Goal: Task Accomplishment & Management: Use online tool/utility

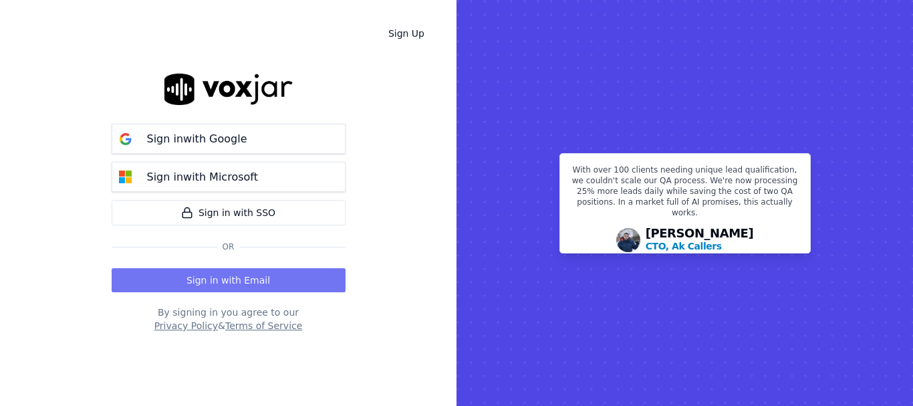
drag, startPoint x: 278, startPoint y: 281, endPoint x: 271, endPoint y: 283, distance: 6.8
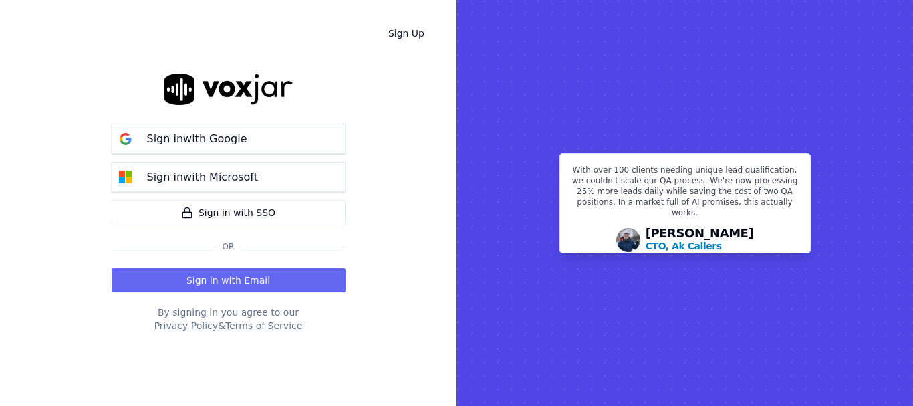
click at [277, 281] on button "Sign in with Email" at bounding box center [229, 280] width 234 height 24
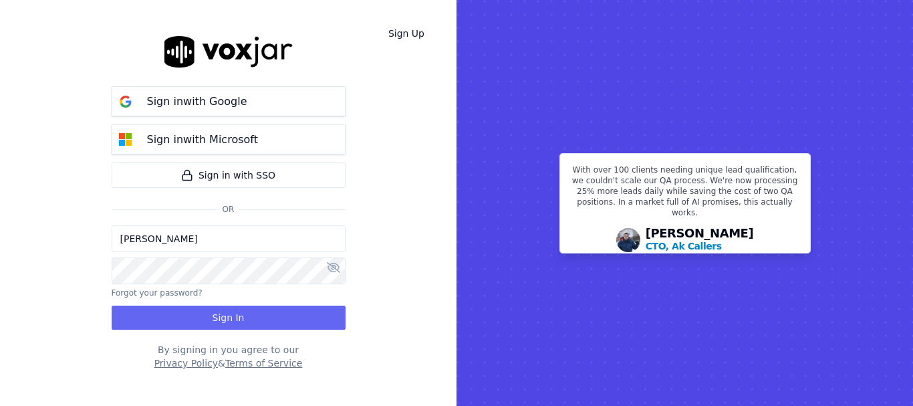
click at [243, 242] on input "[PERSON_NAME]" at bounding box center [229, 238] width 234 height 27
drag, startPoint x: 168, startPoint y: 242, endPoint x: 176, endPoint y: 251, distance: 12.3
click at [168, 242] on input "[PERSON_NAME][EMAIL_ADDRESS][DOMAIN_NAME]" at bounding box center [229, 238] width 234 height 27
click at [170, 245] on input "[PERSON_NAME][EMAIL_ADDRESS][DOMAIN_NAME]" at bounding box center [229, 238] width 234 height 27
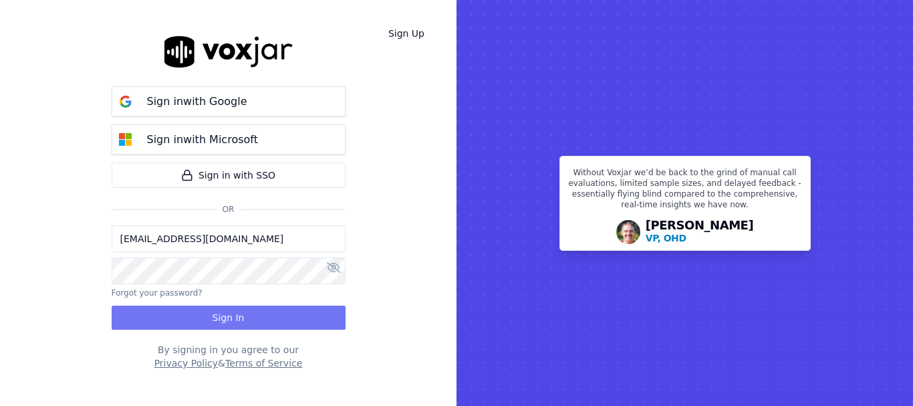
type input "[EMAIL_ADDRESS][DOMAIN_NAME]"
click at [212, 321] on button "Sign In" at bounding box center [229, 317] width 234 height 24
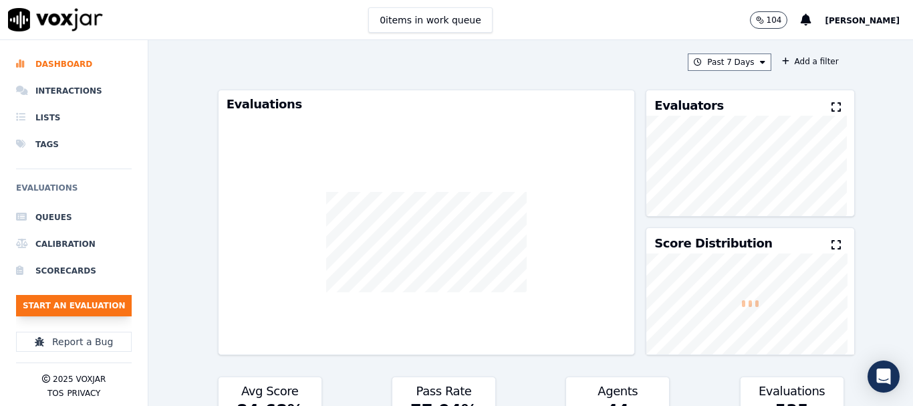
click at [94, 304] on button "Start an Evaluation" at bounding box center [74, 305] width 116 height 21
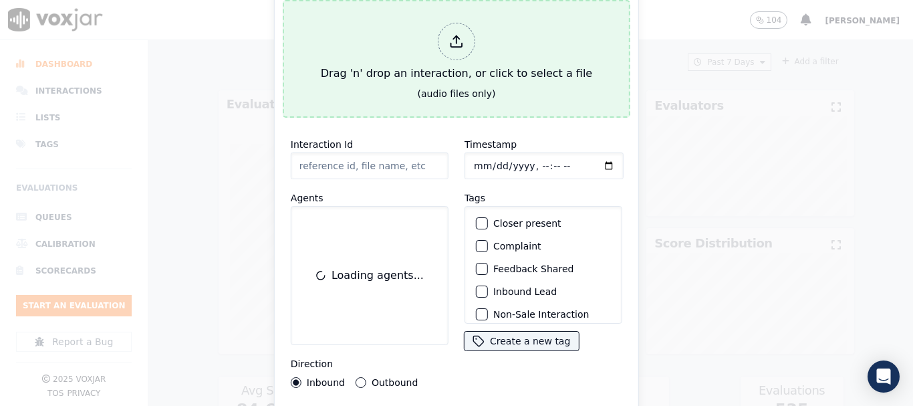
click at [411, 57] on div "Drag 'n' drop an interaction, or click to select a file" at bounding box center [456, 51] width 282 height 69
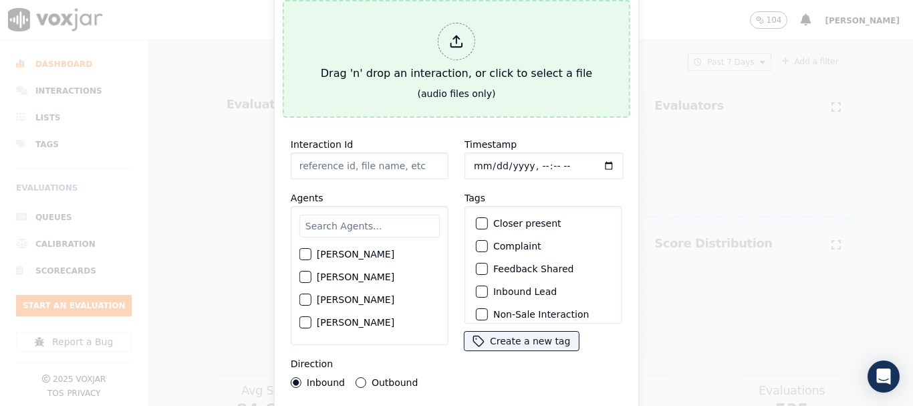
type input "20250908-110512_6109069506-all.mp3"
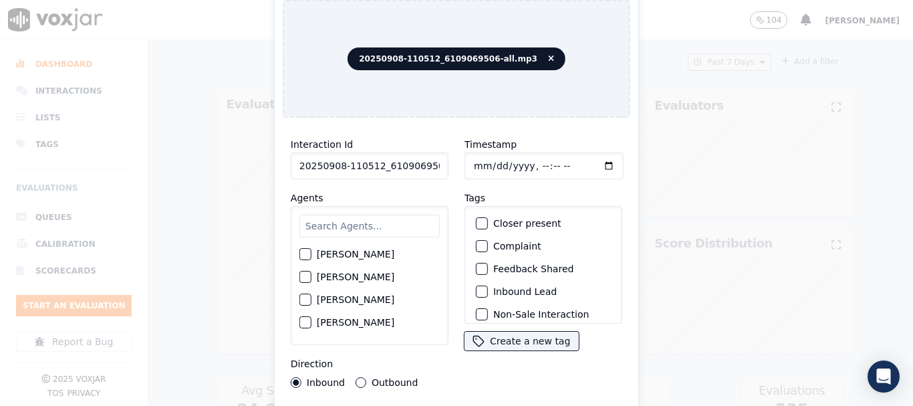
click at [331, 218] on input "text" at bounding box center [369, 226] width 140 height 23
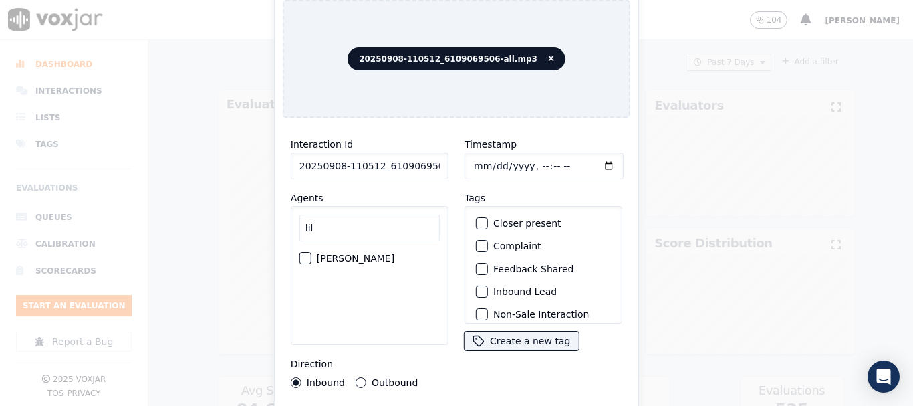
type input "lil"
click at [392, 253] on label "[PERSON_NAME]" at bounding box center [356, 257] width 78 height 9
click at [311, 252] on button "[PERSON_NAME]" at bounding box center [305, 258] width 12 height 12
click at [473, 160] on input "Timestamp" at bounding box center [543, 165] width 159 height 27
type input "[DATE]T14:21"
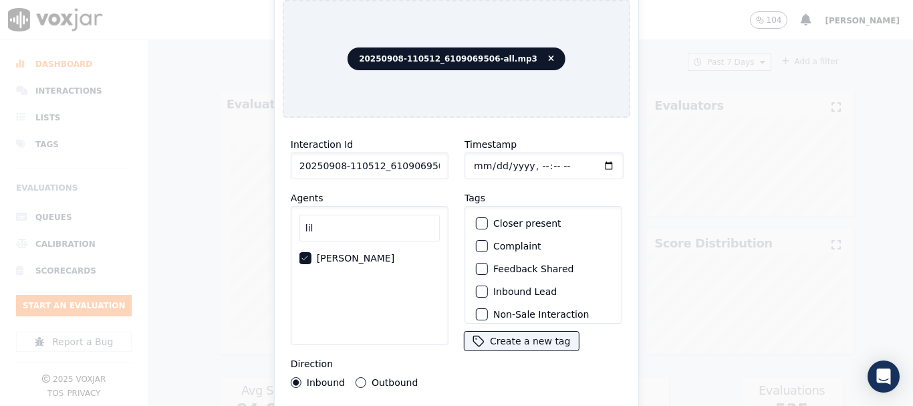
scroll to position [117, 0]
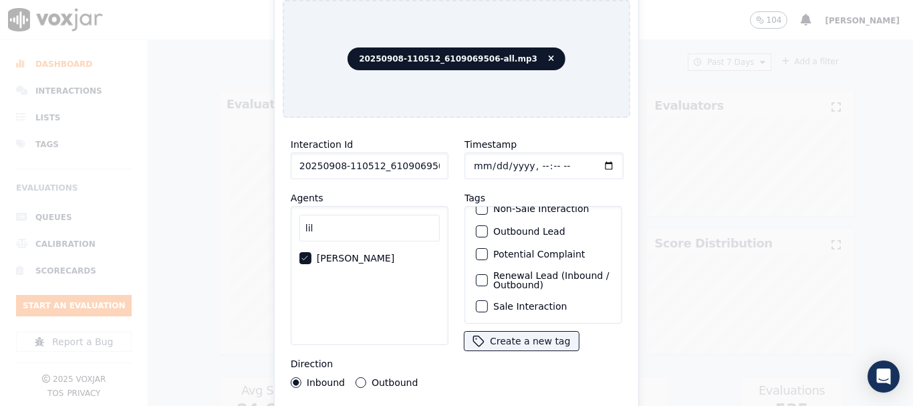
click at [539, 301] on label "Sale Interaction" at bounding box center [530, 305] width 74 height 9
click at [488, 300] on button "Sale Interaction" at bounding box center [482, 306] width 12 height 12
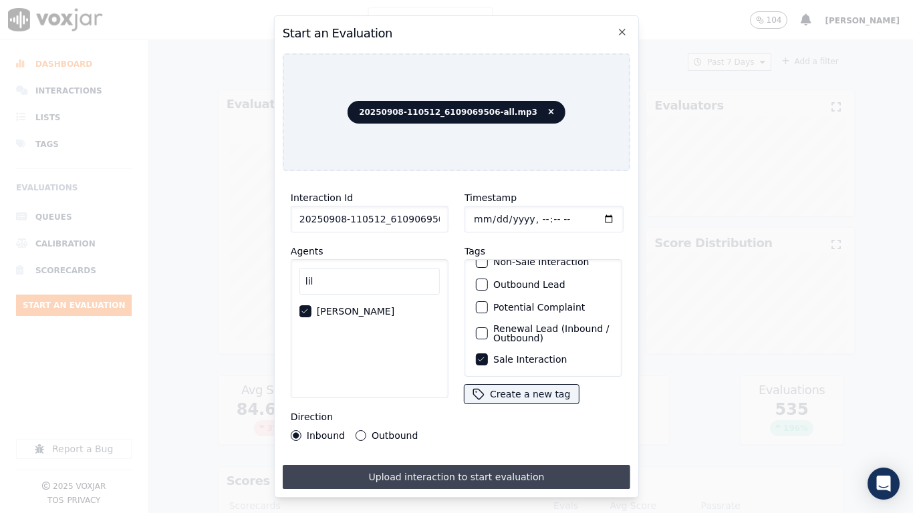
click at [511, 405] on button "Upload interaction to start evaluation" at bounding box center [456, 477] width 347 height 24
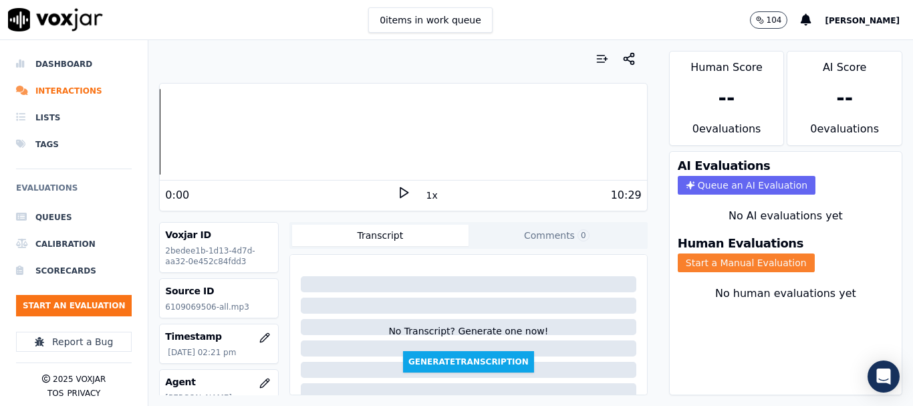
click at [719, 264] on button "Start a Manual Evaluation" at bounding box center [746, 262] width 137 height 19
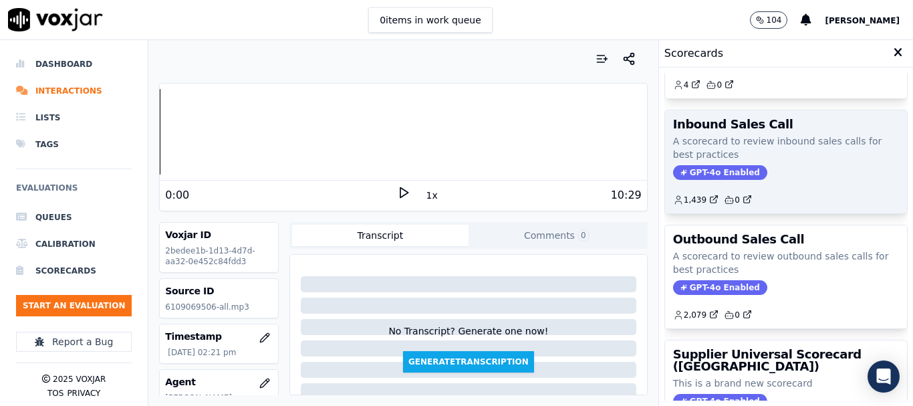
scroll to position [200, 0]
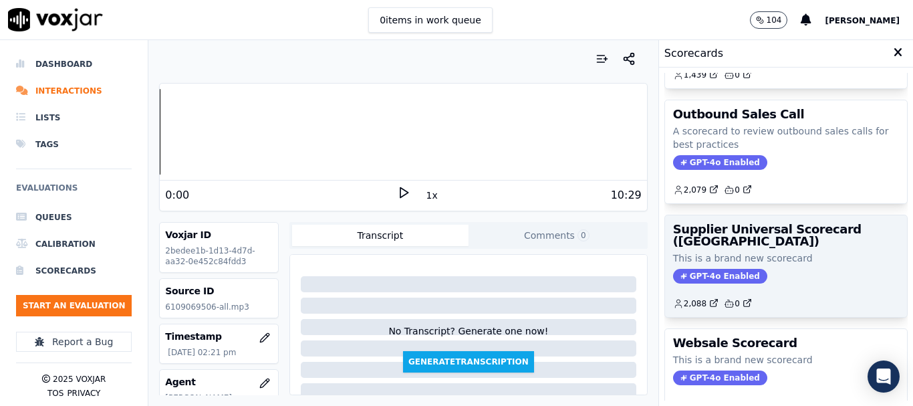
click at [760, 247] on div "Supplier Universal Scorecard ([GEOGRAPHIC_DATA]) This is a brand new scorecard …" at bounding box center [786, 266] width 242 height 102
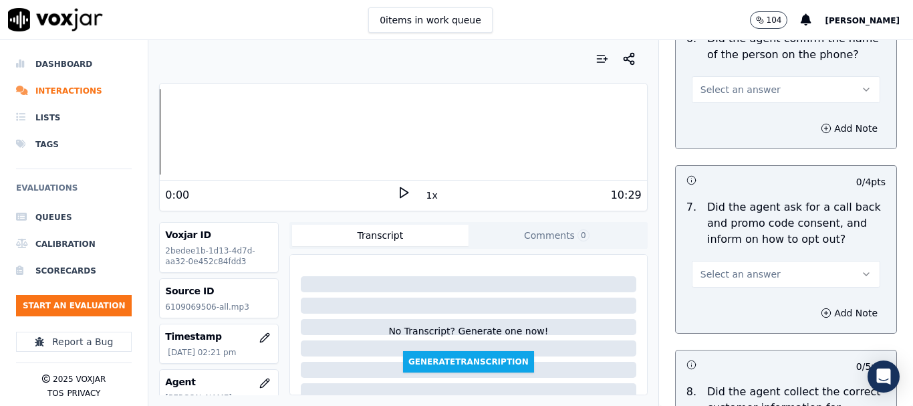
scroll to position [1270, 0]
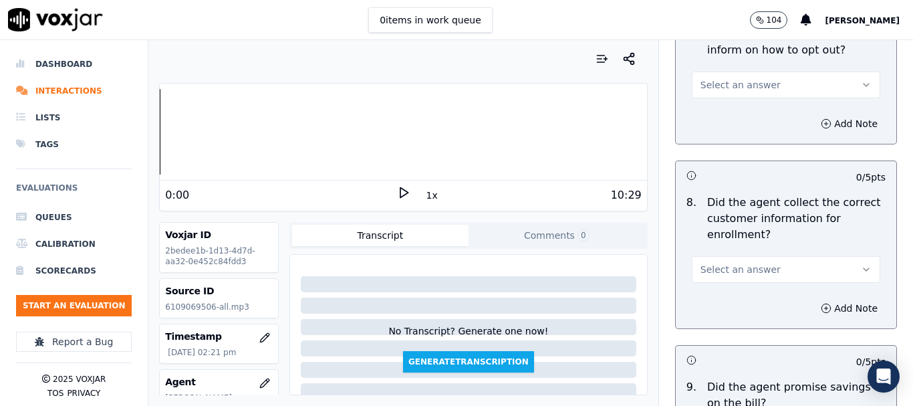
click at [742, 272] on span "Select an answer" at bounding box center [740, 269] width 80 height 13
click at [748, 317] on div "No" at bounding box center [761, 320] width 163 height 21
click at [815, 307] on button "Add Note" at bounding box center [849, 308] width 73 height 19
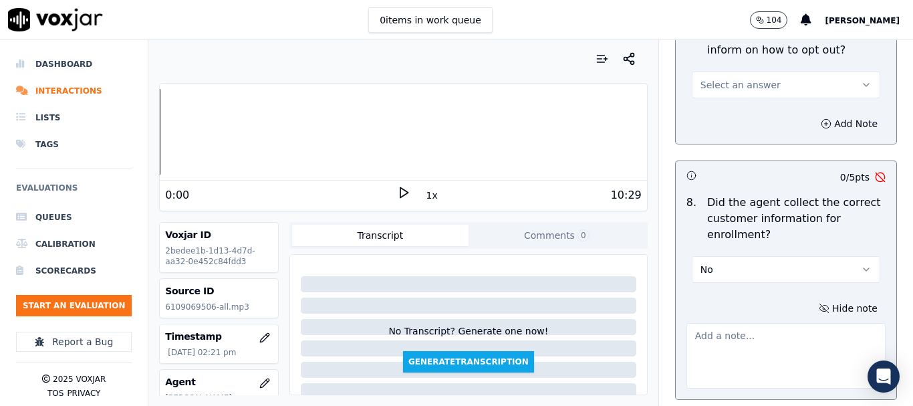
click at [755, 337] on textarea at bounding box center [785, 355] width 199 height 65
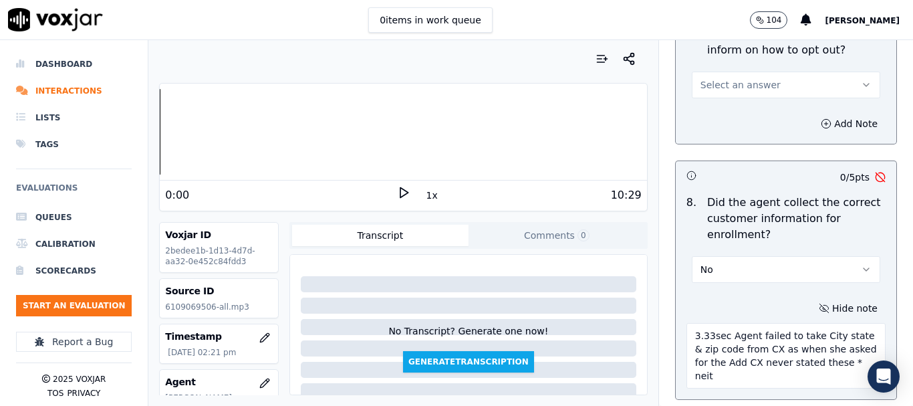
scroll to position [1280, 0]
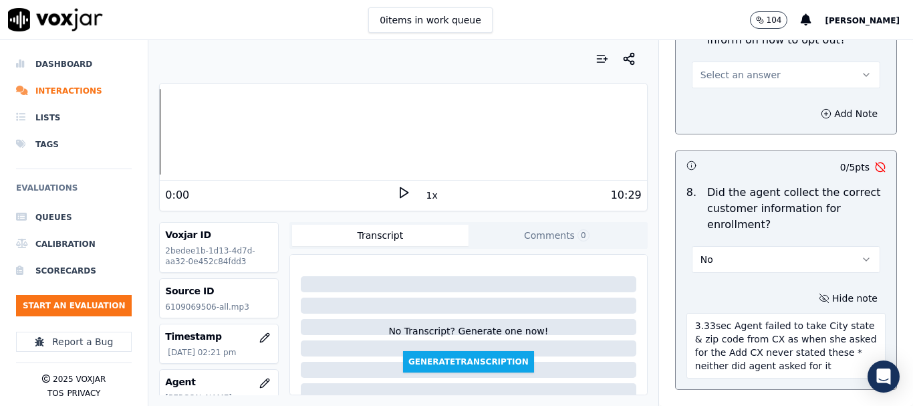
type textarea "3.33sec Agent failed to take City state & zip code from CX as when she asked fo…"
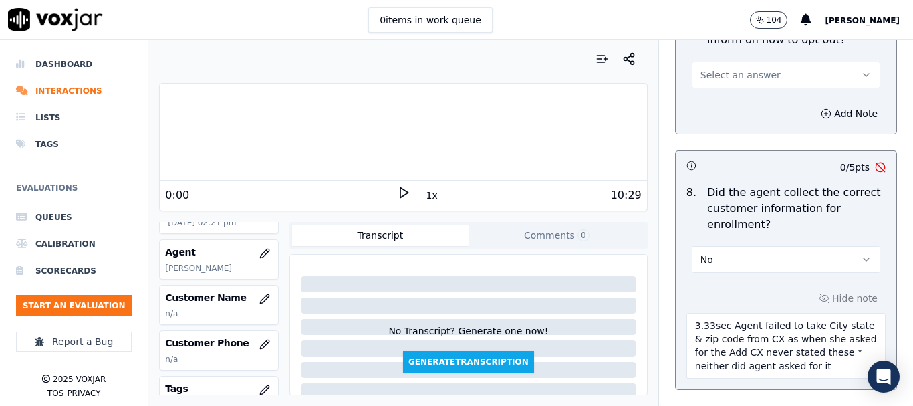
scroll to position [134, 0]
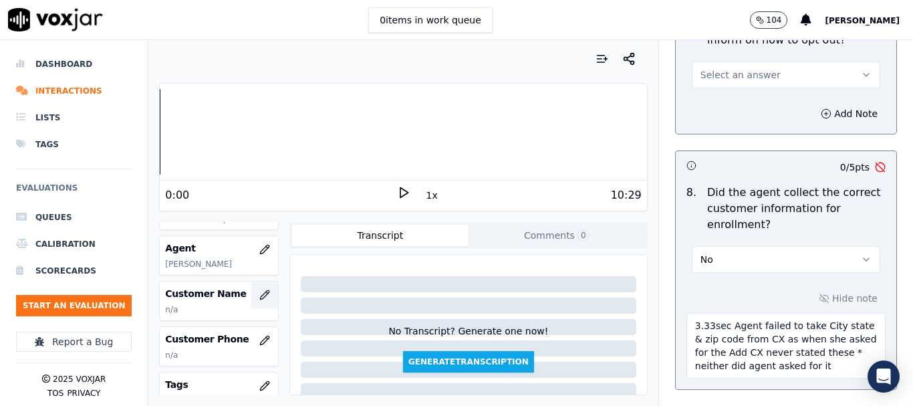
click at [259, 297] on icon "button" at bounding box center [264, 294] width 11 height 11
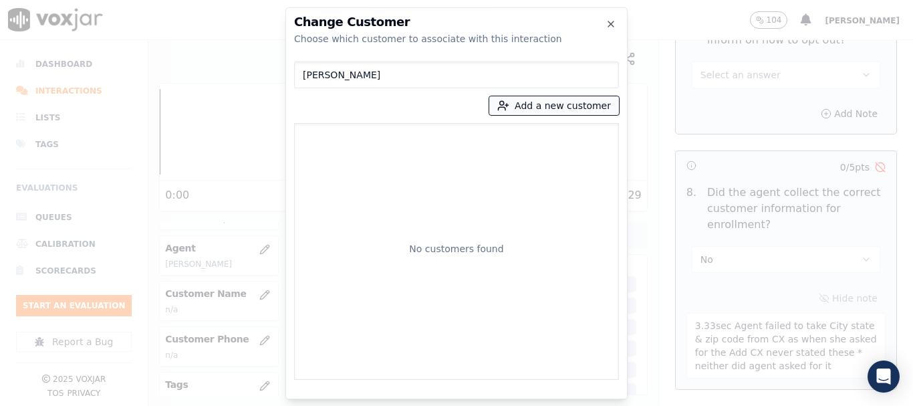
type input "[PERSON_NAME]"
click at [539, 111] on button "Add a new customer" at bounding box center [554, 105] width 130 height 19
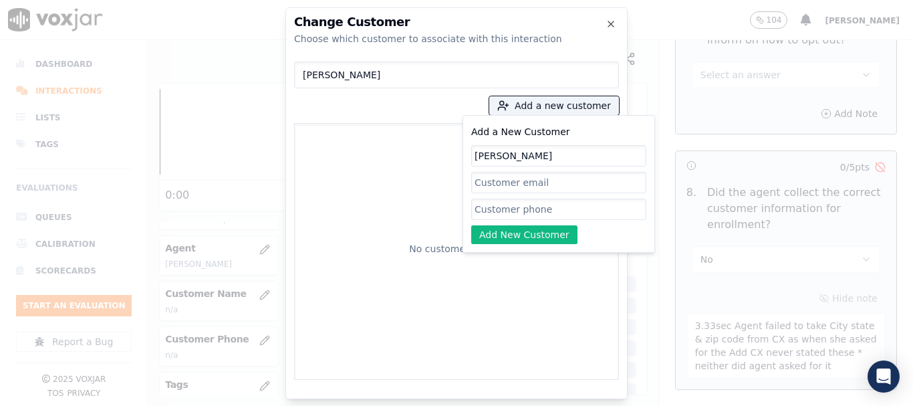
type input "[PERSON_NAME]"
click at [544, 209] on input "Add a New Customer" at bounding box center [558, 208] width 175 height 21
paste input "6109069506"
type input "6109069506"
click at [511, 231] on button "Add New Customer" at bounding box center [524, 234] width 106 height 19
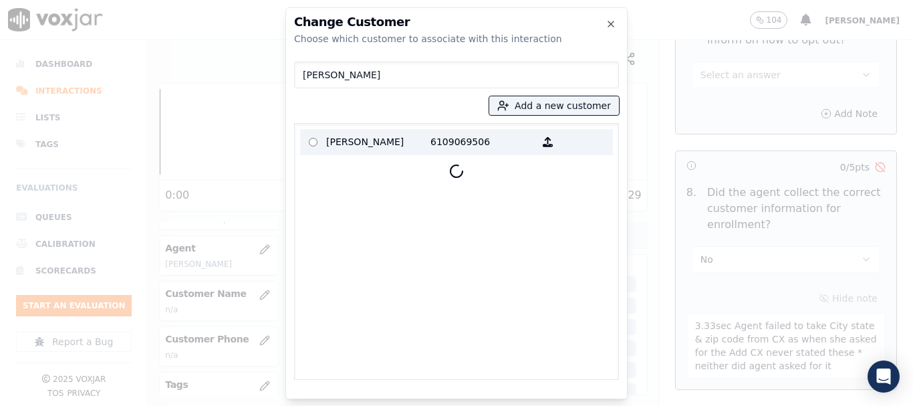
click at [358, 135] on p "[PERSON_NAME]" at bounding box center [378, 142] width 104 height 21
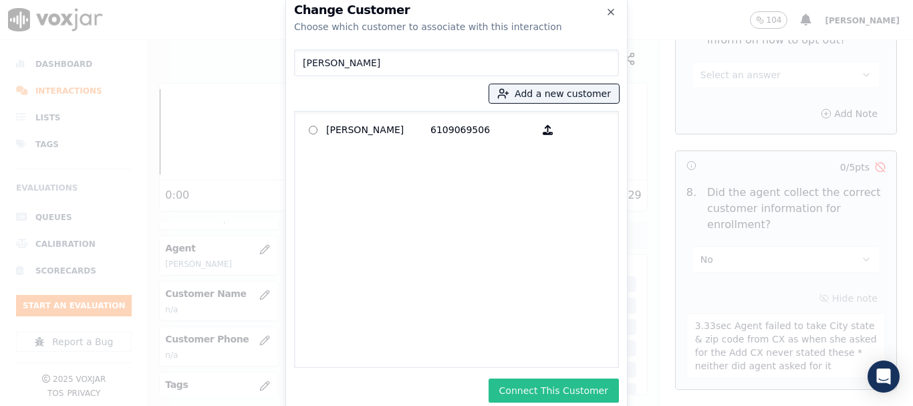
click at [587, 386] on button "Connect This Customer" at bounding box center [553, 390] width 130 height 24
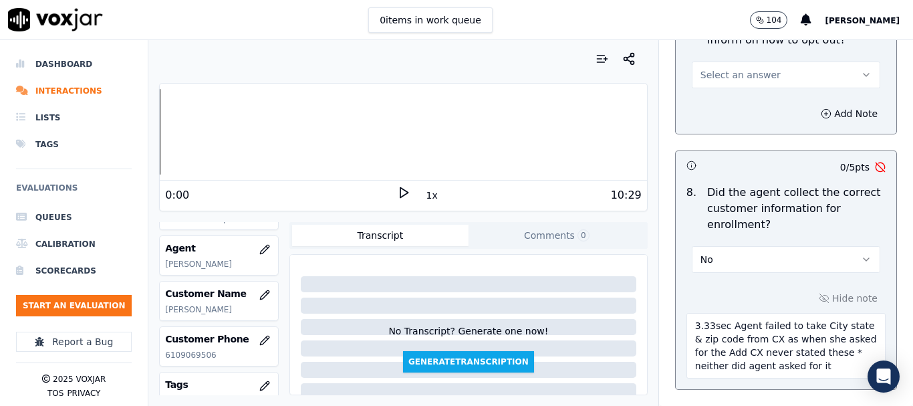
scroll to position [0, 0]
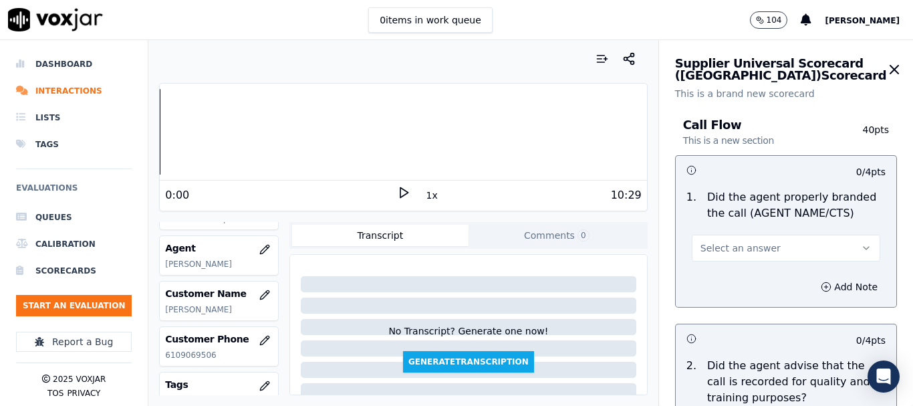
click at [730, 243] on span "Select an answer" at bounding box center [740, 247] width 80 height 13
click at [726, 280] on div "Yes" at bounding box center [761, 277] width 163 height 21
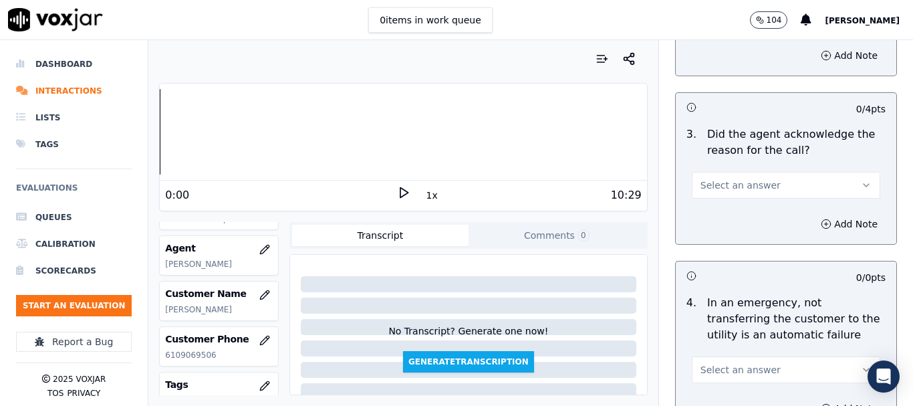
scroll to position [401, 0]
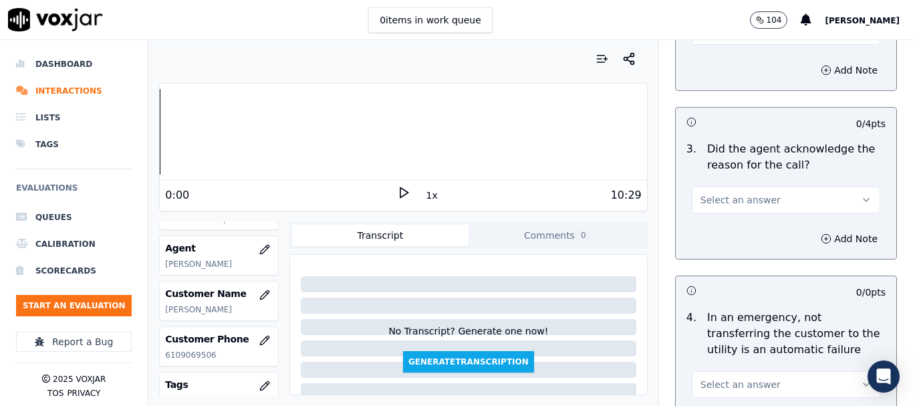
click at [694, 39] on div "0 items in work queue 104 [PERSON_NAME]" at bounding box center [456, 20] width 913 height 40
click at [696, 41] on button "Select an answer" at bounding box center [786, 31] width 188 height 27
click at [702, 67] on div "Yes" at bounding box center [761, 61] width 163 height 21
click at [734, 200] on span "Select an answer" at bounding box center [740, 199] width 80 height 13
click at [722, 228] on div "Yes" at bounding box center [761, 229] width 163 height 21
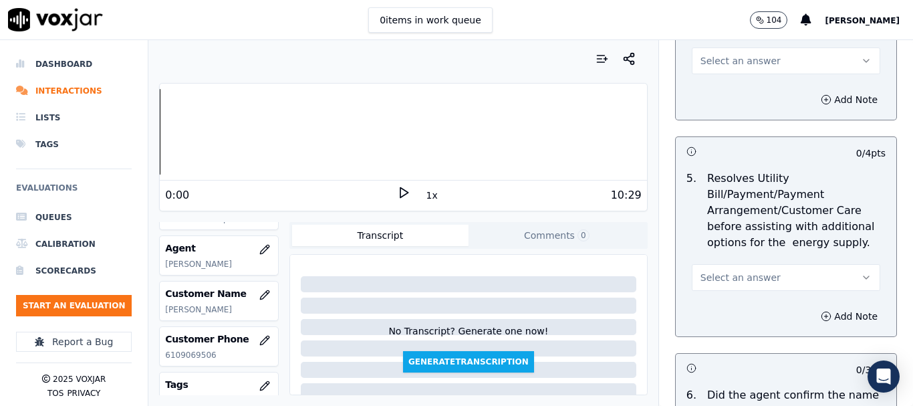
scroll to position [735, 0]
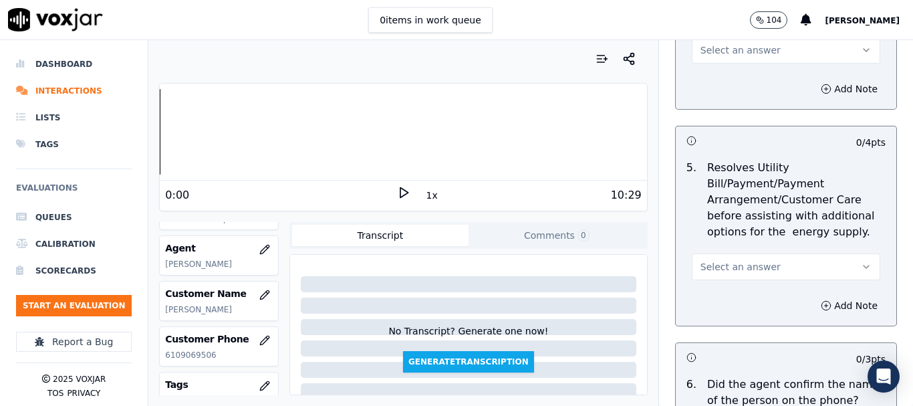
click at [719, 47] on span "Select an answer" at bounding box center [740, 49] width 80 height 13
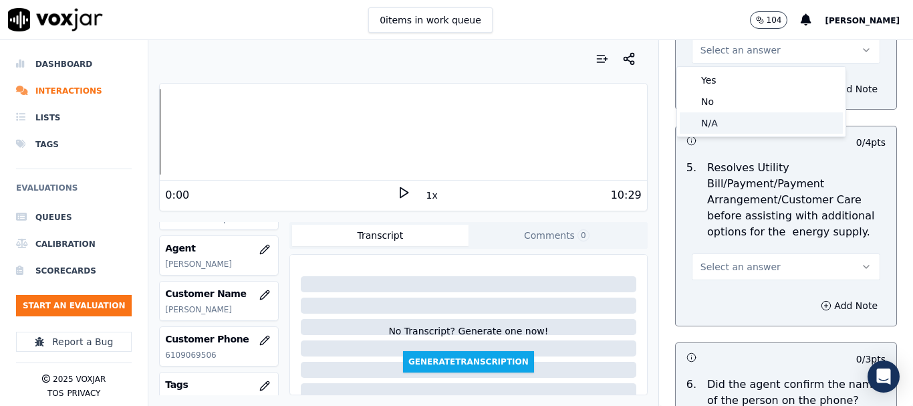
click at [734, 128] on div "N/A" at bounding box center [761, 122] width 163 height 21
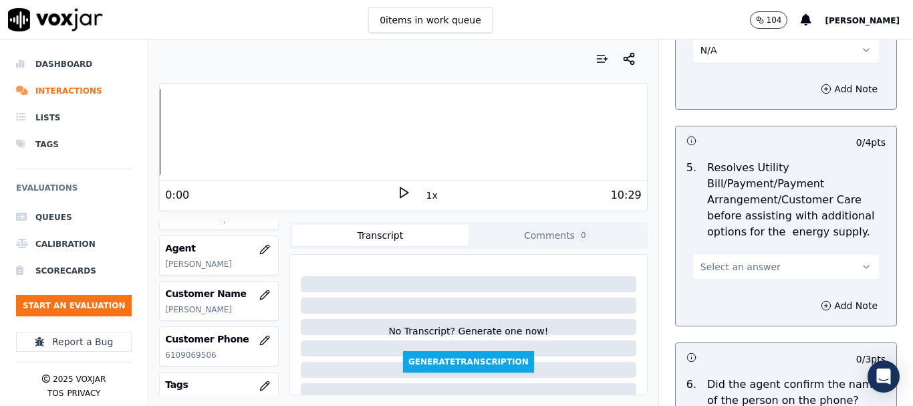
click at [730, 265] on span "Select an answer" at bounding box center [740, 266] width 80 height 13
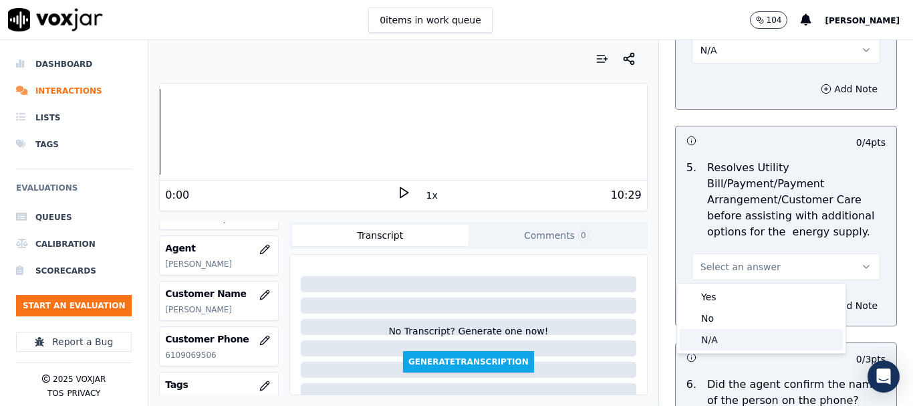
click at [720, 337] on div "N/A" at bounding box center [761, 339] width 163 height 21
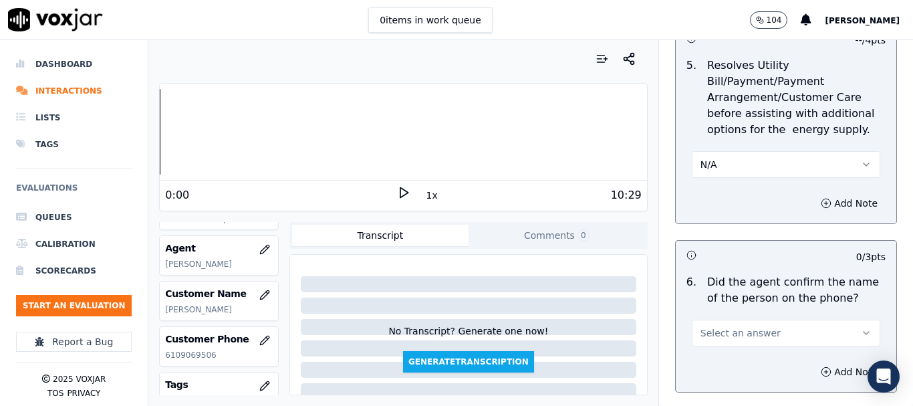
scroll to position [1136, 0]
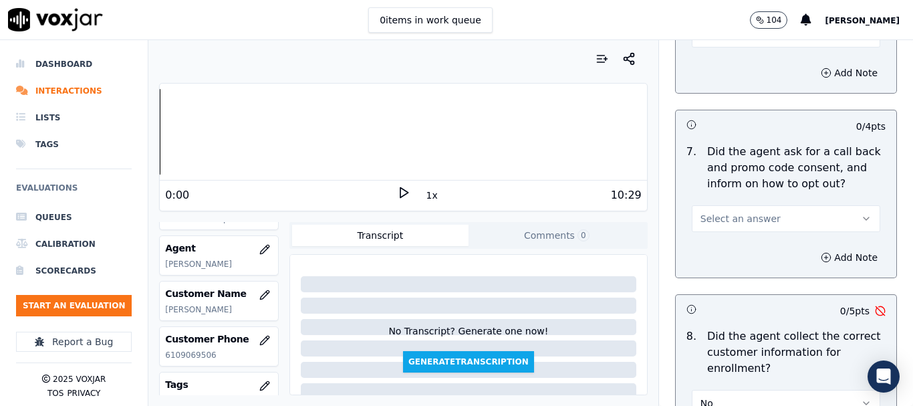
click at [716, 38] on div "0 items in work queue 104 [PERSON_NAME]" at bounding box center [456, 20] width 913 height 40
click at [718, 41] on button "Select an answer" at bounding box center [786, 34] width 188 height 27
click at [722, 69] on div "Yes" at bounding box center [761, 63] width 163 height 21
click at [736, 215] on span "Select an answer" at bounding box center [740, 218] width 80 height 13
click at [737, 255] on div "Yes" at bounding box center [761, 248] width 163 height 21
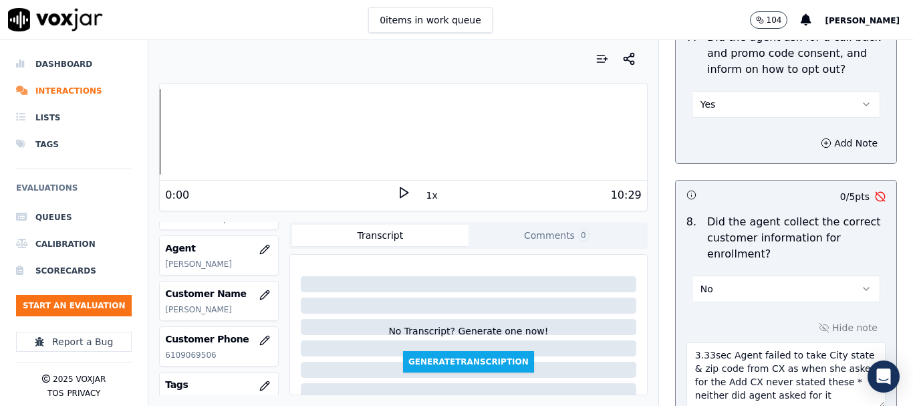
scroll to position [1470, 0]
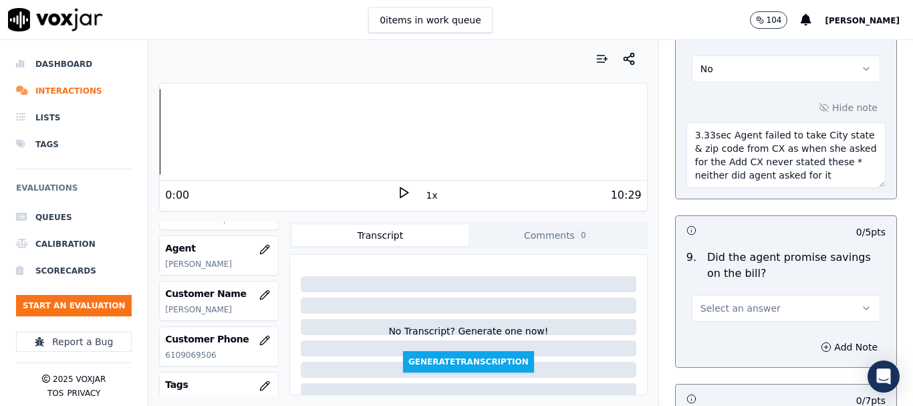
click at [744, 309] on span "Select an answer" at bounding box center [740, 307] width 80 height 13
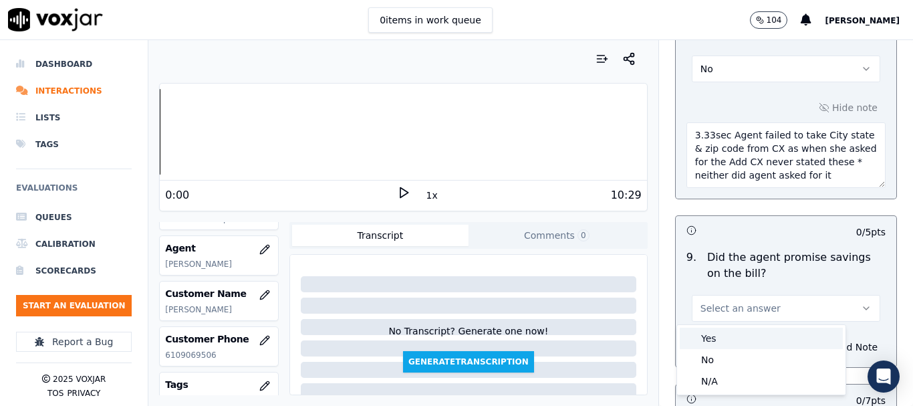
click at [729, 337] on div "Yes" at bounding box center [761, 337] width 163 height 21
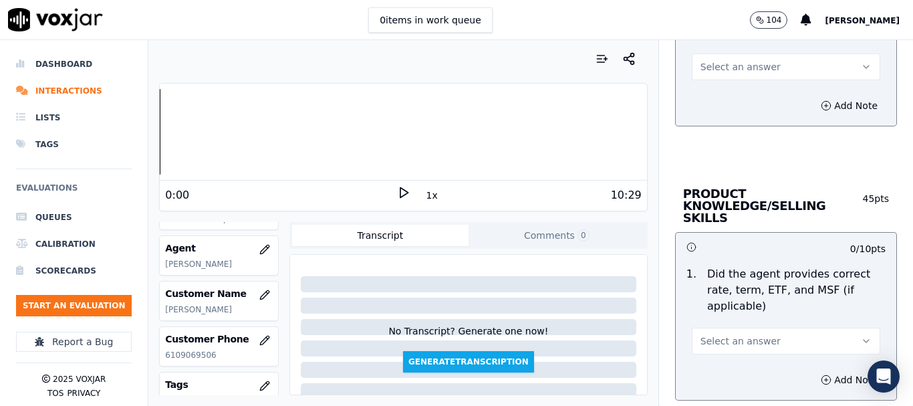
scroll to position [1938, 0]
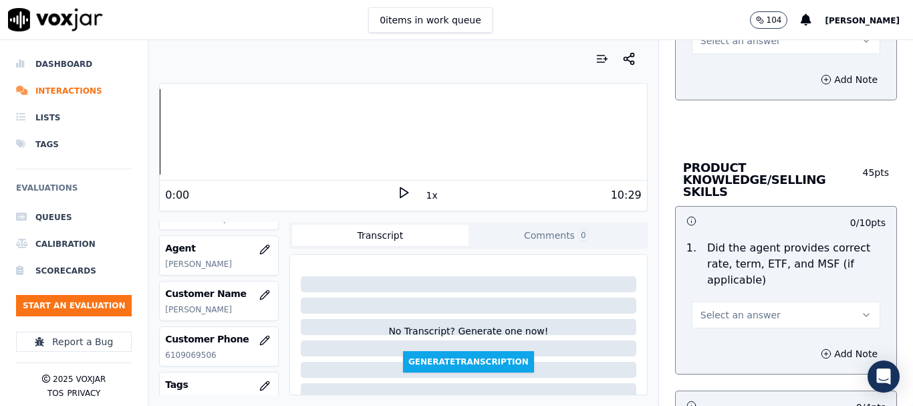
click at [719, 39] on div "0 items in work queue 104 [PERSON_NAME]" at bounding box center [456, 20] width 913 height 40
click at [720, 45] on span "Select an answer" at bounding box center [740, 40] width 80 height 13
click at [718, 71] on div "Yes" at bounding box center [761, 70] width 163 height 21
click at [728, 309] on span "Select an answer" at bounding box center [740, 314] width 80 height 13
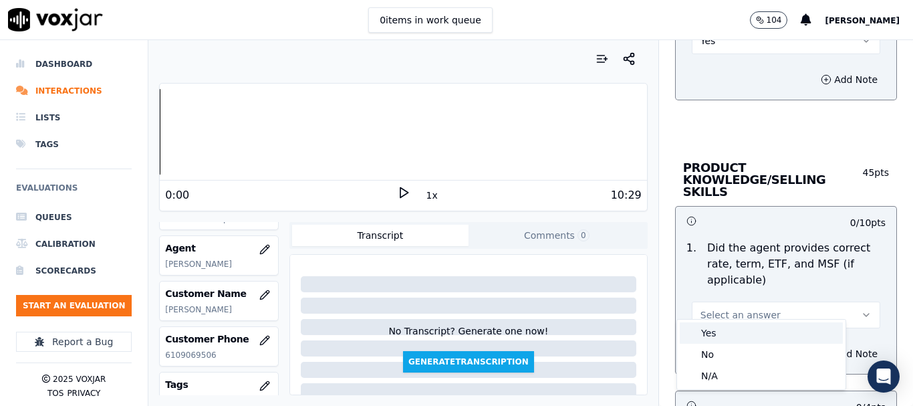
click at [713, 337] on div "Yes" at bounding box center [761, 332] width 163 height 21
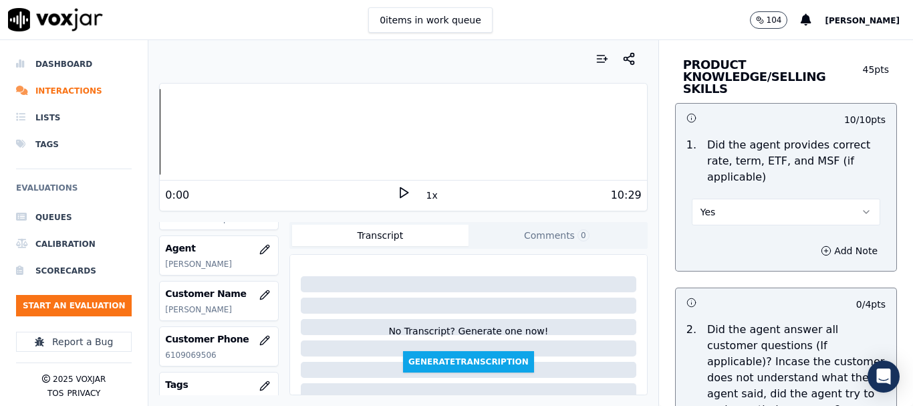
scroll to position [2339, 0]
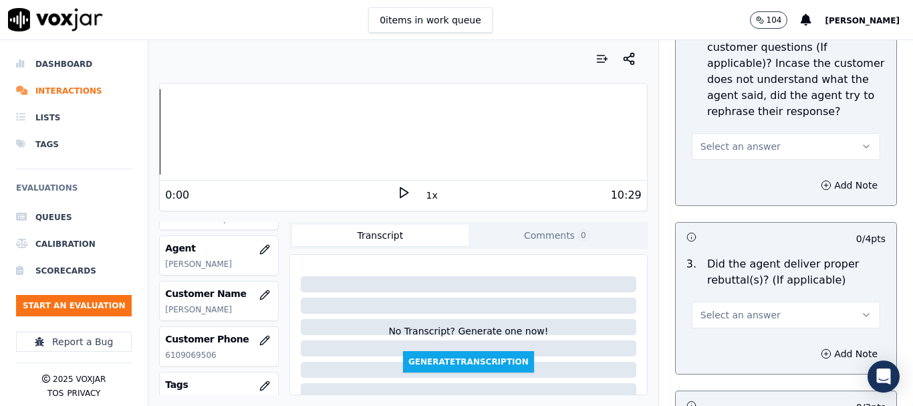
click at [718, 140] on span "Select an answer" at bounding box center [740, 146] width 80 height 13
click at [718, 164] on div "Yes" at bounding box center [761, 164] width 163 height 21
click at [726, 308] on span "Select an answer" at bounding box center [740, 314] width 80 height 13
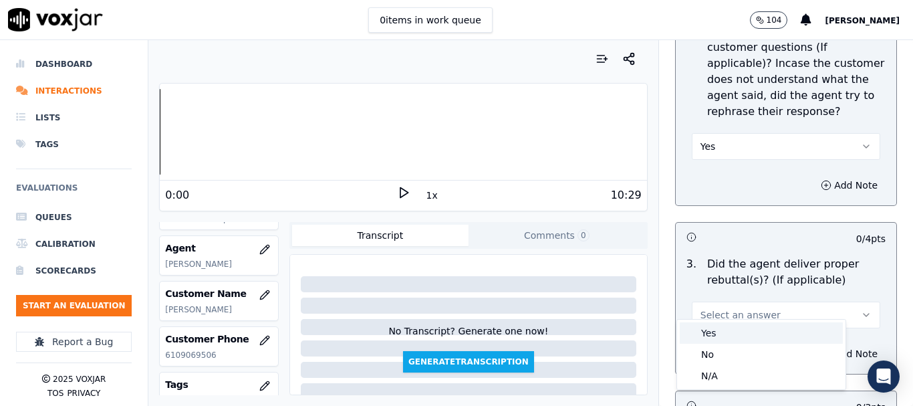
click at [719, 338] on div "Yes" at bounding box center [761, 332] width 163 height 21
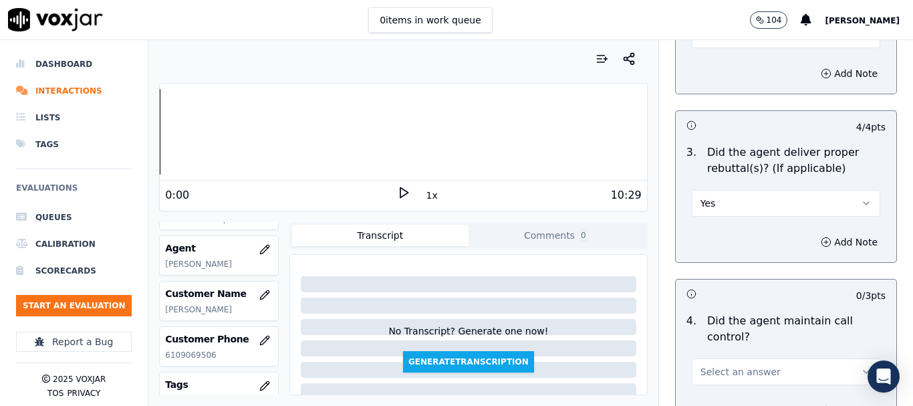
scroll to position [2740, 0]
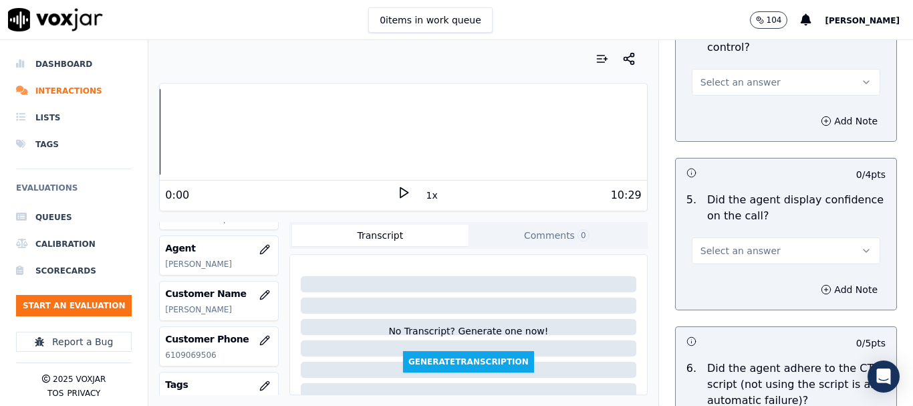
click at [715, 76] on span "Select an answer" at bounding box center [740, 82] width 80 height 13
click at [719, 98] on div "Yes" at bounding box center [761, 100] width 163 height 21
click at [736, 247] on button "Select an answer" at bounding box center [786, 250] width 188 height 27
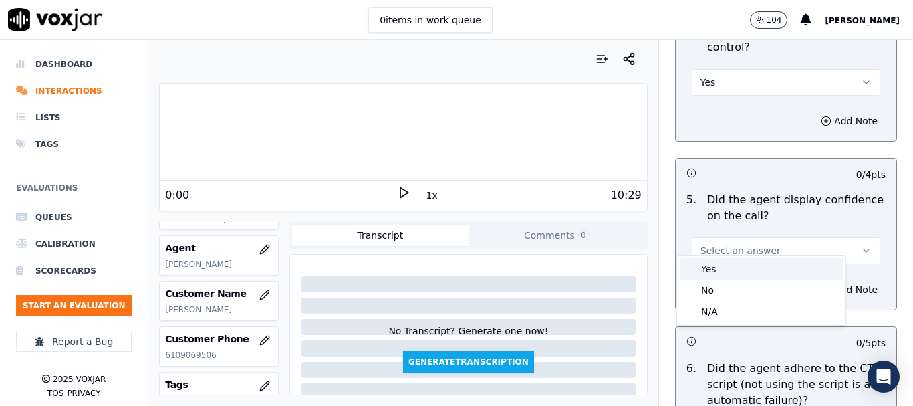
click at [727, 272] on div "Yes" at bounding box center [761, 268] width 163 height 21
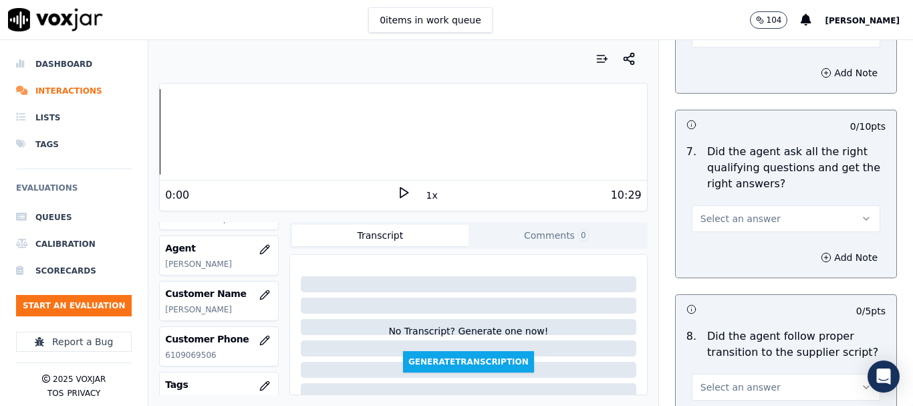
scroll to position [3074, 0]
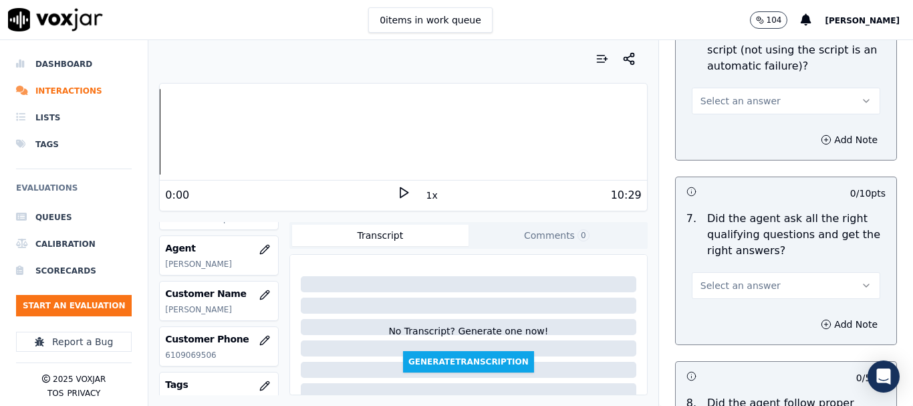
click at [720, 94] on span "Select an answer" at bounding box center [740, 100] width 80 height 13
click at [726, 114] on div "Yes" at bounding box center [761, 118] width 163 height 21
click at [742, 279] on span "Select an answer" at bounding box center [740, 285] width 80 height 13
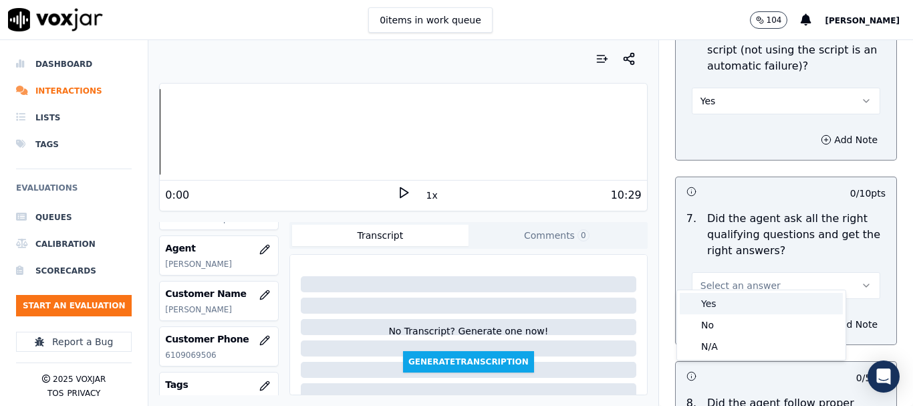
click at [734, 305] on div "Yes" at bounding box center [761, 303] width 163 height 21
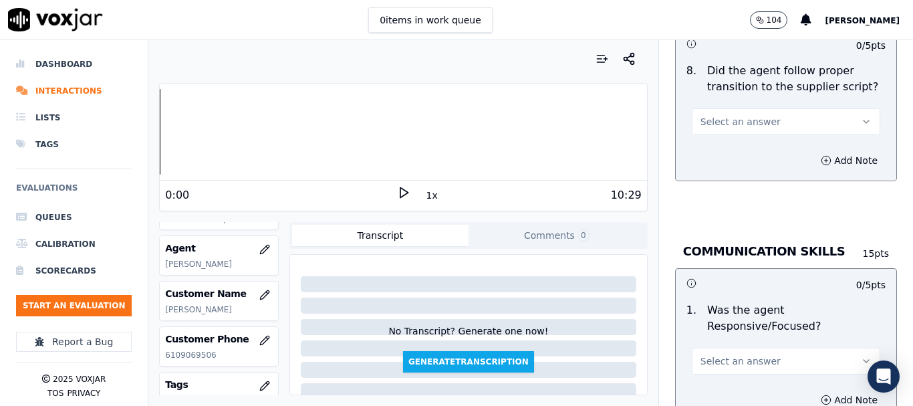
scroll to position [3408, 0]
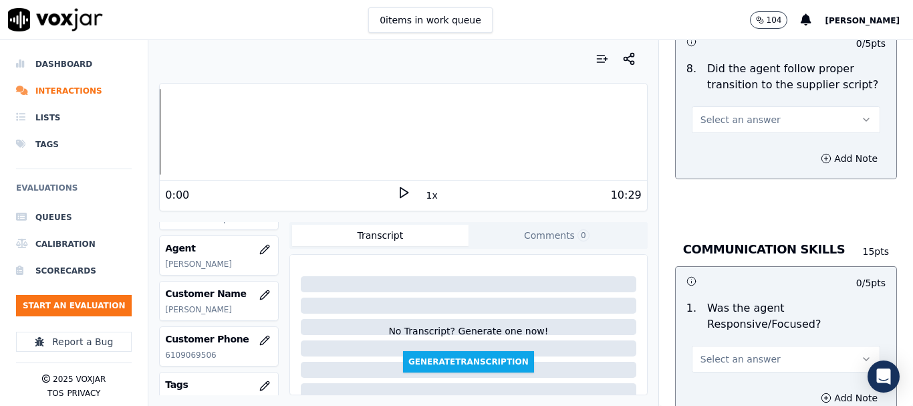
drag, startPoint x: 715, startPoint y: 100, endPoint x: 720, endPoint y: 120, distance: 20.6
click at [714, 106] on button "Select an answer" at bounding box center [786, 119] width 188 height 27
click at [719, 135] on div "Yes" at bounding box center [761, 137] width 163 height 21
click at [730, 352] on span "Select an answer" at bounding box center [740, 358] width 80 height 13
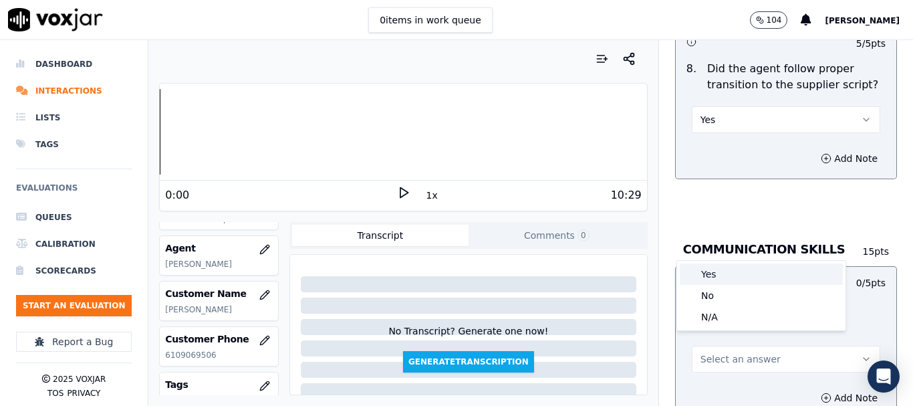
click at [719, 268] on div "Yes" at bounding box center [761, 273] width 163 height 21
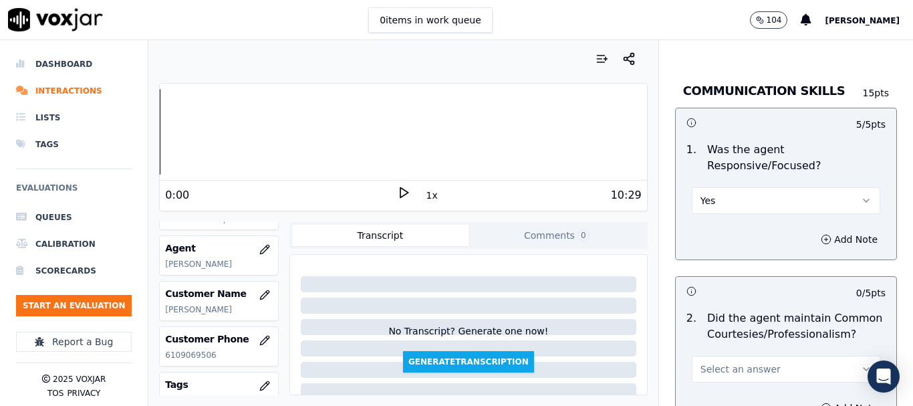
scroll to position [3809, 0]
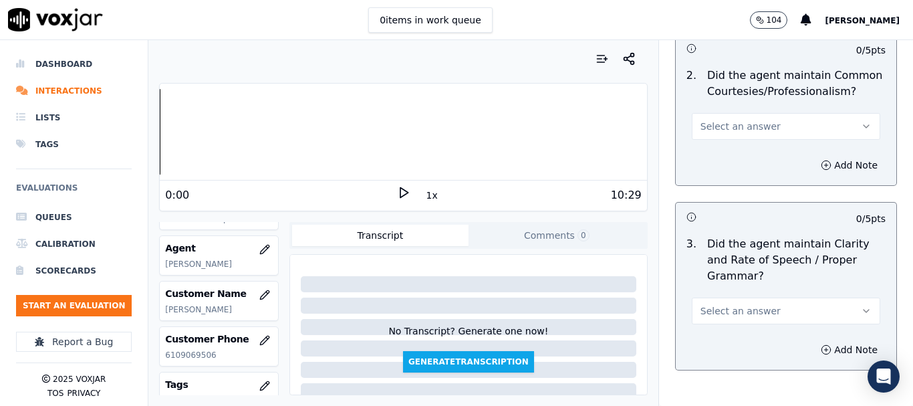
click at [716, 121] on button "Select an answer" at bounding box center [786, 126] width 188 height 27
click at [713, 144] on div "Yes" at bounding box center [761, 144] width 163 height 21
click at [741, 297] on button "Select an answer" at bounding box center [786, 310] width 188 height 27
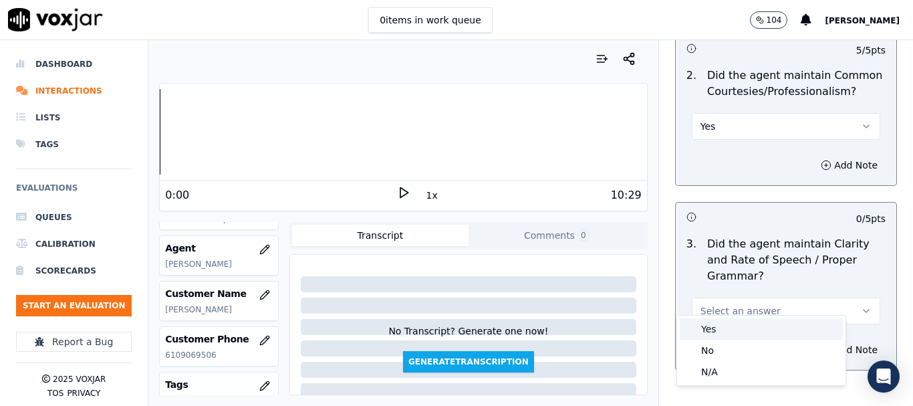
click at [738, 330] on div "Yes" at bounding box center [761, 328] width 163 height 21
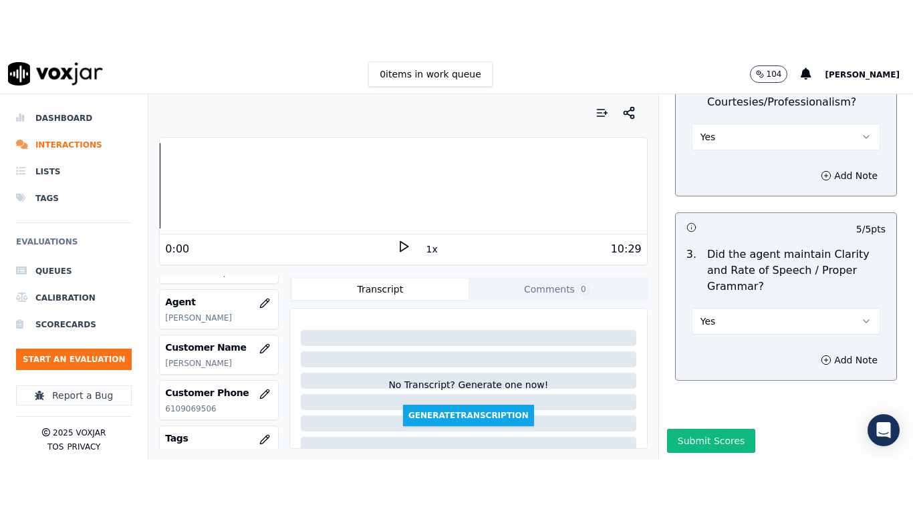
scroll to position [3876, 0]
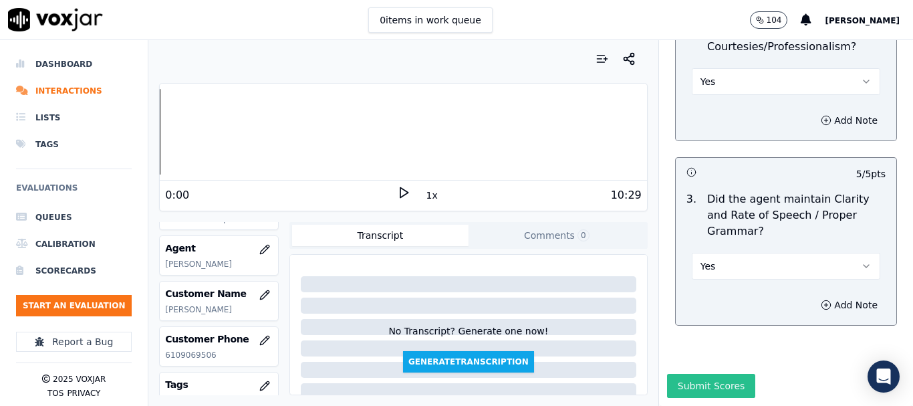
click at [710, 374] on button "Submit Scores" at bounding box center [711, 386] width 89 height 24
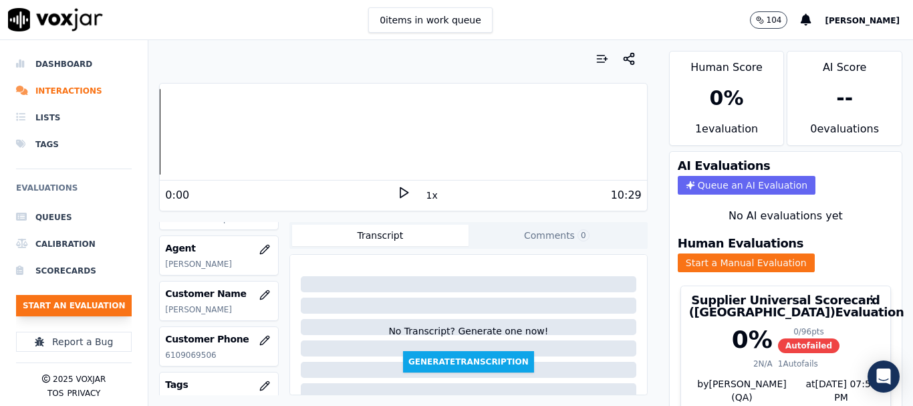
click at [101, 301] on button "Start an Evaluation" at bounding box center [74, 305] width 116 height 21
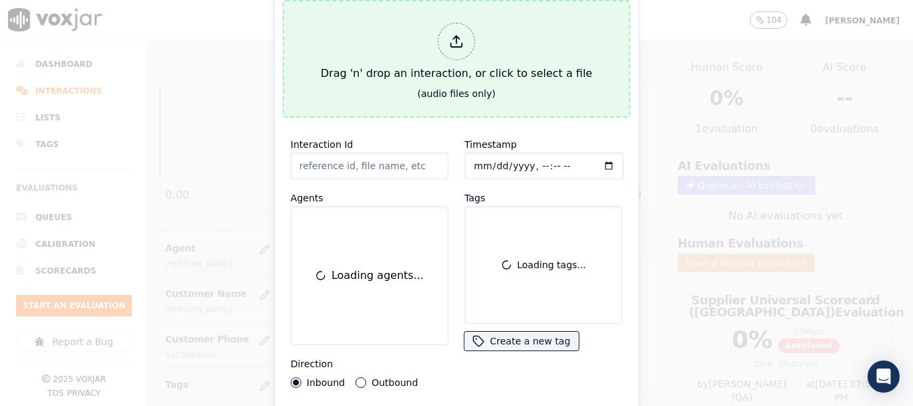
click at [287, 69] on button "Drag 'n' drop an interaction, or click to select a file (audio files only)" at bounding box center [456, 59] width 347 height 118
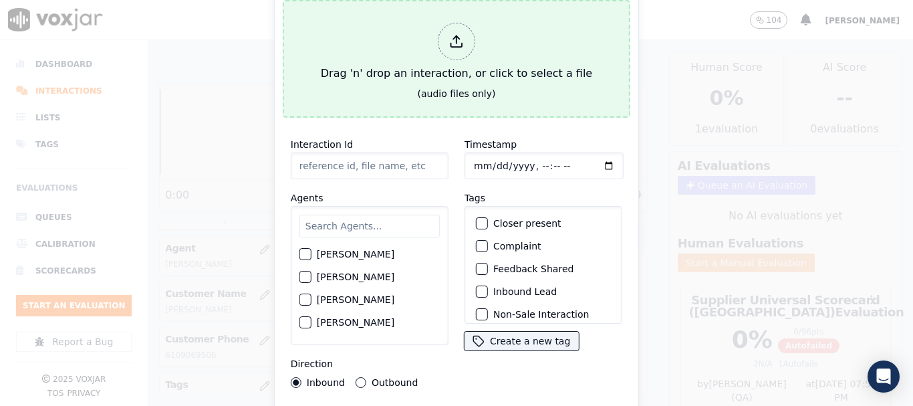
type input "20250908-132323_4134415609-all.mp3"
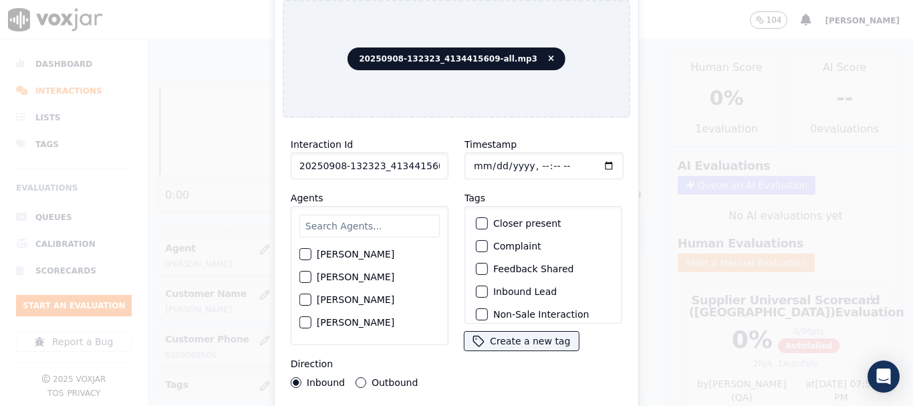
click at [362, 221] on input "text" at bounding box center [369, 226] width 140 height 23
type input "ca"
click at [353, 254] on label "[PERSON_NAME]" at bounding box center [356, 254] width 78 height 9
click at [311, 254] on button "[PERSON_NAME]" at bounding box center [305, 255] width 12 height 12
click at [474, 162] on input "Timestamp" at bounding box center [543, 165] width 159 height 27
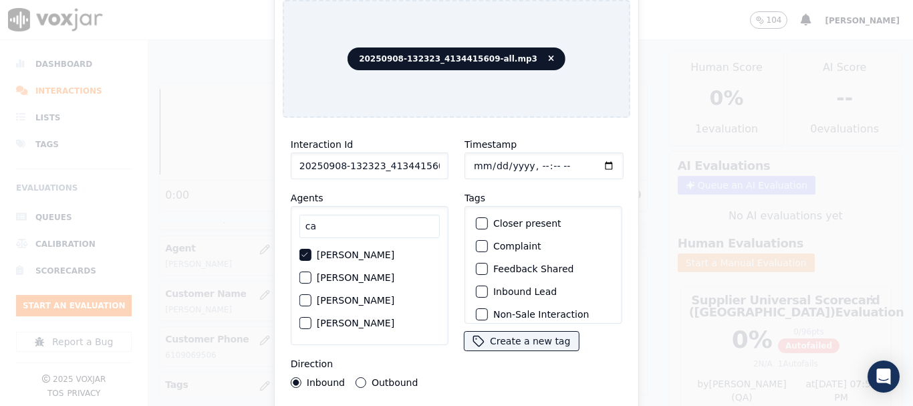
type input "[DATE]T14:57"
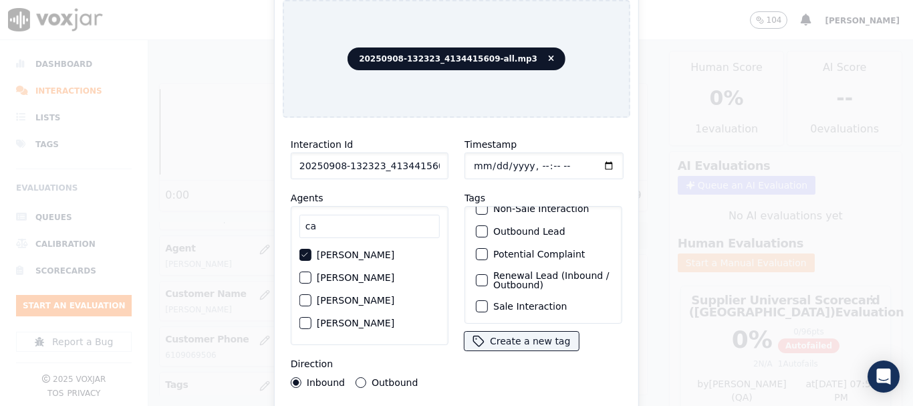
click at [539, 301] on label "Sale Interaction" at bounding box center [530, 305] width 74 height 9
click at [488, 300] on button "Sale Interaction" at bounding box center [482, 306] width 12 height 12
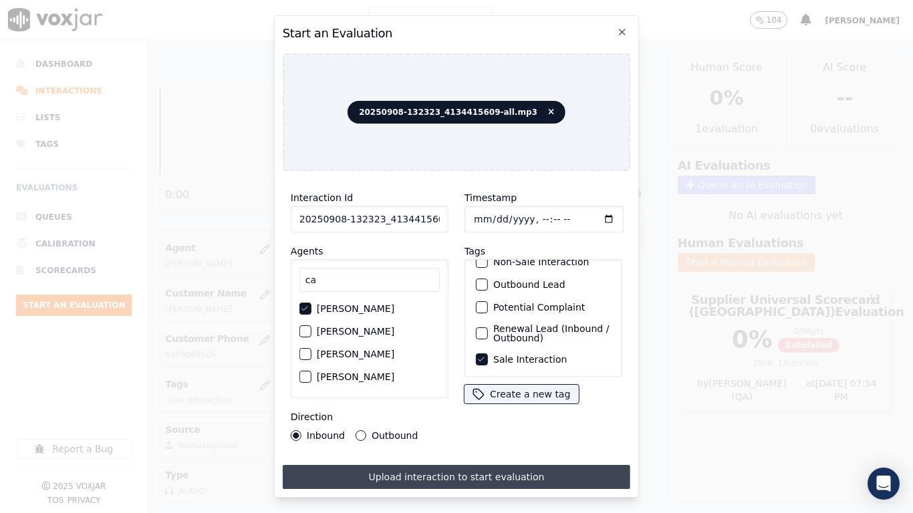
click at [539, 405] on button "Upload interaction to start evaluation" at bounding box center [456, 477] width 347 height 24
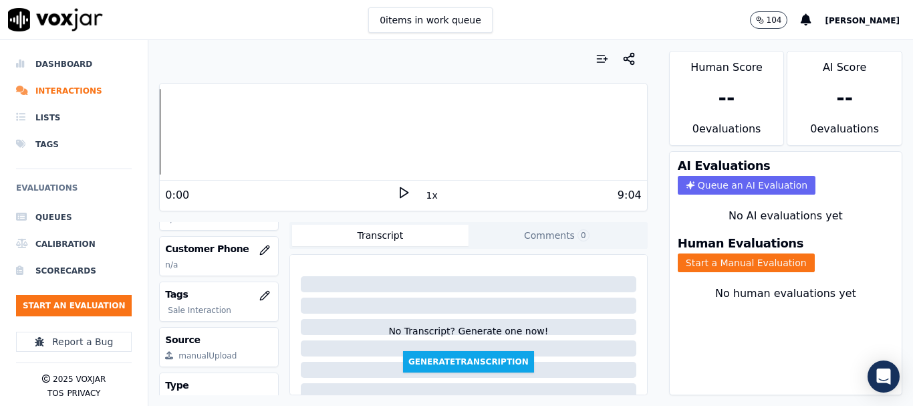
scroll to position [200, 0]
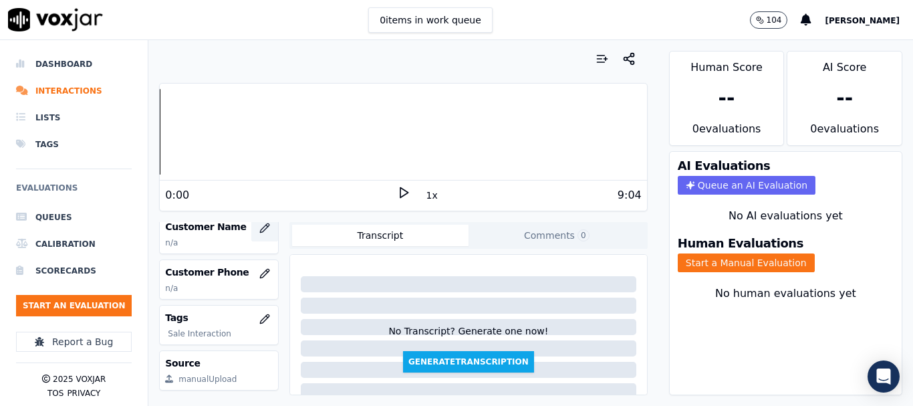
click at [259, 223] on icon "button" at bounding box center [264, 228] width 11 height 11
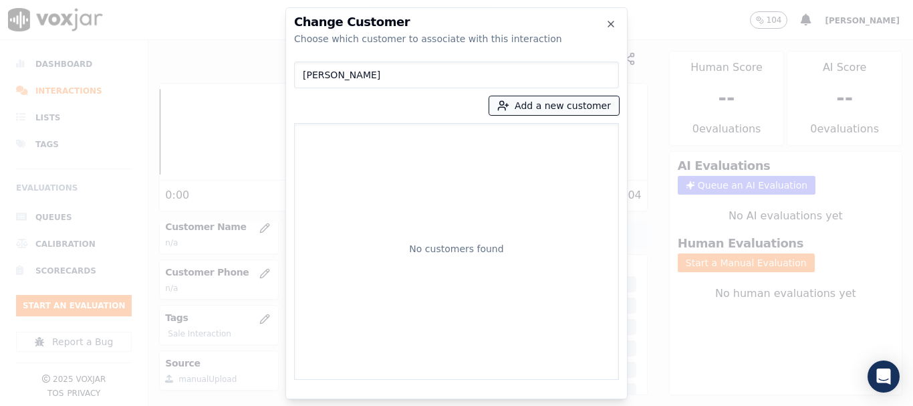
type input "[PERSON_NAME]"
click at [539, 108] on button "Add a new customer" at bounding box center [554, 105] width 130 height 19
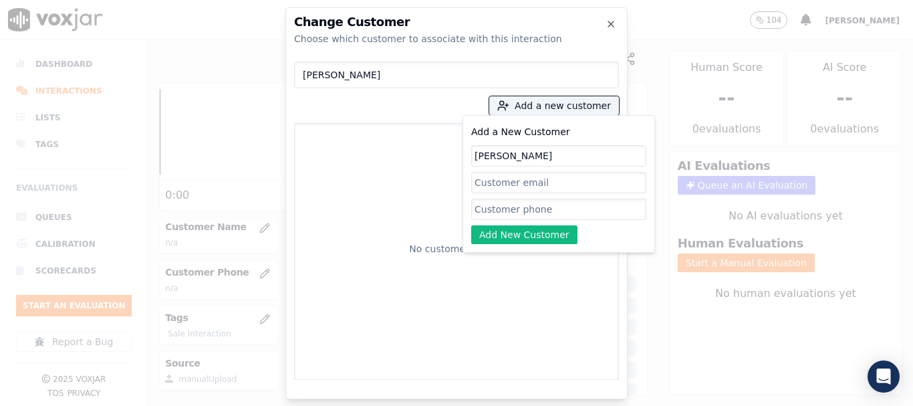
type input "[PERSON_NAME]"
click at [539, 206] on input "Add a New Customer" at bounding box center [558, 208] width 175 height 21
paste input "4134415609"
type input "4134415609"
click at [516, 232] on button "Add New Customer" at bounding box center [524, 234] width 106 height 19
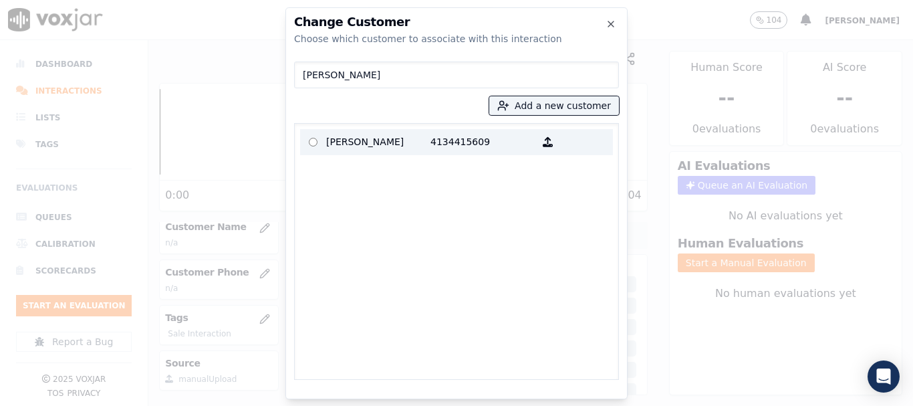
click at [370, 145] on p "[PERSON_NAME]" at bounding box center [378, 142] width 104 height 21
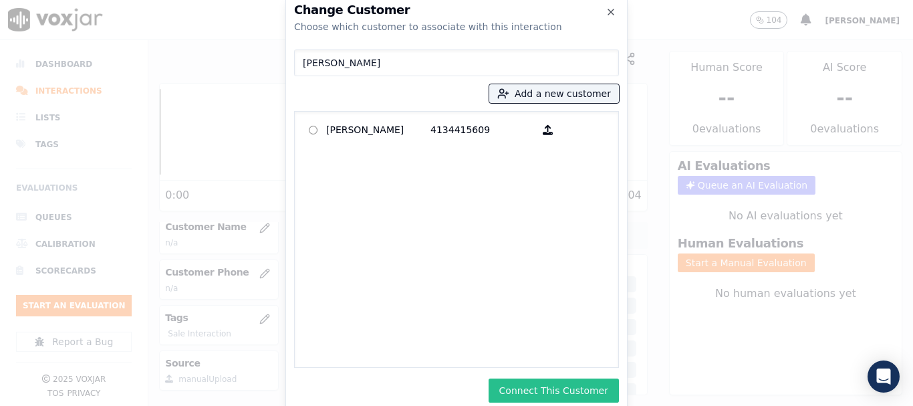
click at [535, 385] on button "Connect This Customer" at bounding box center [553, 390] width 130 height 24
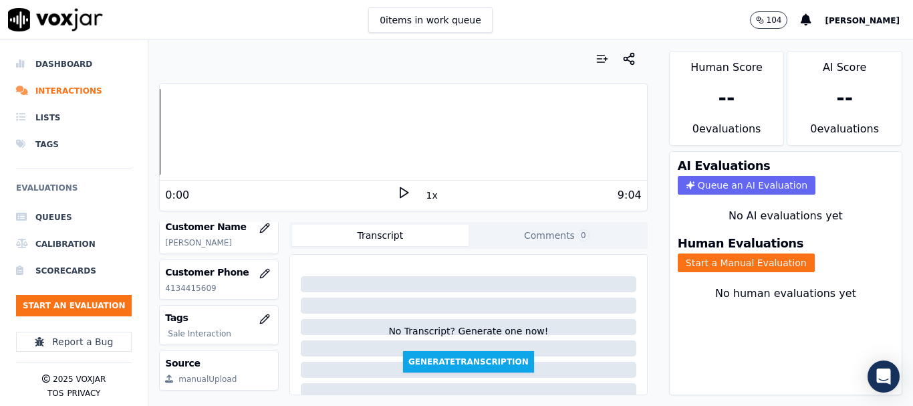
click at [735, 266] on button "Start a Manual Evaluation" at bounding box center [746, 262] width 137 height 19
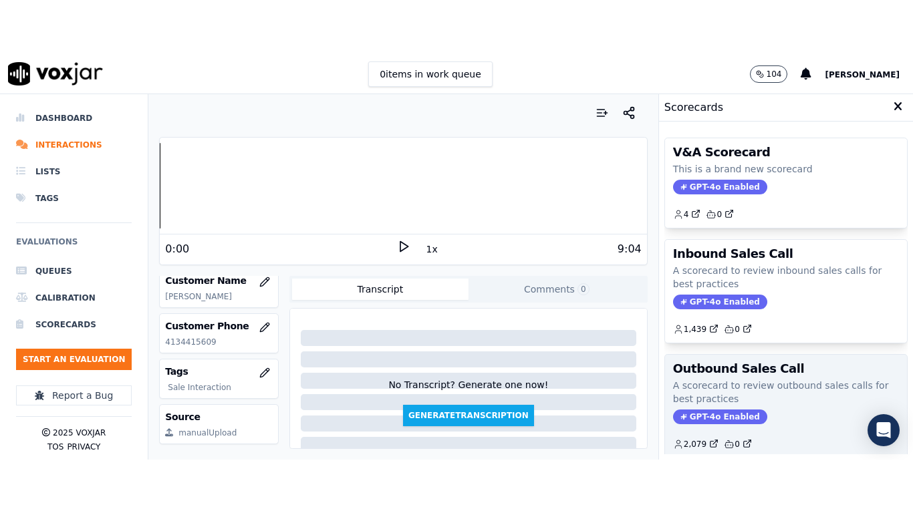
scroll to position [267, 0]
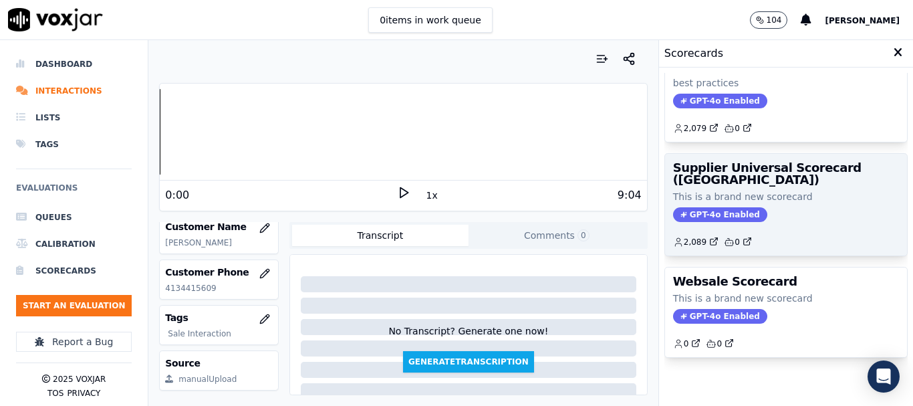
click at [720, 195] on p "This is a brand new scorecard" at bounding box center [786, 196] width 226 height 13
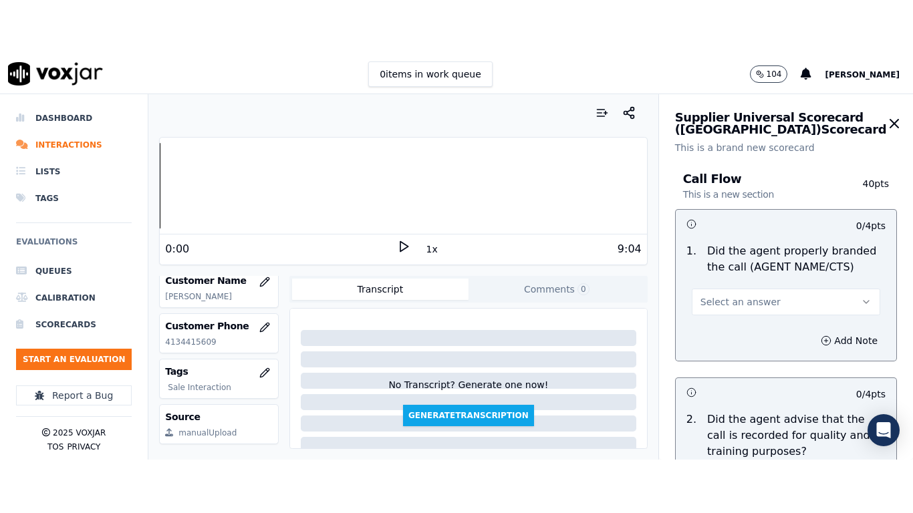
scroll to position [168, 0]
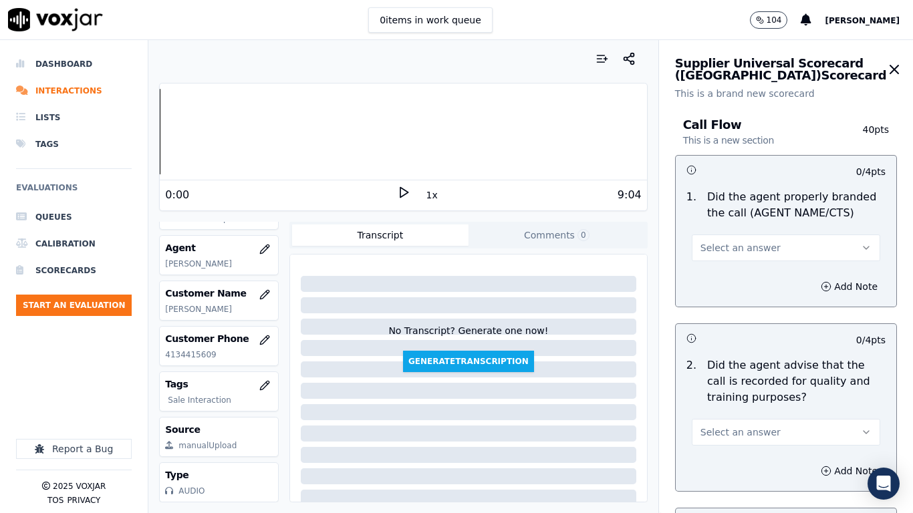
click at [728, 247] on span "Select an answer" at bounding box center [740, 247] width 80 height 13
click at [730, 281] on div "Yes" at bounding box center [761, 277] width 163 height 21
click at [734, 405] on button "Select an answer" at bounding box center [786, 432] width 188 height 27
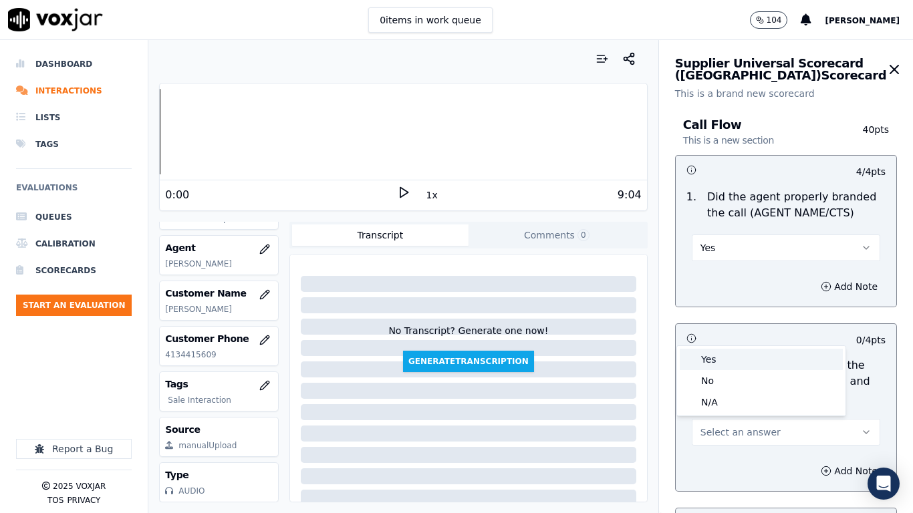
click at [704, 358] on div "Yes" at bounding box center [761, 359] width 163 height 21
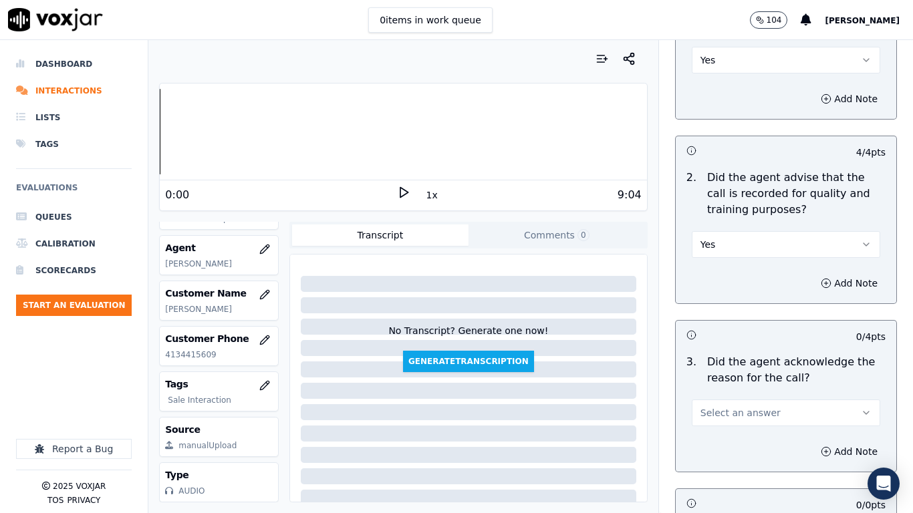
scroll to position [401, 0]
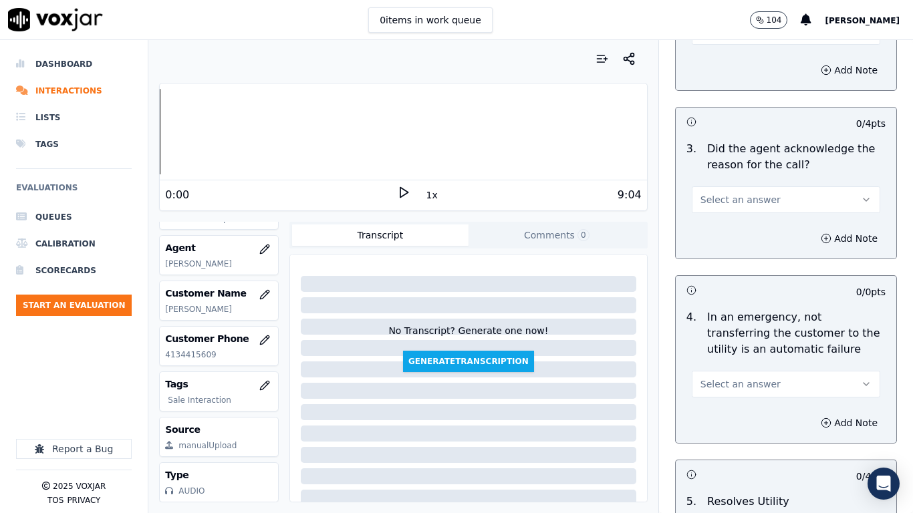
click at [703, 200] on span "Select an answer" at bounding box center [740, 199] width 80 height 13
click at [715, 230] on div "Yes" at bounding box center [761, 229] width 163 height 21
click at [745, 380] on span "Select an answer" at bounding box center [740, 384] width 80 height 13
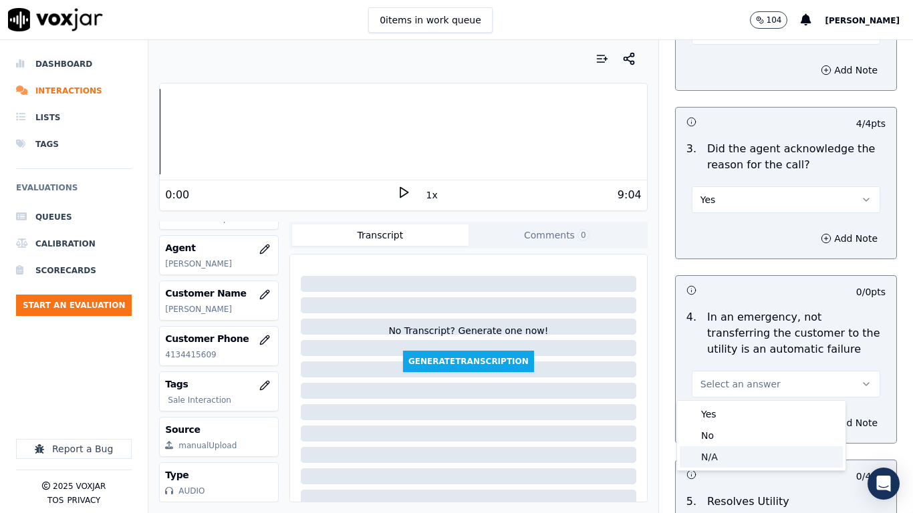
click at [725, 405] on div "N/A" at bounding box center [761, 456] width 163 height 21
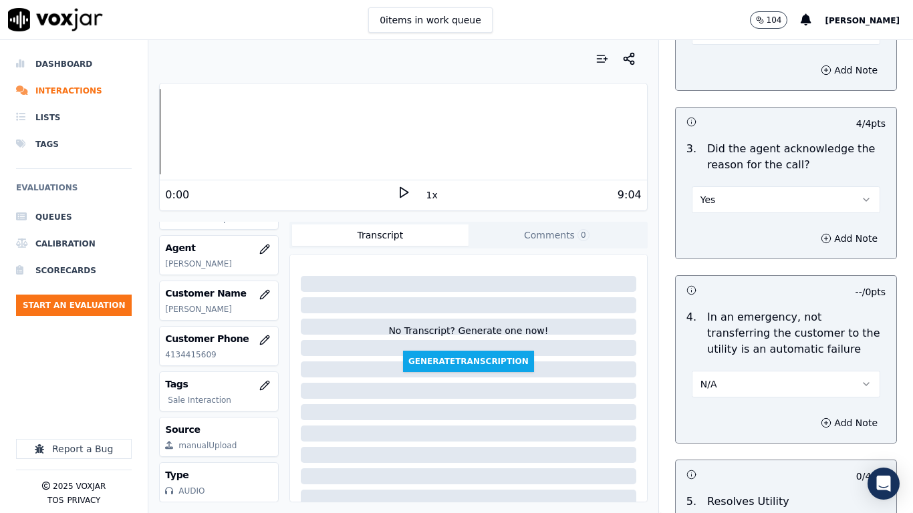
scroll to position [802, 0]
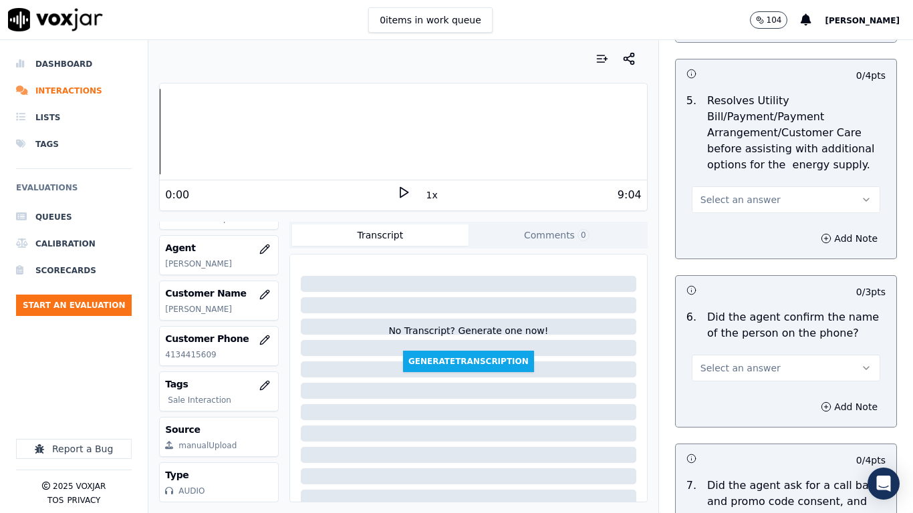
click at [722, 196] on span "Select an answer" at bounding box center [740, 199] width 80 height 13
click at [729, 275] on div "N/A" at bounding box center [761, 272] width 163 height 21
click at [749, 365] on span "Select an answer" at bounding box center [740, 368] width 80 height 13
click at [722, 405] on div "Yes" at bounding box center [761, 398] width 163 height 21
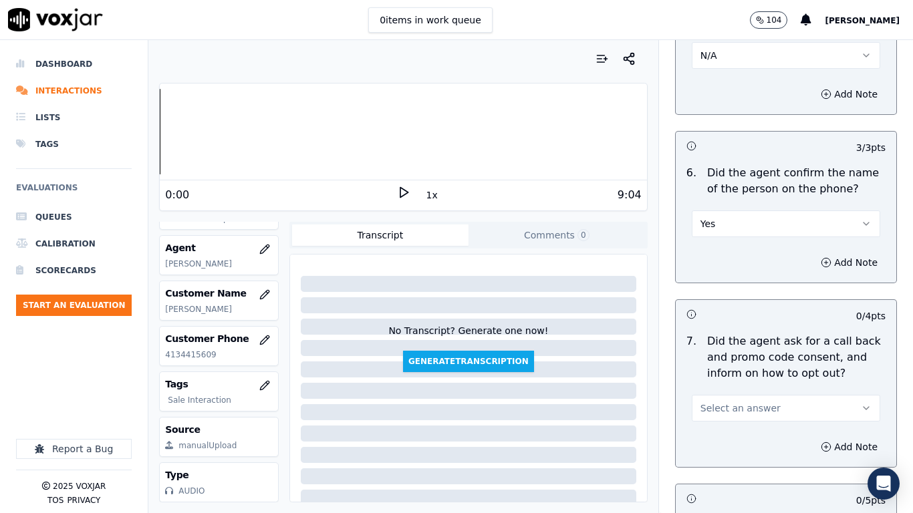
scroll to position [1136, 0]
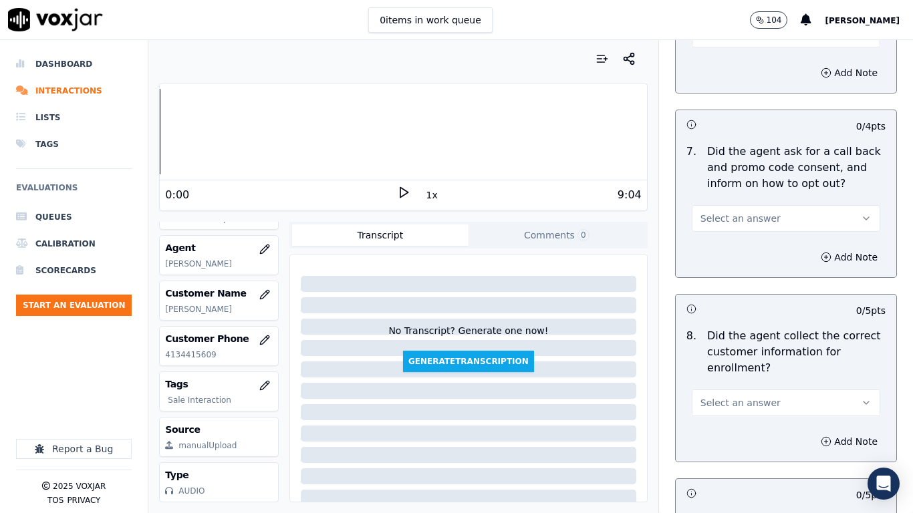
click at [723, 222] on span "Select an answer" at bounding box center [740, 218] width 80 height 13
click at [726, 248] on div "Yes" at bounding box center [761, 248] width 163 height 21
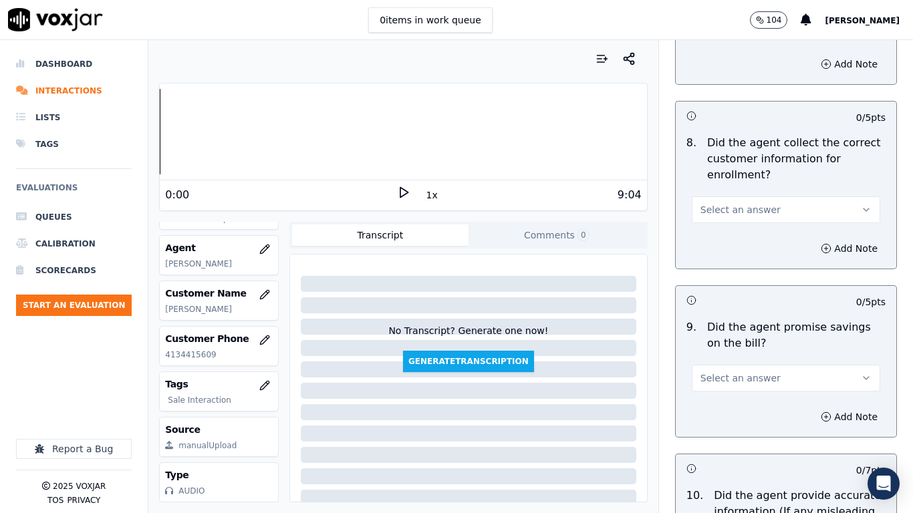
scroll to position [1336, 0]
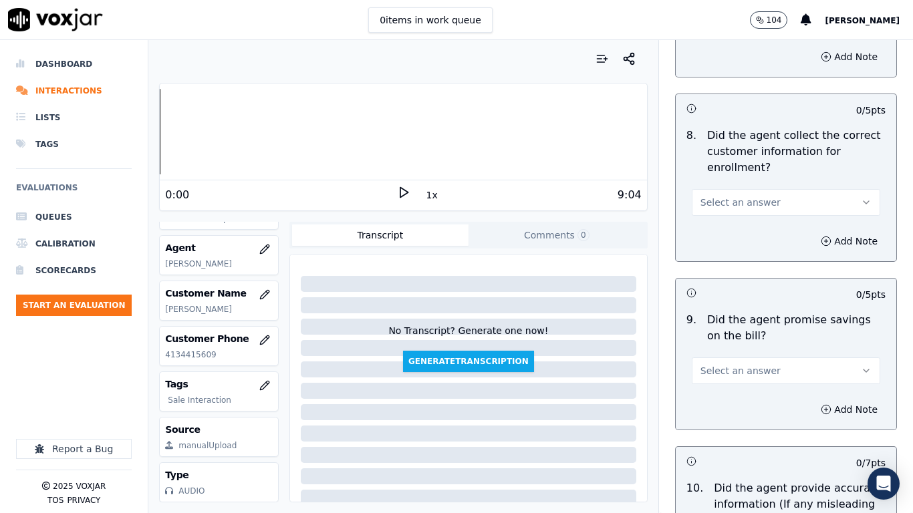
click at [734, 195] on button "Select an answer" at bounding box center [786, 202] width 188 height 27
click at [737, 228] on div "Yes" at bounding box center [761, 232] width 163 height 21
click at [742, 366] on span "Select an answer" at bounding box center [740, 370] width 80 height 13
click at [744, 404] on div "Yes" at bounding box center [761, 400] width 163 height 21
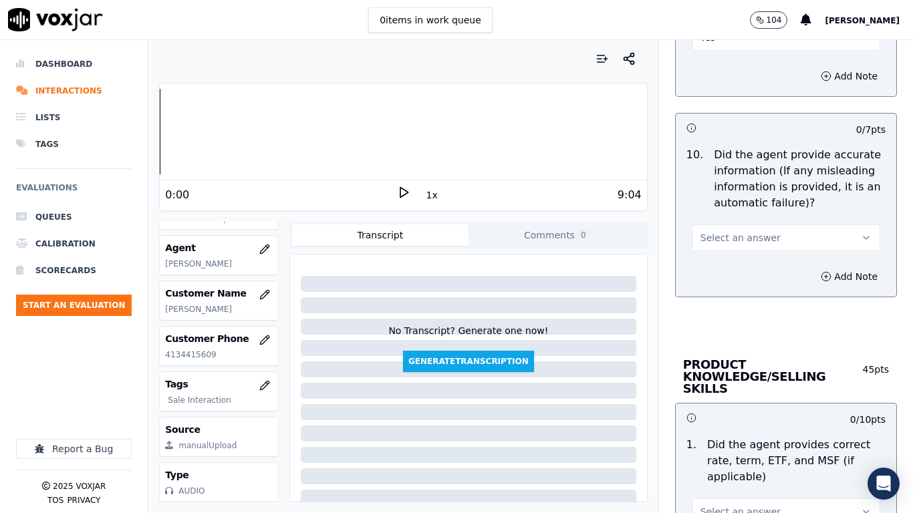
scroll to position [1671, 0]
click at [741, 239] on span "Select an answer" at bounding box center [740, 237] width 80 height 13
click at [737, 267] on div "Yes" at bounding box center [761, 267] width 163 height 21
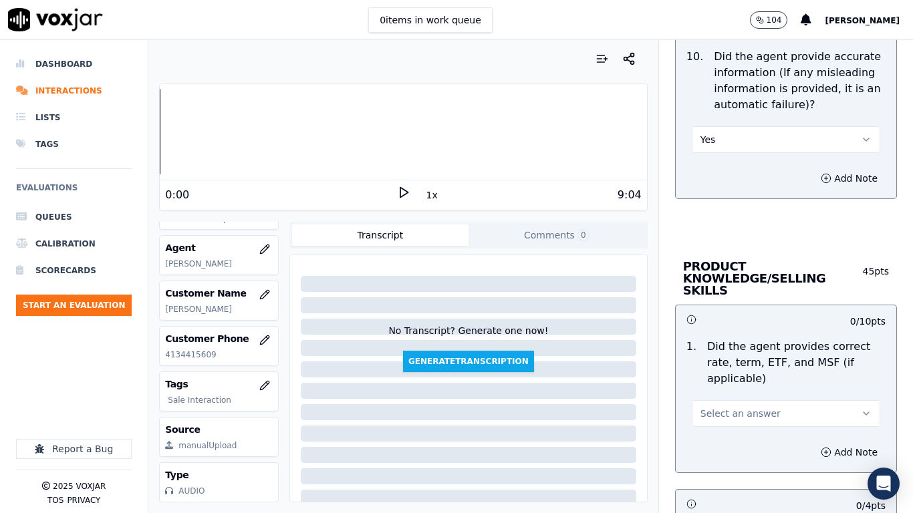
scroll to position [1938, 0]
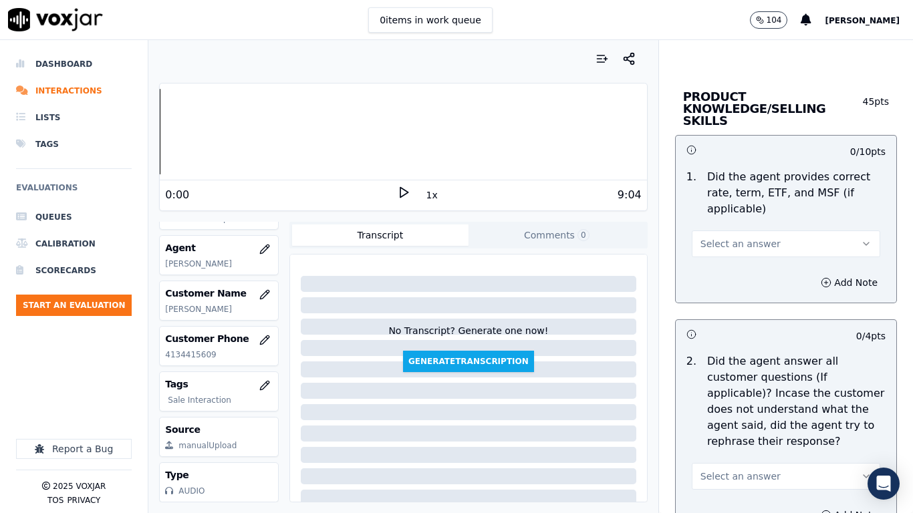
click at [737, 237] on span "Select an answer" at bounding box center [740, 243] width 80 height 13
click at [740, 282] on div "No" at bounding box center [761, 283] width 163 height 21
click at [821, 273] on button "Add Note" at bounding box center [849, 282] width 73 height 19
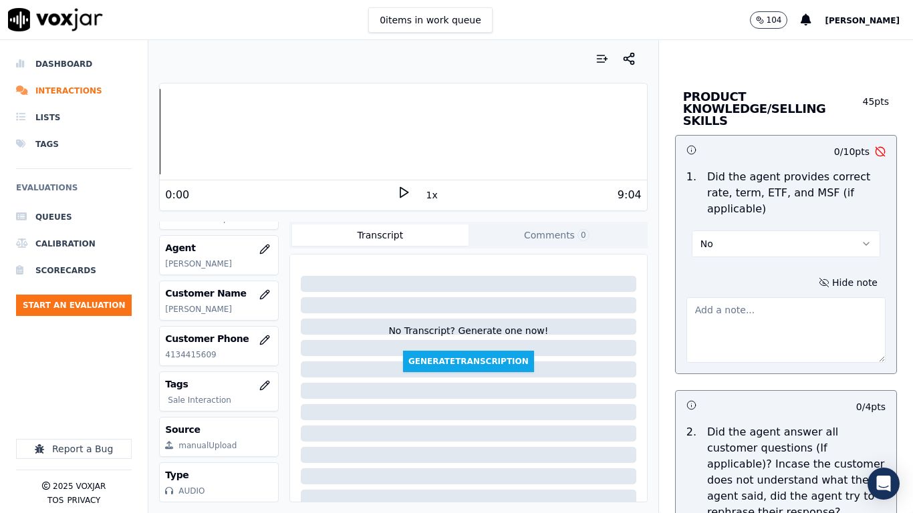
click at [721, 317] on textarea at bounding box center [785, 329] width 199 height 65
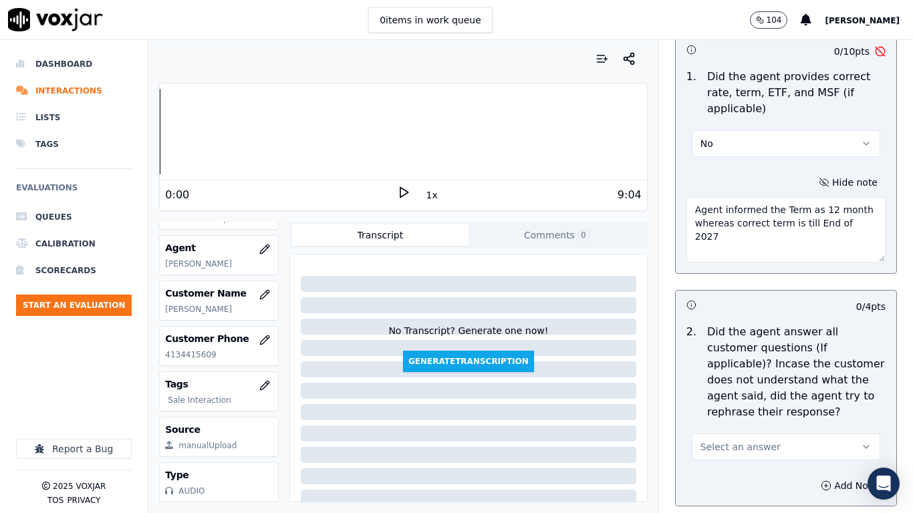
scroll to position [2138, 0]
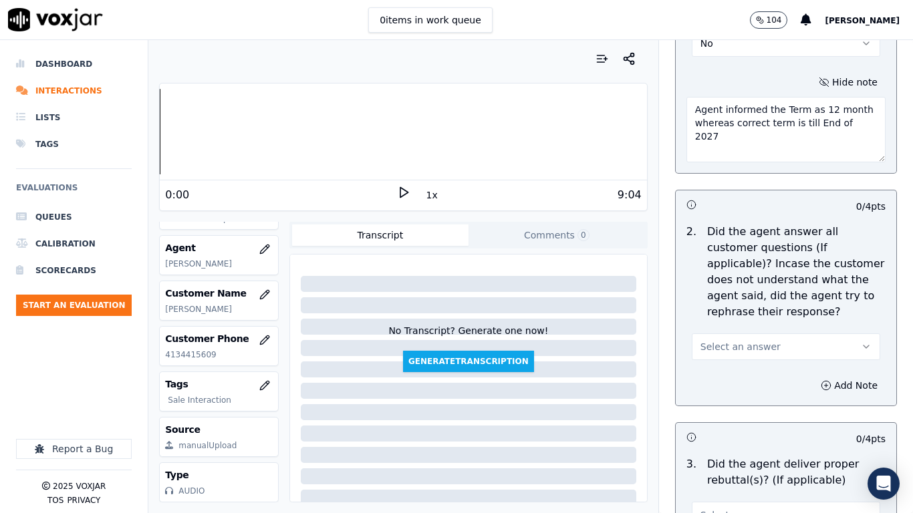
type textarea "Agent informed the Term as 12 month whereas correct term is till End of 2027"
click at [742, 340] on span "Select an answer" at bounding box center [740, 346] width 80 height 13
click at [737, 362] on div "Yes" at bounding box center [761, 364] width 163 height 21
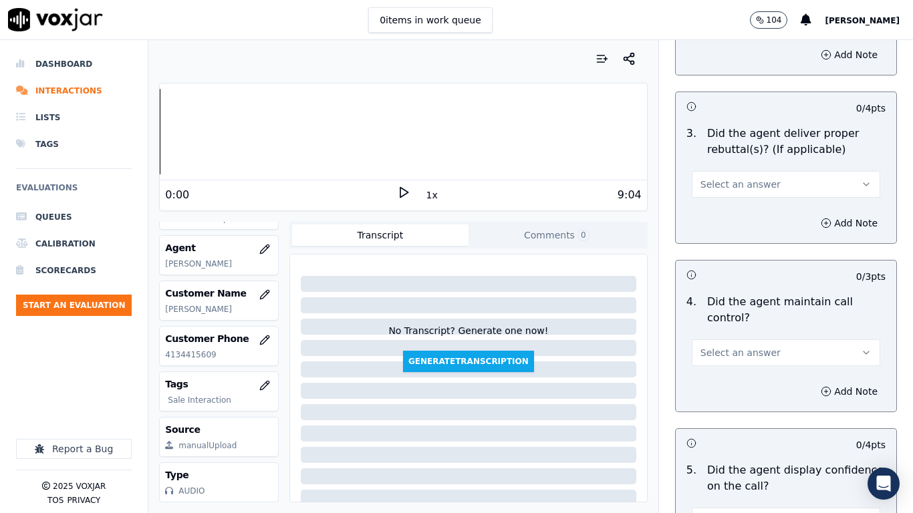
scroll to position [2472, 0]
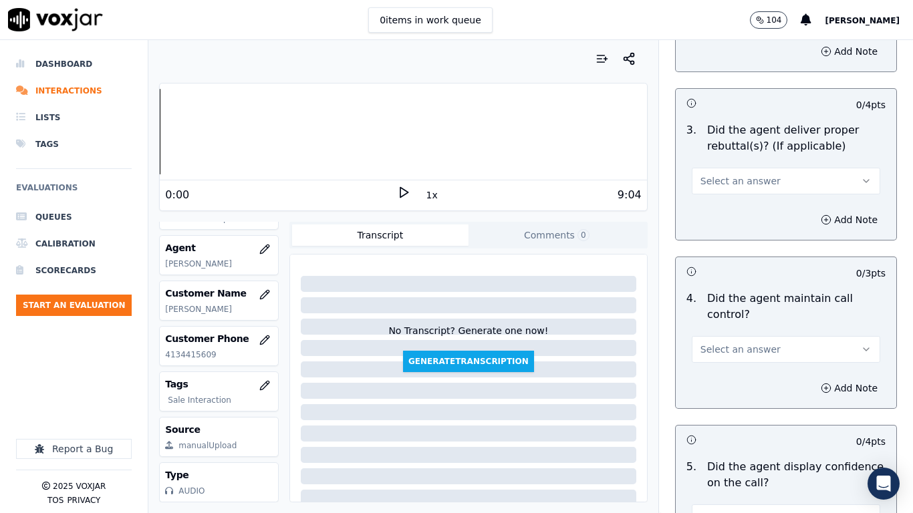
click at [708, 174] on span "Select an answer" at bounding box center [740, 180] width 80 height 13
click at [715, 196] on div "Yes" at bounding box center [761, 198] width 163 height 21
click at [739, 343] on span "Select an answer" at bounding box center [740, 349] width 80 height 13
click at [726, 372] on div "Yes" at bounding box center [761, 367] width 163 height 21
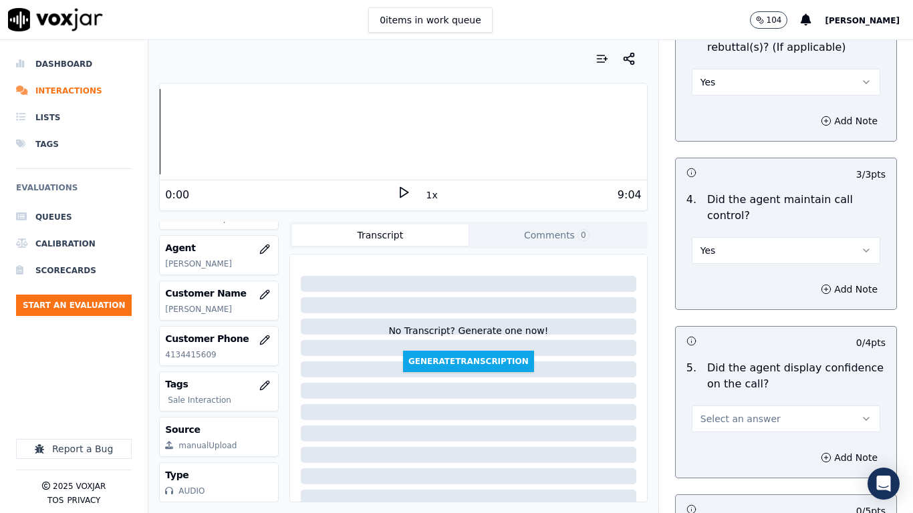
scroll to position [2807, 0]
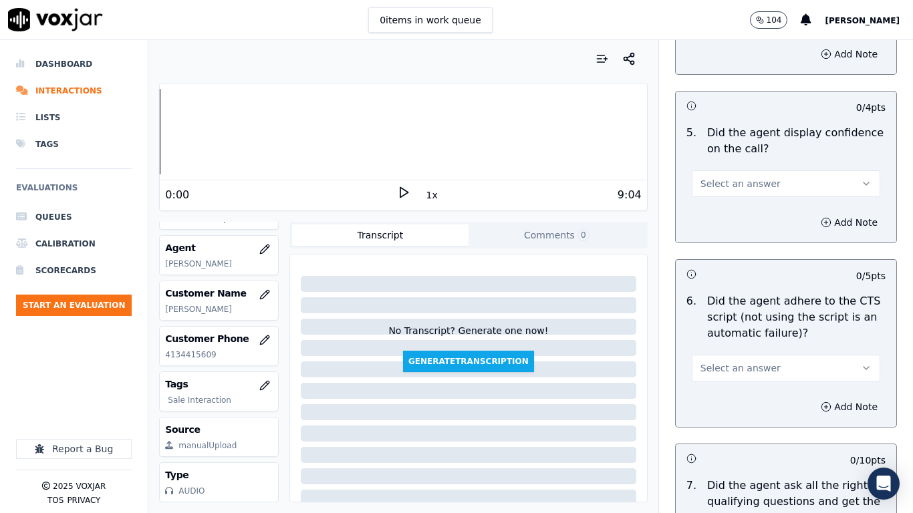
click at [722, 177] on span "Select an answer" at bounding box center [740, 183] width 80 height 13
click at [732, 203] on div "Yes" at bounding box center [761, 201] width 163 height 21
click at [745, 362] on span "Select an answer" at bounding box center [740, 368] width 80 height 13
click at [744, 392] on div "Yes" at bounding box center [761, 386] width 163 height 21
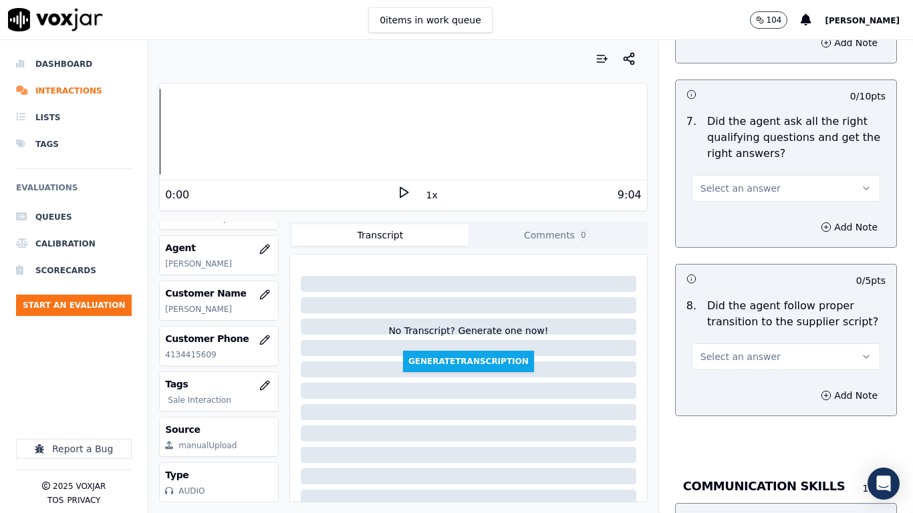
scroll to position [3208, 0]
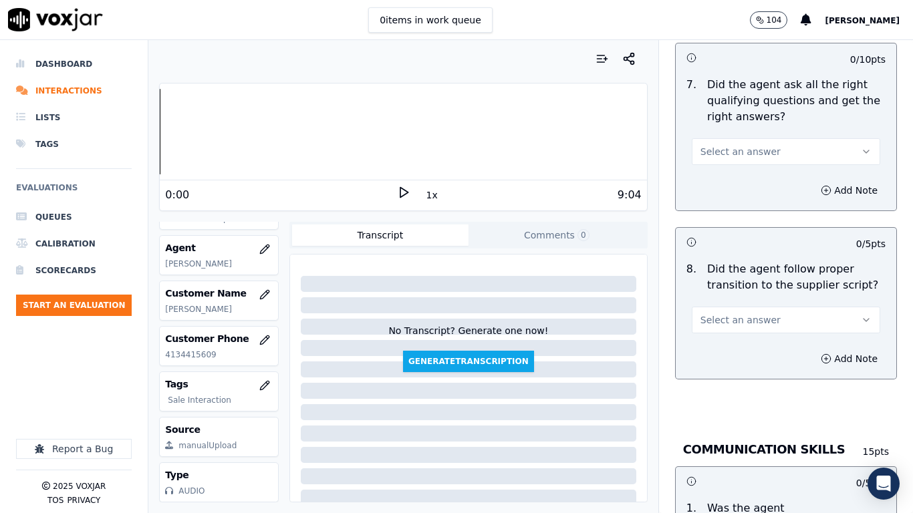
click at [713, 138] on button "Select an answer" at bounding box center [786, 151] width 188 height 27
drag, startPoint x: 718, startPoint y: 172, endPoint x: 720, endPoint y: 296, distance: 124.3
click at [718, 171] on div "Yes" at bounding box center [761, 169] width 163 height 21
click at [718, 313] on span "Select an answer" at bounding box center [740, 319] width 80 height 13
click at [727, 345] on div "Yes" at bounding box center [761, 337] width 163 height 21
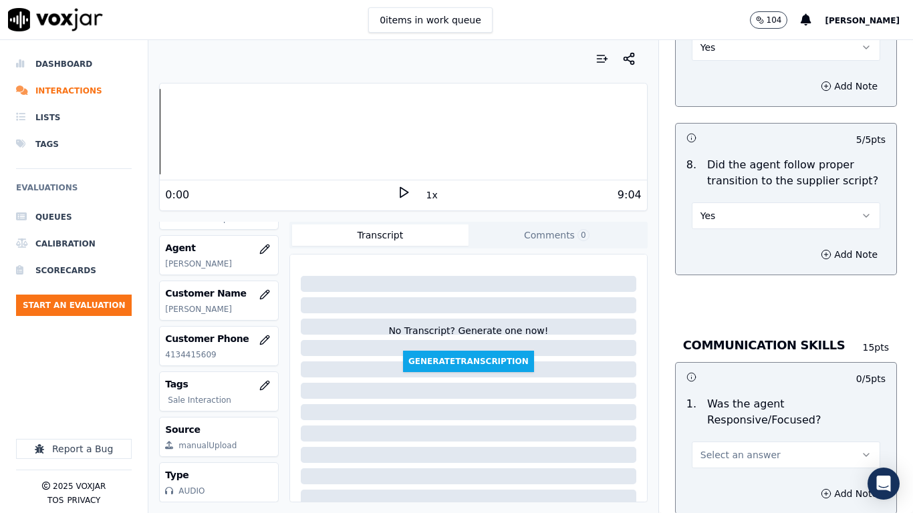
scroll to position [3475, 0]
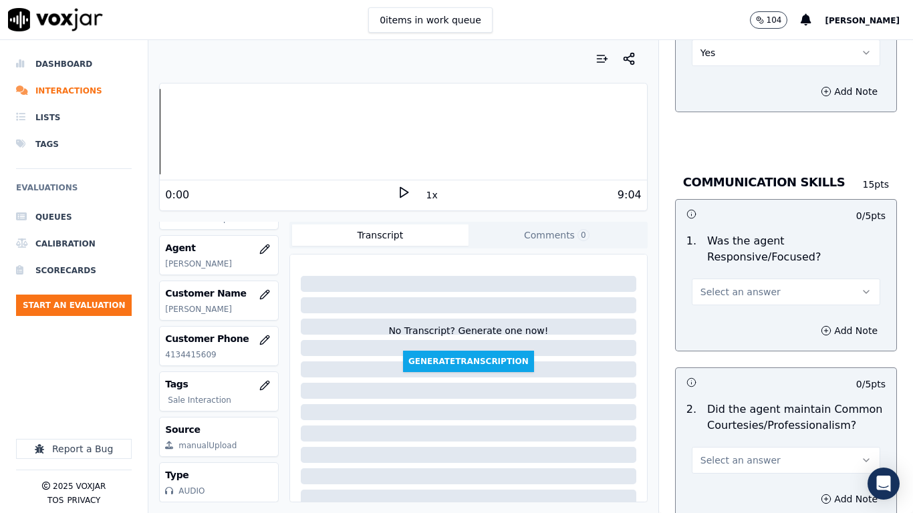
click at [729, 285] on span "Select an answer" at bounding box center [740, 291] width 80 height 13
click at [730, 313] on div "Yes" at bounding box center [761, 309] width 163 height 21
click at [738, 405] on span "Select an answer" at bounding box center [740, 460] width 80 height 13
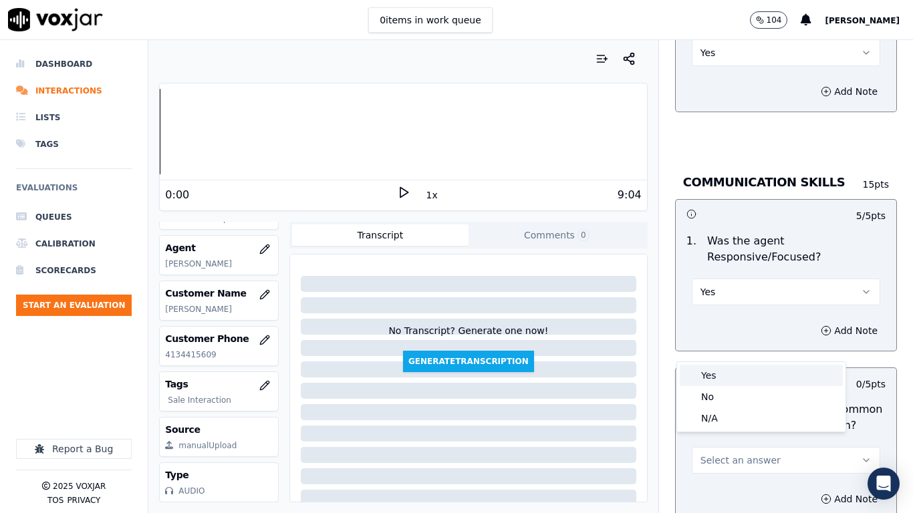
click at [724, 378] on div "Yes" at bounding box center [761, 375] width 163 height 21
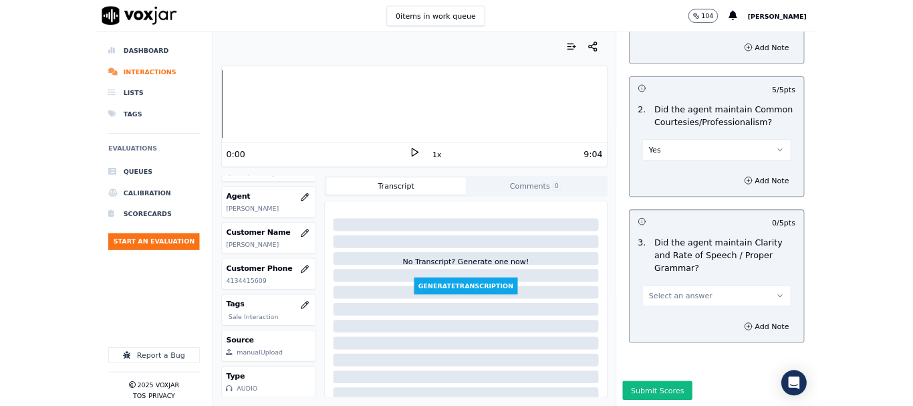
scroll to position [3768, 0]
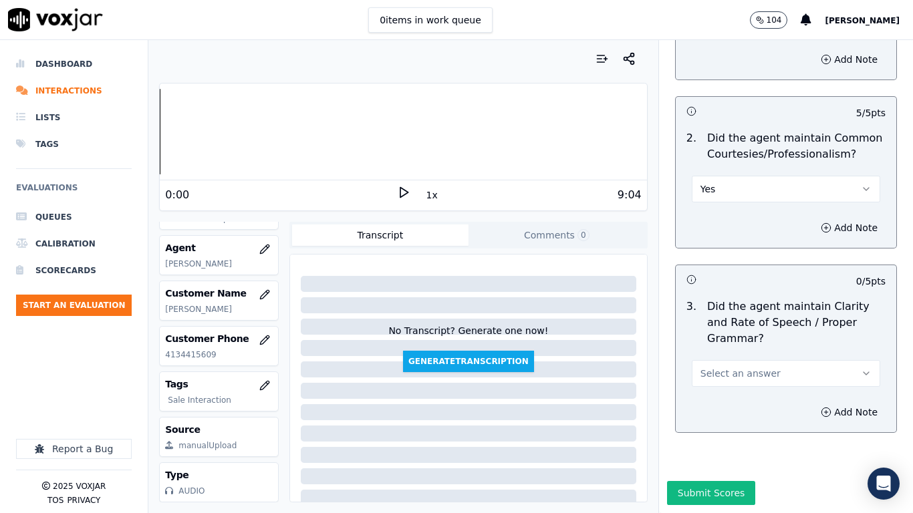
click at [738, 367] on span "Select an answer" at bounding box center [740, 373] width 80 height 13
click at [739, 368] on div "Yes" at bounding box center [761, 369] width 163 height 21
click at [710, 405] on button "Submit Scores" at bounding box center [711, 493] width 89 height 24
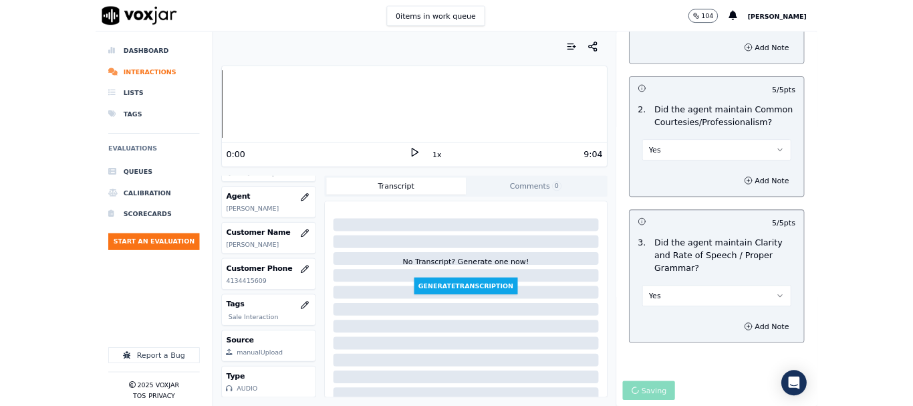
scroll to position [200, 0]
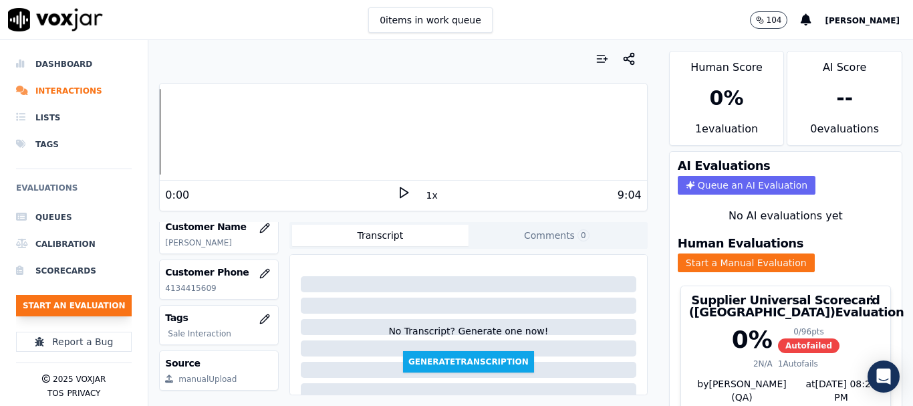
click at [91, 299] on button "Start an Evaluation" at bounding box center [74, 305] width 116 height 21
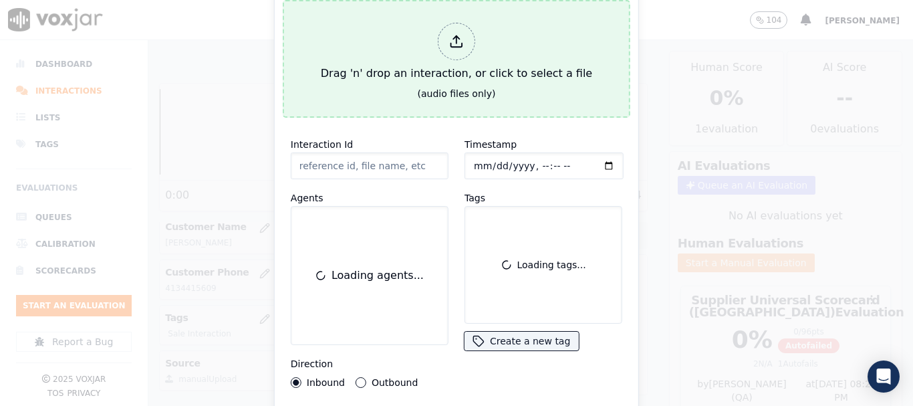
click at [380, 70] on div "Drag 'n' drop an interaction, or click to select a file" at bounding box center [456, 51] width 282 height 69
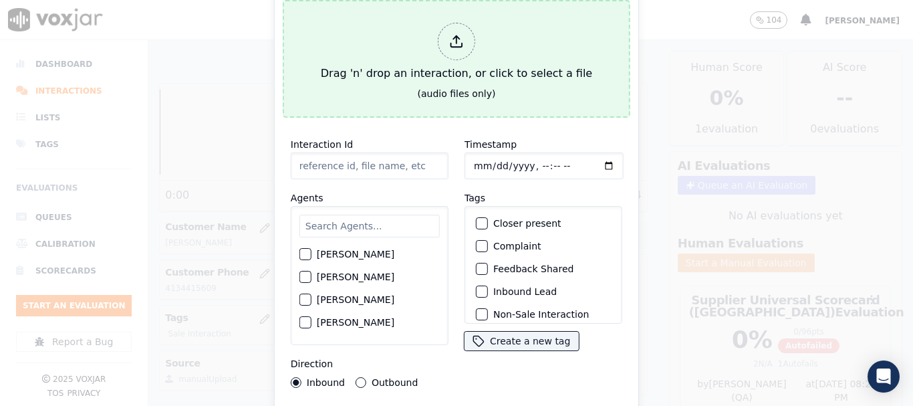
type input "20250908-173028_2153275283-all.mp3"
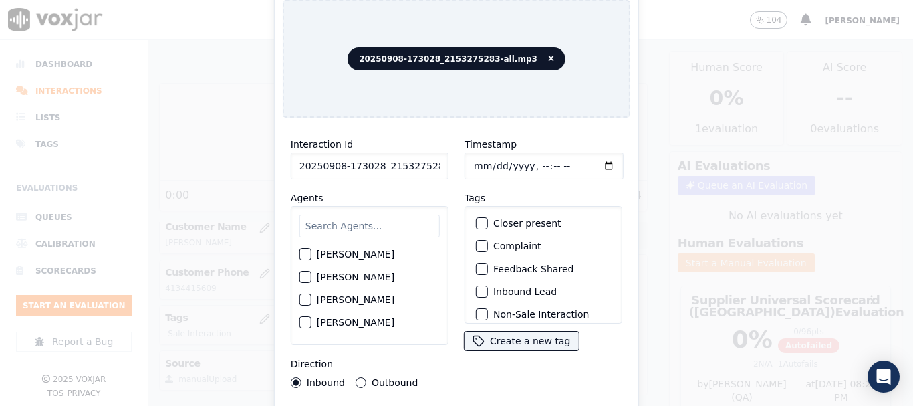
click at [357, 225] on input "text" at bounding box center [369, 226] width 140 height 23
type input "mi"
click at [364, 295] on label "[PERSON_NAME]" at bounding box center [356, 299] width 78 height 9
click at [311, 294] on button "[PERSON_NAME]" at bounding box center [305, 300] width 12 height 12
click at [476, 154] on input "Timestamp" at bounding box center [543, 165] width 159 height 27
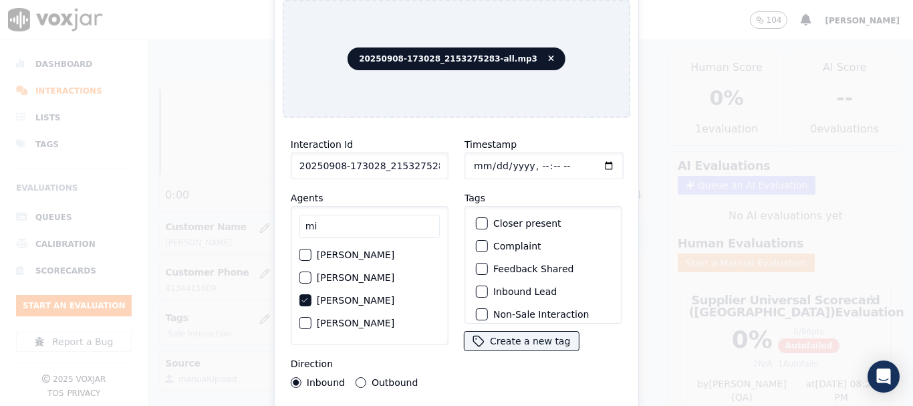
type input "[DATE]T15:05"
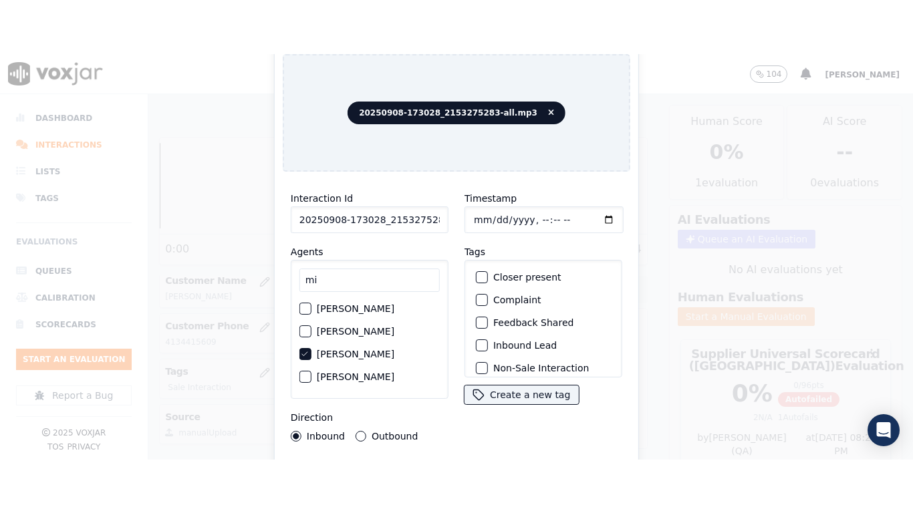
scroll to position [117, 0]
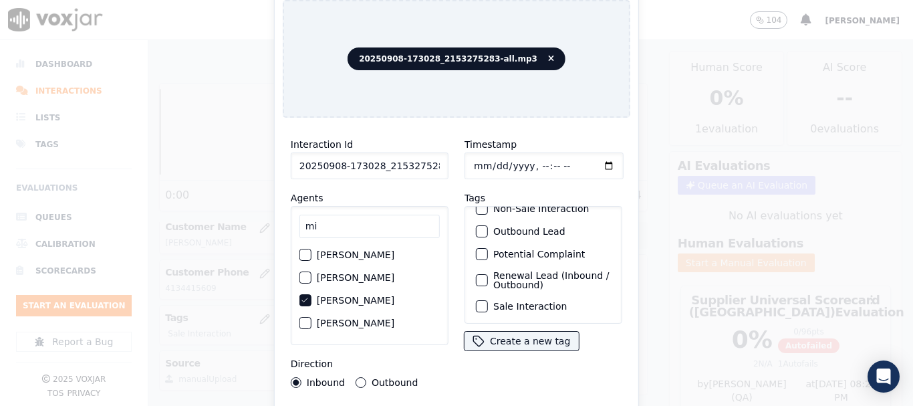
click at [533, 301] on label "Sale Interaction" at bounding box center [530, 305] width 74 height 9
click at [488, 300] on button "Sale Interaction" at bounding box center [482, 306] width 12 height 12
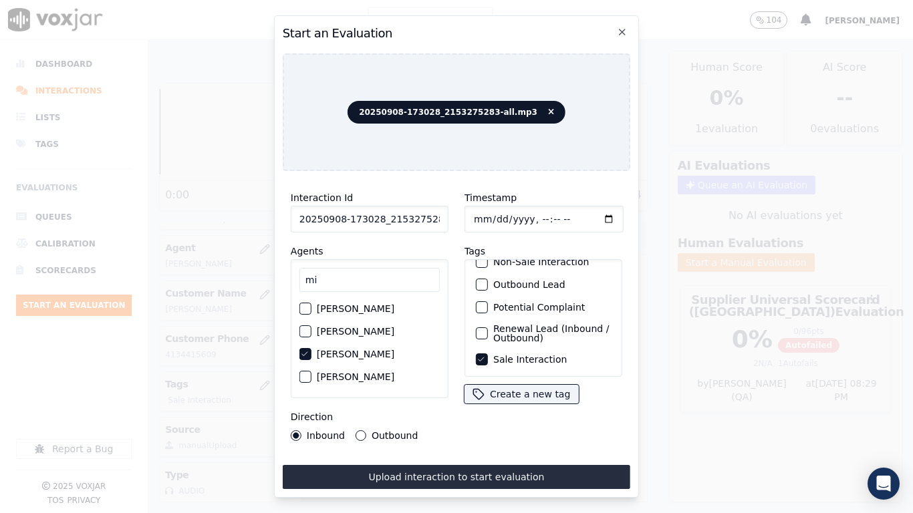
click at [548, 405] on button "Upload interaction to start evaluation" at bounding box center [456, 477] width 347 height 24
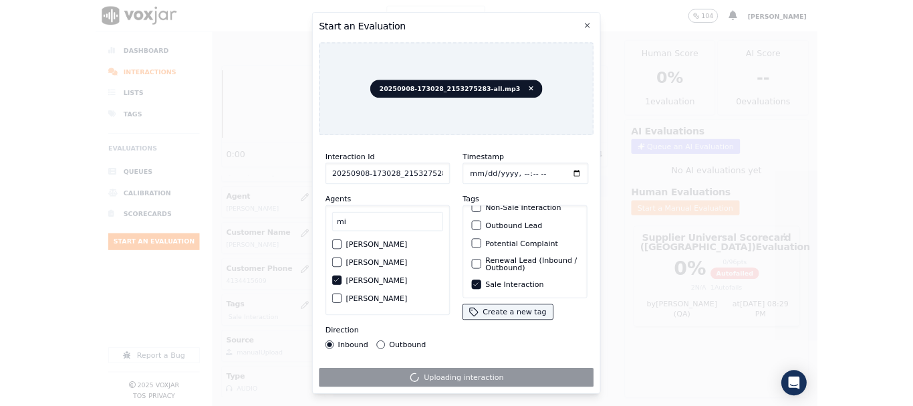
scroll to position [200, 0]
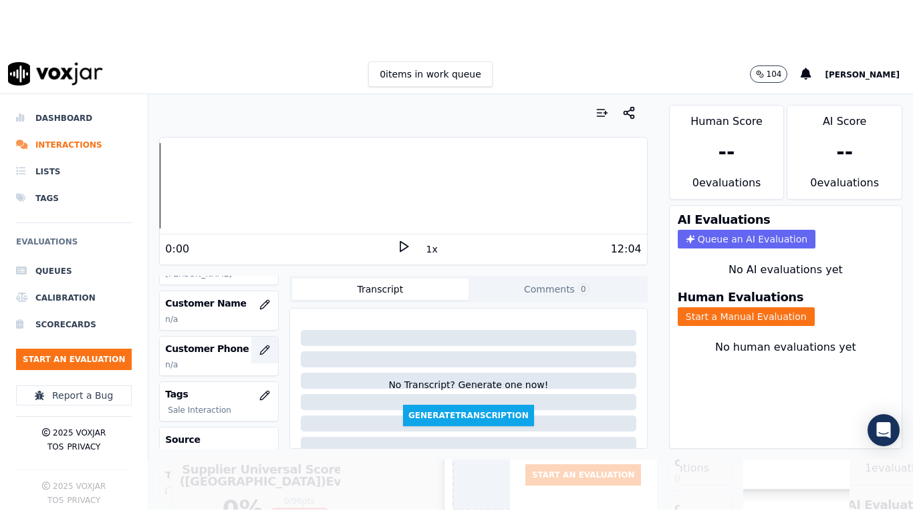
scroll to position [200, 0]
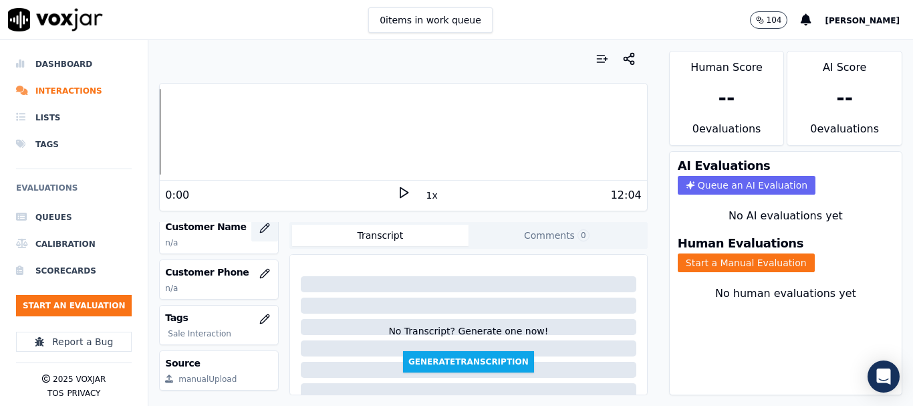
click at [259, 232] on icon "button" at bounding box center [264, 228] width 11 height 11
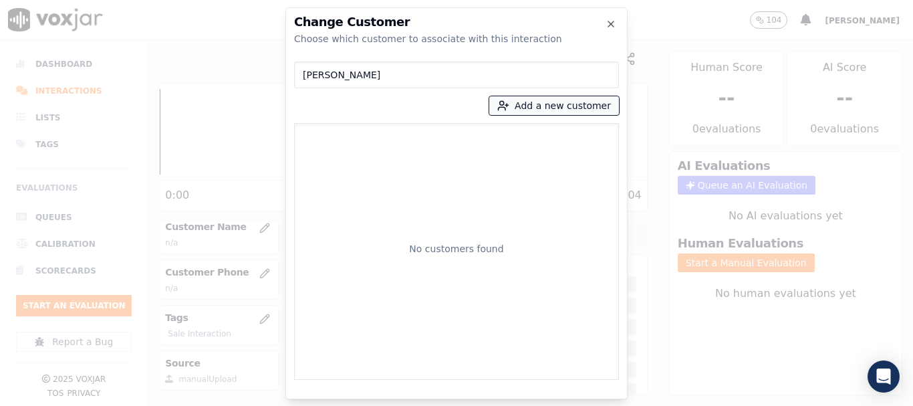
type input "[PERSON_NAME]"
click at [577, 112] on button "Add a new customer" at bounding box center [554, 105] width 130 height 19
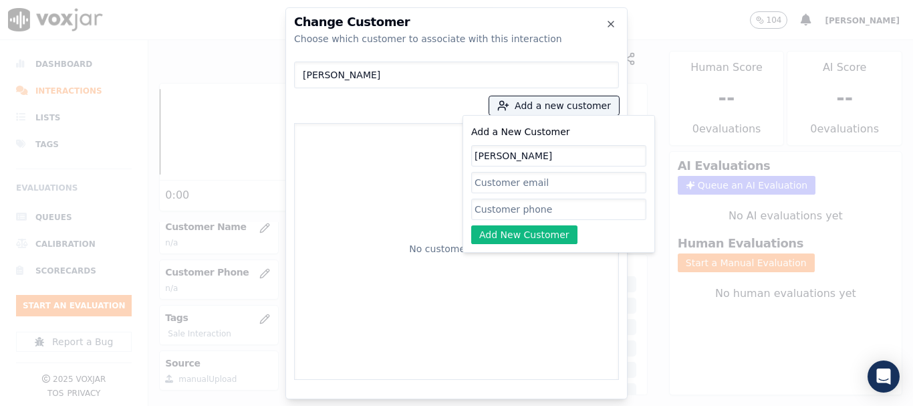
type input "[PERSON_NAME]"
click at [504, 212] on input "Add a New Customer" at bounding box center [558, 208] width 175 height 21
paste input "2153275283"
type input "2153275283"
click at [527, 231] on button "Add New Customer" at bounding box center [524, 234] width 106 height 19
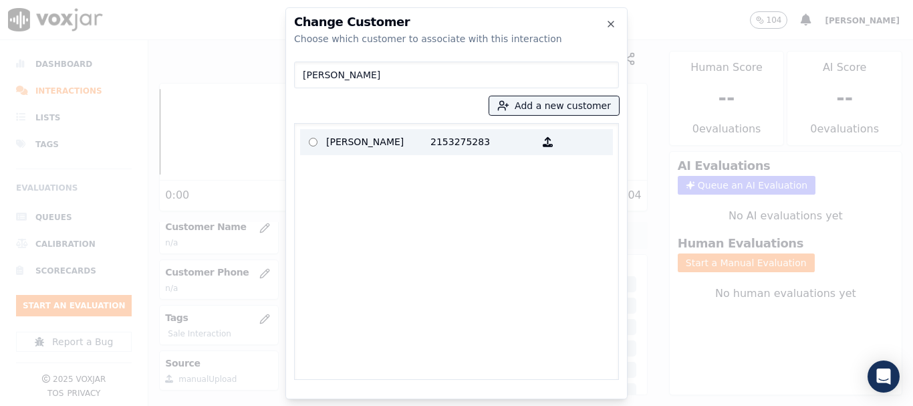
click at [358, 148] on p "[PERSON_NAME]" at bounding box center [378, 142] width 104 height 21
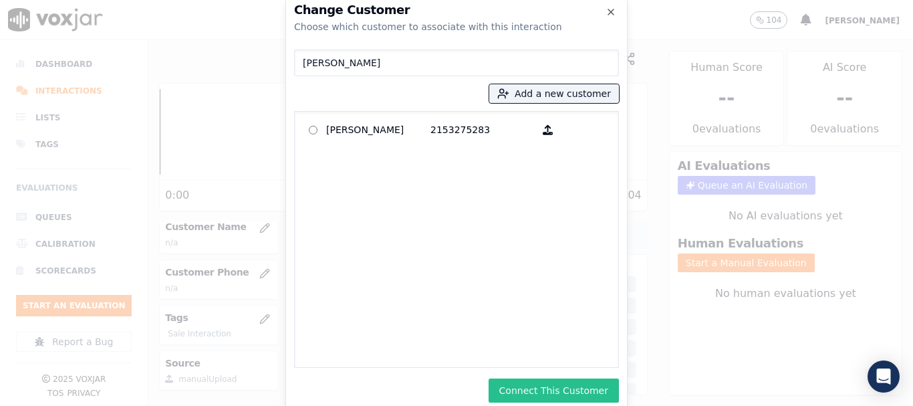
click at [580, 398] on button "Connect This Customer" at bounding box center [553, 390] width 130 height 24
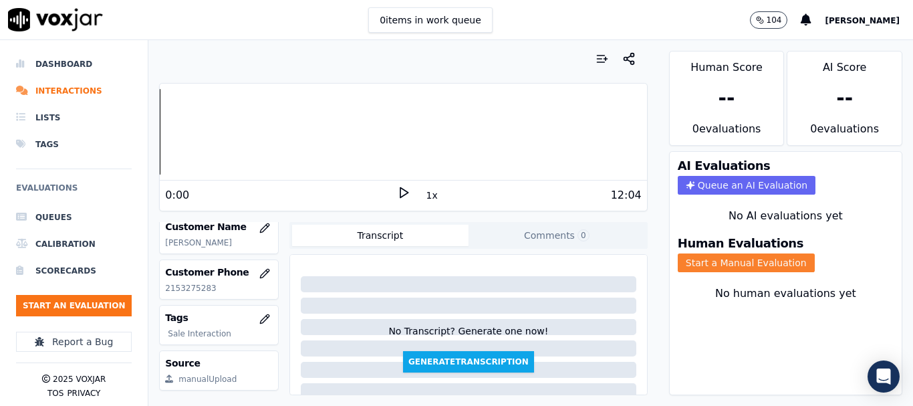
click at [727, 253] on button "Start a Manual Evaluation" at bounding box center [746, 262] width 137 height 19
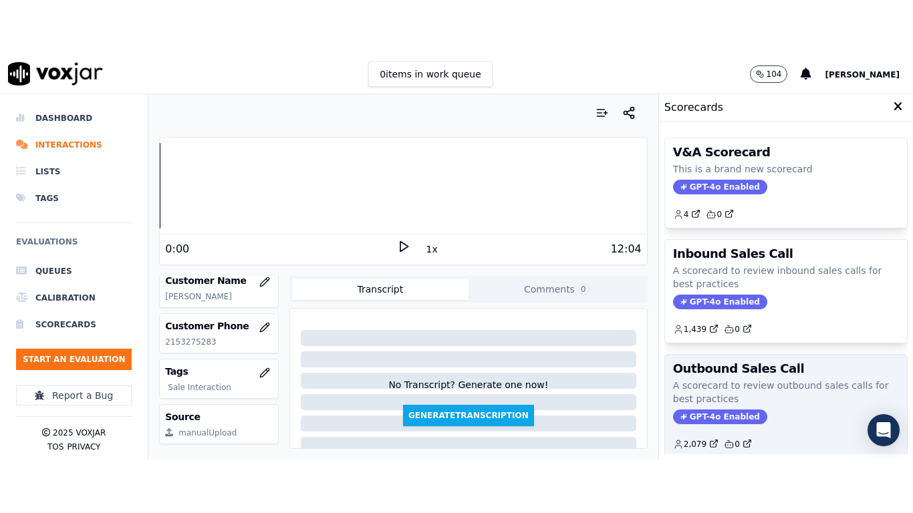
scroll to position [168, 0]
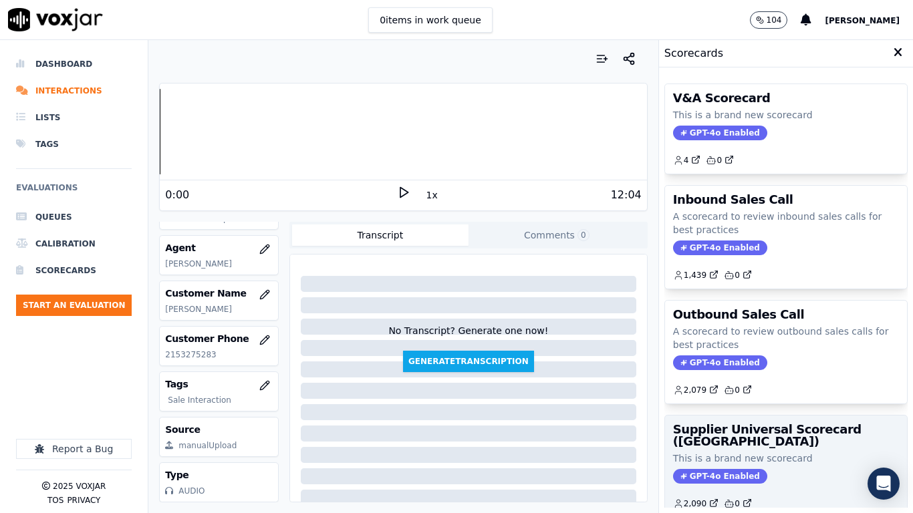
click at [730, 405] on h3 "Supplier Universal Scorecard ([GEOGRAPHIC_DATA])" at bounding box center [786, 436] width 226 height 24
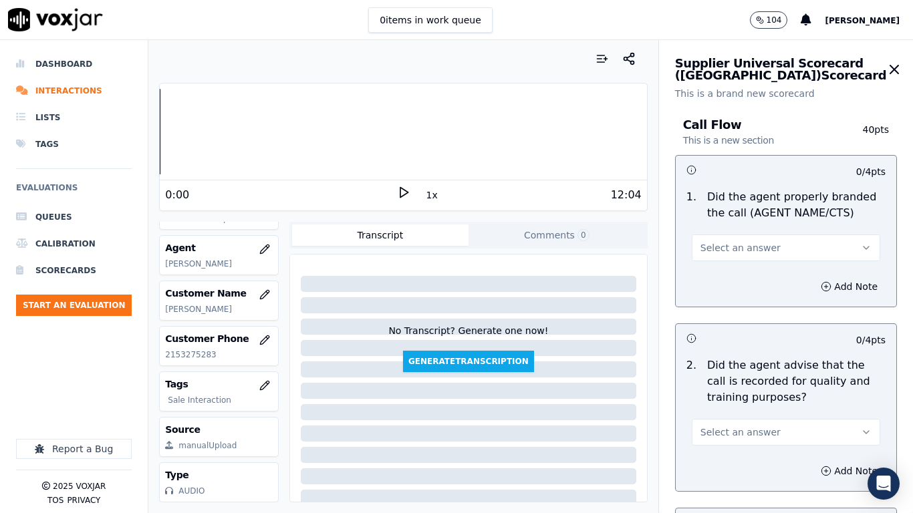
click at [735, 251] on span "Select an answer" at bounding box center [740, 247] width 80 height 13
click at [734, 271] on div "Yes" at bounding box center [761, 277] width 163 height 21
click at [739, 405] on span "Select an answer" at bounding box center [740, 432] width 80 height 13
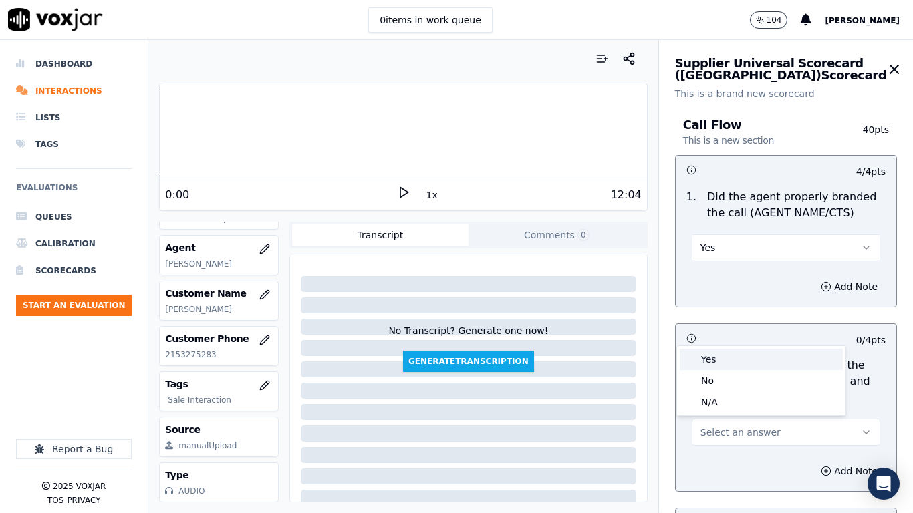
click at [728, 367] on div "Yes" at bounding box center [761, 359] width 163 height 21
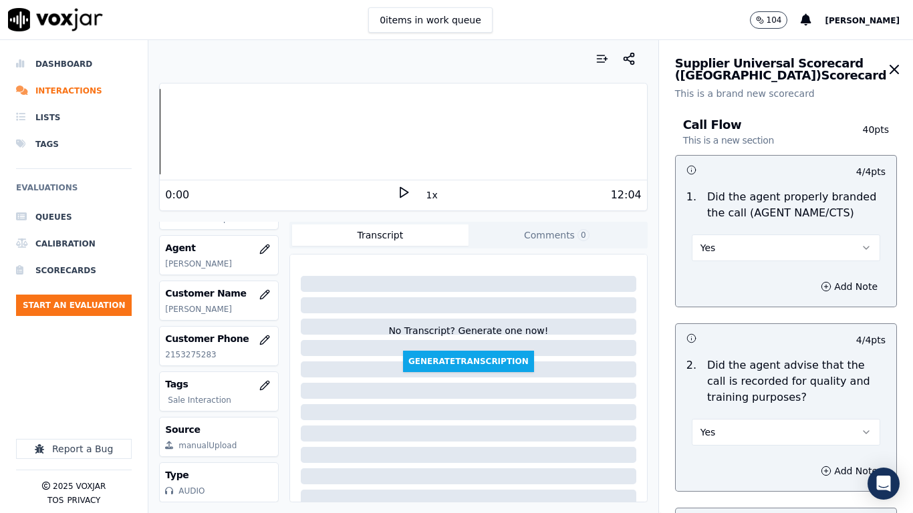
scroll to position [267, 0]
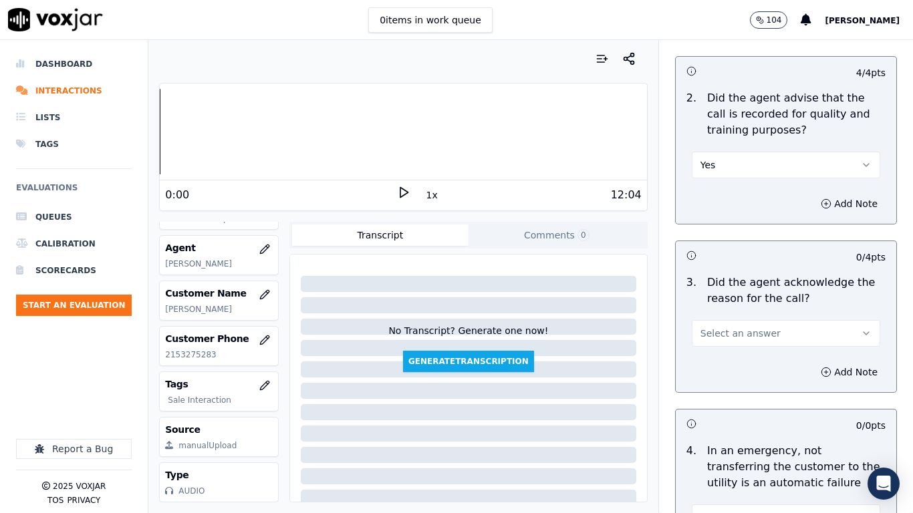
click at [702, 338] on span "Select an answer" at bounding box center [740, 333] width 80 height 13
click at [711, 361] on div "Yes" at bounding box center [761, 363] width 163 height 21
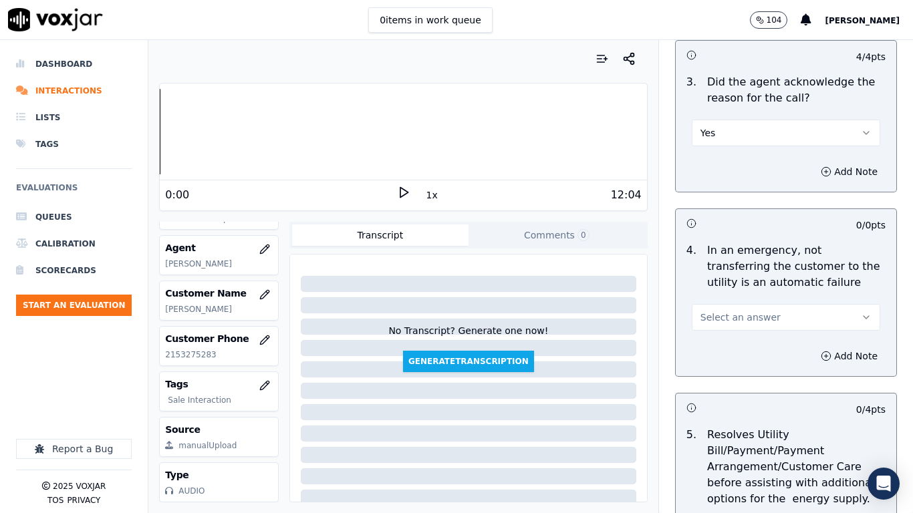
click at [732, 314] on span "Select an answer" at bounding box center [740, 317] width 80 height 13
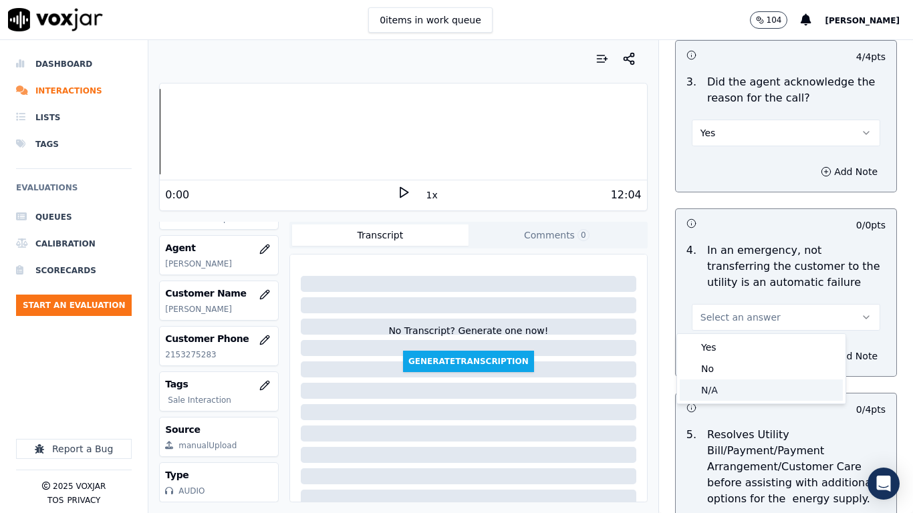
click at [732, 384] on div "N/A" at bounding box center [761, 390] width 163 height 21
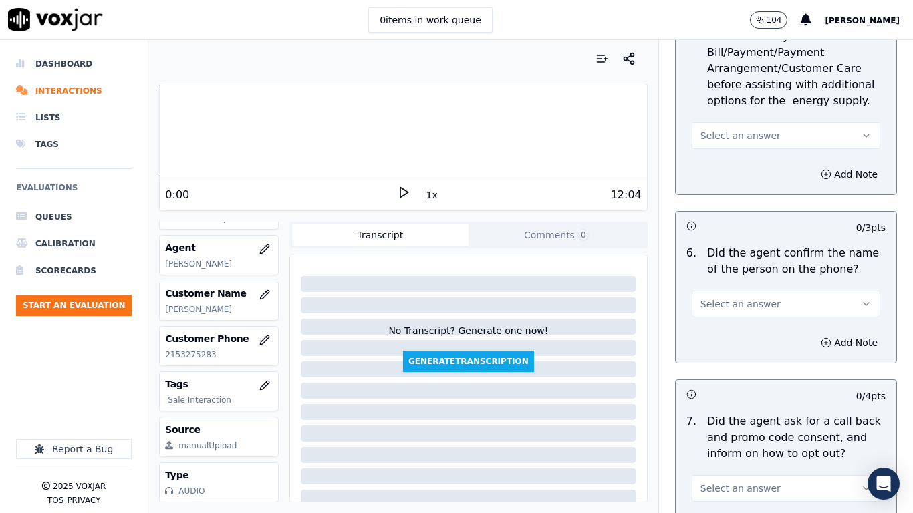
scroll to position [869, 0]
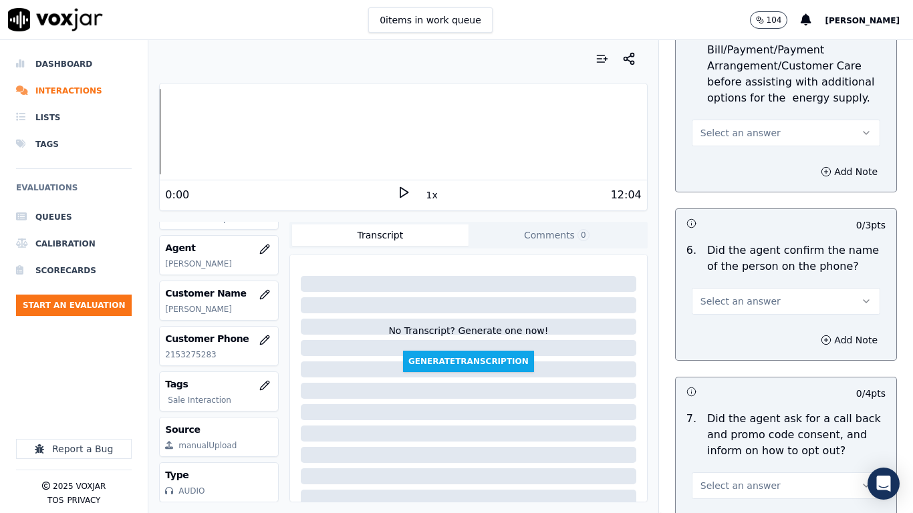
click at [721, 126] on span "Select an answer" at bounding box center [740, 132] width 80 height 13
click at [738, 205] on div "N/A" at bounding box center [761, 205] width 163 height 21
click at [726, 299] on span "Select an answer" at bounding box center [740, 301] width 80 height 13
click at [720, 326] on div "Yes" at bounding box center [761, 331] width 163 height 21
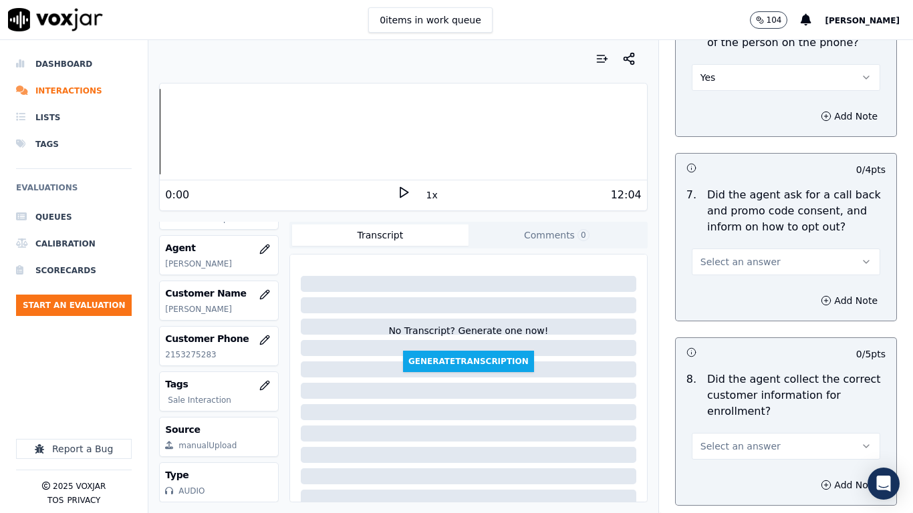
scroll to position [1069, 0]
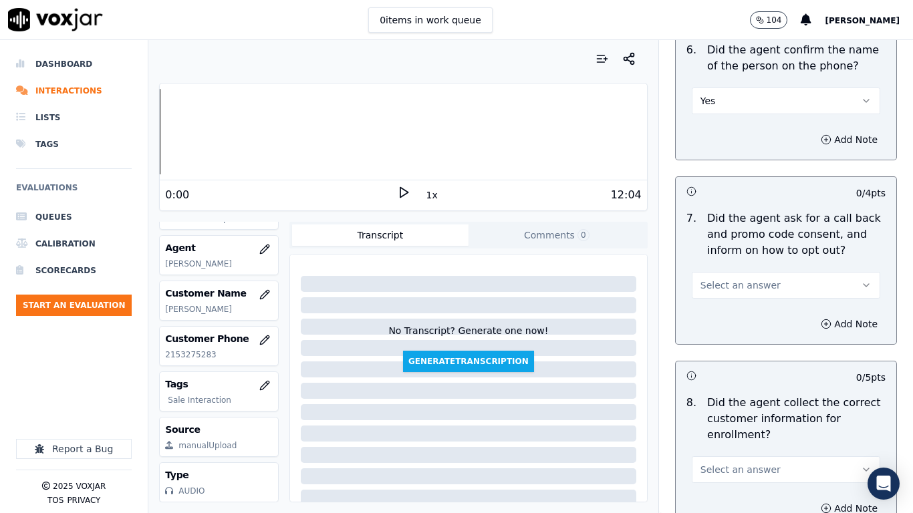
click at [728, 284] on span "Select an answer" at bounding box center [740, 285] width 80 height 13
click at [726, 314] on div "Yes" at bounding box center [761, 315] width 163 height 21
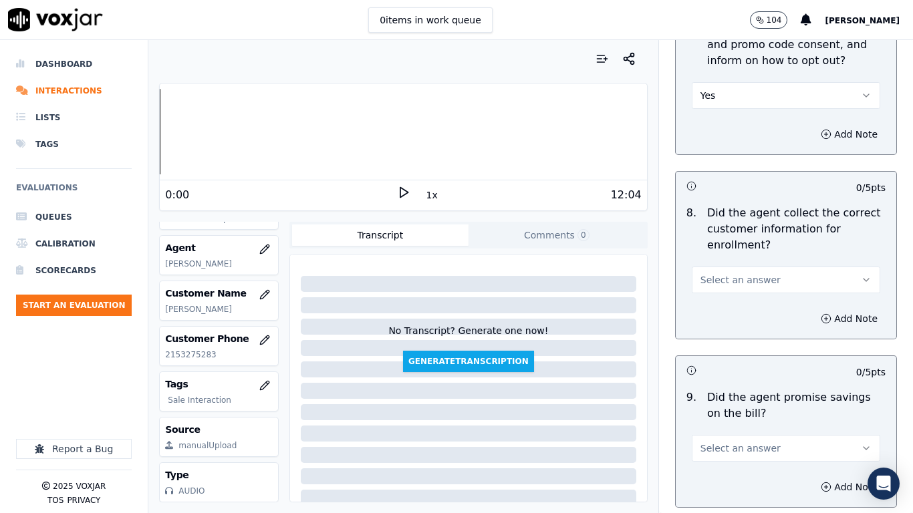
scroll to position [1270, 0]
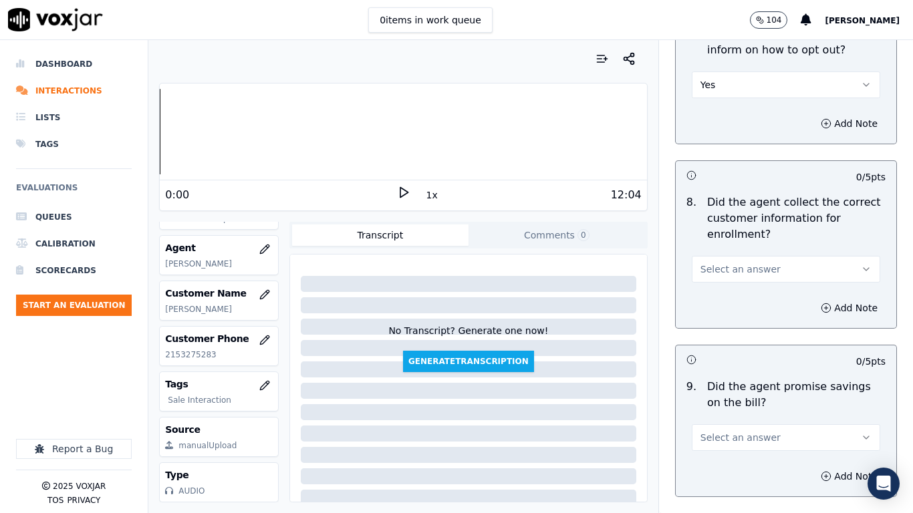
click at [728, 265] on span "Select an answer" at bounding box center [740, 269] width 80 height 13
click at [723, 305] on div "Yes" at bounding box center [761, 299] width 163 height 21
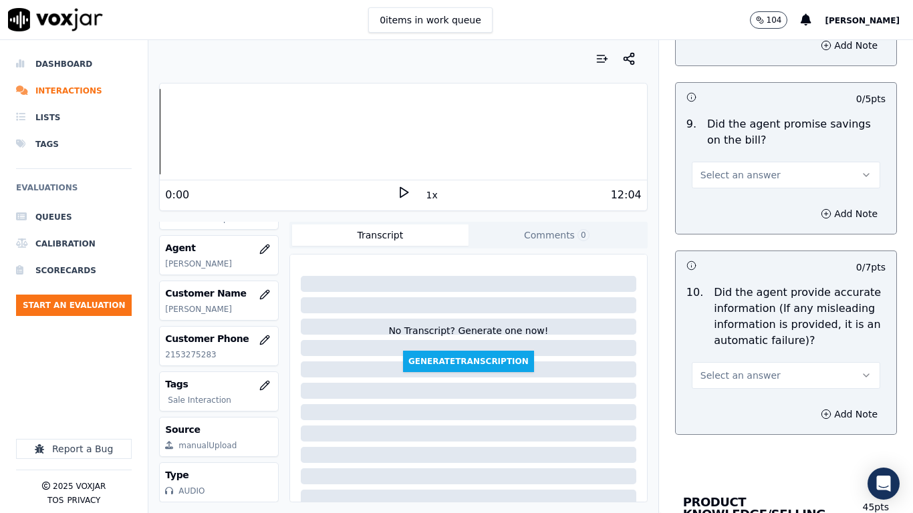
scroll to position [1537, 0]
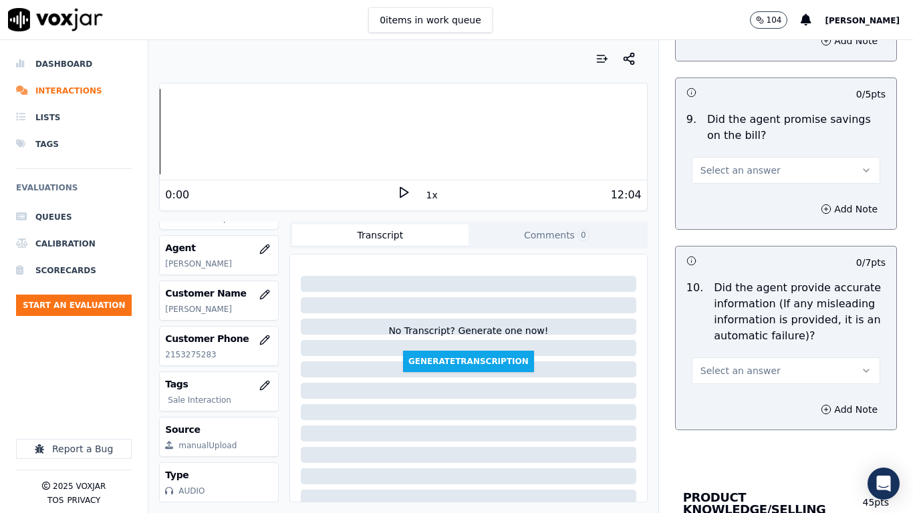
click at [714, 171] on span "Select an answer" at bounding box center [740, 170] width 80 height 13
click at [718, 200] on div "Yes" at bounding box center [761, 200] width 163 height 21
click at [704, 367] on span "Select an answer" at bounding box center [740, 370] width 80 height 13
click at [696, 401] on div "Yes" at bounding box center [761, 400] width 163 height 21
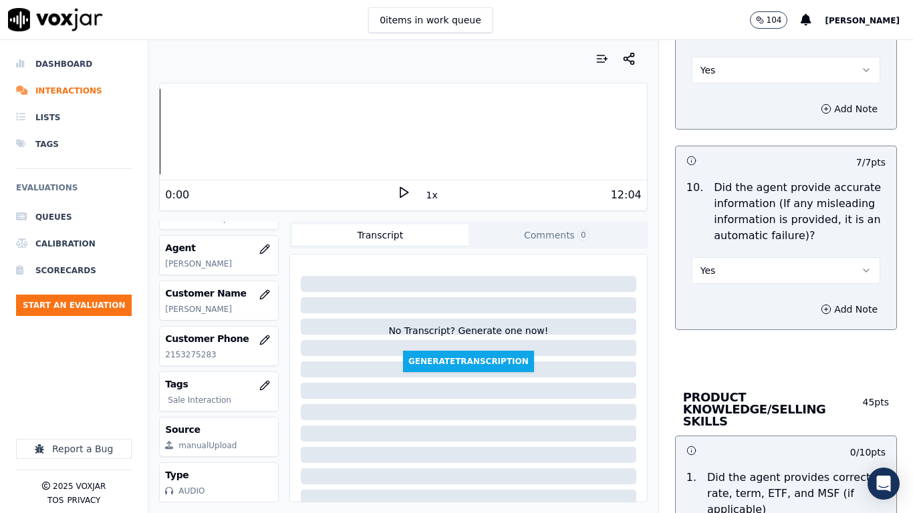
scroll to position [1804, 0]
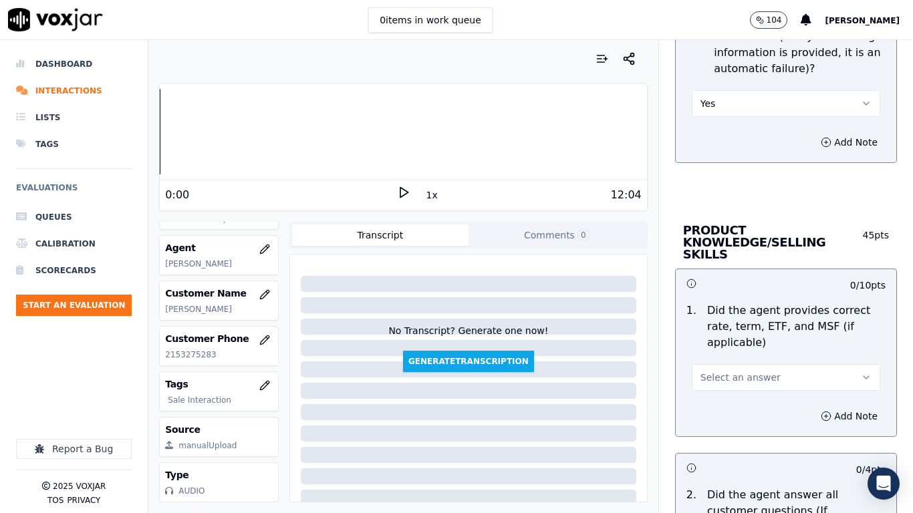
click at [716, 371] on span "Select an answer" at bounding box center [740, 377] width 80 height 13
click at [704, 399] on div "Yes" at bounding box center [761, 395] width 163 height 21
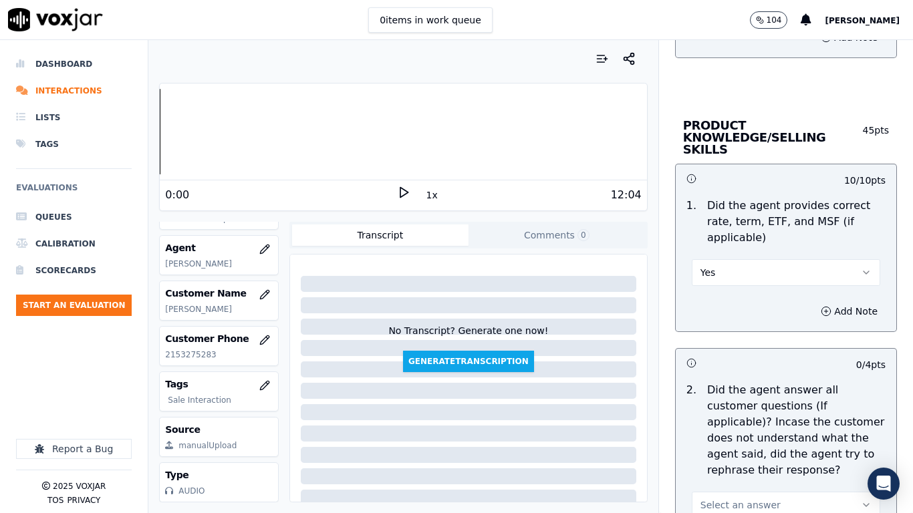
scroll to position [2205, 0]
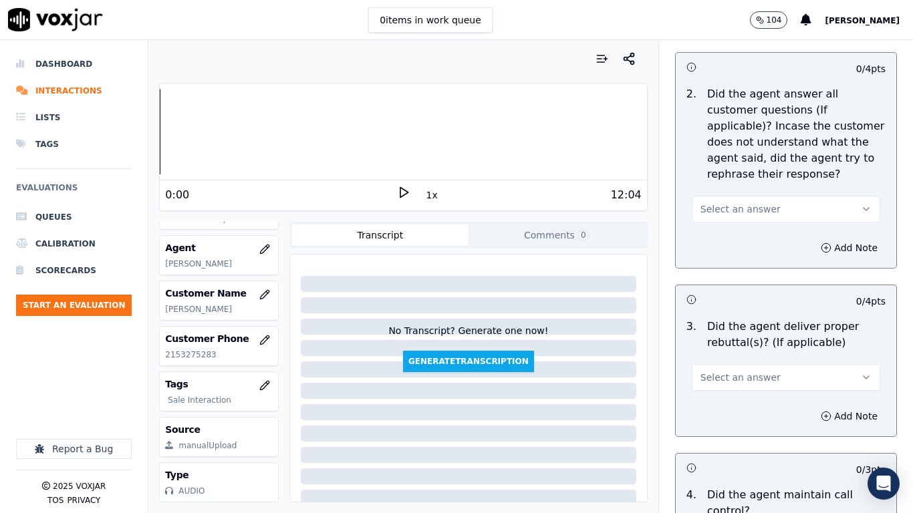
click at [722, 202] on span "Select an answer" at bounding box center [740, 208] width 80 height 13
click at [726, 229] on div "Yes" at bounding box center [761, 227] width 163 height 21
click at [751, 371] on span "Select an answer" at bounding box center [740, 377] width 80 height 13
click at [740, 402] on div "Yes" at bounding box center [761, 395] width 163 height 21
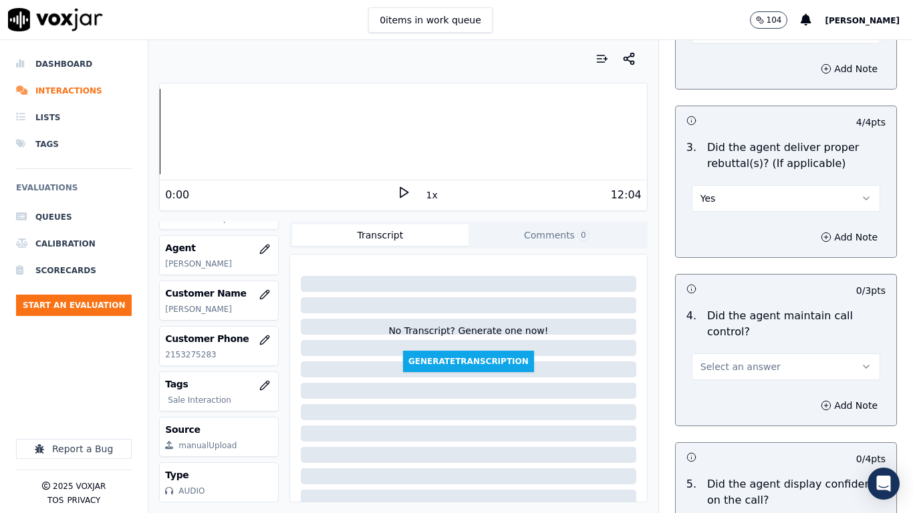
scroll to position [2606, 0]
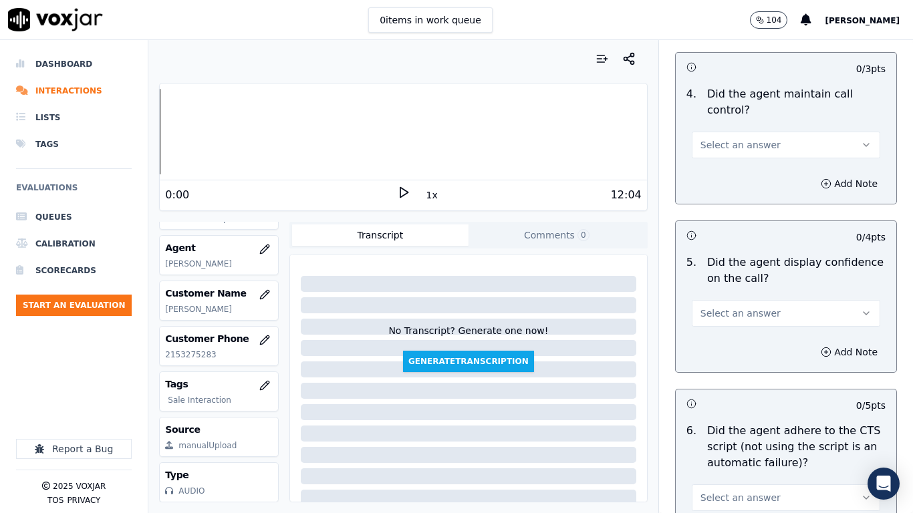
click at [724, 138] on span "Select an answer" at bounding box center [740, 144] width 80 height 13
click at [728, 160] on div "Yes" at bounding box center [761, 162] width 163 height 21
click at [742, 307] on span "Select an answer" at bounding box center [740, 313] width 80 height 13
click at [738, 335] on div "Yes" at bounding box center [761, 331] width 163 height 21
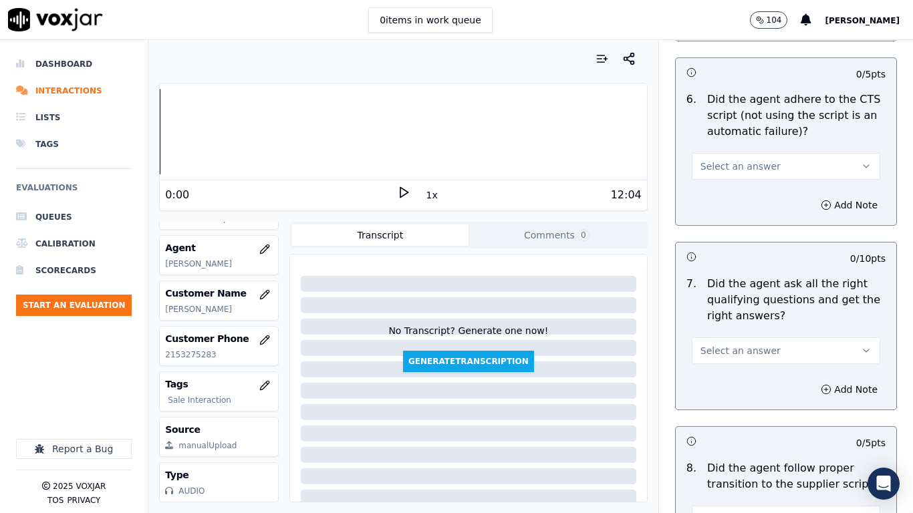
scroll to position [2940, 0]
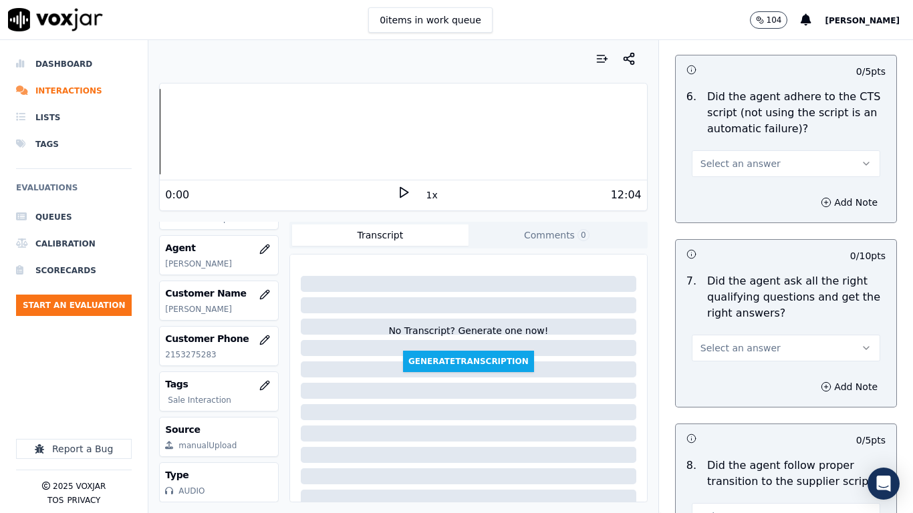
click at [712, 157] on span "Select an answer" at bounding box center [740, 163] width 80 height 13
click at [716, 190] on div "Yes" at bounding box center [761, 181] width 163 height 21
click at [722, 342] on span "Select an answer" at bounding box center [740, 347] width 80 height 13
click at [713, 364] on div "Yes" at bounding box center [761, 366] width 163 height 21
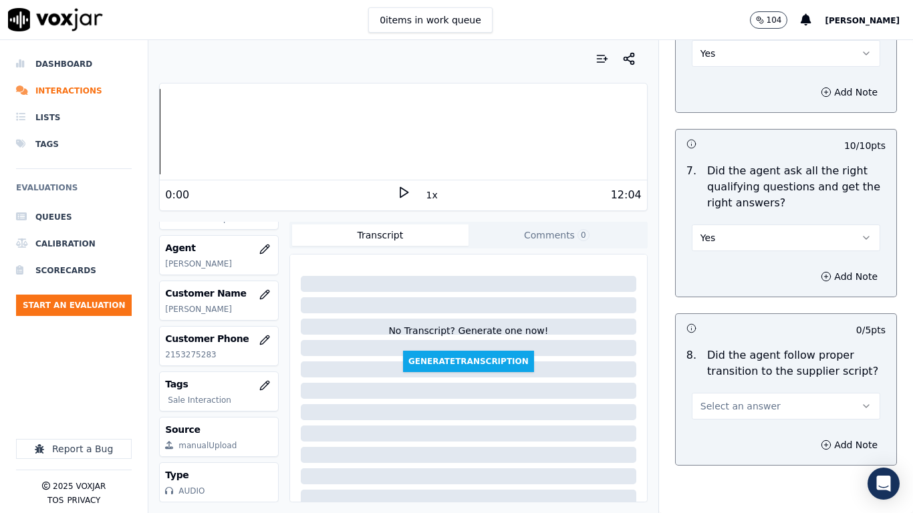
scroll to position [3274, 0]
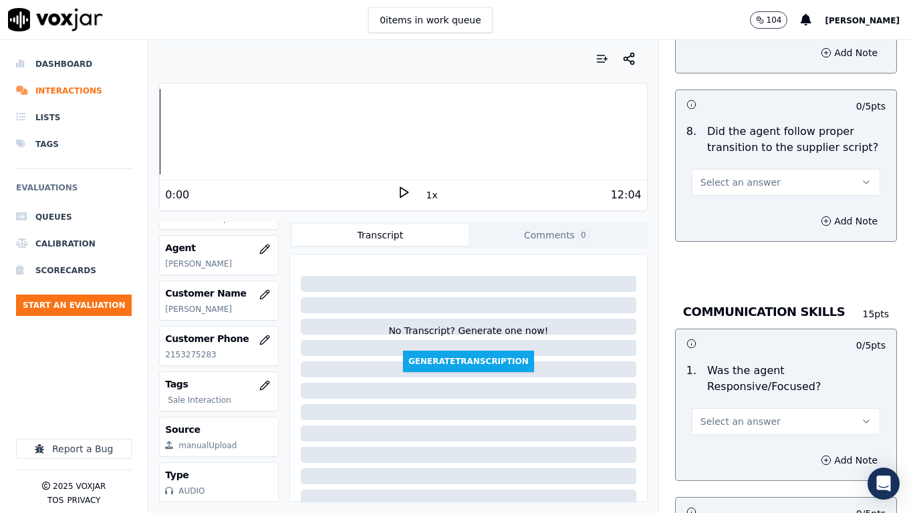
click at [730, 176] on span "Select an answer" at bounding box center [740, 182] width 80 height 13
click at [731, 196] on div "Yes" at bounding box center [761, 200] width 163 height 21
click at [737, 405] on button "Select an answer" at bounding box center [786, 421] width 188 height 27
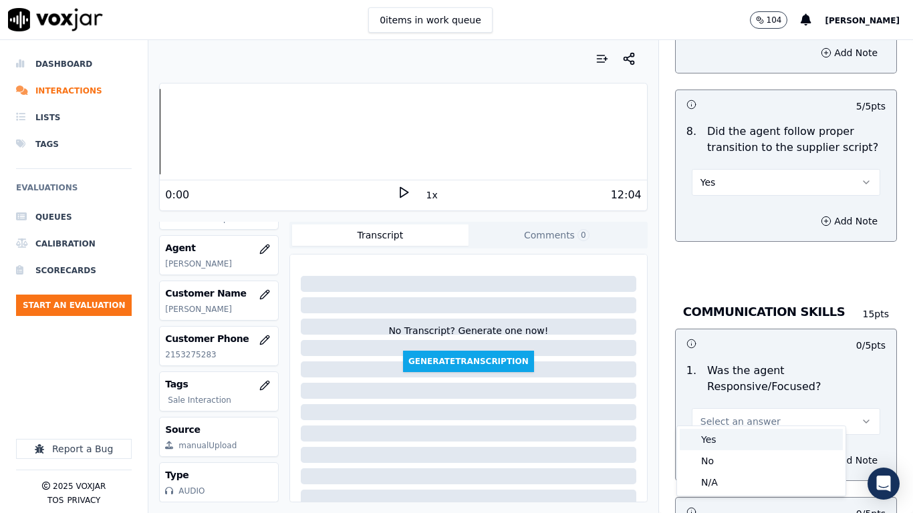
click at [710, 405] on div "Yes" at bounding box center [761, 439] width 163 height 21
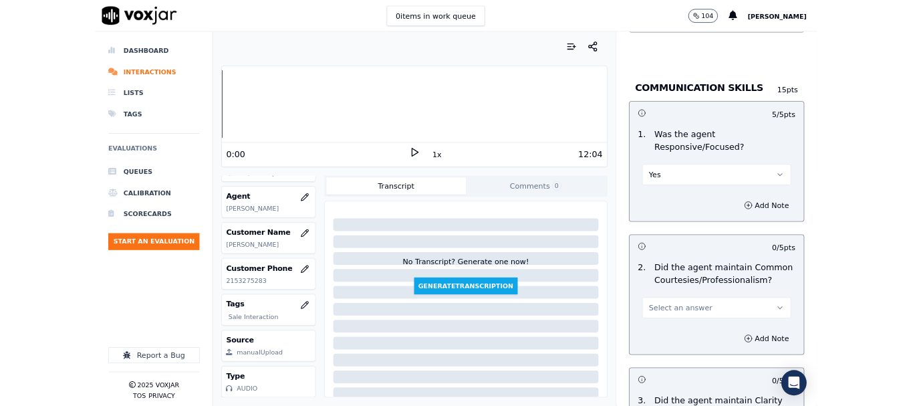
scroll to position [3675, 0]
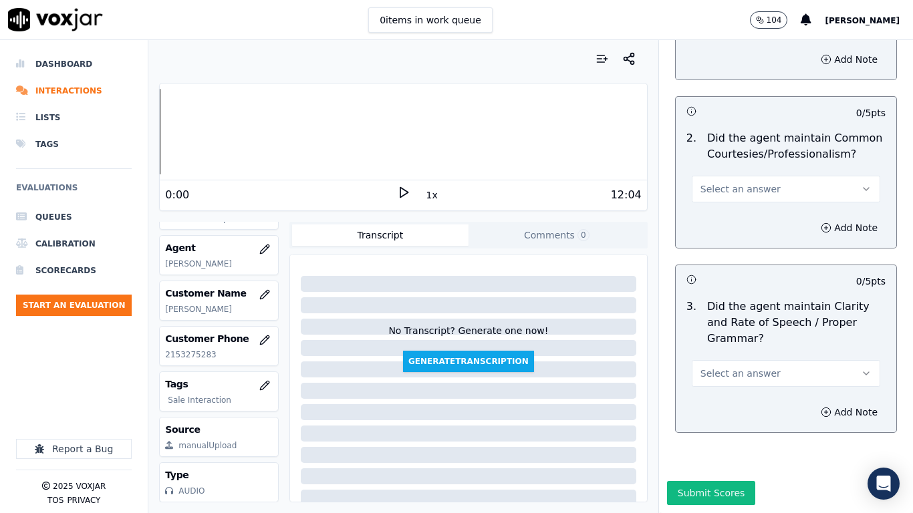
click at [718, 182] on span "Select an answer" at bounding box center [740, 188] width 80 height 13
click at [724, 206] on div "Yes" at bounding box center [761, 206] width 163 height 21
click at [724, 367] on span "Select an answer" at bounding box center [740, 373] width 80 height 13
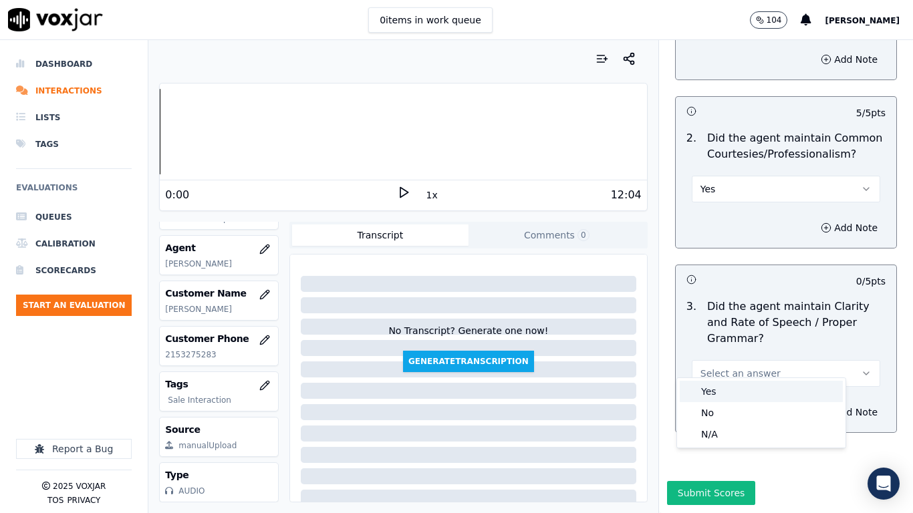
click at [711, 396] on div "Yes" at bounding box center [761, 391] width 163 height 21
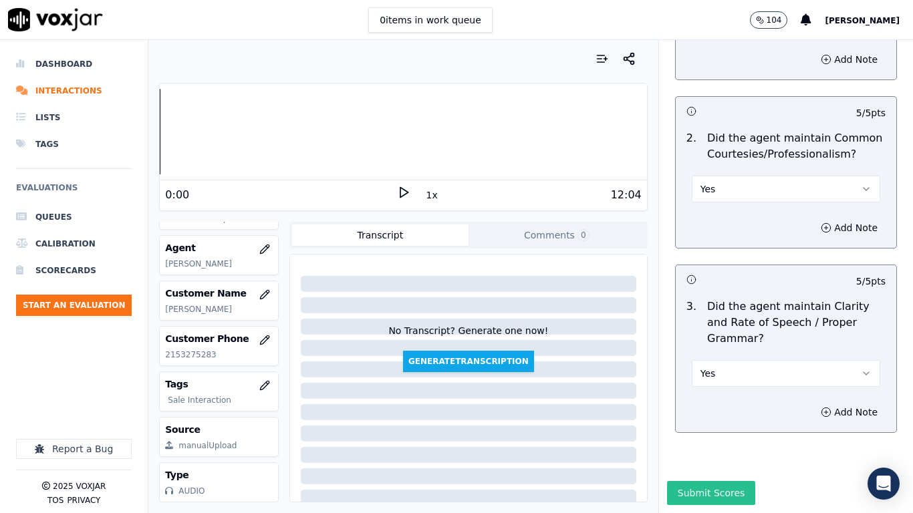
click at [690, 405] on button "Submit Scores" at bounding box center [711, 493] width 89 height 24
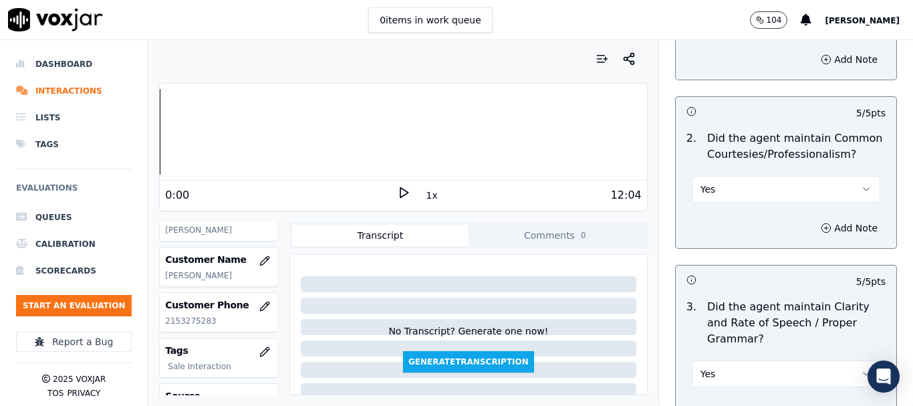
scroll to position [200, 0]
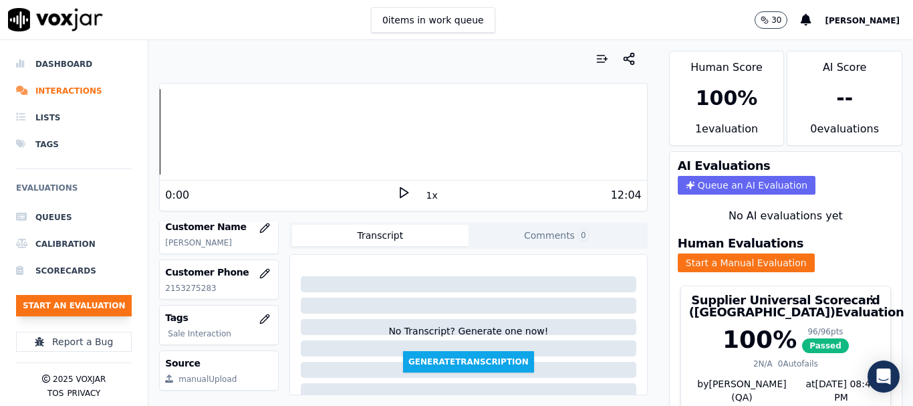
click at [44, 303] on button "Start an Evaluation" at bounding box center [74, 305] width 116 height 21
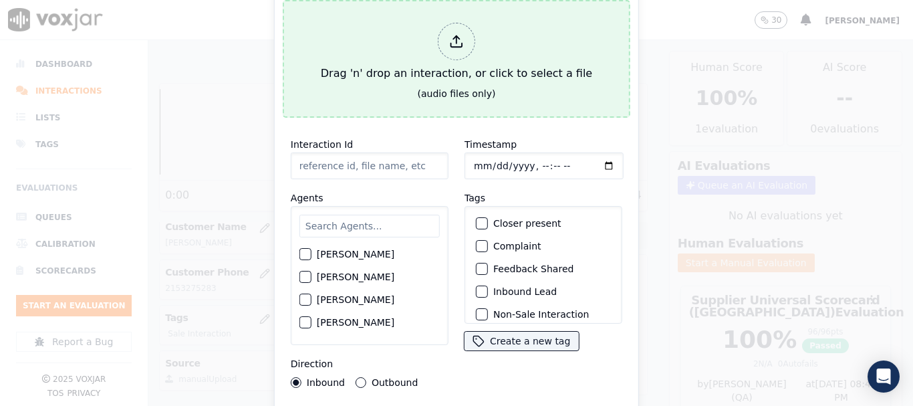
click at [380, 64] on div "Drag 'n' drop an interaction, or click to select a file" at bounding box center [456, 51] width 282 height 69
type input "20250908-134215_2672313042-all.mp3"
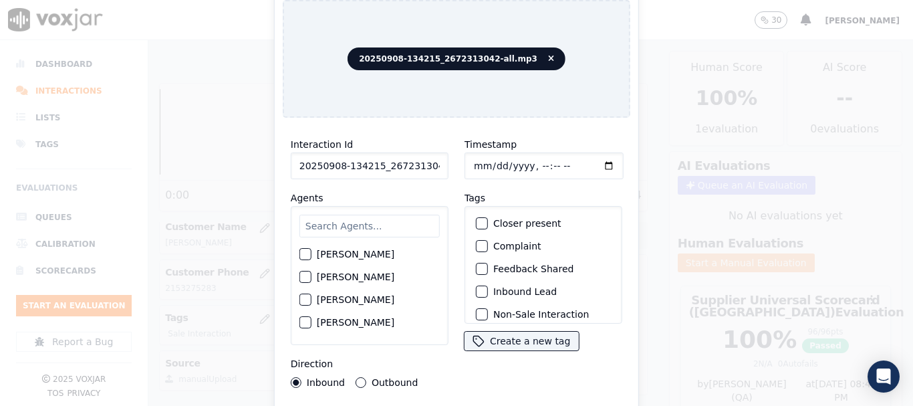
click at [370, 222] on input "text" at bounding box center [369, 226] width 140 height 23
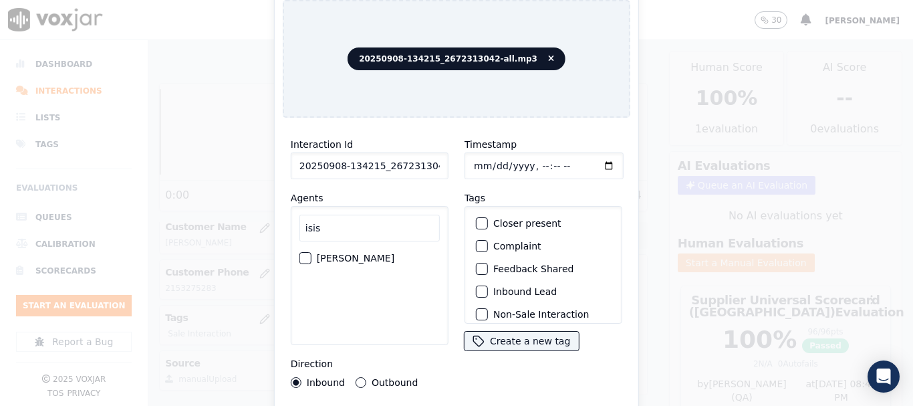
type input "isis"
click at [353, 255] on label "[PERSON_NAME]" at bounding box center [356, 257] width 78 height 9
click at [311, 255] on button "[PERSON_NAME]" at bounding box center [305, 258] width 12 height 12
click at [474, 161] on input "Timestamp" at bounding box center [543, 165] width 159 height 27
type input "[DATE]T15:22"
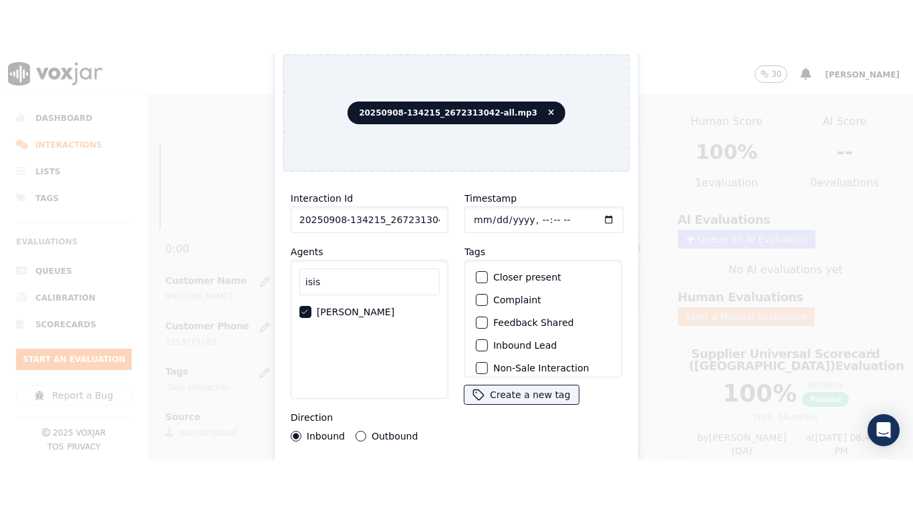
scroll to position [117, 0]
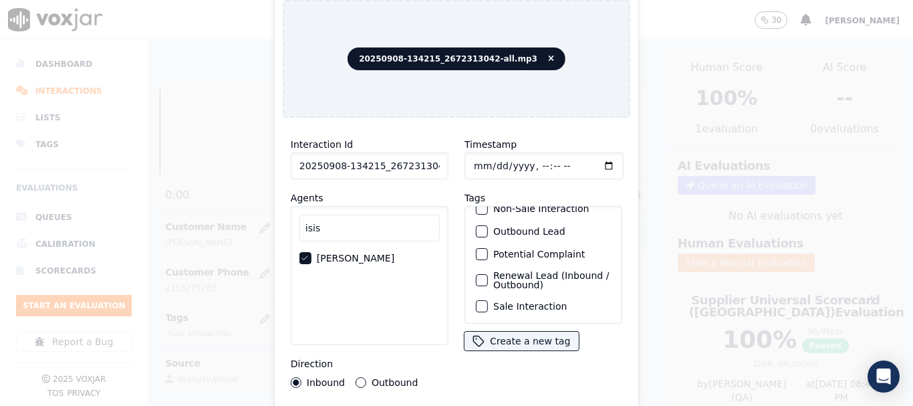
click at [558, 295] on div "Sale Interaction" at bounding box center [543, 306] width 146 height 23
click at [547, 301] on label "Sale Interaction" at bounding box center [530, 305] width 74 height 9
click at [488, 300] on button "Sale Interaction" at bounding box center [482, 306] width 12 height 12
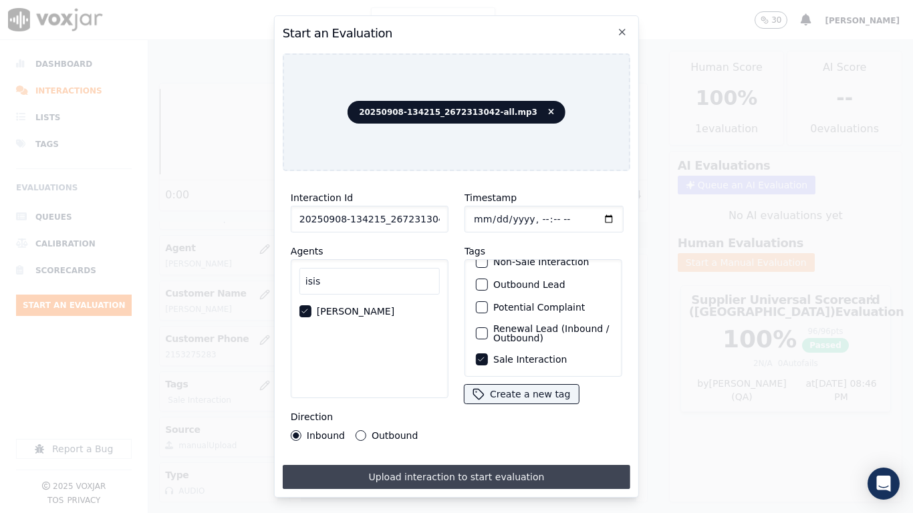
click at [492, 405] on button "Upload interaction to start evaluation" at bounding box center [456, 477] width 347 height 24
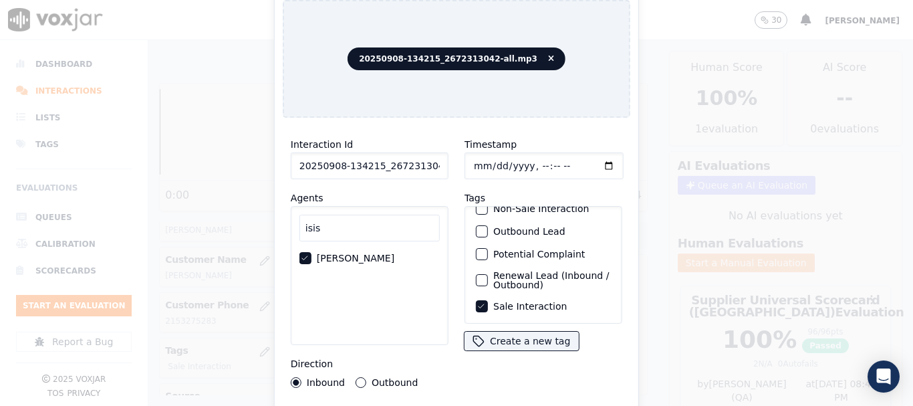
scroll to position [200, 0]
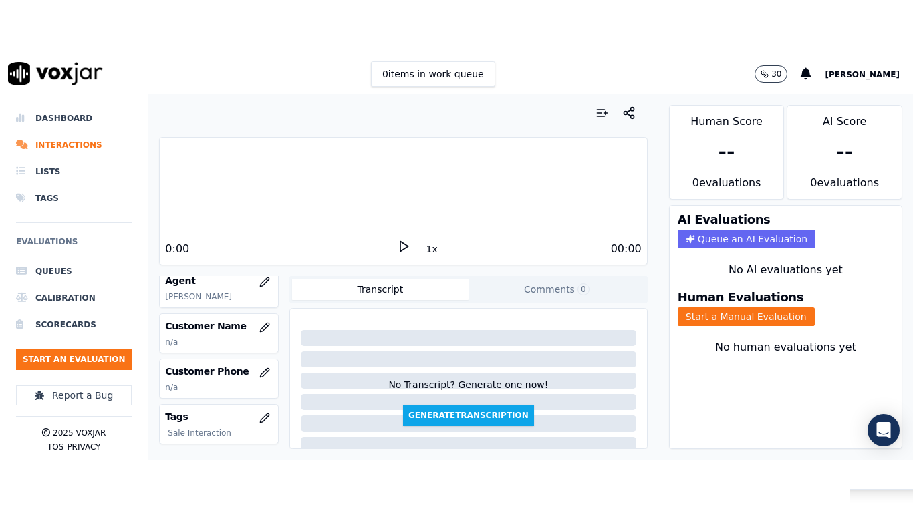
scroll to position [200, 0]
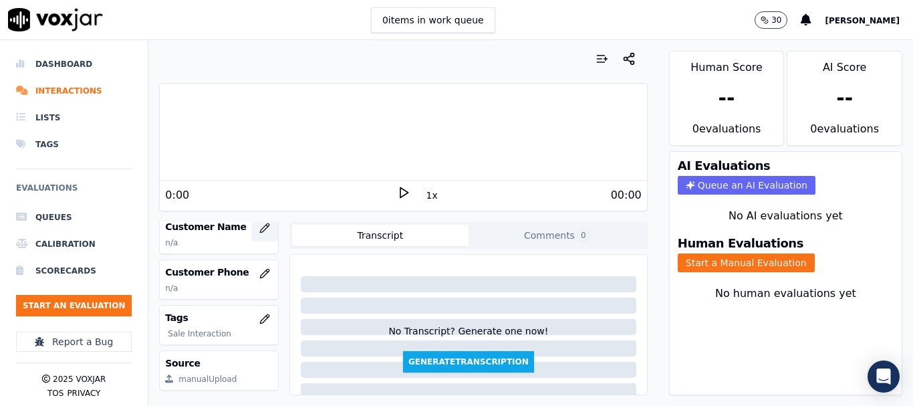
click at [260, 224] on icon "button" at bounding box center [264, 227] width 9 height 9
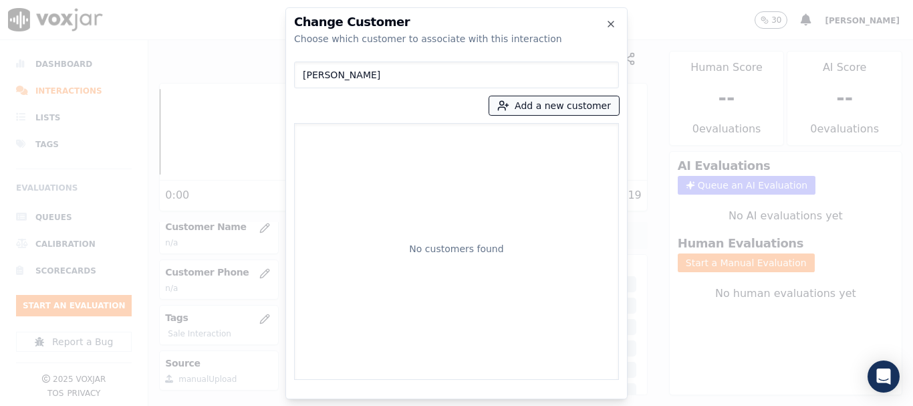
type input "[PERSON_NAME]"
click at [533, 106] on button "Add a new customer" at bounding box center [554, 105] width 130 height 19
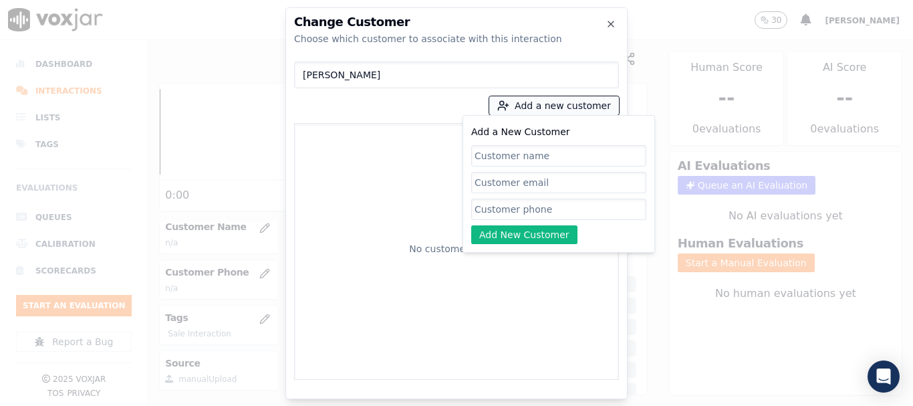
paste input "[PERSON_NAME]"
type input "[PERSON_NAME]"
click at [507, 214] on input "Add a New Customer" at bounding box center [558, 208] width 175 height 21
paste input "2672313042"
type input "2672313042"
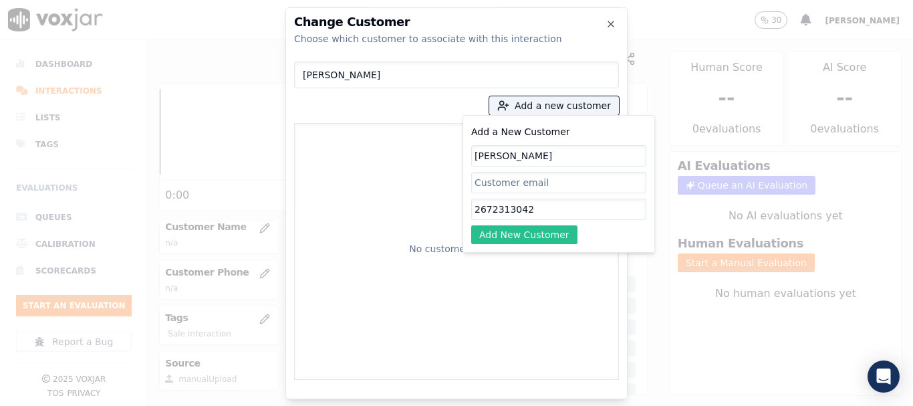
click at [537, 235] on button "Add New Customer" at bounding box center [524, 234] width 106 height 19
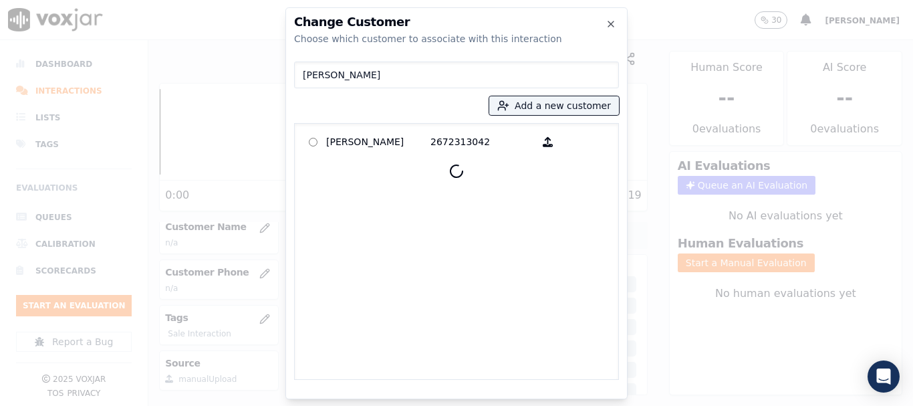
click at [341, 140] on p "[PERSON_NAME]" at bounding box center [378, 142] width 104 height 21
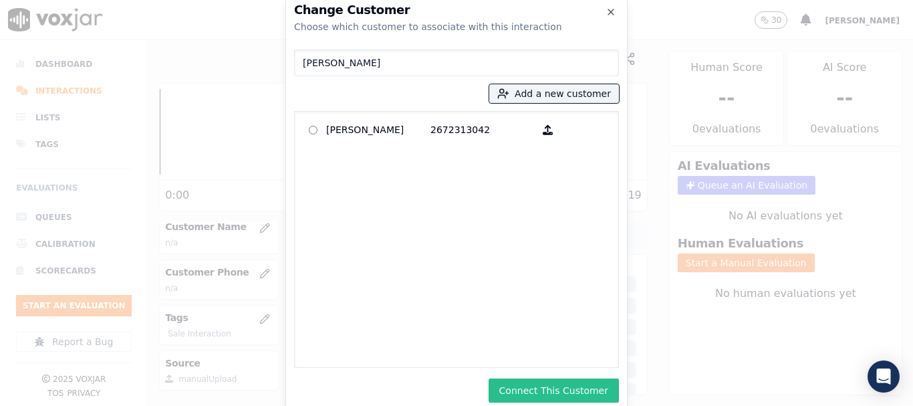
click at [597, 391] on button "Connect This Customer" at bounding box center [553, 390] width 130 height 24
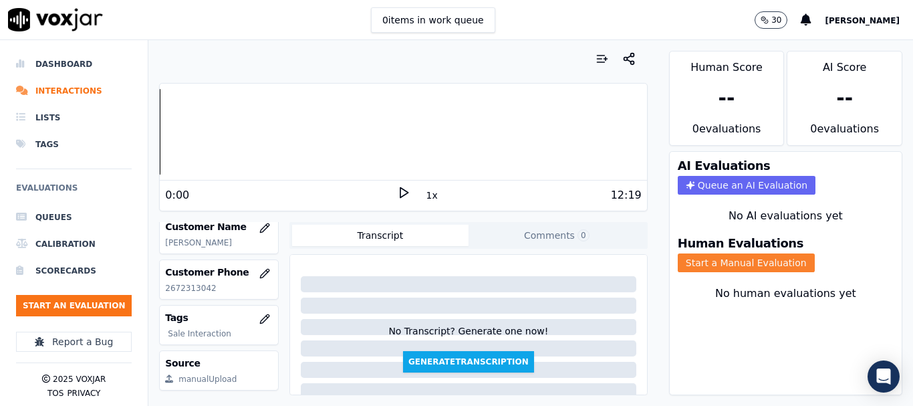
click at [703, 266] on button "Start a Manual Evaluation" at bounding box center [746, 262] width 137 height 19
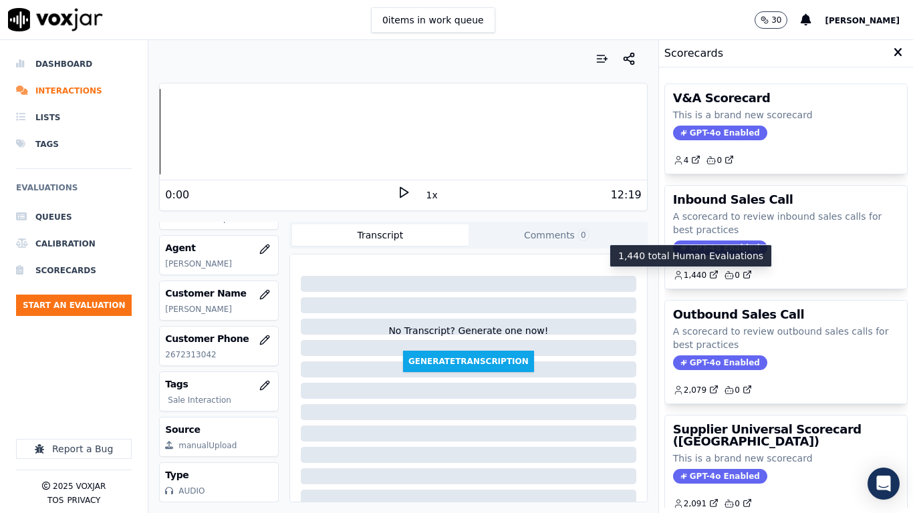
scroll to position [168, 0]
drag, startPoint x: 740, startPoint y: 456, endPoint x: 785, endPoint y: 353, distance: 112.0
click at [740, 405] on p "This is a brand new scorecard" at bounding box center [786, 458] width 226 height 13
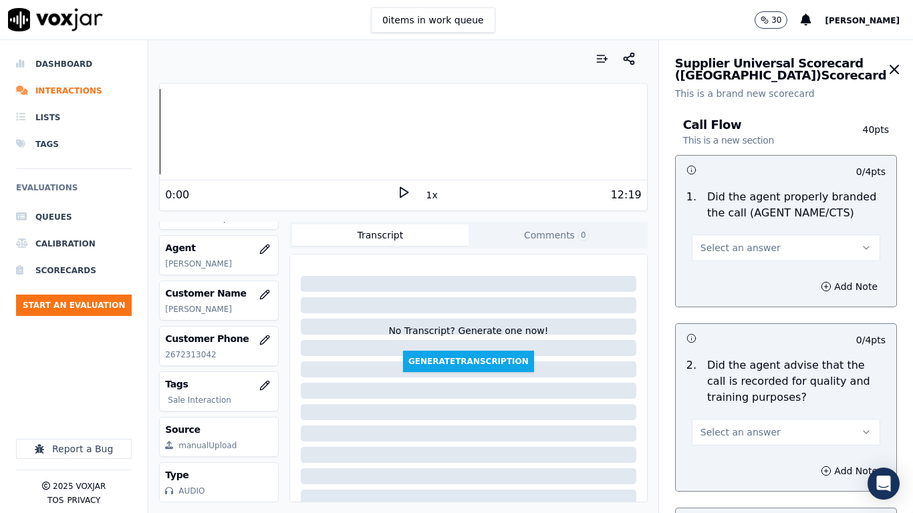
drag, startPoint x: 762, startPoint y: 247, endPoint x: 762, endPoint y: 257, distance: 10.0
click at [762, 247] on button "Select an answer" at bounding box center [786, 248] width 188 height 27
click at [760, 276] on div "Yes" at bounding box center [761, 277] width 163 height 21
click at [774, 405] on button "Select an answer" at bounding box center [786, 432] width 188 height 27
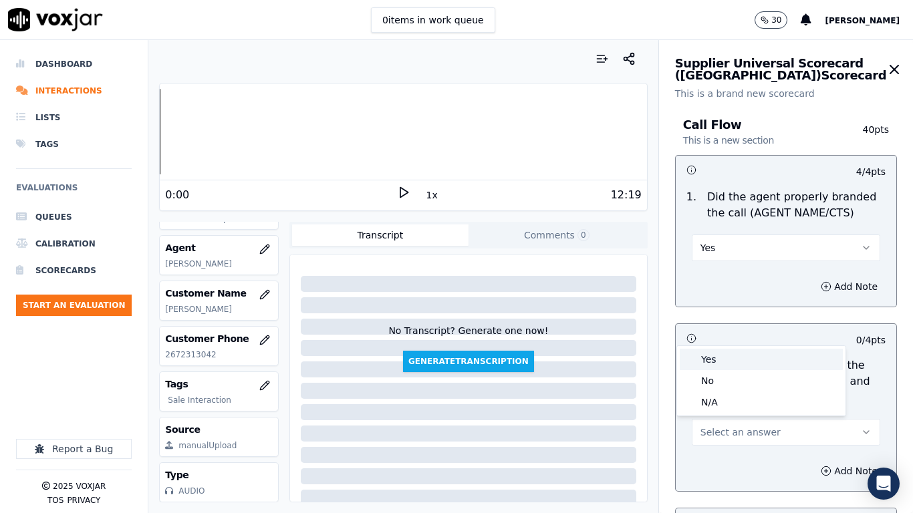
click at [730, 366] on div "Yes" at bounding box center [761, 359] width 163 height 21
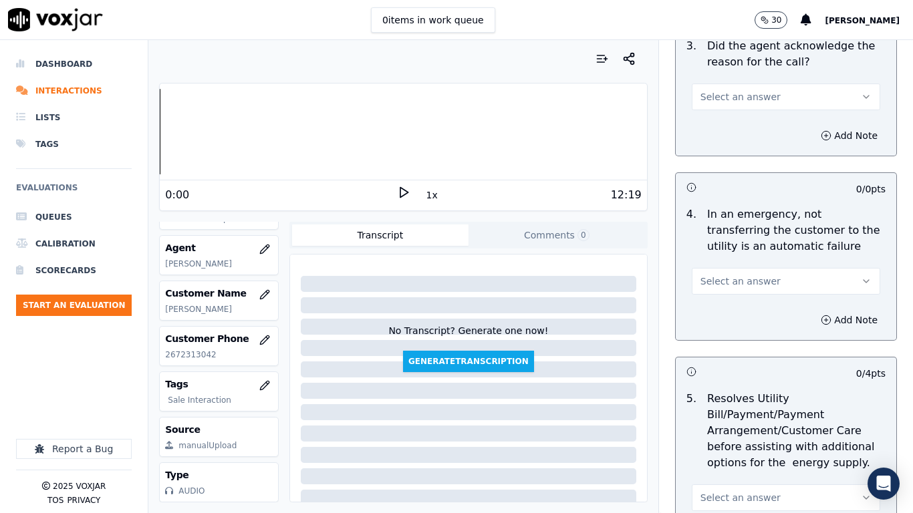
scroll to position [535, 0]
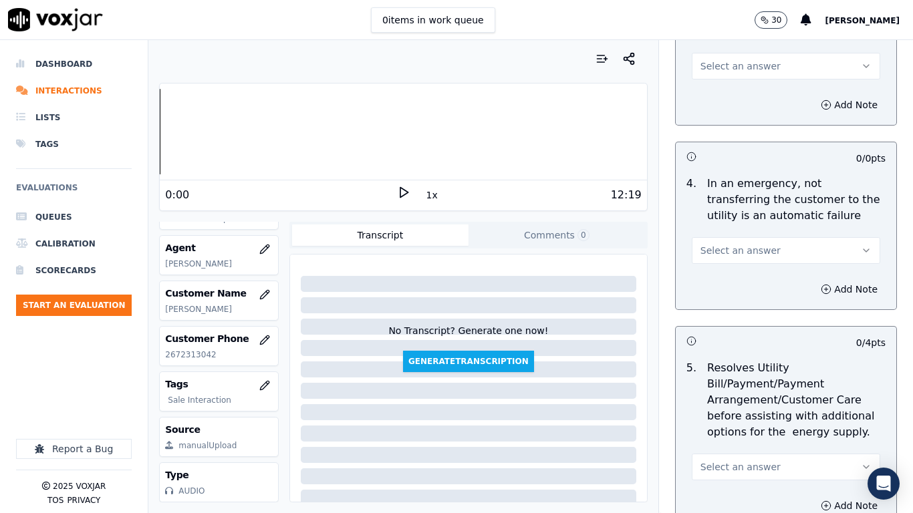
click at [735, 58] on button "Select an answer" at bounding box center [786, 66] width 188 height 27
click at [742, 86] on div "Yes" at bounding box center [761, 96] width 163 height 21
click at [748, 242] on button "Select an answer" at bounding box center [786, 250] width 188 height 27
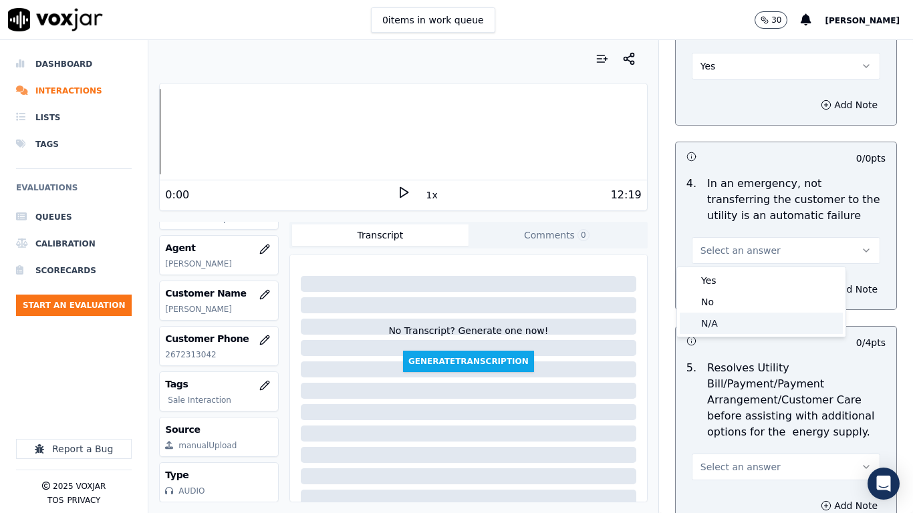
click at [764, 323] on div "N/A" at bounding box center [761, 323] width 163 height 21
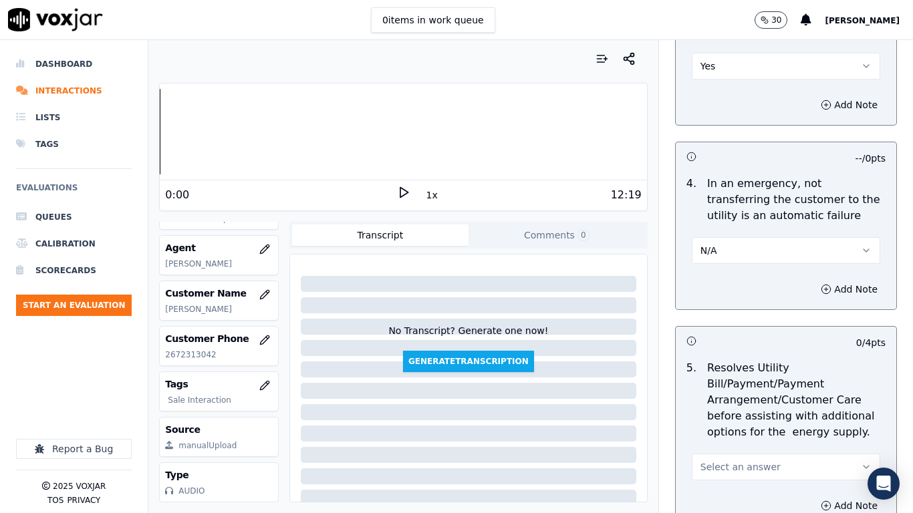
click at [758, 405] on button "Select an answer" at bounding box center [786, 467] width 188 height 27
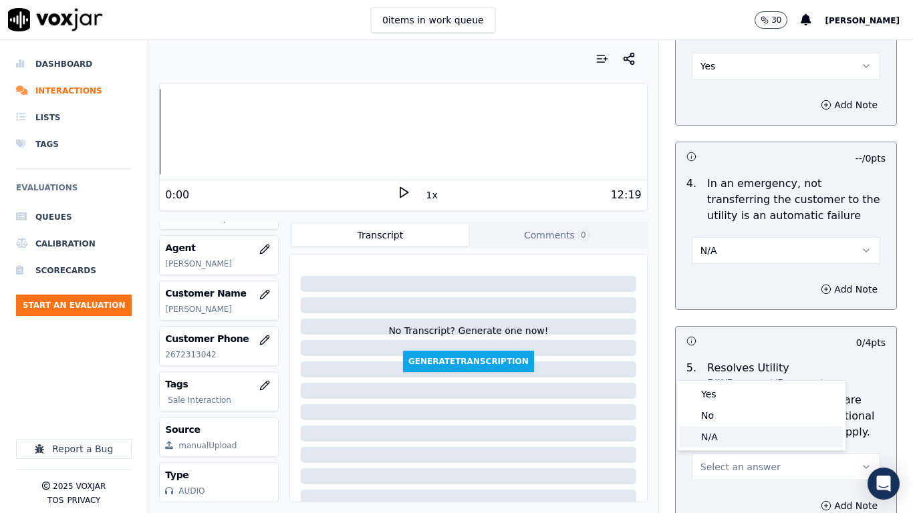
click at [734, 405] on div "N/A" at bounding box center [761, 436] width 163 height 21
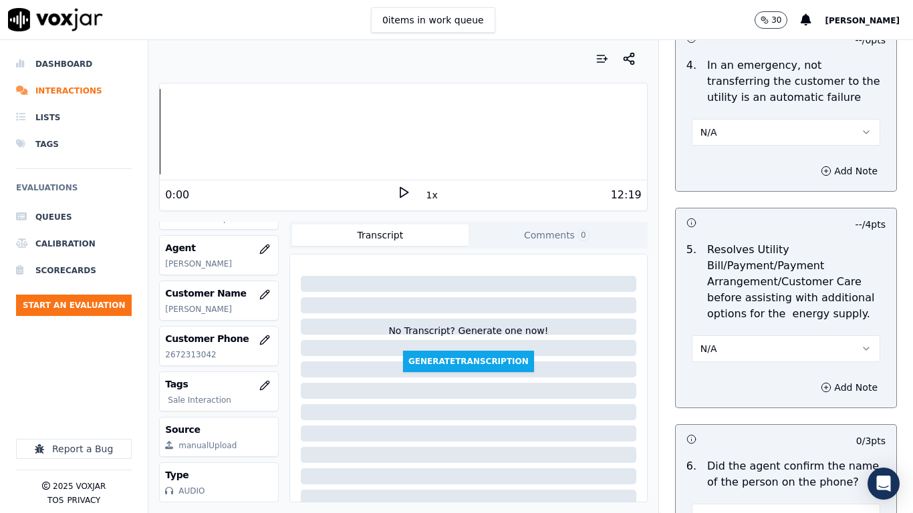
scroll to position [936, 0]
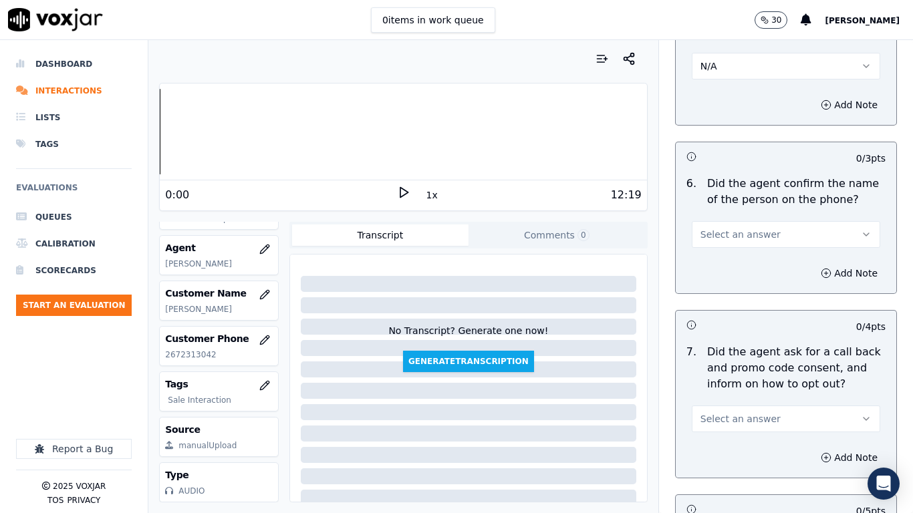
click at [714, 233] on span "Select an answer" at bounding box center [740, 234] width 80 height 13
click at [717, 257] on div "Yes" at bounding box center [761, 264] width 163 height 21
click at [743, 405] on span "Select an answer" at bounding box center [740, 418] width 80 height 13
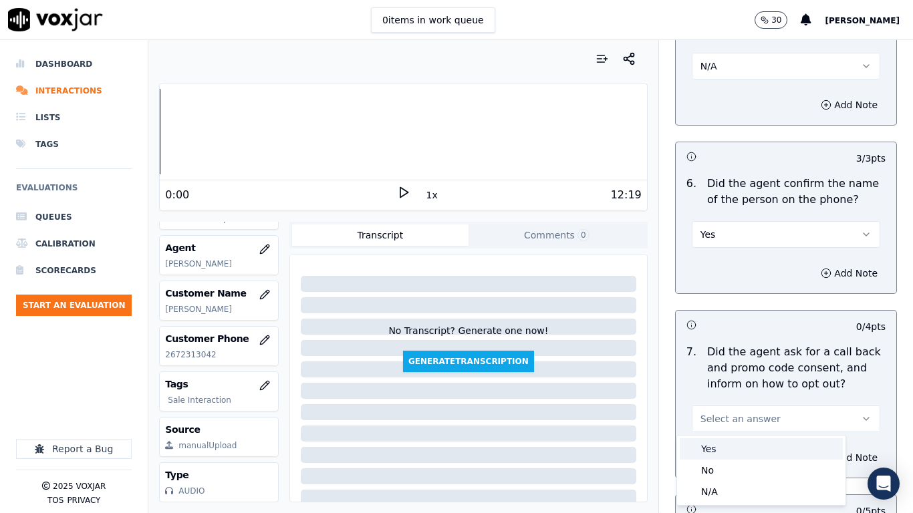
click at [713, 405] on div "Yes" at bounding box center [761, 448] width 163 height 21
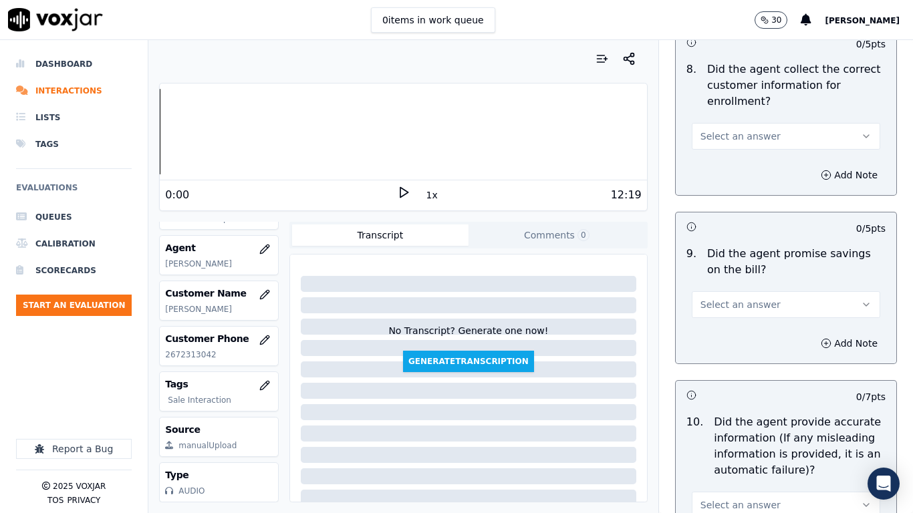
scroll to position [1403, 0]
click at [704, 136] on span "Select an answer" at bounding box center [740, 135] width 80 height 13
click at [715, 166] on div "Yes" at bounding box center [761, 165] width 163 height 21
click at [724, 305] on span "Select an answer" at bounding box center [740, 303] width 80 height 13
click at [726, 337] on div "Yes" at bounding box center [761, 333] width 163 height 21
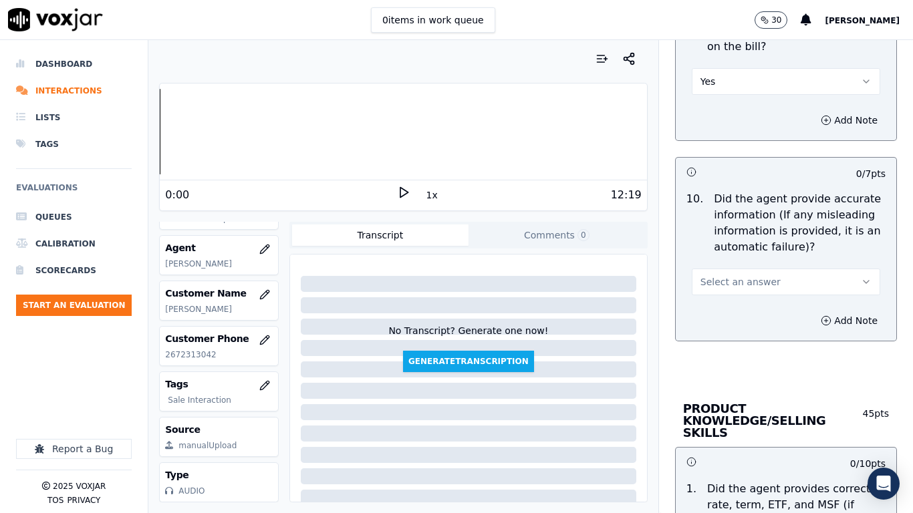
scroll to position [1671, 0]
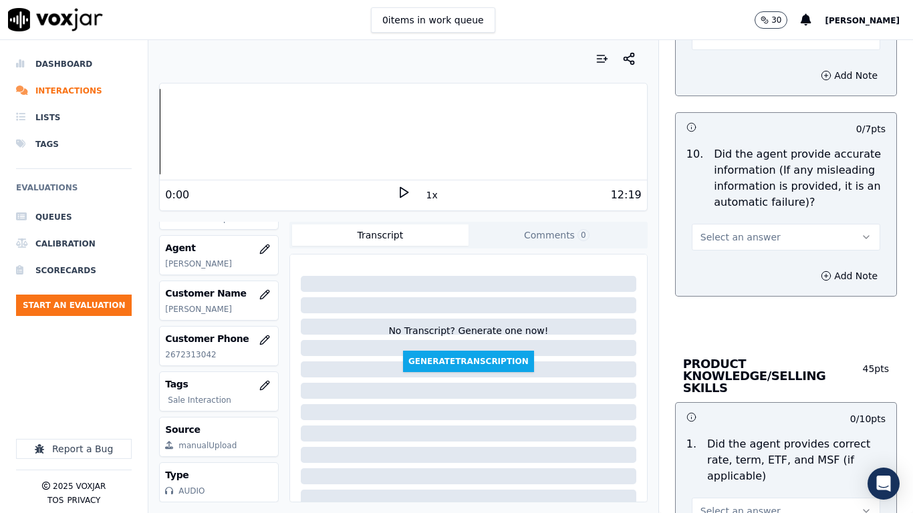
click at [720, 235] on span "Select an answer" at bounding box center [740, 237] width 80 height 13
click at [723, 269] on div "Yes" at bounding box center [761, 267] width 163 height 21
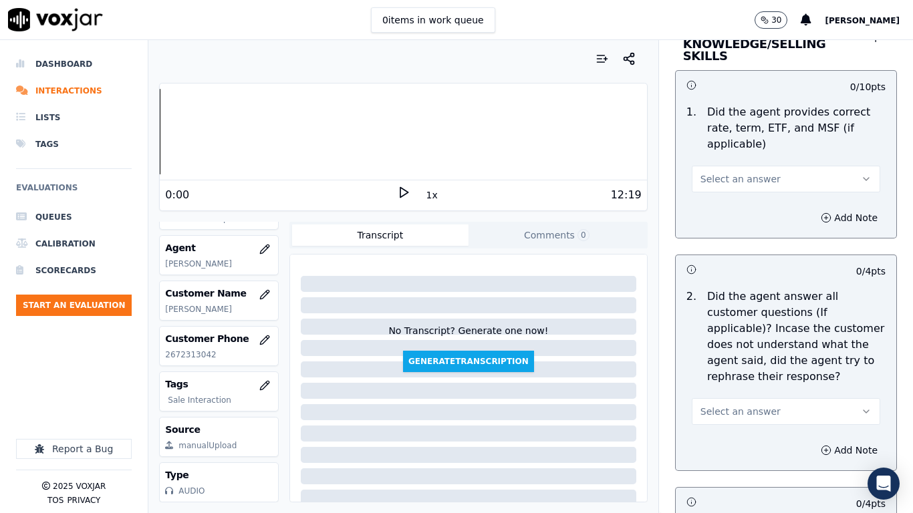
scroll to position [2005, 0]
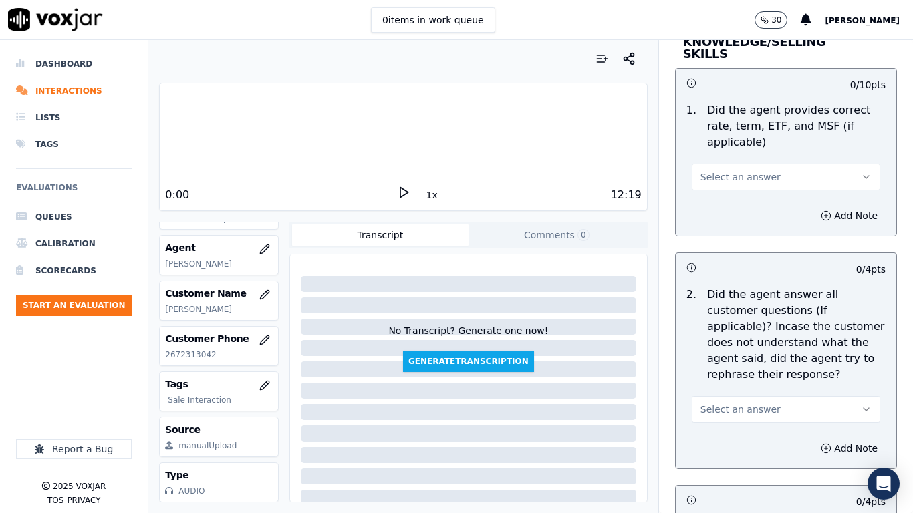
click at [716, 170] on span "Select an answer" at bounding box center [740, 176] width 80 height 13
click at [724, 195] on div "Yes" at bounding box center [761, 194] width 163 height 21
click at [753, 396] on button "Select an answer" at bounding box center [786, 409] width 188 height 27
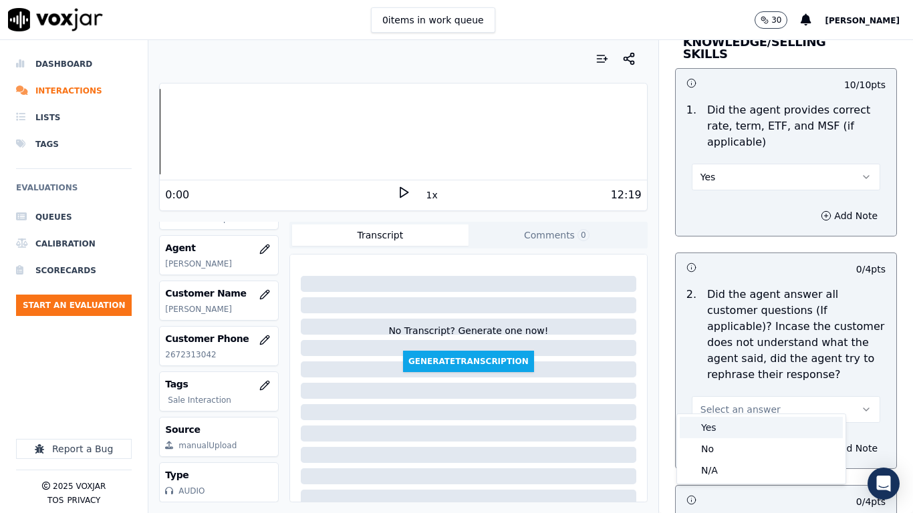
click at [728, 405] on div "Yes" at bounding box center [761, 427] width 163 height 21
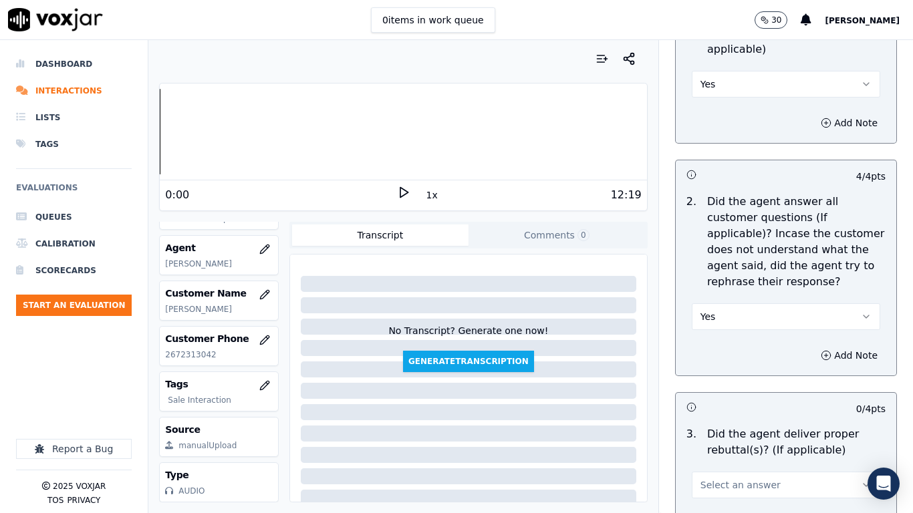
scroll to position [2406, 0]
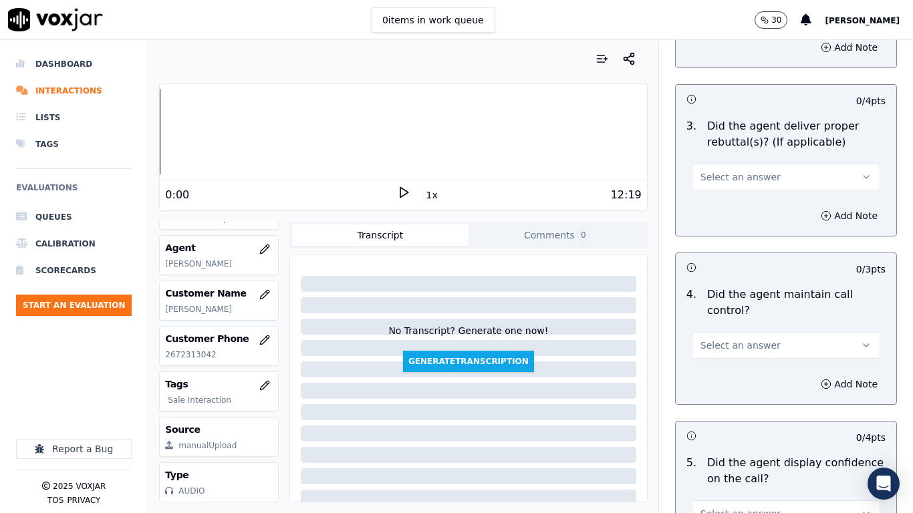
click at [710, 170] on span "Select an answer" at bounding box center [740, 176] width 80 height 13
click at [718, 200] on div "Yes" at bounding box center [761, 194] width 163 height 21
click at [748, 339] on span "Select an answer" at bounding box center [740, 345] width 80 height 13
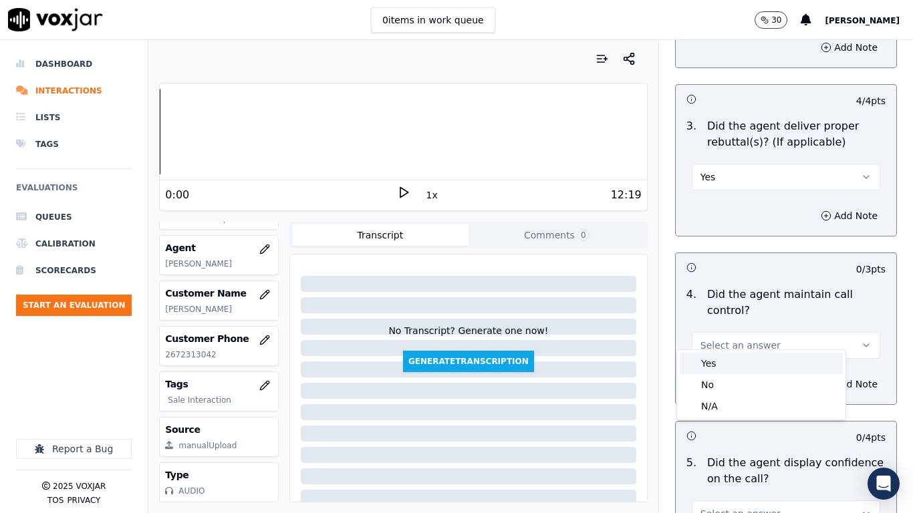
click at [736, 363] on div "Yes" at bounding box center [761, 363] width 163 height 21
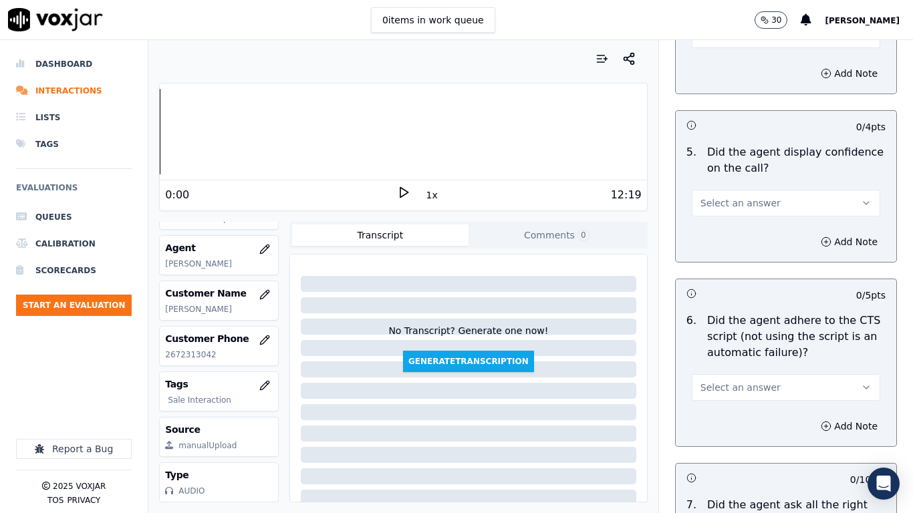
scroll to position [2740, 0]
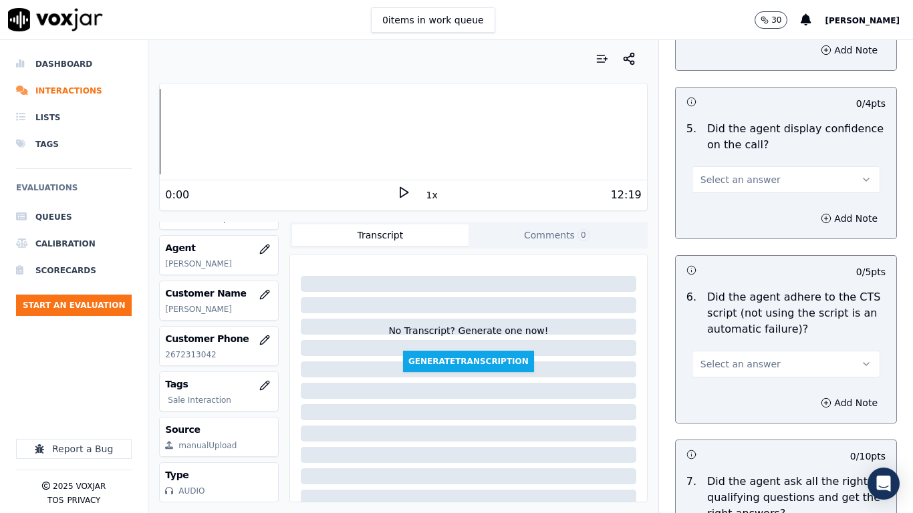
click at [716, 173] on span "Select an answer" at bounding box center [740, 179] width 80 height 13
click at [732, 202] on div "Yes" at bounding box center [761, 197] width 163 height 21
click at [766, 355] on button "Select an answer" at bounding box center [786, 364] width 188 height 27
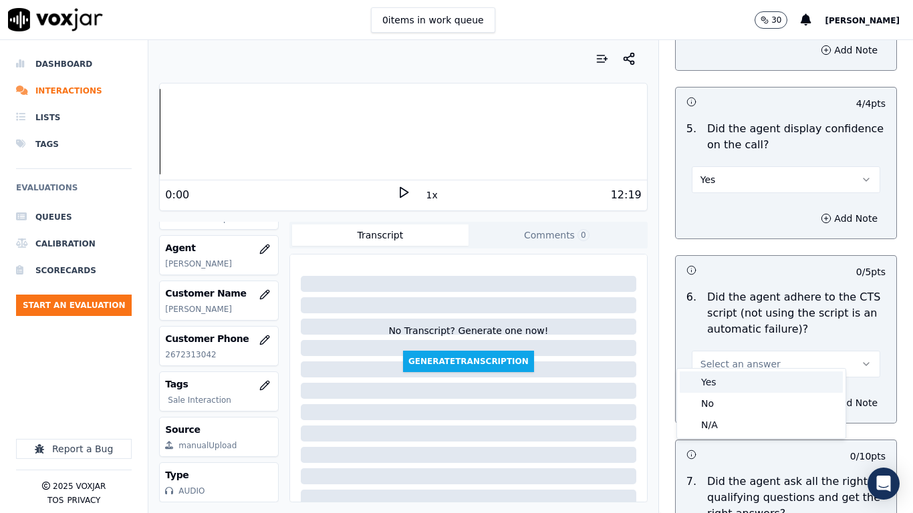
click at [736, 383] on div "Yes" at bounding box center [761, 382] width 163 height 21
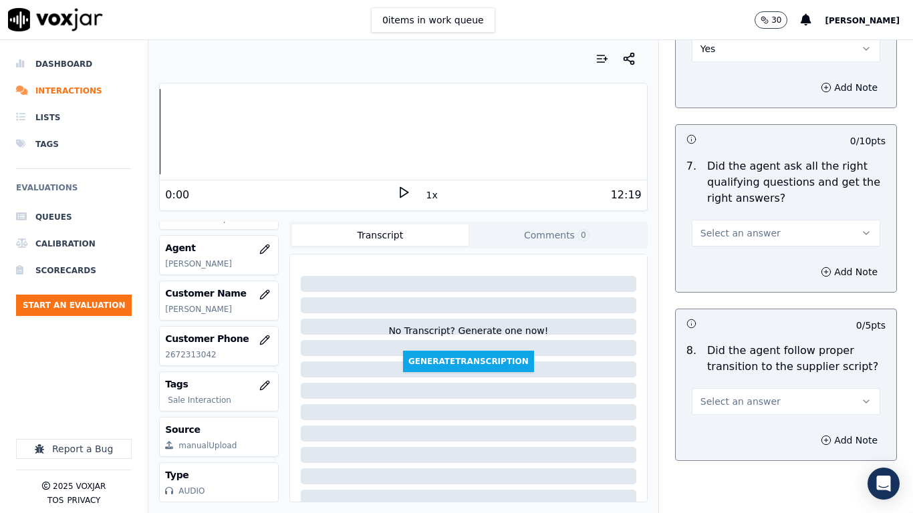
scroll to position [3074, 0]
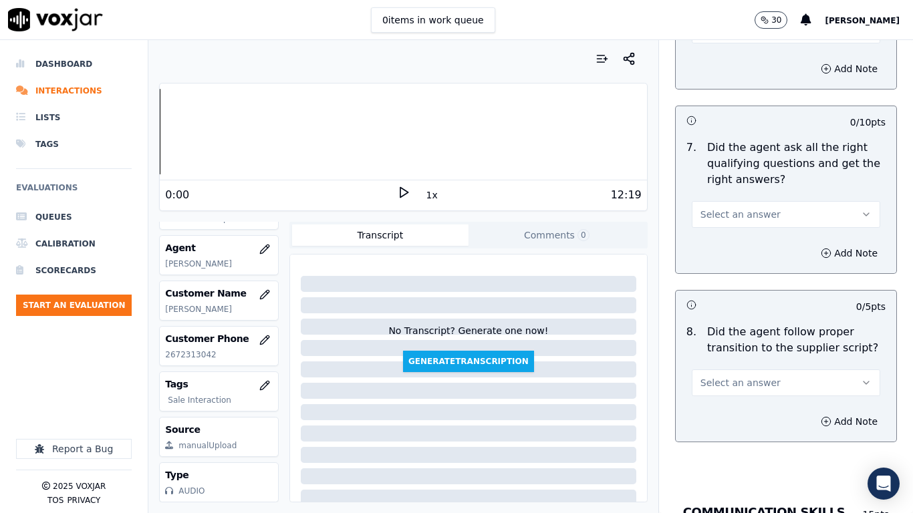
click at [724, 208] on span "Select an answer" at bounding box center [740, 214] width 80 height 13
click at [734, 233] on div "Yes" at bounding box center [761, 232] width 163 height 21
click at [738, 376] on span "Select an answer" at bounding box center [740, 382] width 80 height 13
click at [749, 405] on div "Yes" at bounding box center [761, 400] width 163 height 21
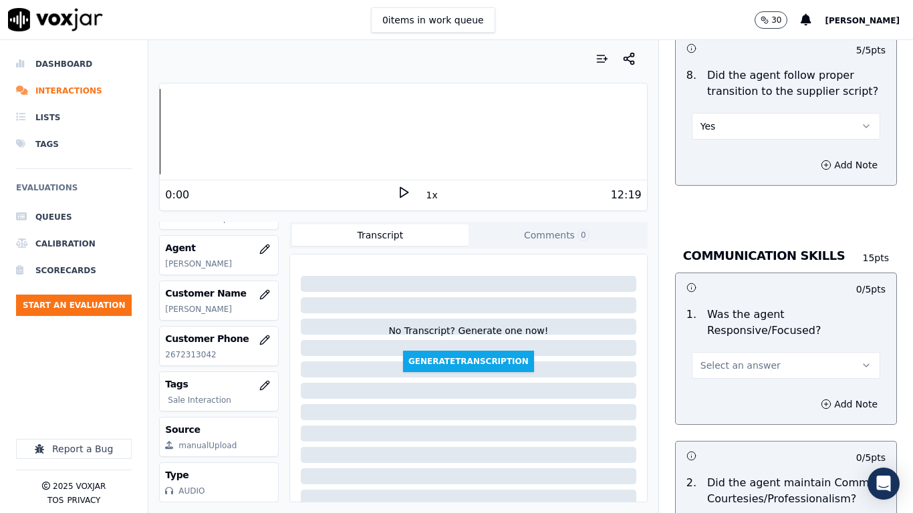
scroll to position [3341, 0]
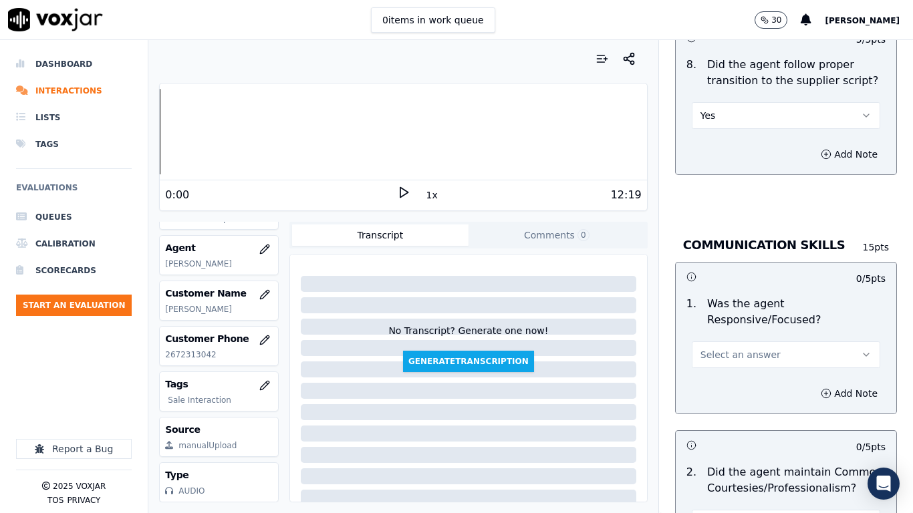
click at [752, 348] on span "Select an answer" at bounding box center [740, 354] width 80 height 13
click at [762, 373] on div "Yes" at bounding box center [761, 372] width 163 height 21
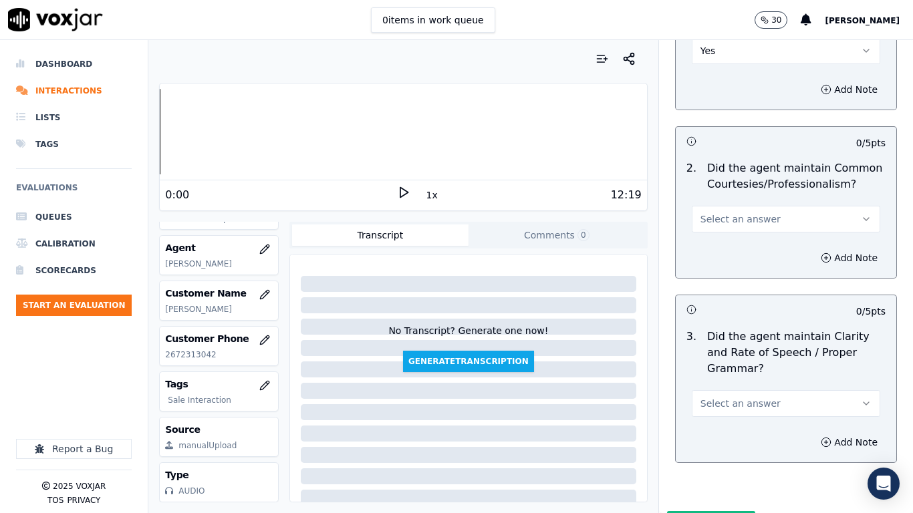
scroll to position [3631, 0]
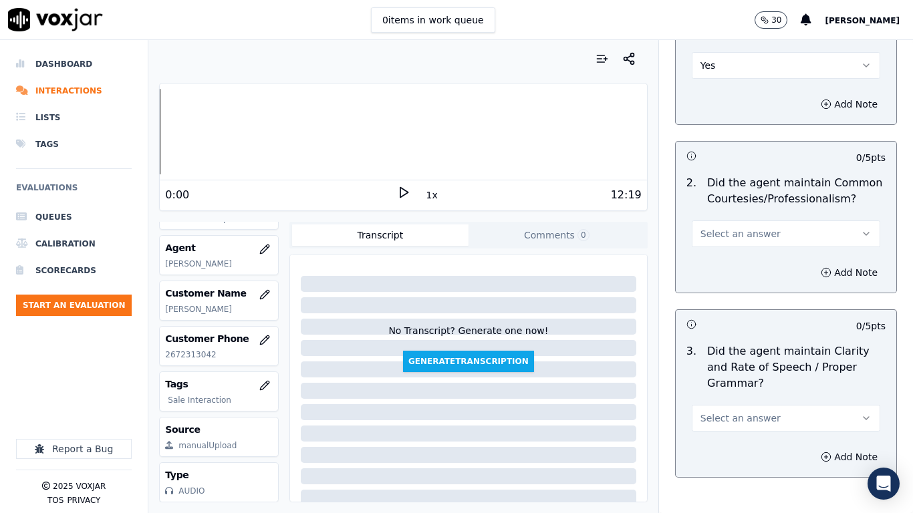
click at [741, 227] on span "Select an answer" at bounding box center [740, 233] width 80 height 13
click at [747, 247] on div "Yes" at bounding box center [761, 251] width 163 height 21
click at [734, 405] on span "Select an answer" at bounding box center [740, 418] width 80 height 13
click at [732, 405] on div "Yes" at bounding box center [761, 436] width 163 height 21
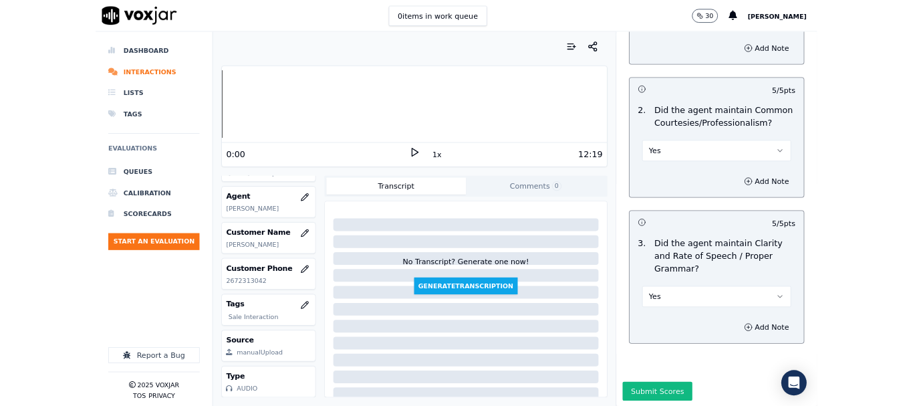
scroll to position [3697, 0]
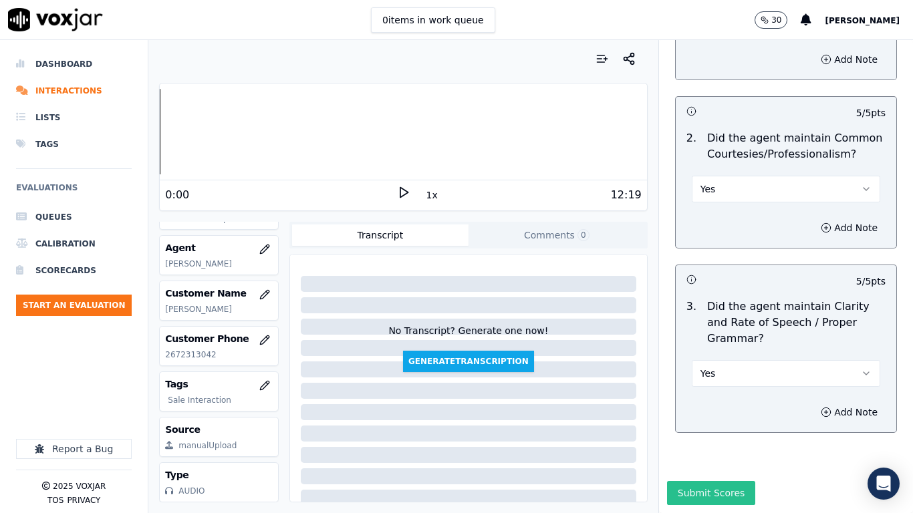
click at [682, 405] on button "Submit Scores" at bounding box center [711, 493] width 89 height 24
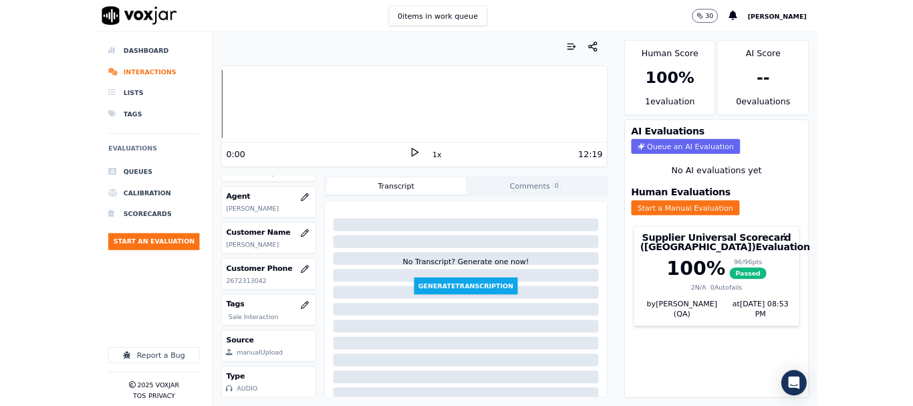
scroll to position [200, 0]
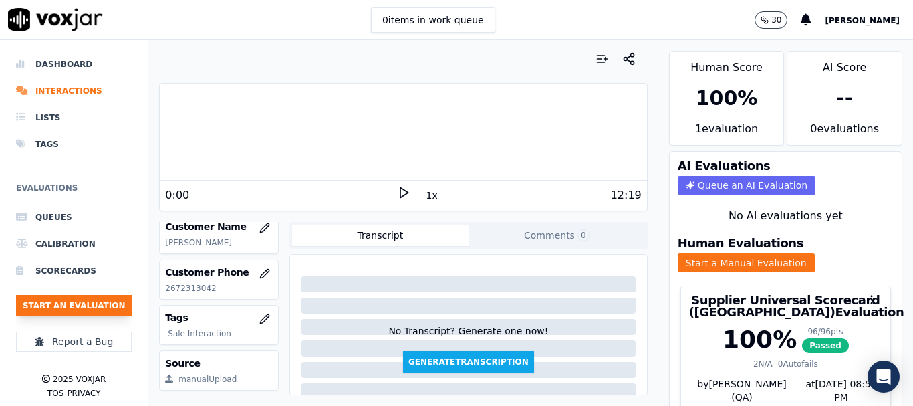
click at [99, 307] on button "Start an Evaluation" at bounding box center [74, 305] width 116 height 21
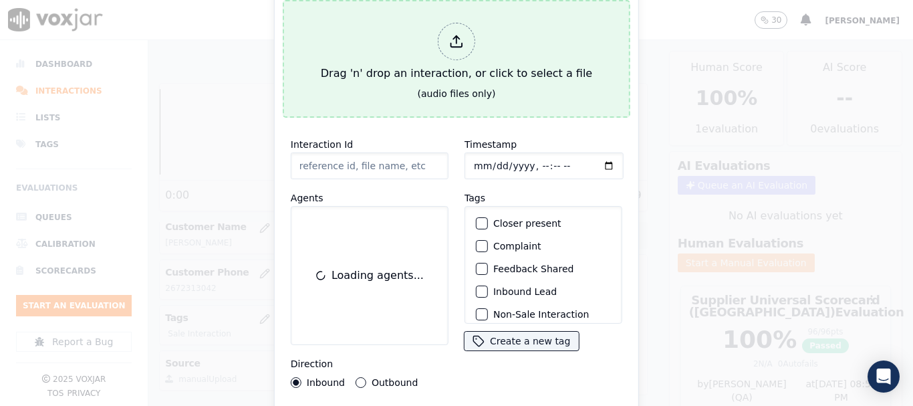
click at [415, 73] on div "Drag 'n' drop an interaction, or click to select a file" at bounding box center [456, 51] width 282 height 69
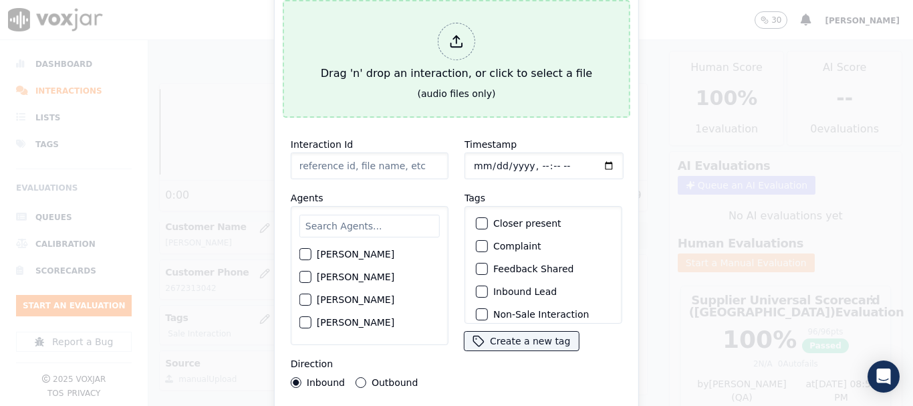
type input "20250908-160918_2023690875-all.mp3"
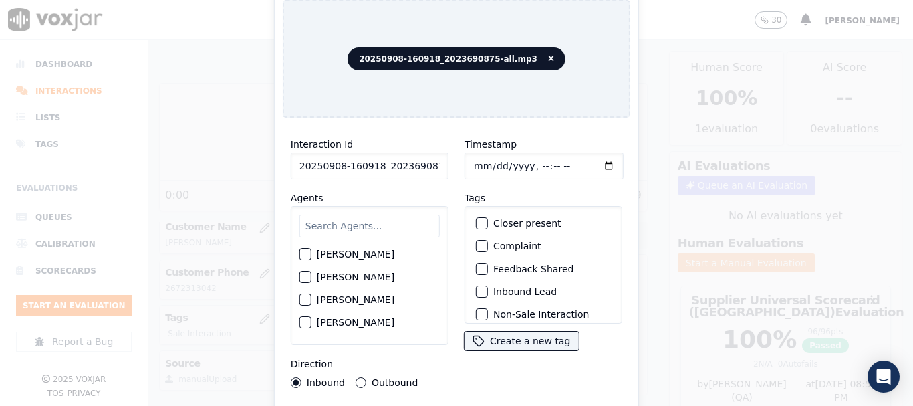
click at [337, 225] on input "text" at bounding box center [369, 226] width 140 height 23
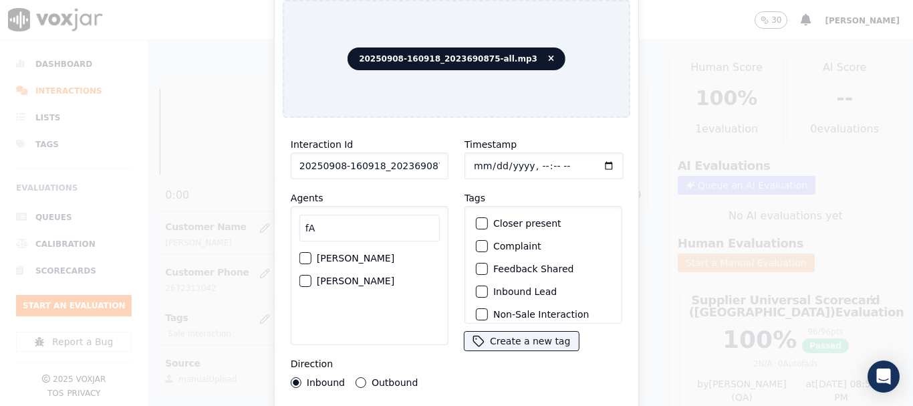
type input "fA"
click at [345, 276] on label "[PERSON_NAME]" at bounding box center [356, 280] width 78 height 9
click at [311, 275] on button "[PERSON_NAME]" at bounding box center [305, 281] width 12 height 12
click at [471, 162] on input "Timestamp" at bounding box center [543, 165] width 159 height 27
type input "[DATE]T15:54"
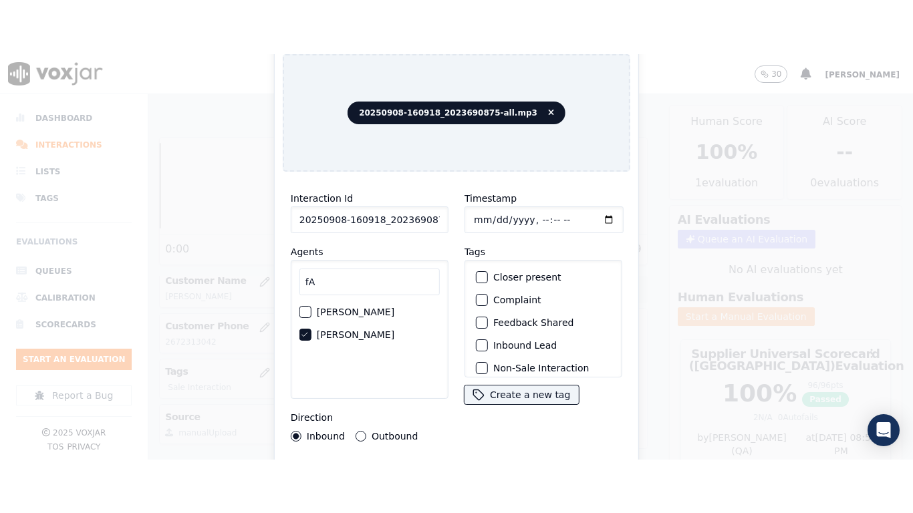
scroll to position [117, 0]
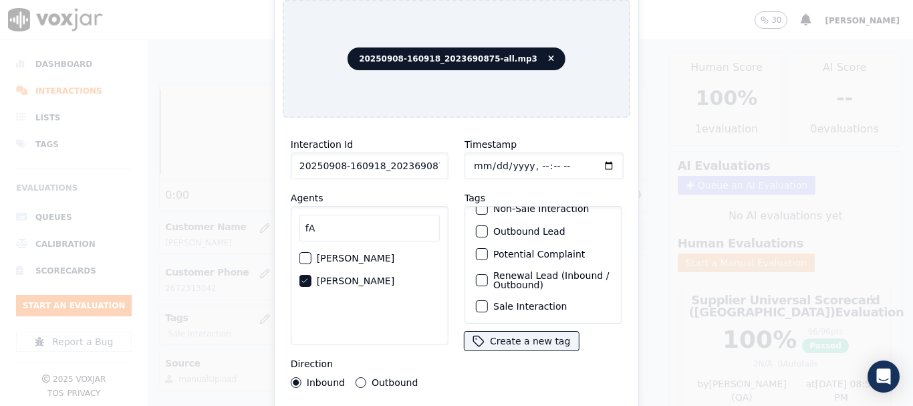
click at [529, 301] on label "Sale Interaction" at bounding box center [530, 305] width 74 height 9
click at [488, 300] on button "Sale Interaction" at bounding box center [482, 306] width 12 height 12
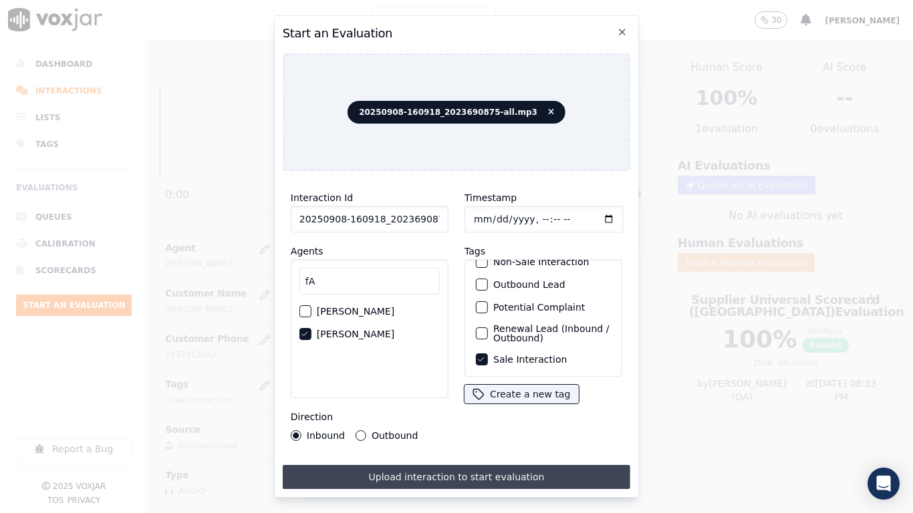
click at [501, 405] on button "Upload interaction to start evaluation" at bounding box center [456, 477] width 347 height 24
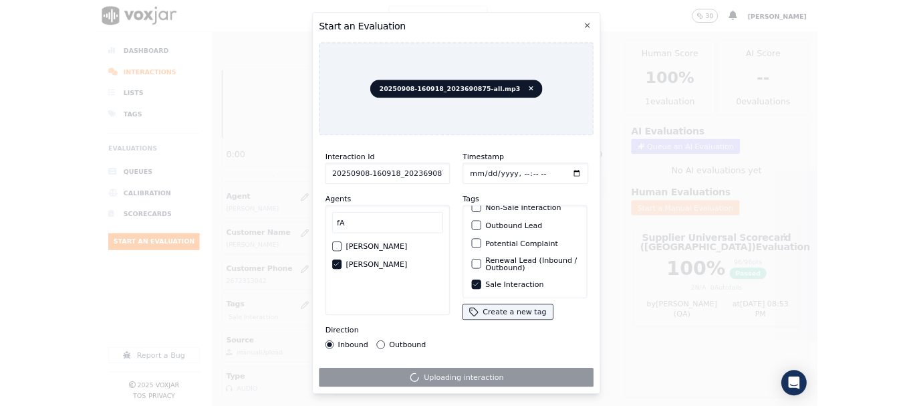
scroll to position [200, 0]
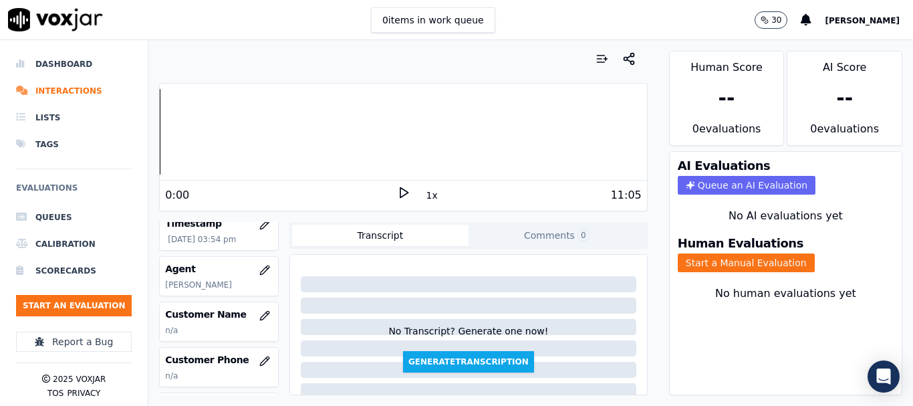
scroll to position [134, 0]
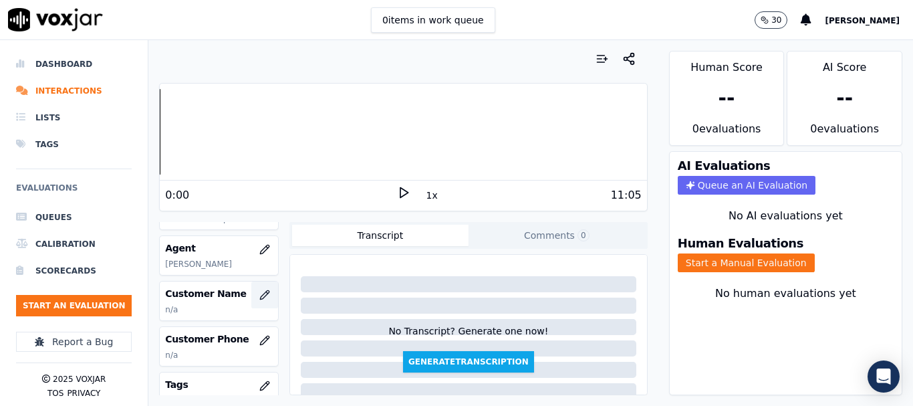
click at [259, 294] on icon "button" at bounding box center [264, 294] width 11 height 11
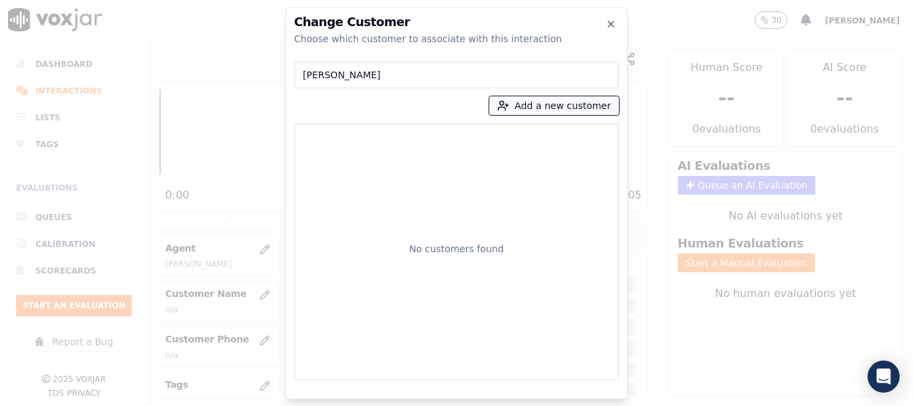
type input "[PERSON_NAME]"
click at [537, 113] on button "Add a new customer" at bounding box center [554, 105] width 130 height 19
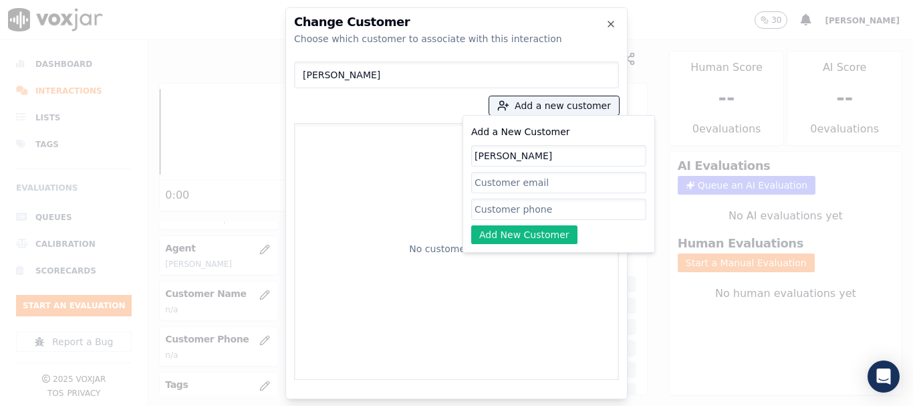
type input "[PERSON_NAME]"
drag, startPoint x: 517, startPoint y: 218, endPoint x: 476, endPoint y: 163, distance: 67.9
click at [517, 218] on input "Add a New Customer" at bounding box center [558, 208] width 175 height 21
paste input "2023690875"
type input "2023690875"
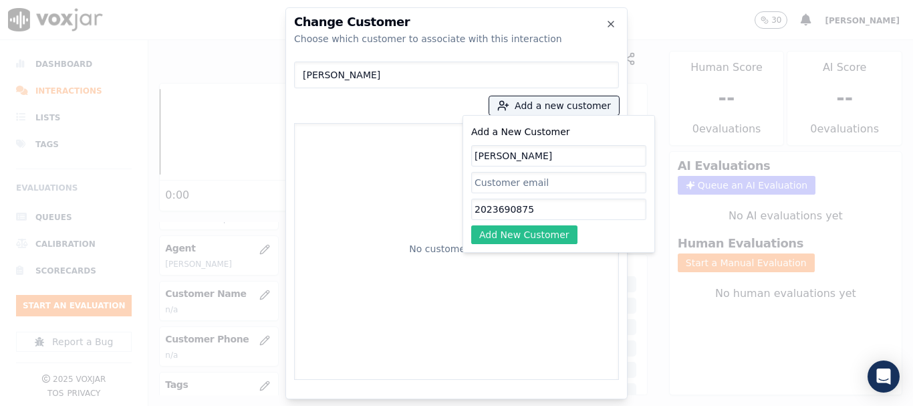
click at [513, 233] on button "Add New Customer" at bounding box center [524, 234] width 106 height 19
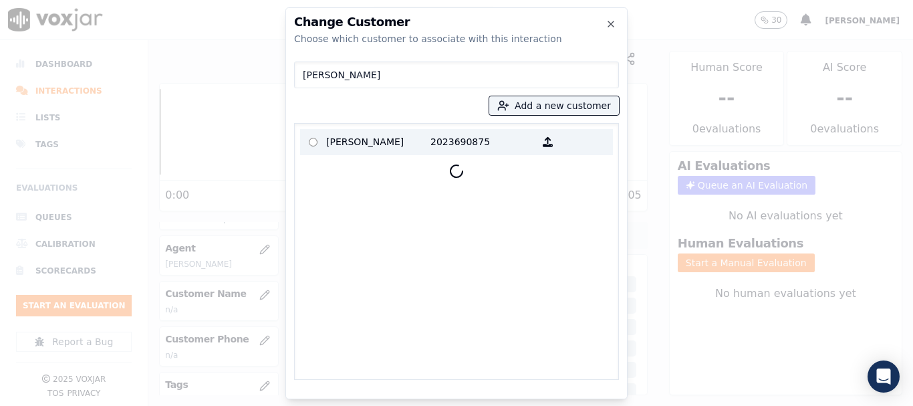
click at [351, 140] on p "[PERSON_NAME]" at bounding box center [378, 142] width 104 height 21
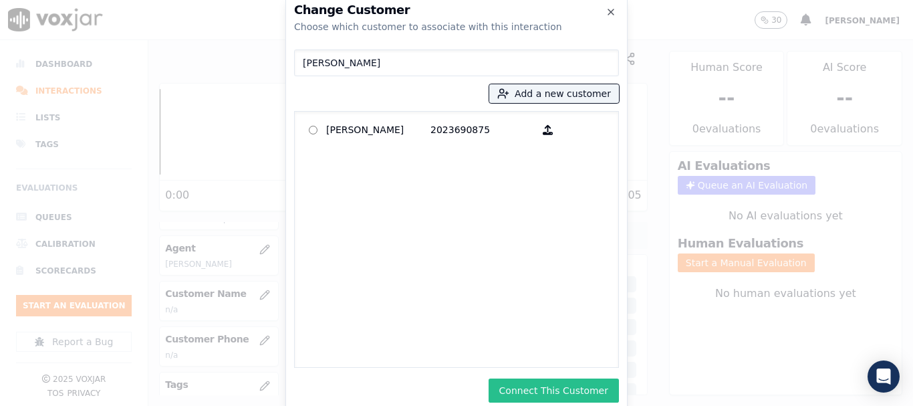
click at [567, 384] on button "Connect This Customer" at bounding box center [553, 390] width 130 height 24
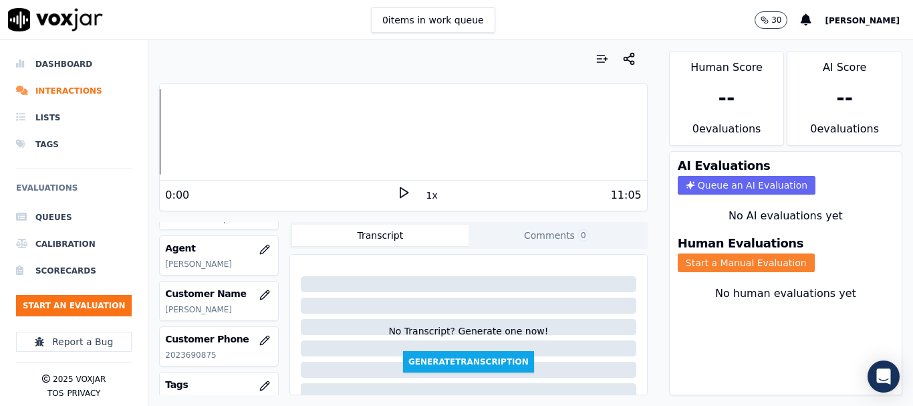
click at [728, 263] on button "Start a Manual Evaluation" at bounding box center [746, 262] width 137 height 19
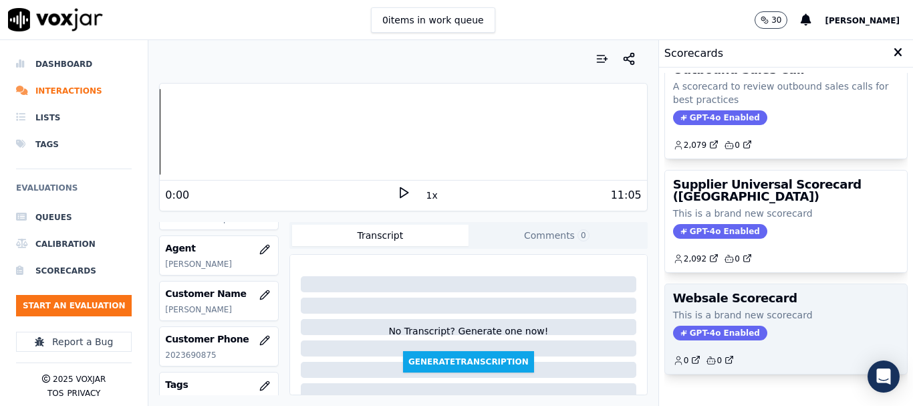
scroll to position [296, 0]
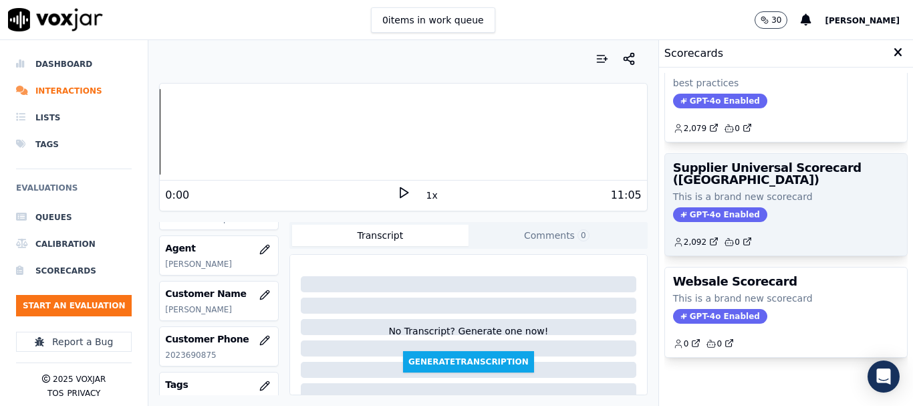
click at [730, 226] on div "2,092 0" at bounding box center [786, 236] width 226 height 21
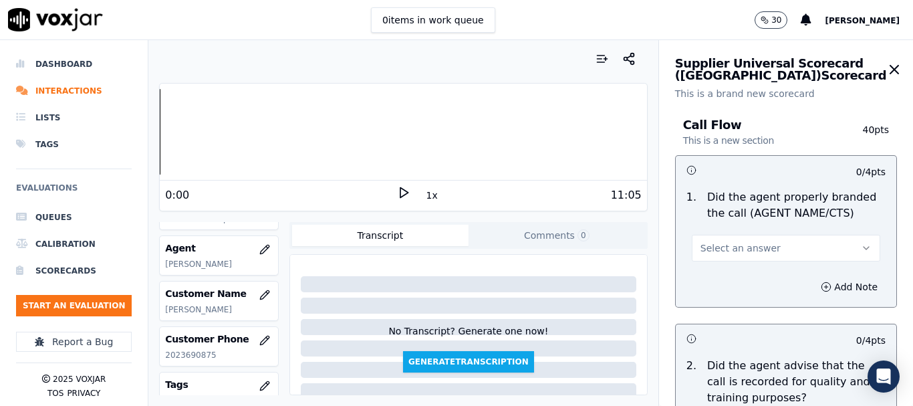
click at [744, 245] on span "Select an answer" at bounding box center [740, 247] width 80 height 13
click at [738, 296] on div "No" at bounding box center [761, 299] width 163 height 21
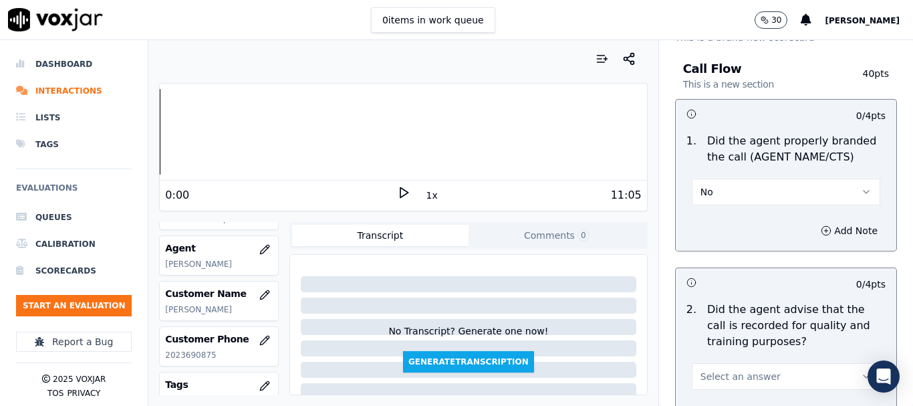
scroll to position [200, 0]
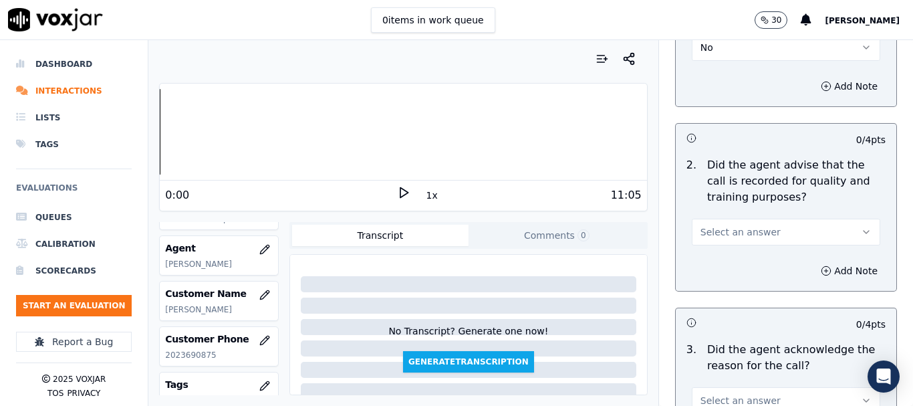
click at [729, 227] on span "Select an answer" at bounding box center [740, 231] width 80 height 13
click at [736, 279] on div "No" at bounding box center [761, 283] width 163 height 21
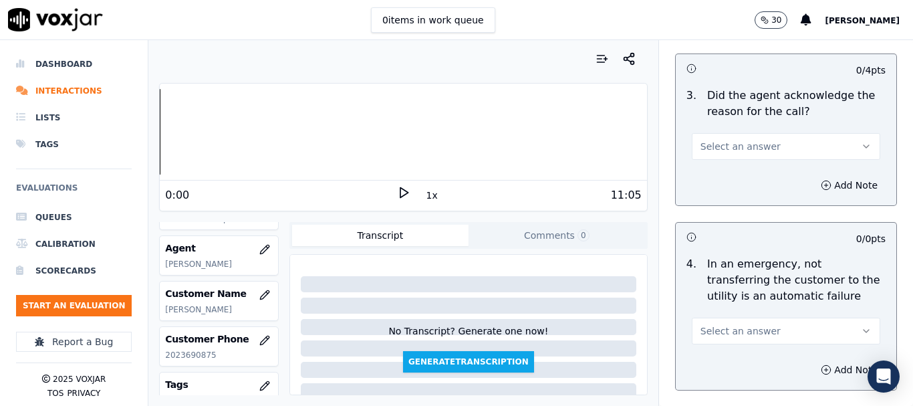
scroll to position [468, 0]
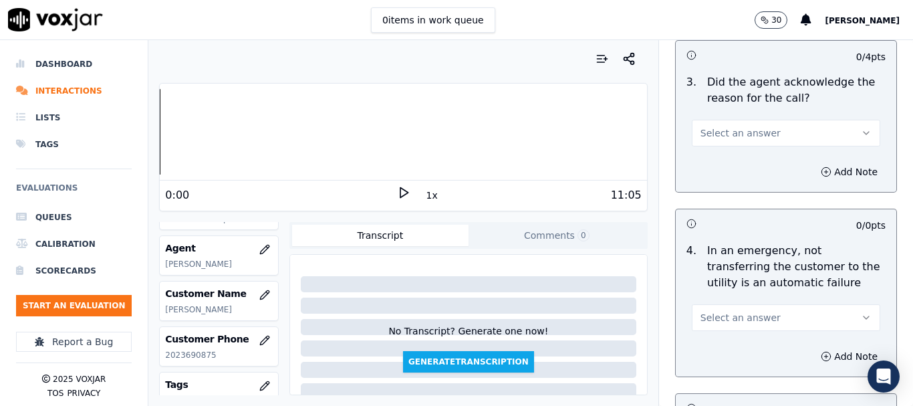
click at [713, 137] on span "Select an answer" at bounding box center [740, 132] width 80 height 13
click at [726, 181] on div "No" at bounding box center [761, 184] width 163 height 21
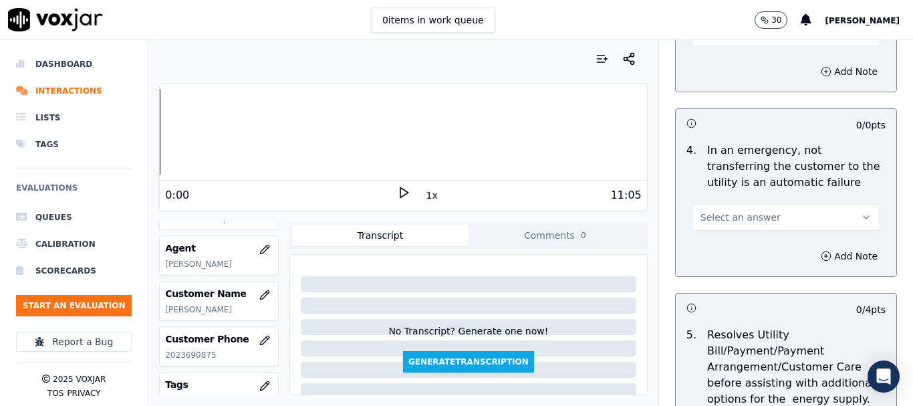
scroll to position [668, 0]
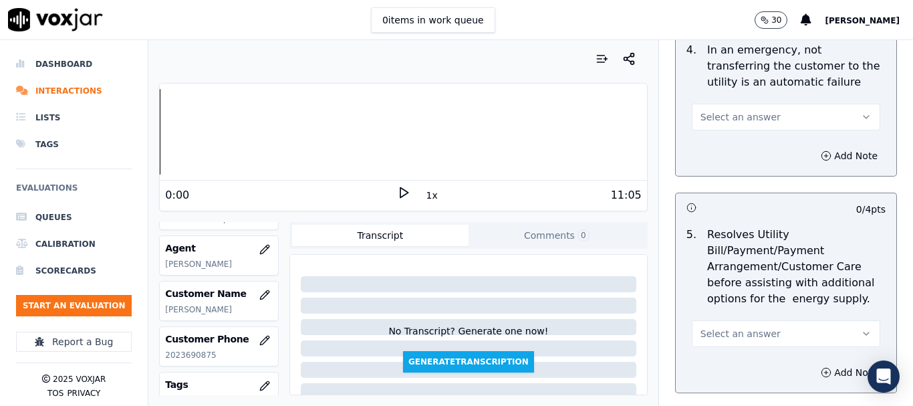
click at [734, 114] on span "Select an answer" at bounding box center [740, 116] width 80 height 13
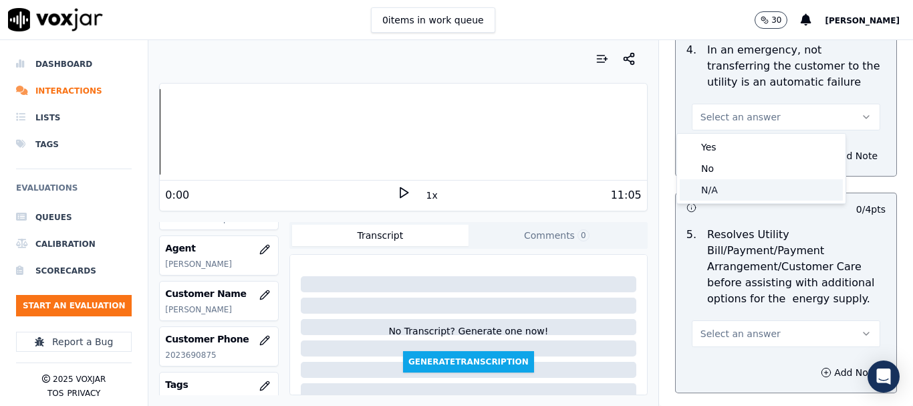
click at [735, 188] on div "N/A" at bounding box center [761, 189] width 163 height 21
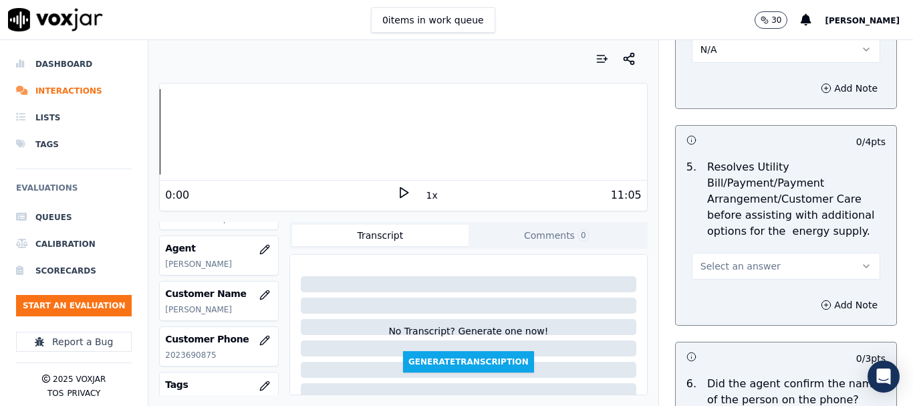
scroll to position [936, 0]
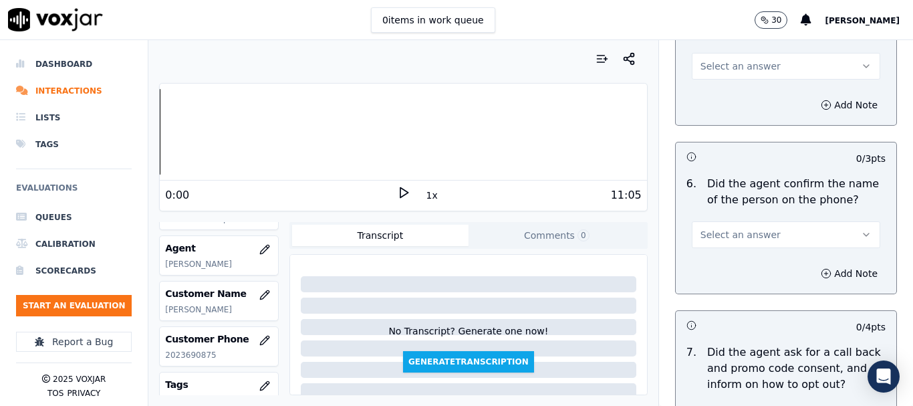
click at [719, 61] on span "Select an answer" at bounding box center [740, 65] width 80 height 13
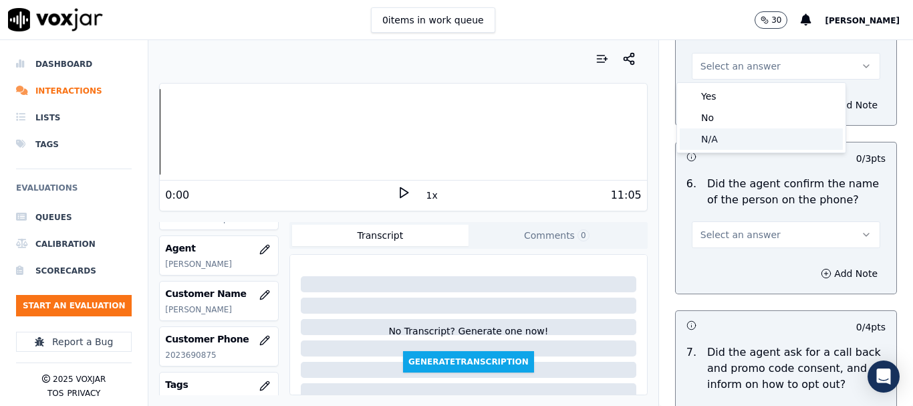
click at [728, 140] on div "N/A" at bounding box center [761, 138] width 163 height 21
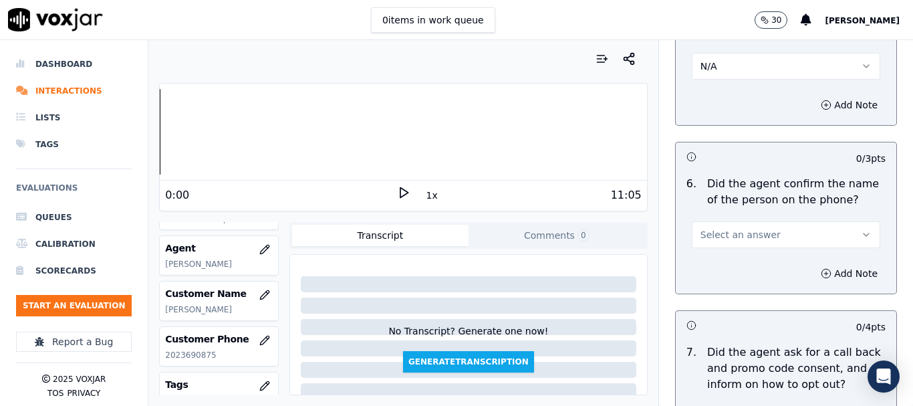
click at [732, 239] on span "Select an answer" at bounding box center [740, 234] width 80 height 13
click at [728, 267] on div "Yes" at bounding box center [761, 264] width 163 height 21
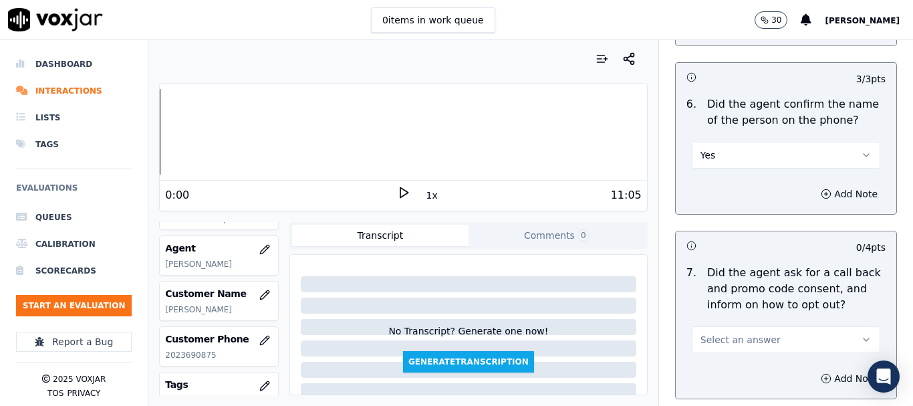
scroll to position [1136, 0]
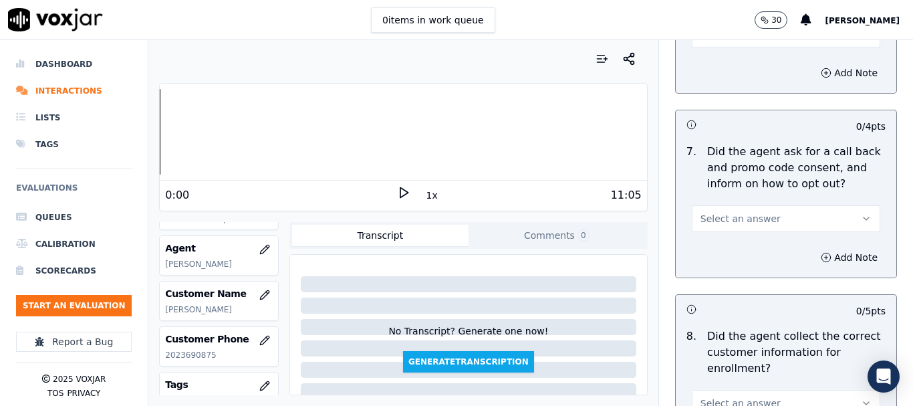
click at [733, 227] on button "Select an answer" at bounding box center [786, 218] width 188 height 27
click at [738, 269] on div "No" at bounding box center [761, 269] width 163 height 21
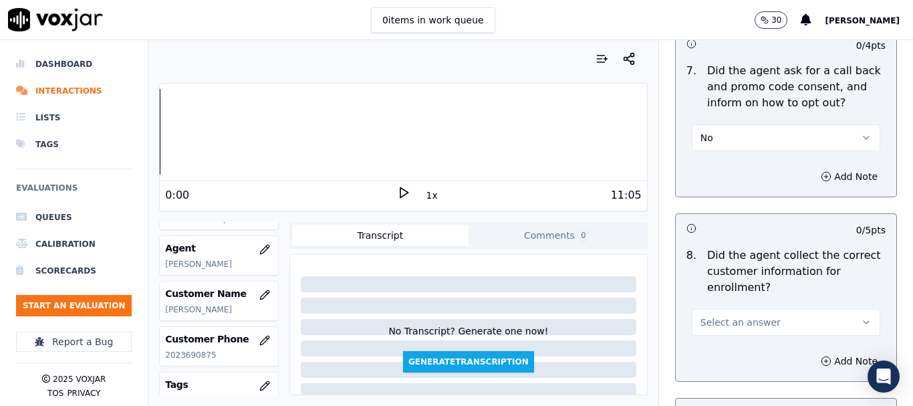
scroll to position [1470, 0]
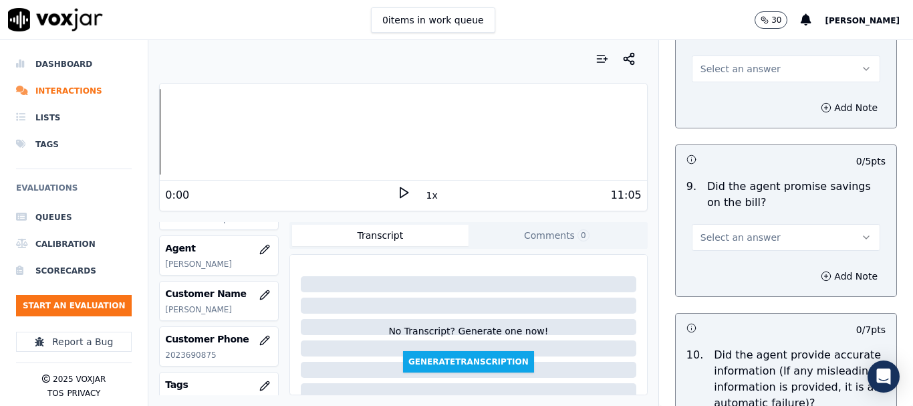
click at [715, 69] on span "Select an answer" at bounding box center [740, 68] width 80 height 13
click at [724, 102] on div "Yes" at bounding box center [761, 98] width 163 height 21
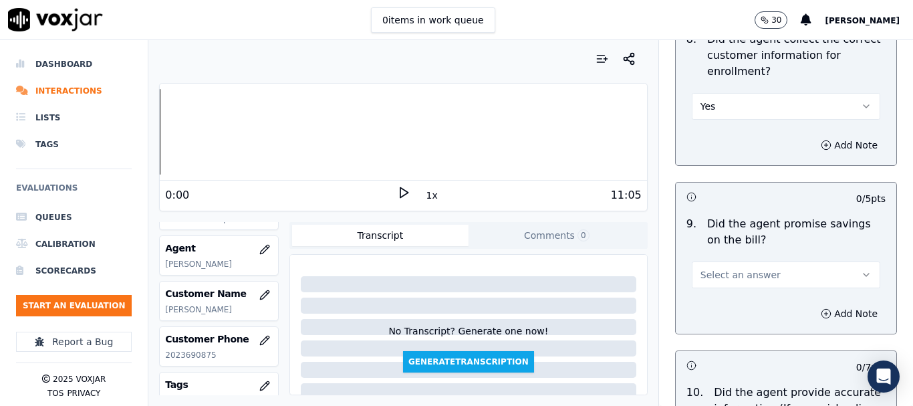
scroll to position [1604, 0]
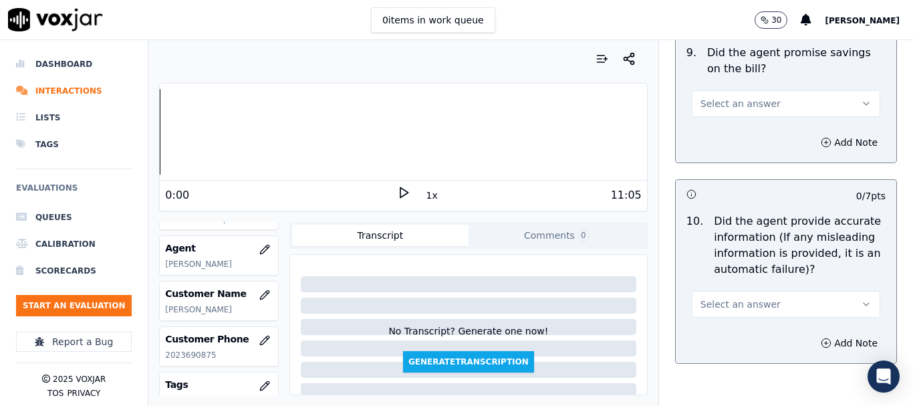
click at [712, 104] on span "Select an answer" at bounding box center [740, 103] width 80 height 13
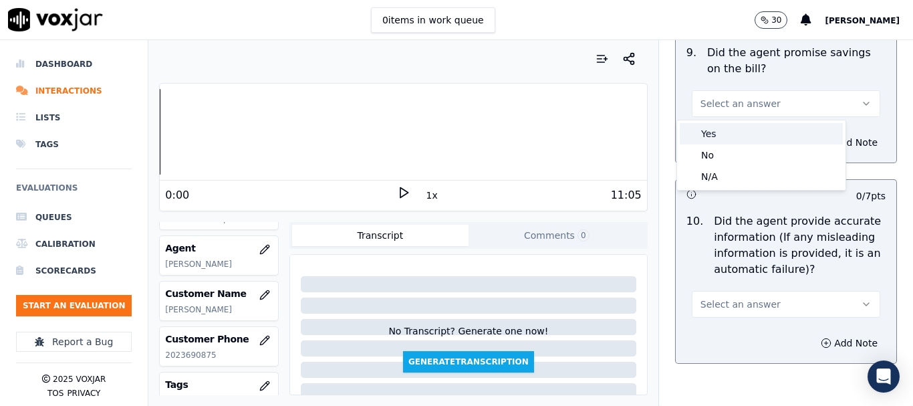
click at [727, 138] on div "Yes" at bounding box center [761, 133] width 163 height 21
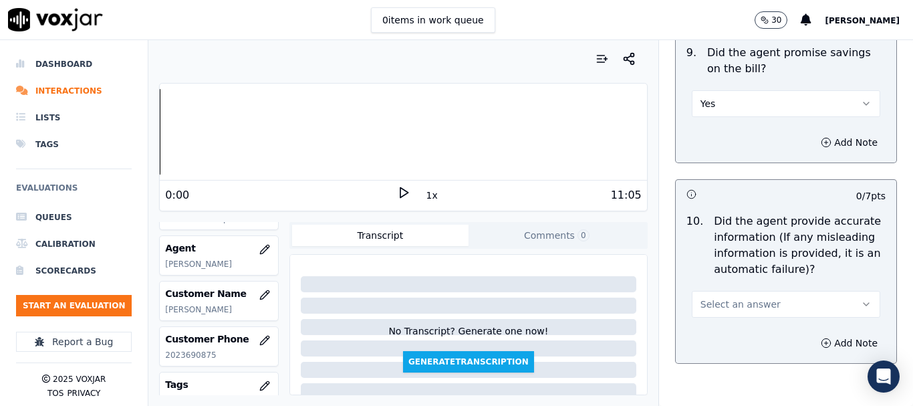
click at [738, 305] on span "Select an answer" at bounding box center [740, 303] width 80 height 13
click at [734, 330] on div "Yes" at bounding box center [761, 333] width 163 height 21
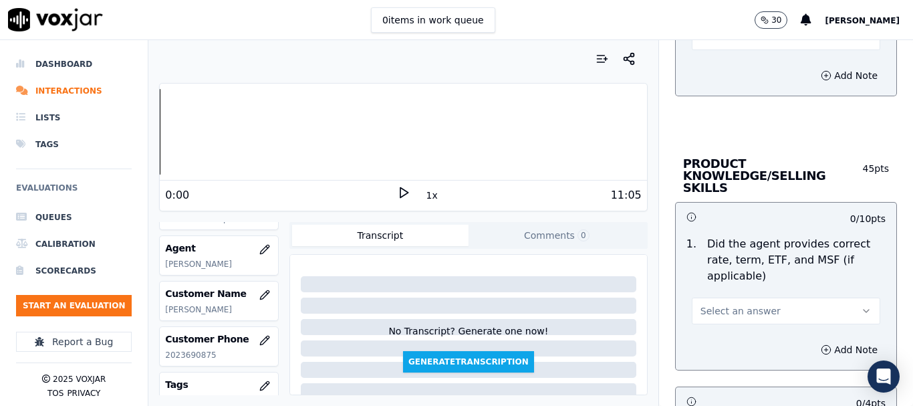
click at [722, 304] on span "Select an answer" at bounding box center [740, 310] width 80 height 13
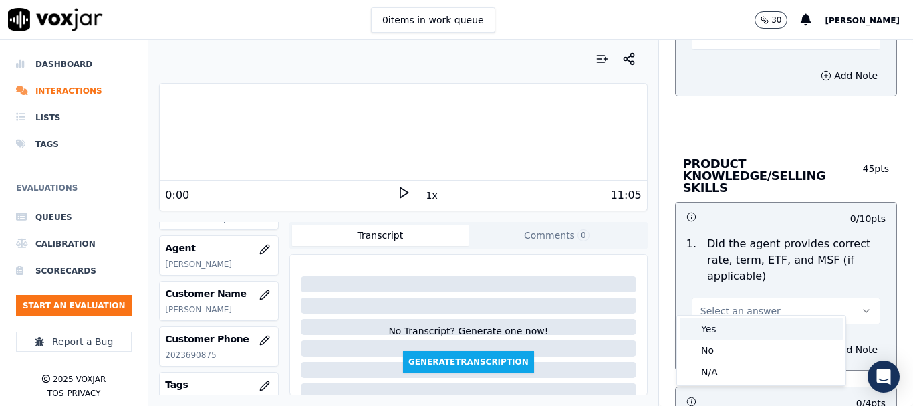
click at [724, 328] on div "Yes" at bounding box center [761, 328] width 163 height 21
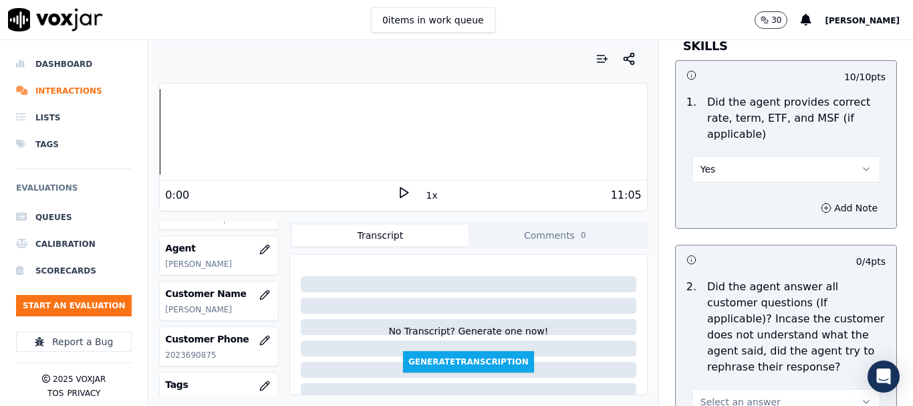
scroll to position [2205, 0]
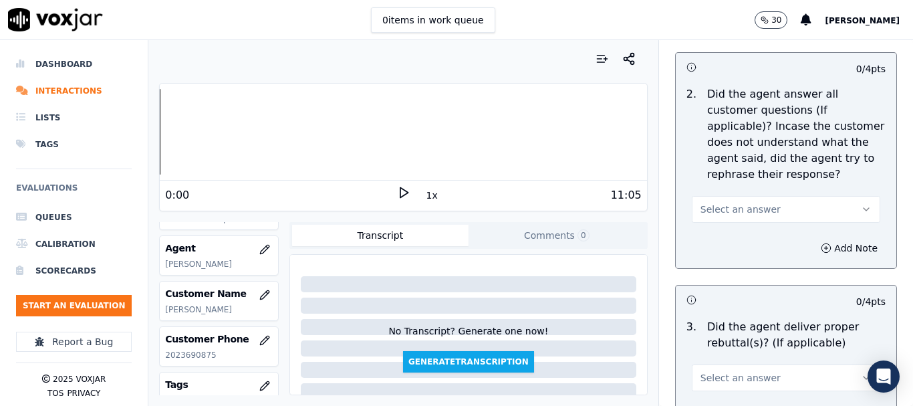
click at [712, 202] on span "Select an answer" at bounding box center [740, 208] width 80 height 13
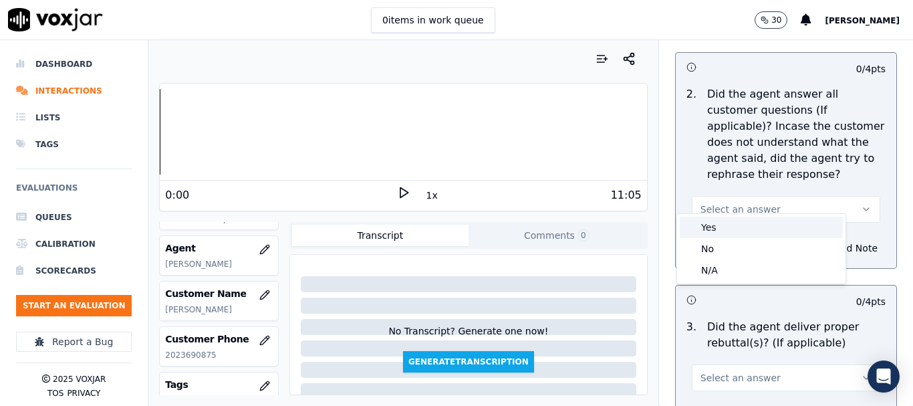
click at [716, 233] on div "Yes" at bounding box center [761, 227] width 163 height 21
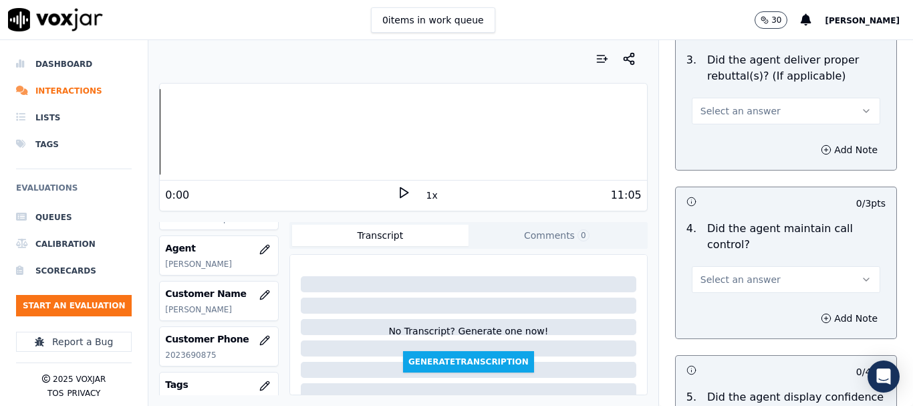
scroll to position [2472, 0]
click at [733, 104] on span "Select an answer" at bounding box center [740, 110] width 80 height 13
click at [736, 130] on div "Yes" at bounding box center [761, 128] width 163 height 21
click at [733, 272] on span "Select an answer" at bounding box center [740, 278] width 80 height 13
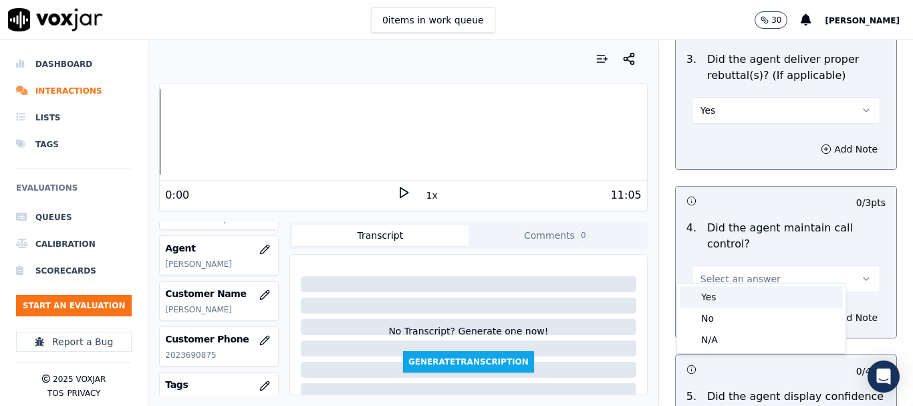
click at [726, 293] on div "Yes" at bounding box center [761, 296] width 163 height 21
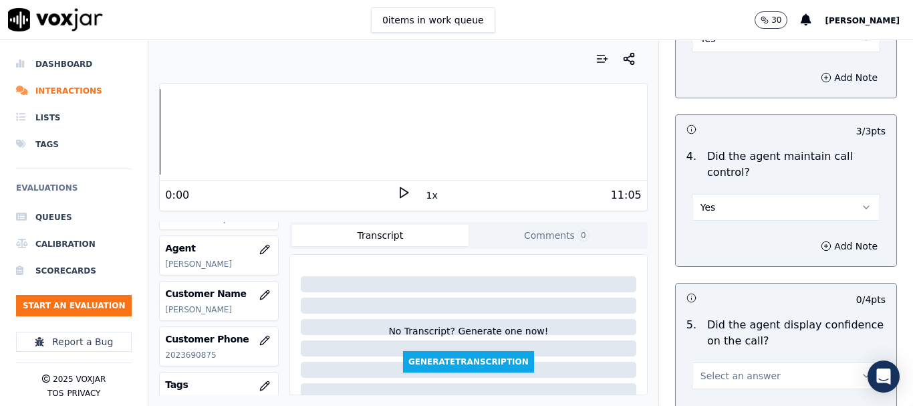
scroll to position [2807, 0]
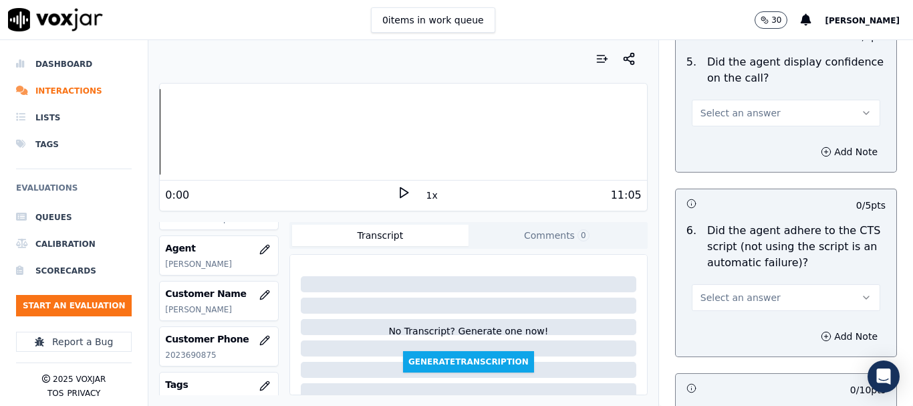
click at [703, 106] on span "Select an answer" at bounding box center [740, 112] width 80 height 13
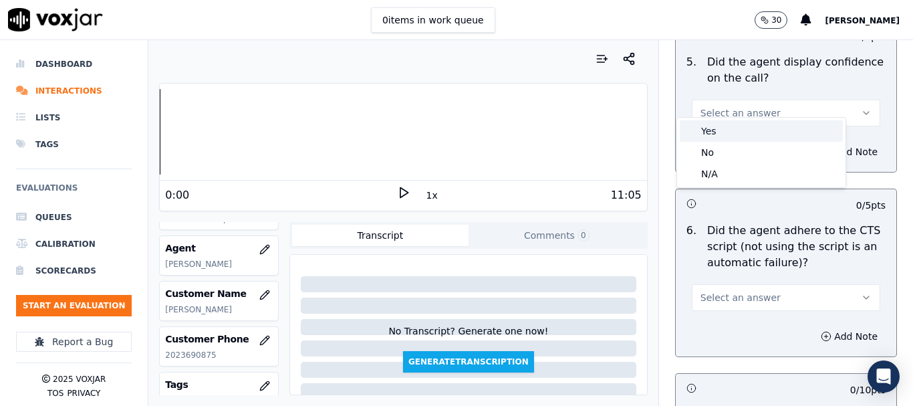
click at [718, 138] on div "Yes" at bounding box center [761, 130] width 163 height 21
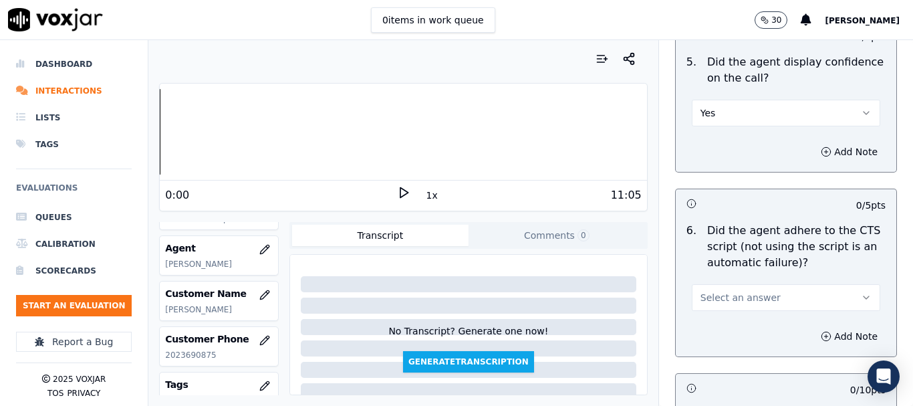
click at [721, 284] on button "Select an answer" at bounding box center [786, 297] width 188 height 27
click at [720, 309] on div "Yes" at bounding box center [761, 315] width 163 height 21
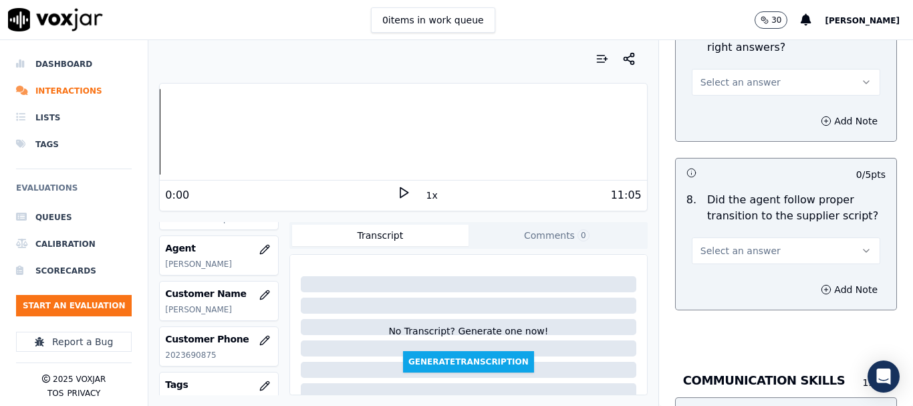
scroll to position [3208, 0]
click at [708, 74] on span "Select an answer" at bounding box center [740, 80] width 80 height 13
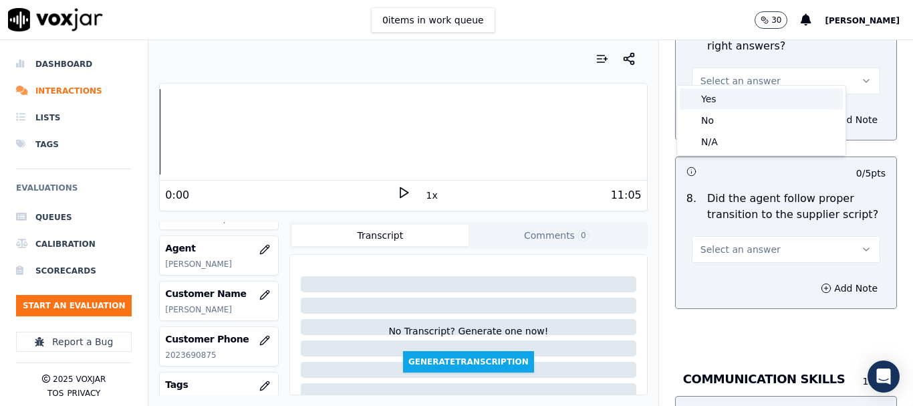
click at [719, 105] on div "Yes" at bounding box center [761, 98] width 163 height 21
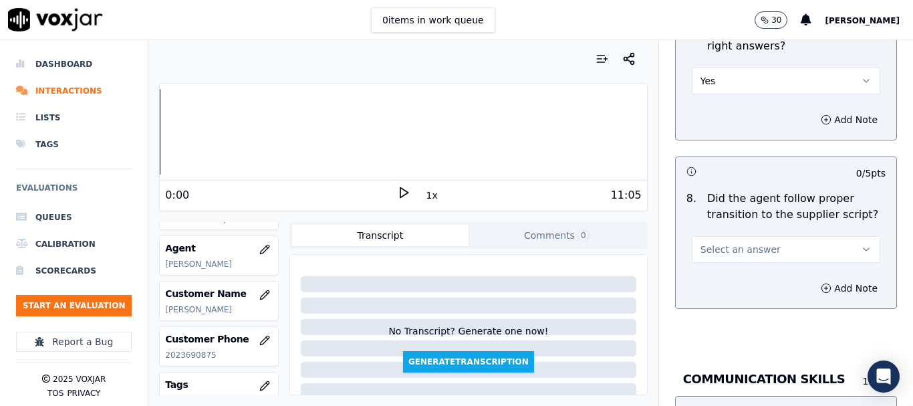
click at [722, 243] on span "Select an answer" at bounding box center [740, 249] width 80 height 13
click at [722, 263] on div "Yes" at bounding box center [761, 267] width 163 height 21
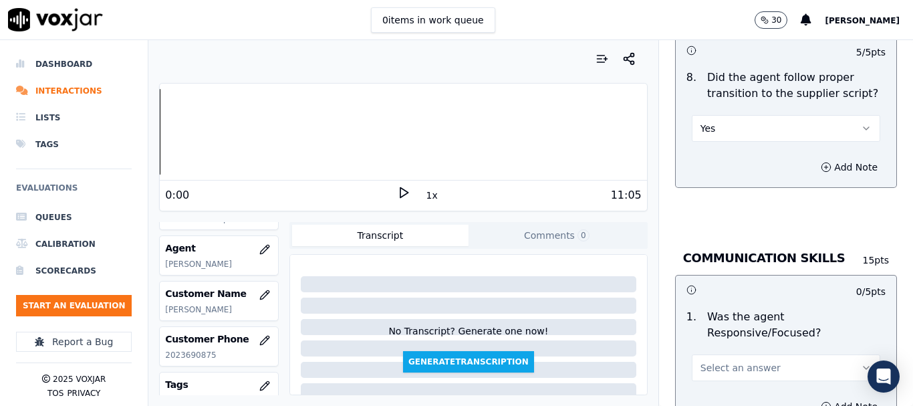
scroll to position [3475, 0]
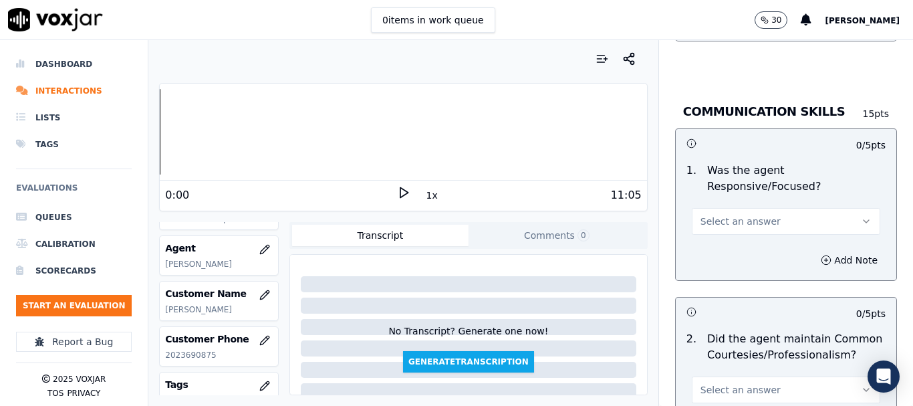
click at [711, 208] on button "Select an answer" at bounding box center [786, 221] width 188 height 27
click at [725, 237] on div "Yes" at bounding box center [761, 239] width 163 height 21
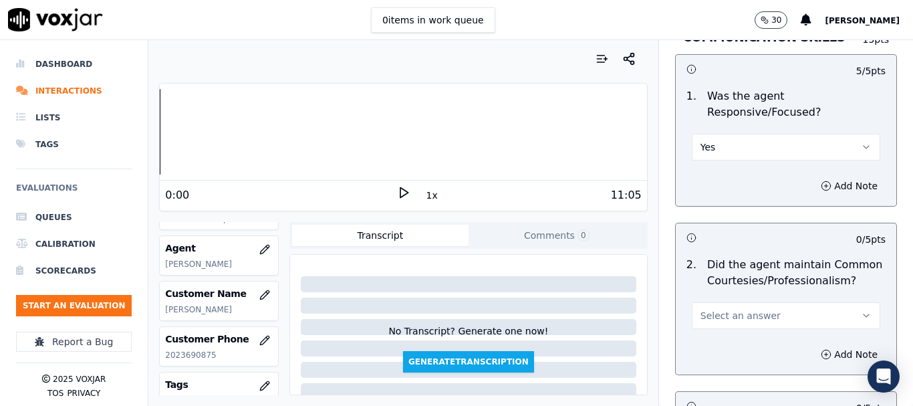
scroll to position [3742, 0]
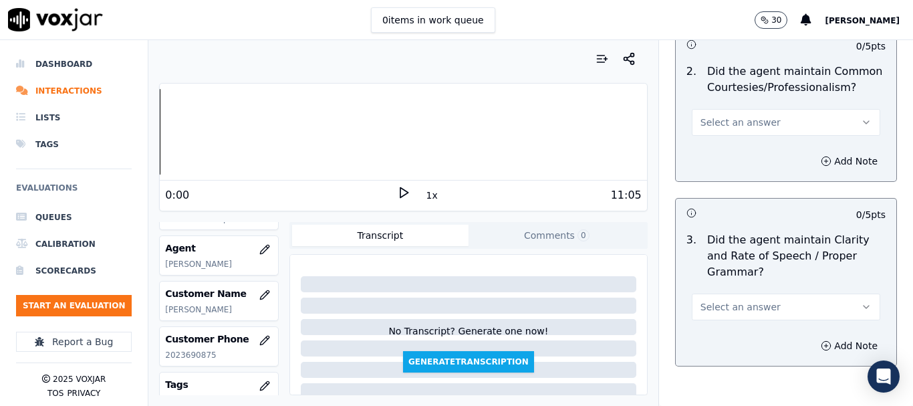
click at [711, 109] on button "Select an answer" at bounding box center [786, 122] width 188 height 27
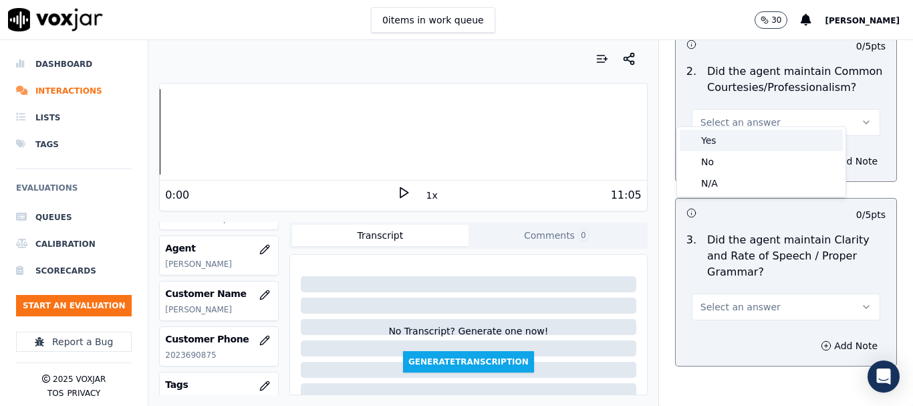
click at [719, 134] on div "Yes" at bounding box center [761, 140] width 163 height 21
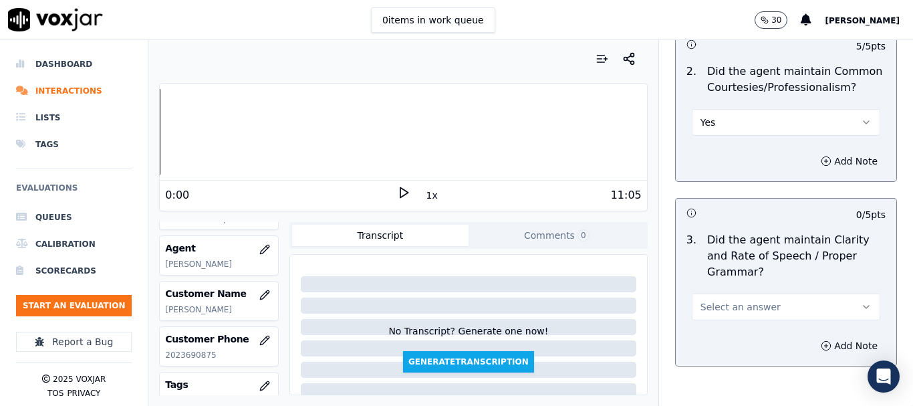
click at [734, 300] on span "Select an answer" at bounding box center [740, 306] width 80 height 13
click at [733, 321] on div "Yes" at bounding box center [761, 324] width 163 height 21
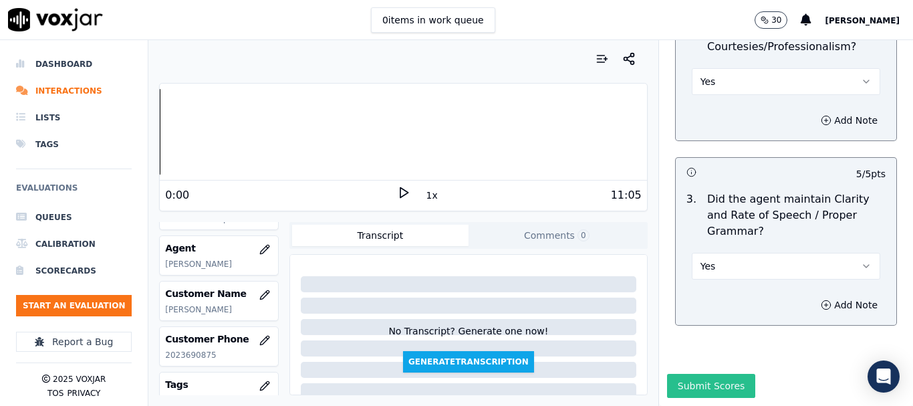
click at [684, 374] on button "Submit Scores" at bounding box center [711, 386] width 89 height 24
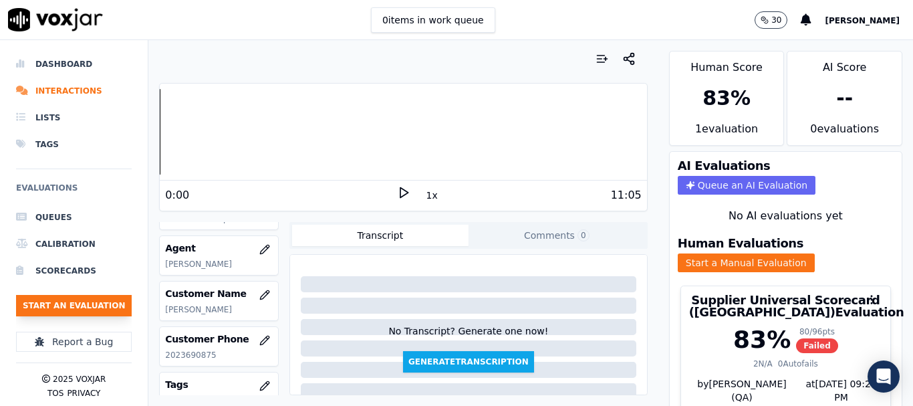
click at [102, 310] on button "Start an Evaluation" at bounding box center [74, 305] width 116 height 21
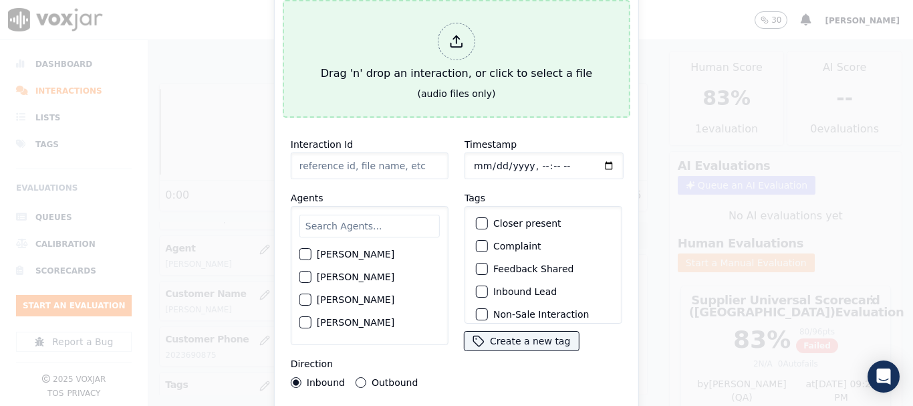
click at [428, 65] on div "Drag 'n' drop an interaction, or click to select a file" at bounding box center [456, 51] width 282 height 69
type input "20250908-135556_2672309398-all.mp3"
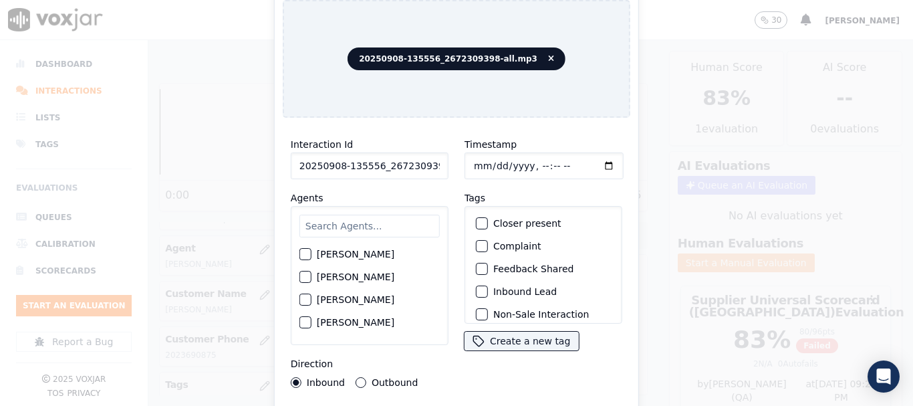
click at [379, 224] on input "text" at bounding box center [369, 226] width 140 height 23
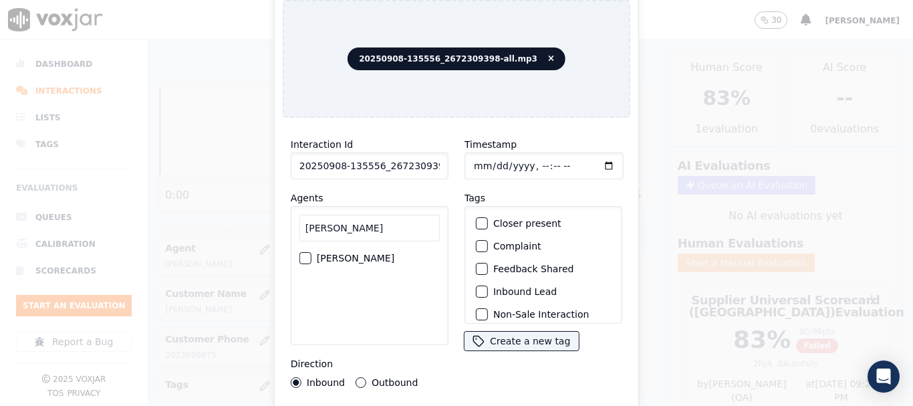
type input "[PERSON_NAME]"
click at [380, 257] on label "[PERSON_NAME]" at bounding box center [356, 257] width 78 height 9
click at [311, 257] on button "[PERSON_NAME]" at bounding box center [305, 258] width 12 height 12
click at [473, 156] on input "Timestamp" at bounding box center [543, 165] width 159 height 27
type input "[DATE]T16:11"
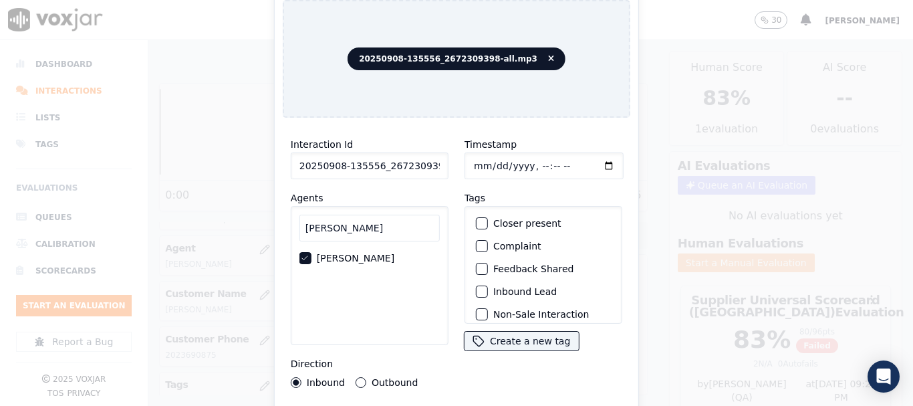
scroll to position [117, 0]
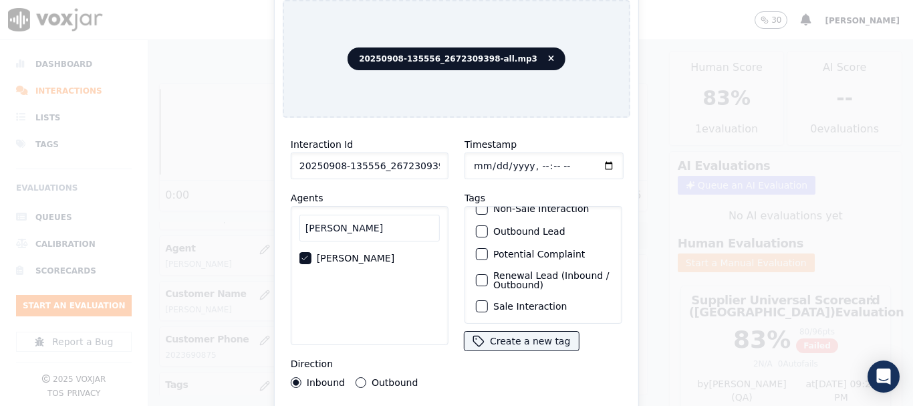
click at [513, 301] on label "Sale Interaction" at bounding box center [530, 305] width 74 height 9
click at [488, 300] on button "Sale Interaction" at bounding box center [482, 306] width 12 height 12
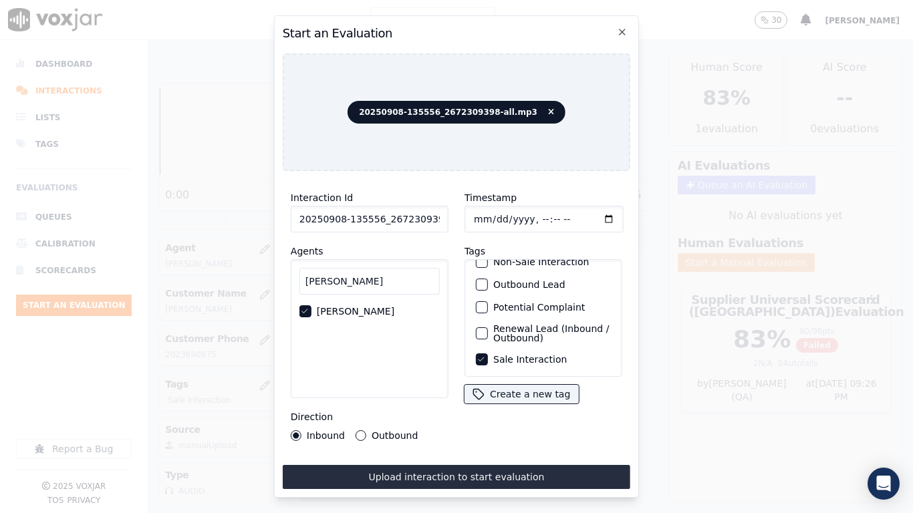
click at [540, 405] on div "Interaction Id 20250908-135556_2672309398-all.mp3 Agents [PERSON_NAME] Directio…" at bounding box center [456, 335] width 347 height 307
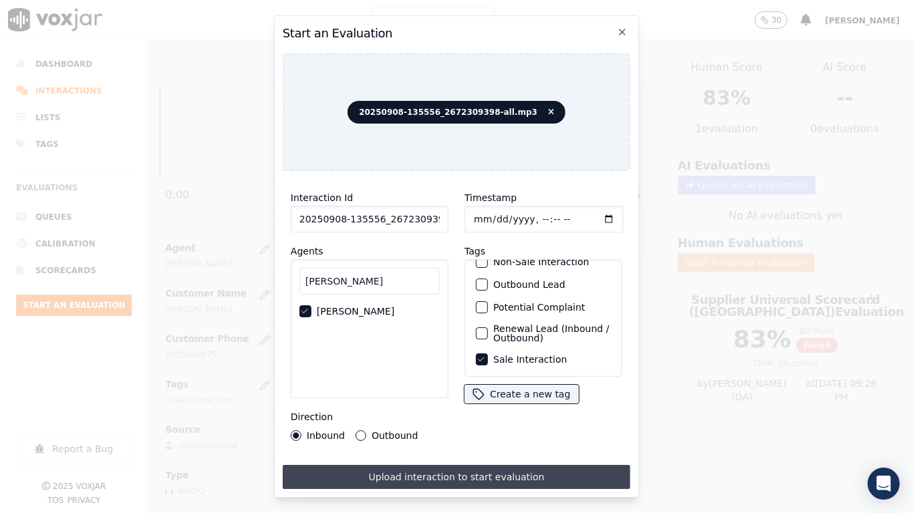
click at [539, 405] on button "Upload interaction to start evaluation" at bounding box center [456, 477] width 347 height 24
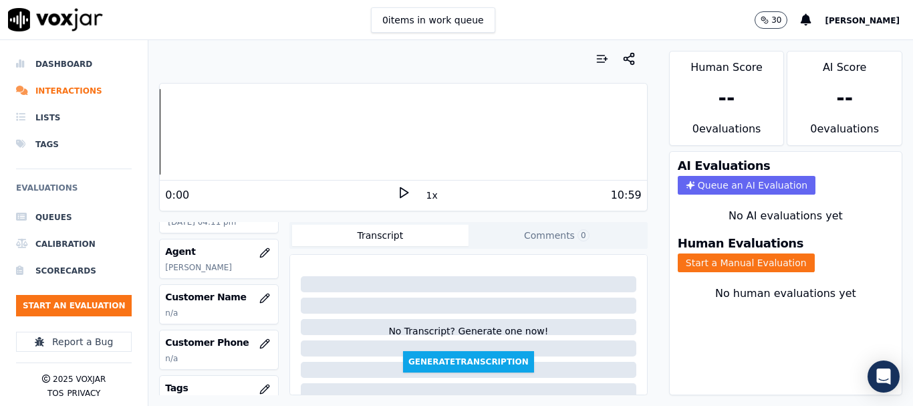
scroll to position [134, 0]
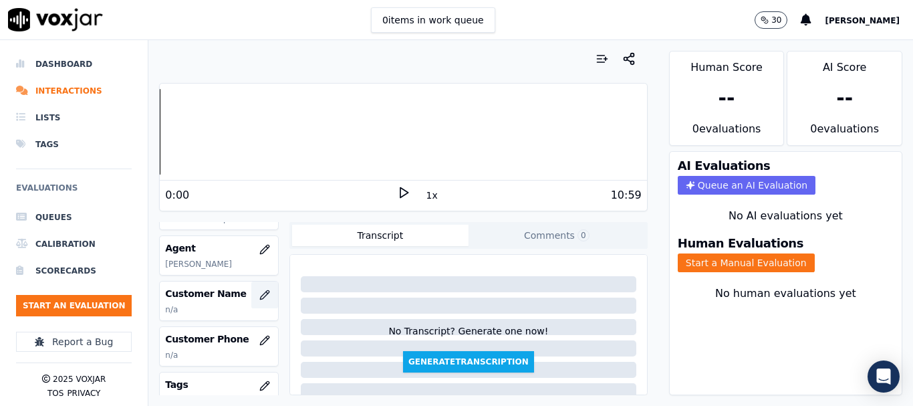
click at [259, 295] on icon "button" at bounding box center [264, 294] width 11 height 11
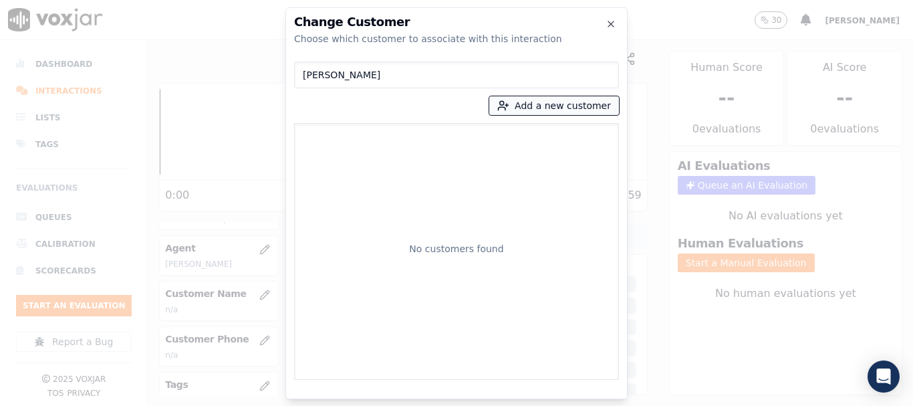
type input "[PERSON_NAME]"
click at [537, 107] on button "Add a new customer" at bounding box center [554, 105] width 130 height 19
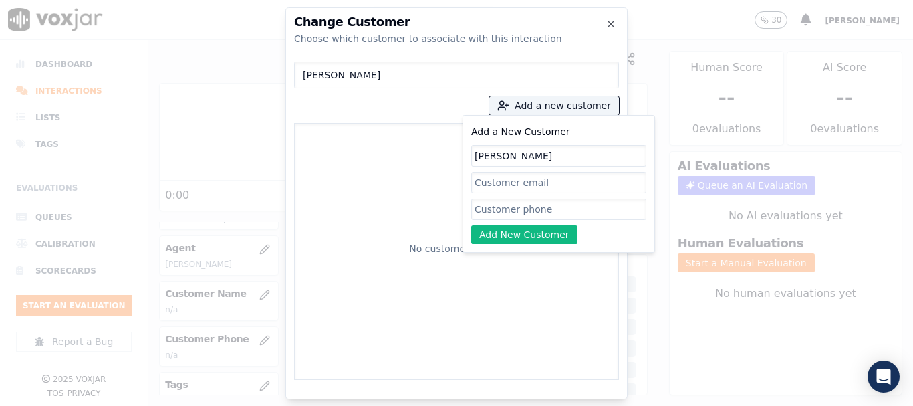
type input "[PERSON_NAME]"
drag, startPoint x: 512, startPoint y: 215, endPoint x: 390, endPoint y: 269, distance: 134.0
click at [512, 215] on input "Add a New Customer" at bounding box center [558, 208] width 175 height 21
paste input "2672309398"
type input "2672309398"
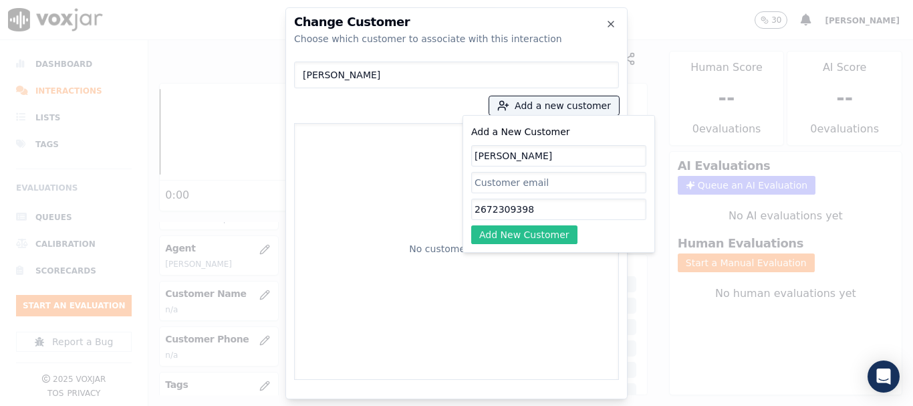
click at [514, 235] on button "Add New Customer" at bounding box center [524, 234] width 106 height 19
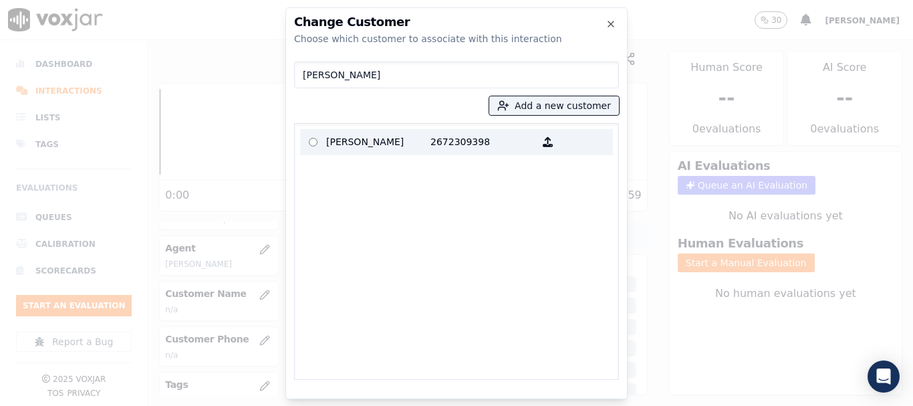
click at [371, 145] on p "[PERSON_NAME]" at bounding box center [378, 142] width 104 height 21
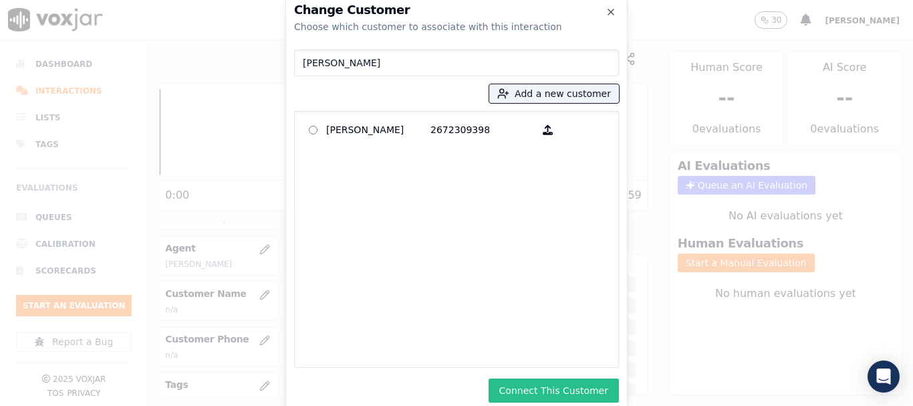
click at [573, 389] on button "Connect This Customer" at bounding box center [553, 390] width 130 height 24
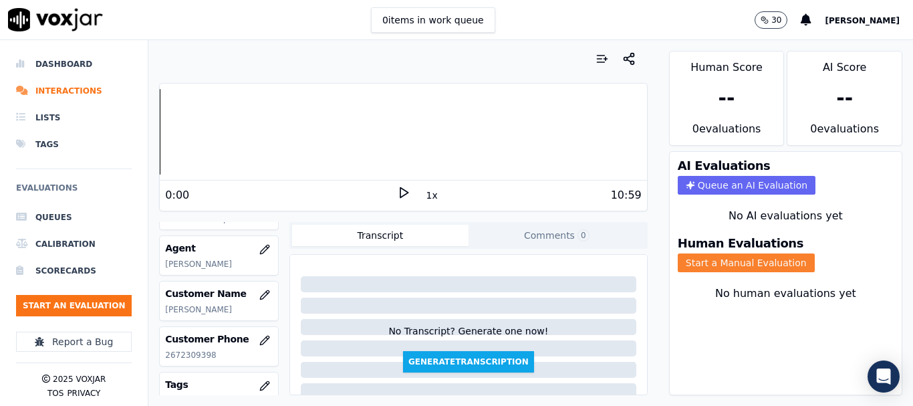
click at [715, 259] on button "Start a Manual Evaluation" at bounding box center [746, 262] width 137 height 19
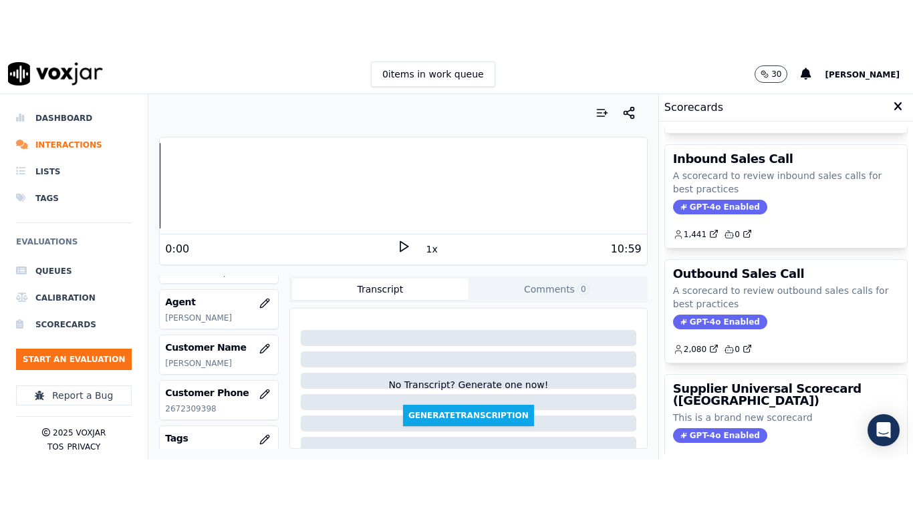
scroll to position [296, 0]
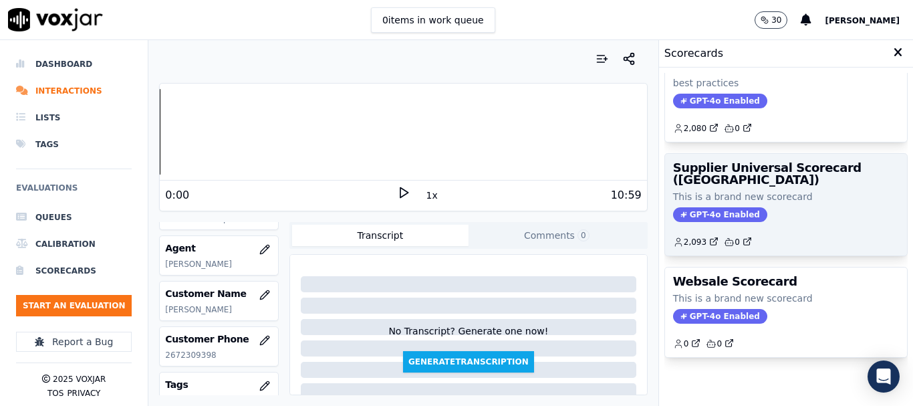
click at [740, 162] on h3 "Supplier Universal Scorecard ([GEOGRAPHIC_DATA])" at bounding box center [786, 174] width 226 height 24
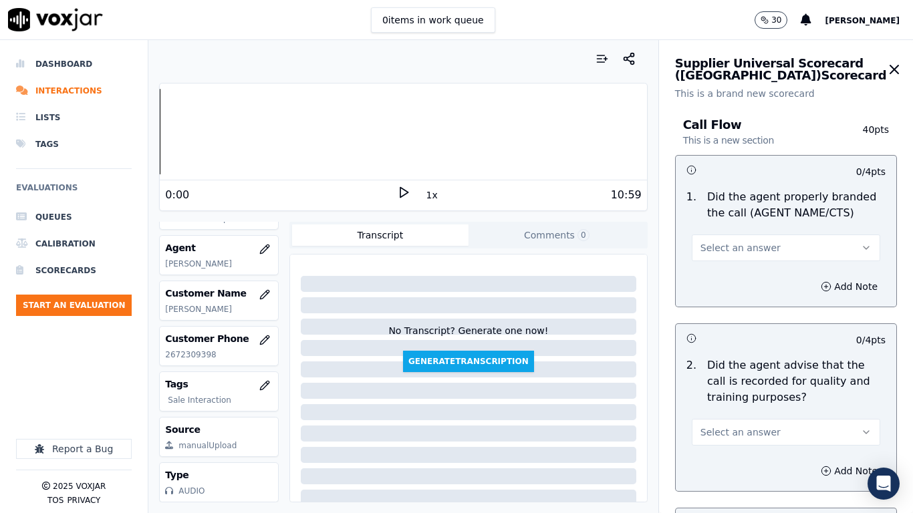
click at [736, 253] on span "Select an answer" at bounding box center [740, 247] width 80 height 13
click at [732, 280] on div "Yes" at bounding box center [761, 277] width 163 height 21
click at [746, 405] on span "Select an answer" at bounding box center [740, 432] width 80 height 13
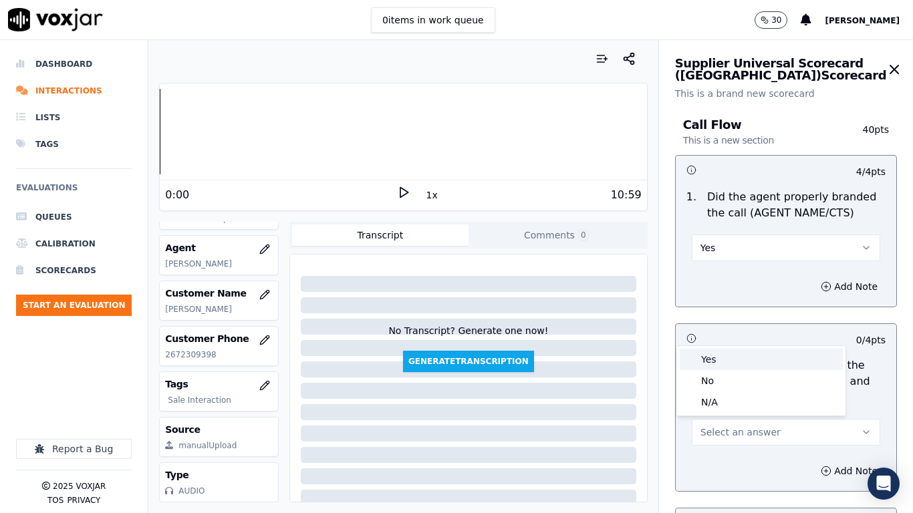
click at [723, 360] on div "Yes" at bounding box center [761, 359] width 163 height 21
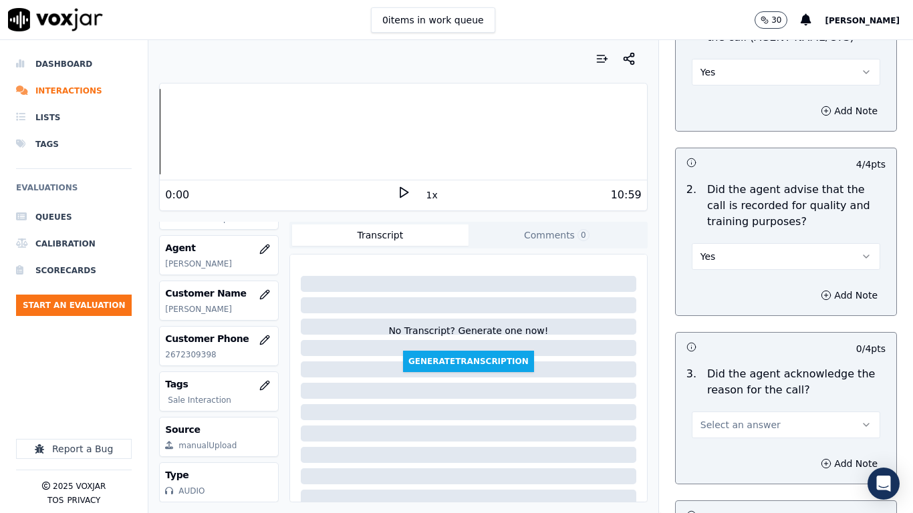
scroll to position [468, 0]
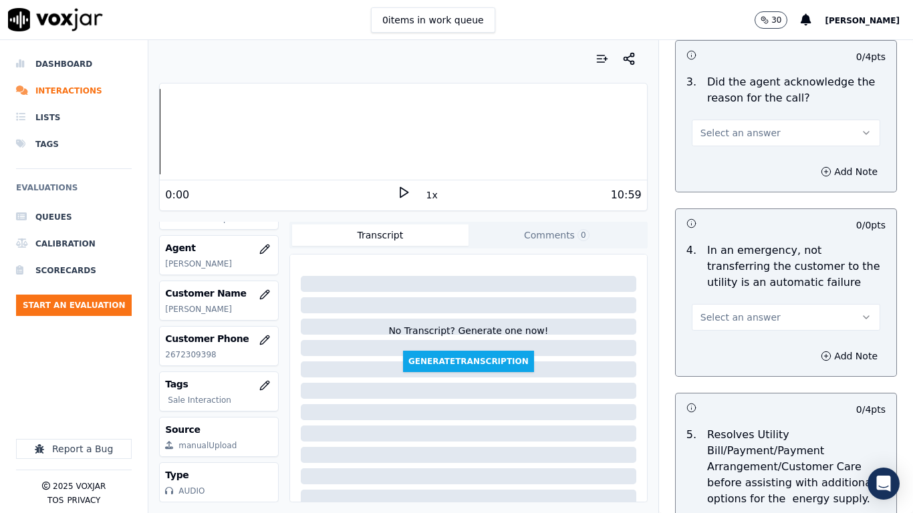
click at [713, 135] on span "Select an answer" at bounding box center [740, 132] width 80 height 13
click at [720, 157] on div "Yes" at bounding box center [761, 162] width 163 height 21
click at [724, 319] on span "Select an answer" at bounding box center [740, 317] width 80 height 13
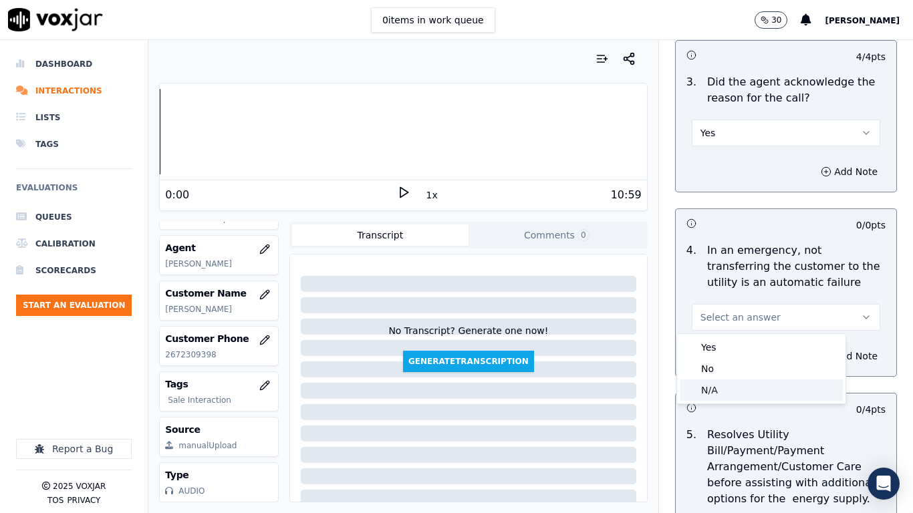
click at [738, 386] on div "N/A" at bounding box center [761, 390] width 163 height 21
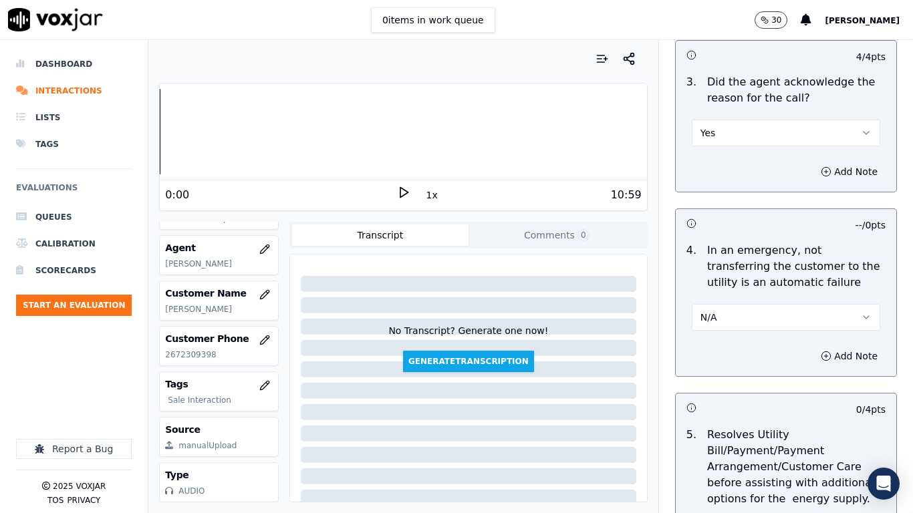
scroll to position [869, 0]
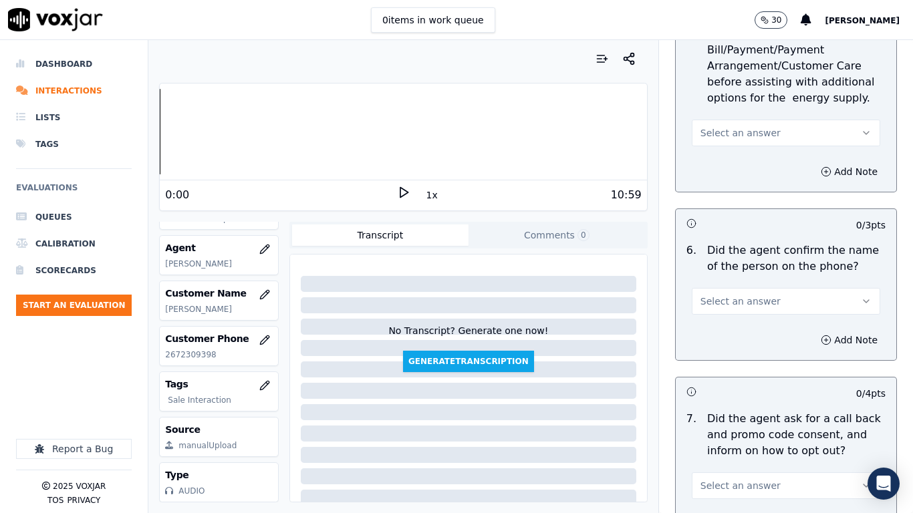
click at [712, 126] on button "Select an answer" at bounding box center [786, 133] width 188 height 27
click at [740, 202] on div "N/A" at bounding box center [761, 205] width 163 height 21
click at [745, 294] on button "Select an answer" at bounding box center [786, 301] width 188 height 27
click at [726, 338] on div "Yes" at bounding box center [761, 331] width 163 height 21
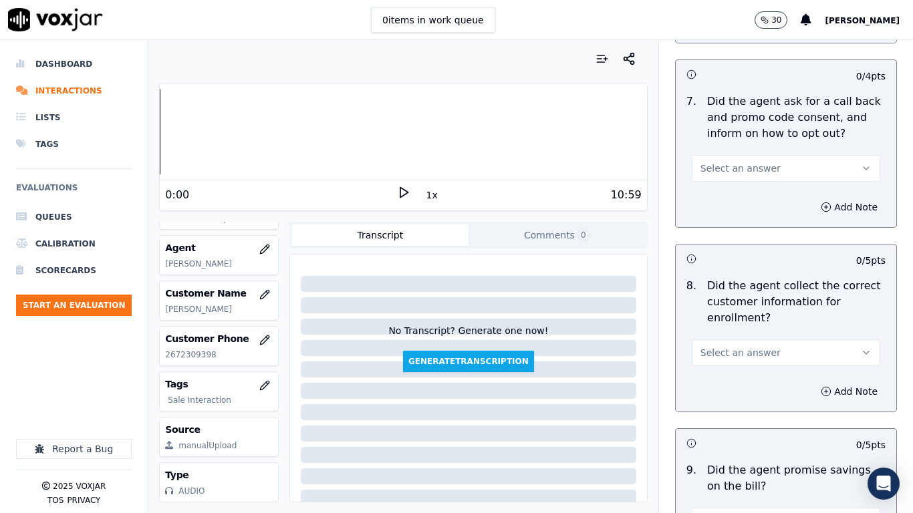
scroll to position [1203, 0]
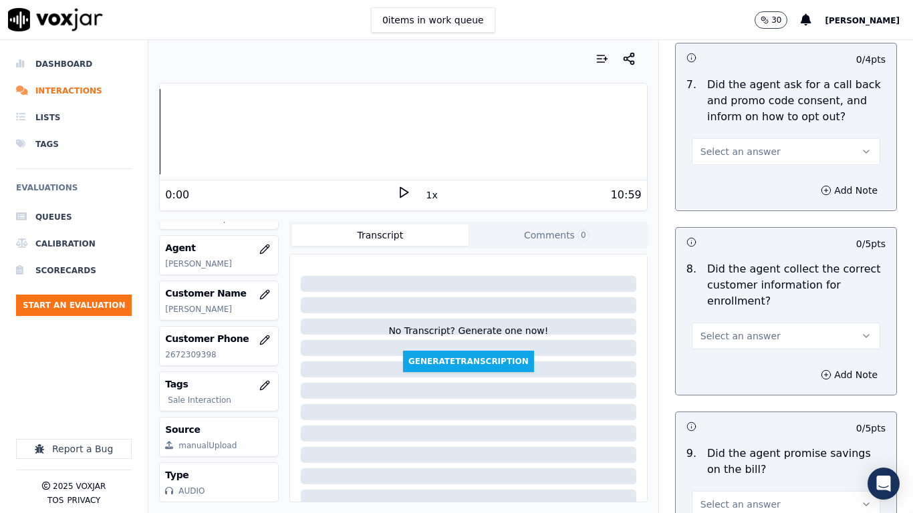
click at [722, 156] on span "Select an answer" at bounding box center [740, 151] width 80 height 13
click at [726, 180] on div "Yes" at bounding box center [761, 181] width 163 height 21
click at [743, 339] on span "Select an answer" at bounding box center [740, 335] width 80 height 13
click at [734, 364] on div "Yes" at bounding box center [761, 366] width 163 height 21
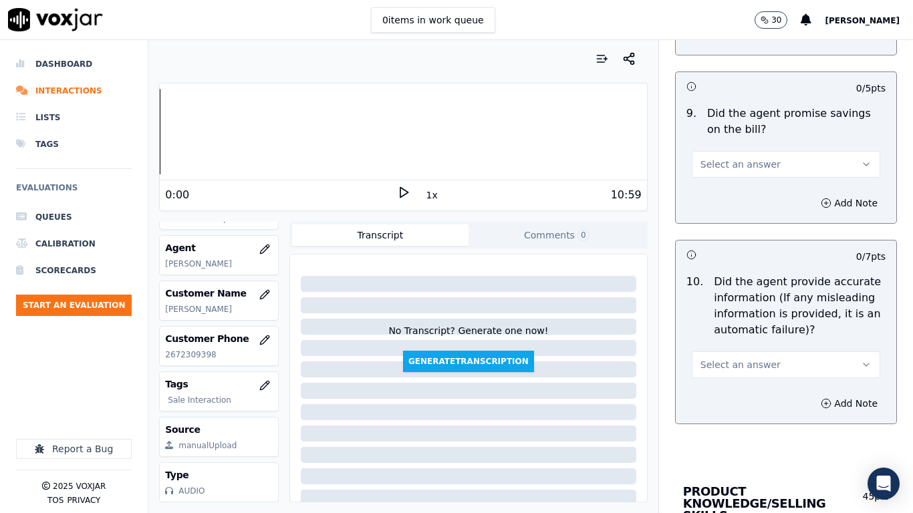
scroll to position [1604, 0]
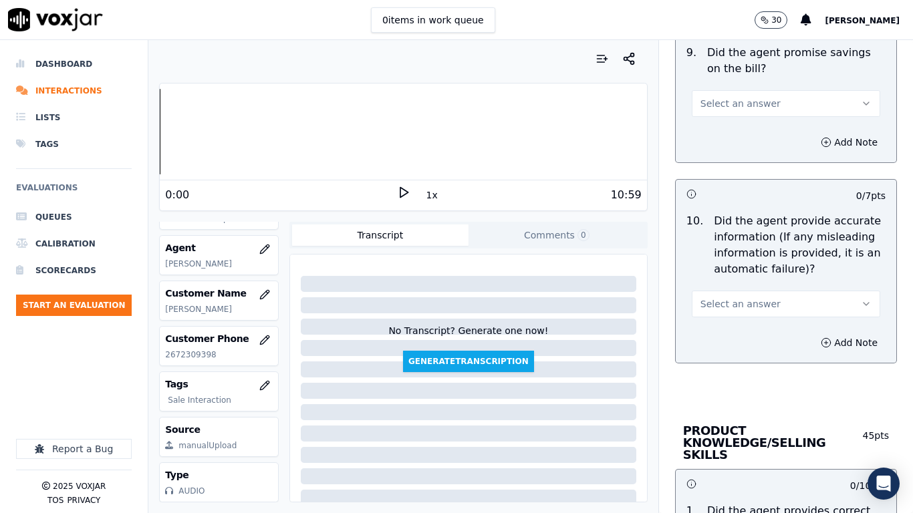
click at [719, 106] on span "Select an answer" at bounding box center [740, 103] width 80 height 13
click at [717, 132] on div "Yes" at bounding box center [761, 133] width 163 height 21
click at [744, 301] on span "Select an answer" at bounding box center [740, 303] width 80 height 13
click at [709, 338] on div "Yes" at bounding box center [761, 333] width 163 height 21
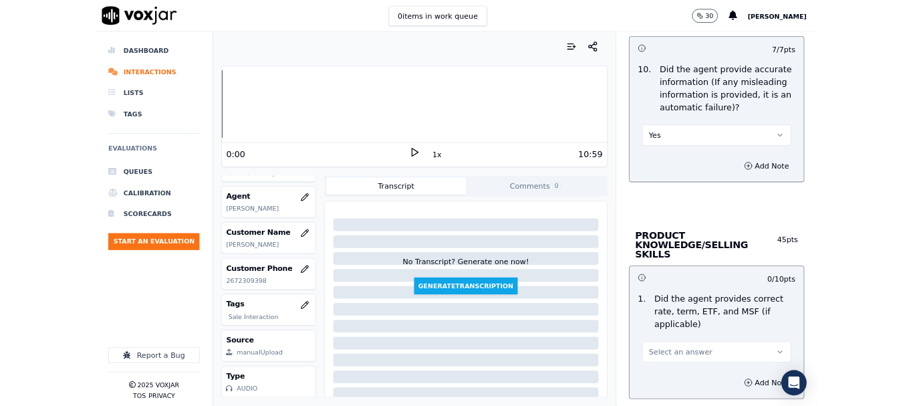
scroll to position [2005, 0]
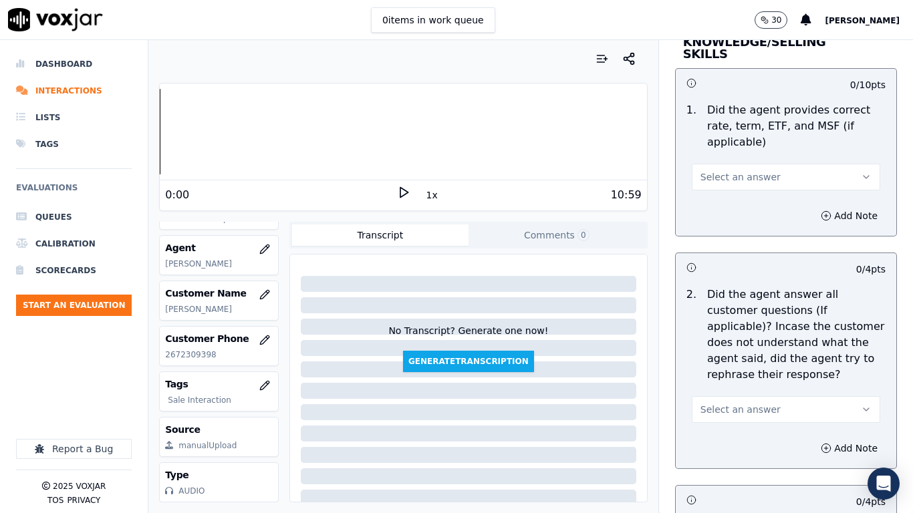
click at [720, 170] on span "Select an answer" at bounding box center [740, 176] width 80 height 13
click at [725, 196] on div "Yes" at bounding box center [761, 194] width 163 height 21
click at [724, 403] on span "Select an answer" at bounding box center [740, 409] width 80 height 13
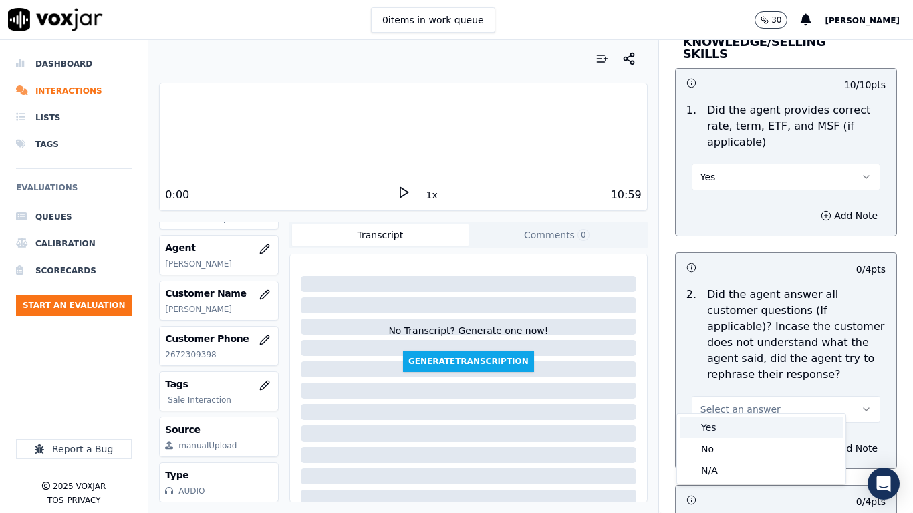
click at [722, 405] on div "Yes" at bounding box center [761, 427] width 163 height 21
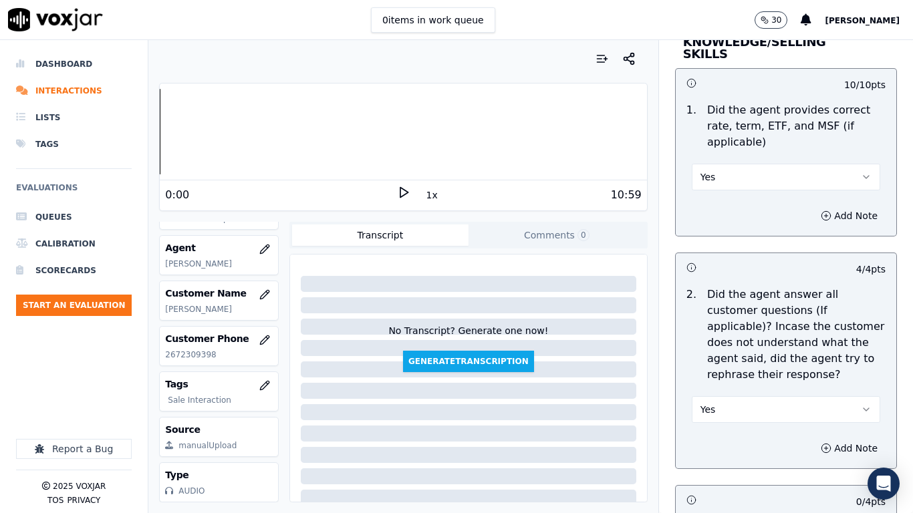
click at [722, 164] on button "Yes" at bounding box center [786, 177] width 188 height 27
click at [722, 217] on div "No" at bounding box center [761, 216] width 163 height 21
click at [819, 206] on button "Add Note" at bounding box center [849, 215] width 73 height 19
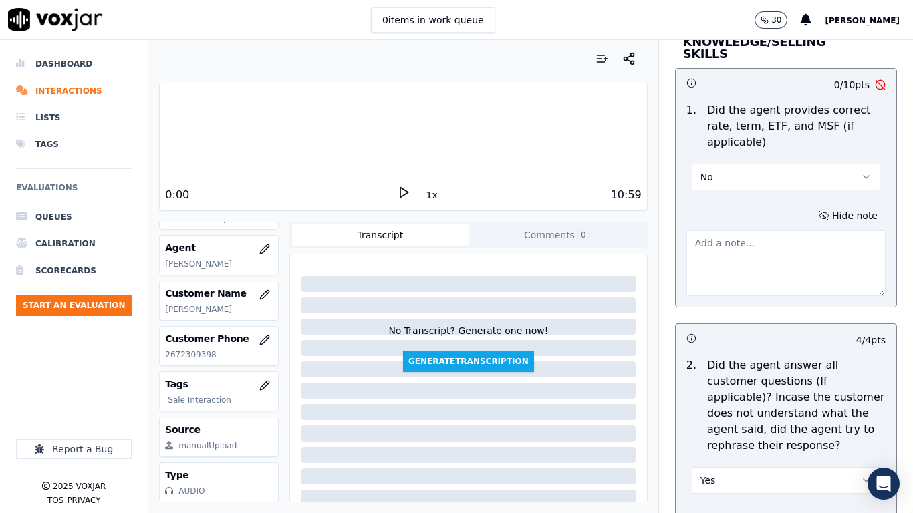
click at [736, 251] on textarea at bounding box center [785, 263] width 199 height 65
type textarea "a"
click at [719, 247] on textarea "Agent did not mentioned the rate during tghe script" at bounding box center [785, 263] width 199 height 65
drag, startPoint x: 762, startPoint y: 249, endPoint x: 625, endPoint y: 211, distance: 142.0
click at [625, 211] on div "Your browser does not support the audio element. 0:00 1x 10:59 Voxjar ID 7d3115…" at bounding box center [530, 276] width 764 height 473
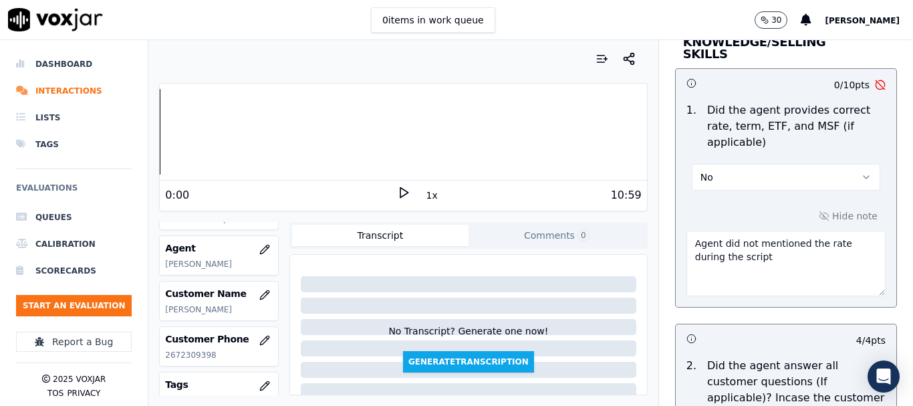
paste textarea "failed to mention the rate during the script."
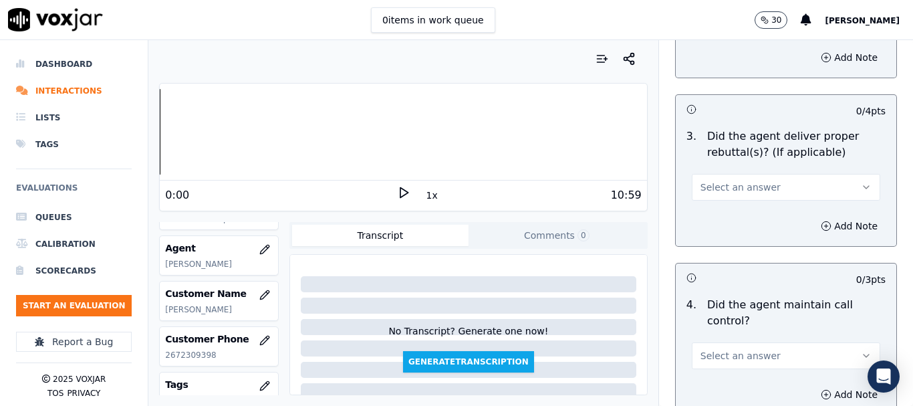
scroll to position [2472, 0]
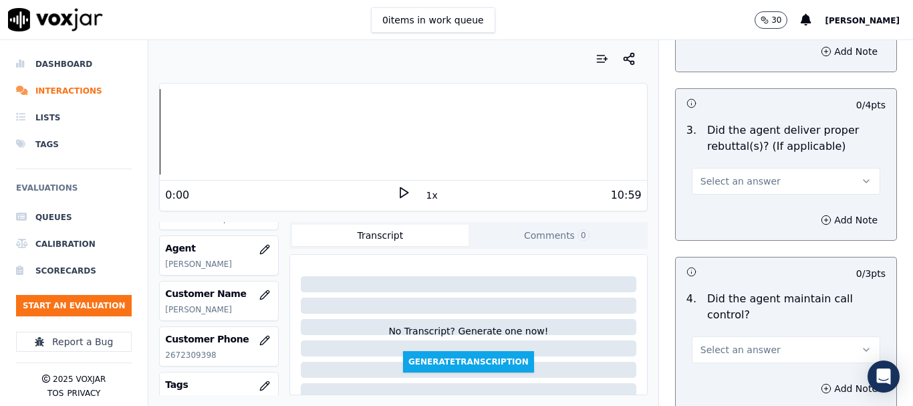
type textarea "Agent failed to mention the rate during the script."
click at [719, 174] on span "Select an answer" at bounding box center [740, 180] width 80 height 13
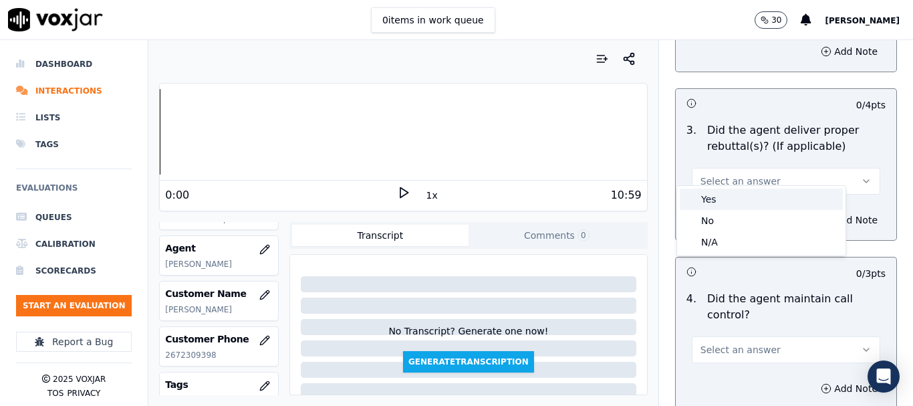
click at [723, 199] on div "Yes" at bounding box center [761, 198] width 163 height 21
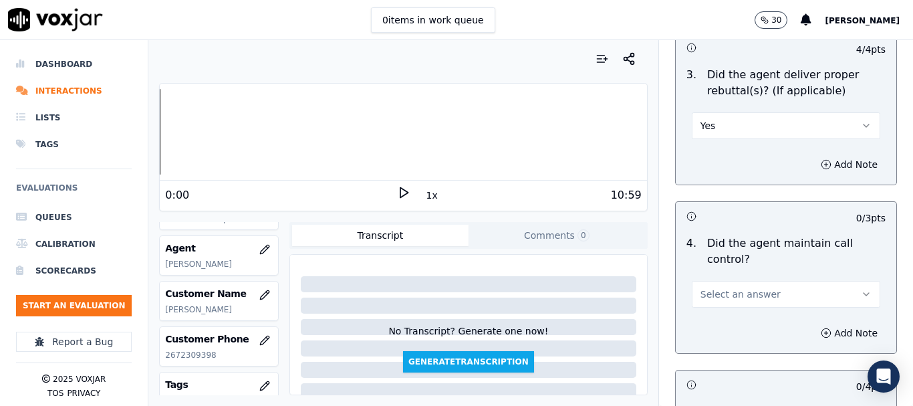
scroll to position [2606, 0]
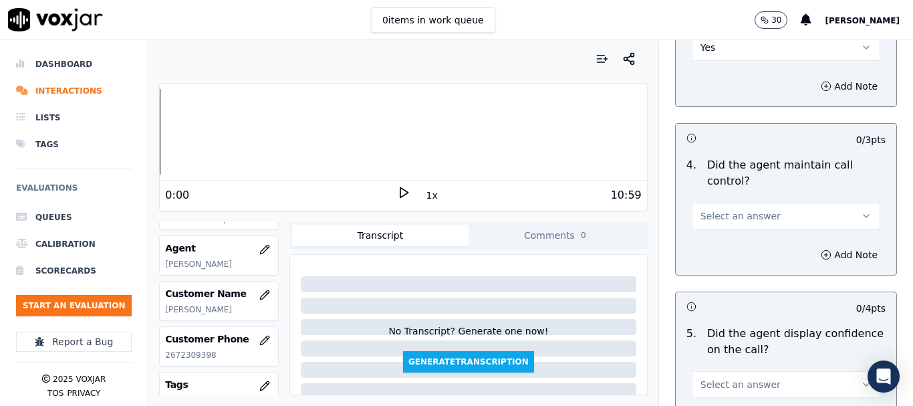
click at [720, 202] on button "Select an answer" at bounding box center [786, 215] width 188 height 27
click at [731, 234] on div "Yes" at bounding box center [761, 233] width 163 height 21
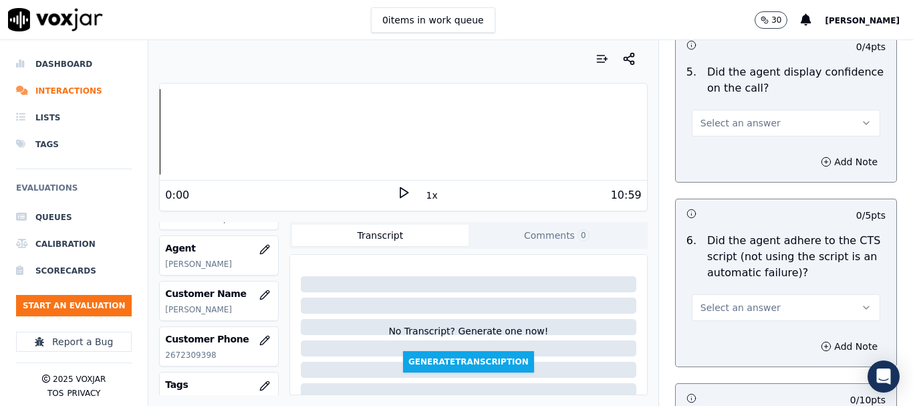
scroll to position [2873, 0]
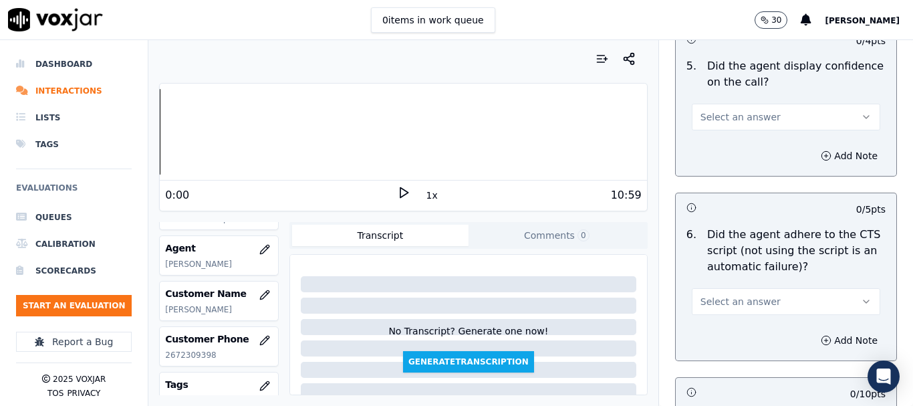
click at [706, 104] on button "Select an answer" at bounding box center [786, 117] width 188 height 27
click at [727, 136] on div "Yes" at bounding box center [761, 134] width 163 height 21
drag, startPoint x: 748, startPoint y: 288, endPoint x: 744, endPoint y: 304, distance: 16.5
click at [748, 295] on span "Select an answer" at bounding box center [740, 301] width 80 height 13
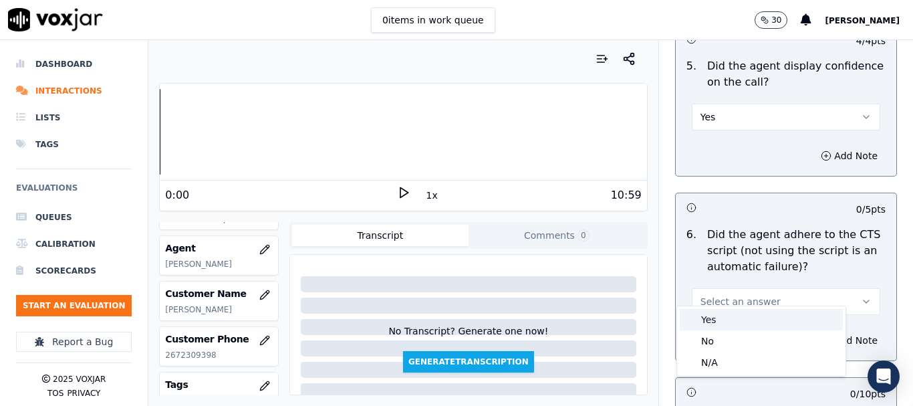
click at [733, 322] on div "Yes" at bounding box center [761, 319] width 163 height 21
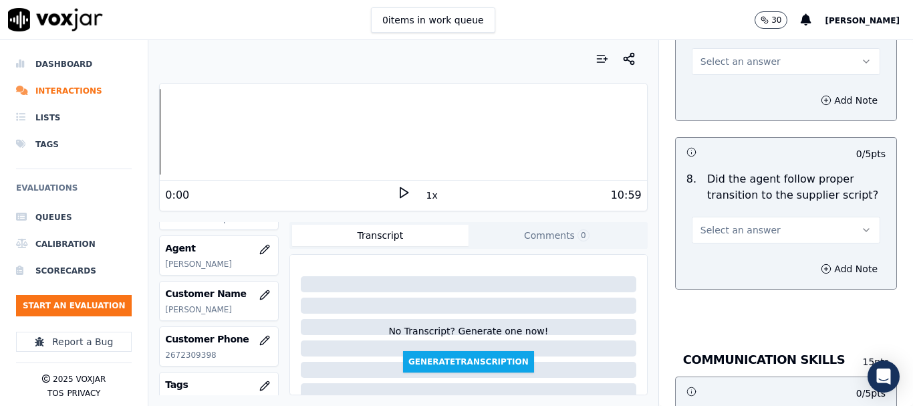
scroll to position [3274, 0]
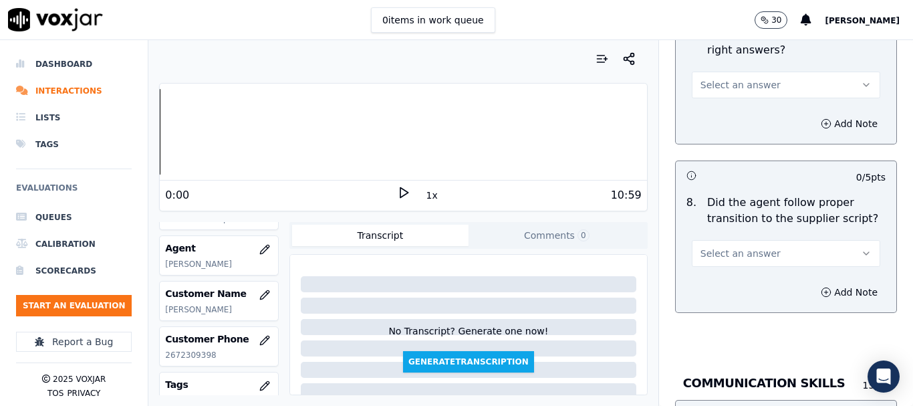
click at [714, 78] on span "Select an answer" at bounding box center [740, 84] width 80 height 13
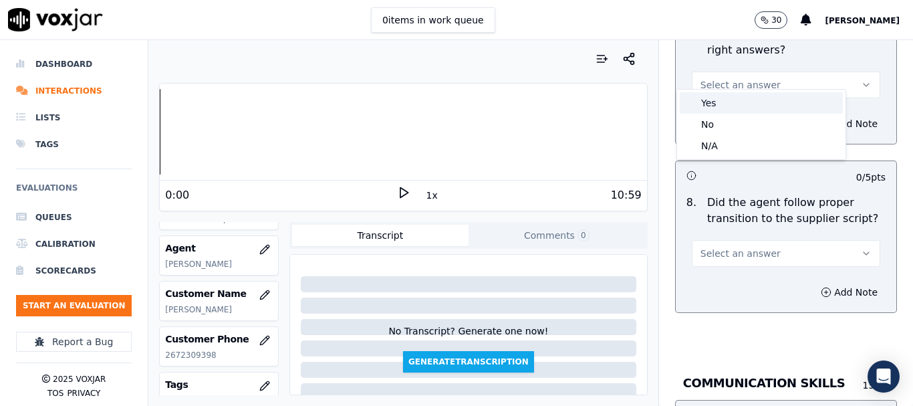
click at [716, 104] on div "Yes" at bounding box center [761, 102] width 163 height 21
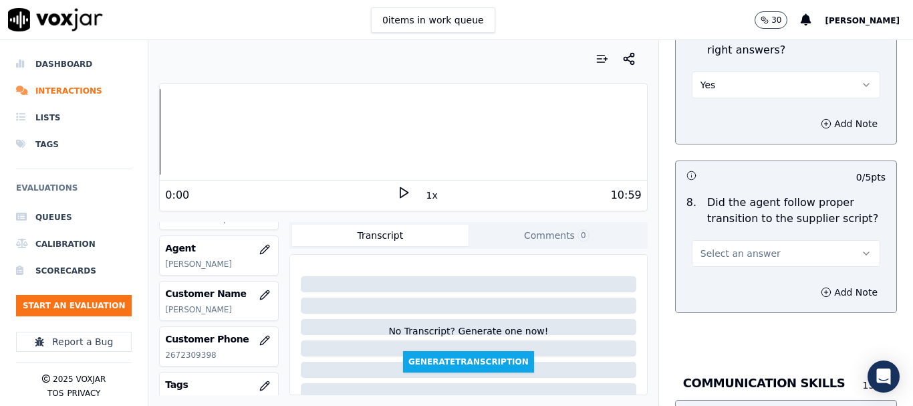
click at [733, 247] on span "Select an answer" at bounding box center [740, 253] width 80 height 13
click at [726, 275] on div "Yes" at bounding box center [761, 271] width 163 height 21
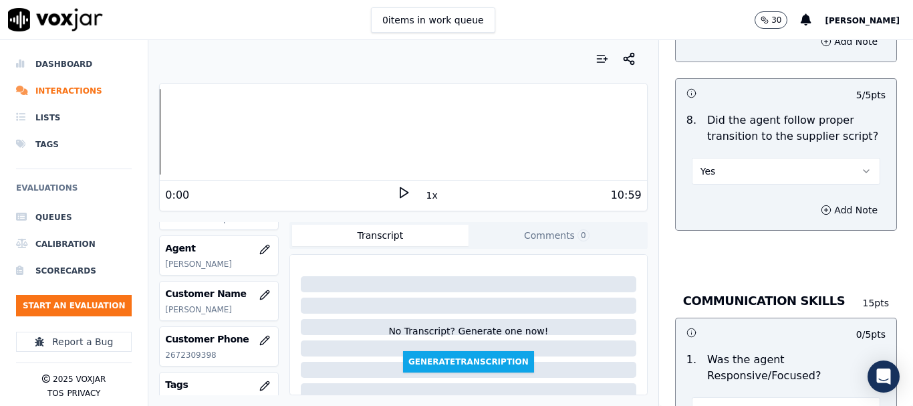
scroll to position [3542, 0]
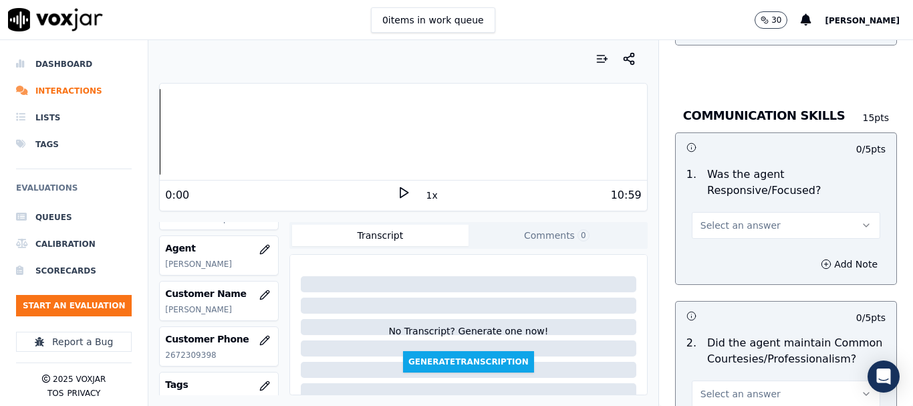
click at [717, 219] on span "Select an answer" at bounding box center [740, 225] width 80 height 13
click at [722, 245] on div "Yes" at bounding box center [761, 243] width 163 height 21
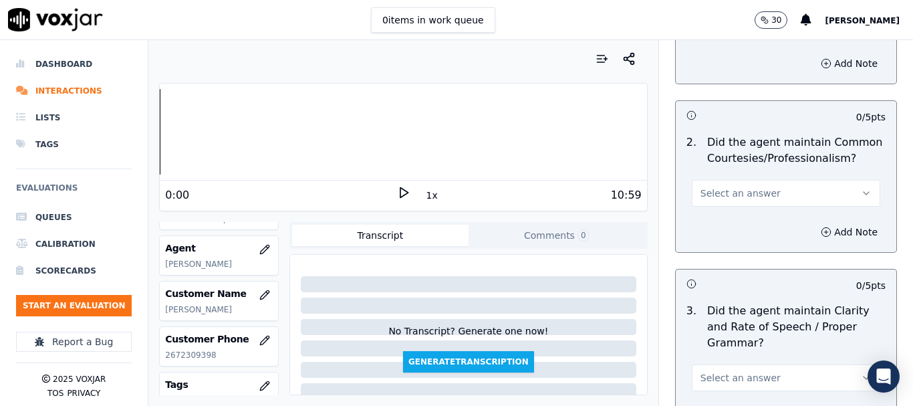
click at [724, 186] on span "Select an answer" at bounding box center [740, 192] width 80 height 13
click at [728, 208] on div "Yes" at bounding box center [761, 210] width 163 height 21
click at [734, 371] on span "Select an answer" at bounding box center [740, 377] width 80 height 13
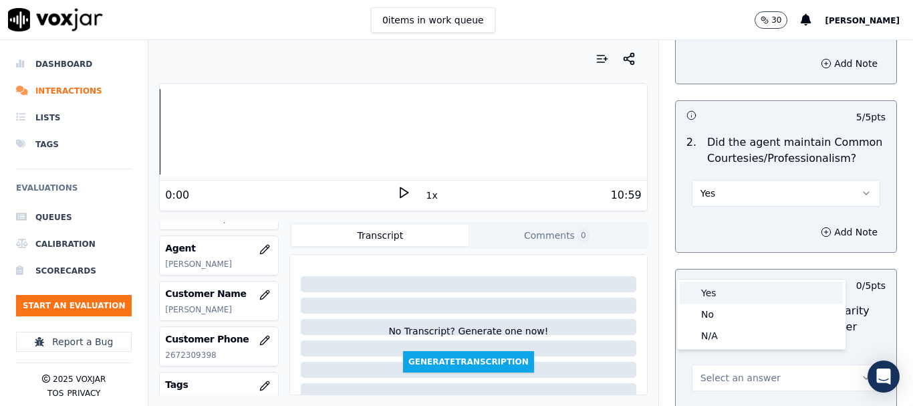
click at [714, 291] on div "Yes" at bounding box center [761, 292] width 163 height 21
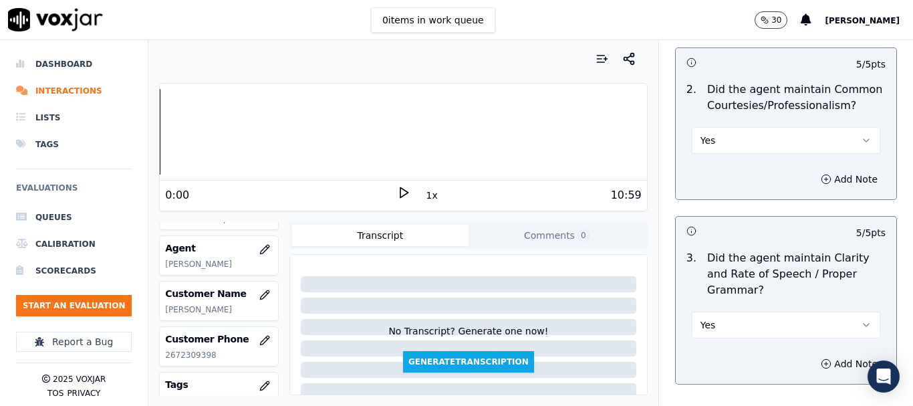
scroll to position [3876, 0]
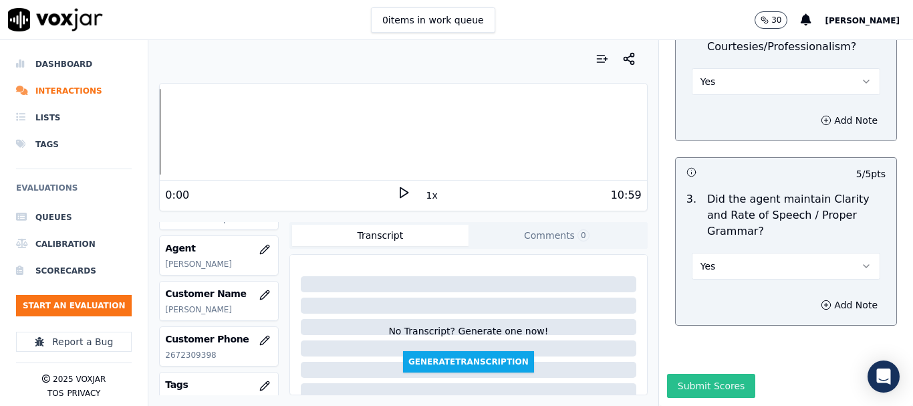
click at [699, 374] on button "Submit Scores" at bounding box center [711, 386] width 89 height 24
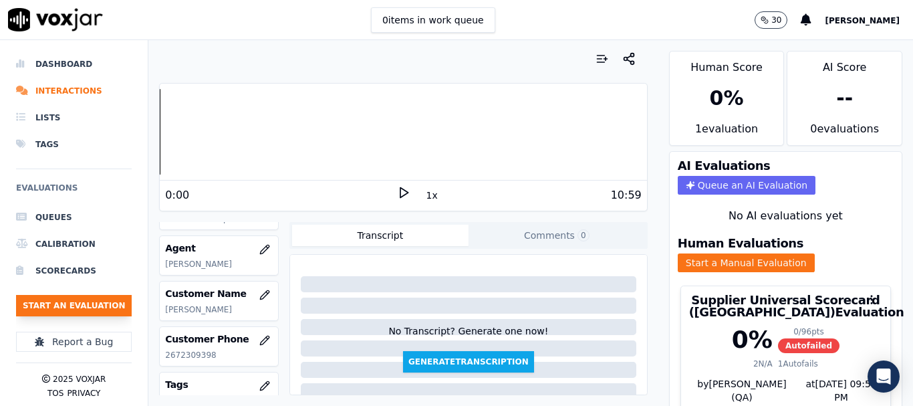
click at [91, 304] on button "Start an Evaluation" at bounding box center [74, 305] width 116 height 21
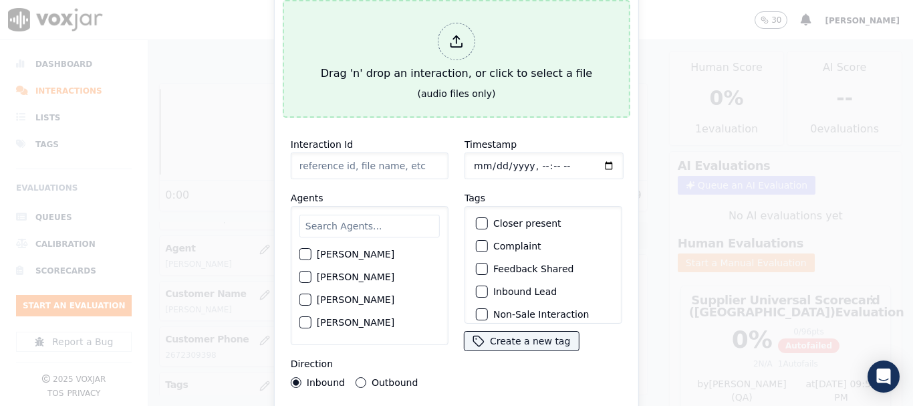
click at [435, 55] on div "Drag 'n' drop an interaction, or click to select a file" at bounding box center [456, 51] width 282 height 69
type input "20250908-125011_2157270107-all.mp3"
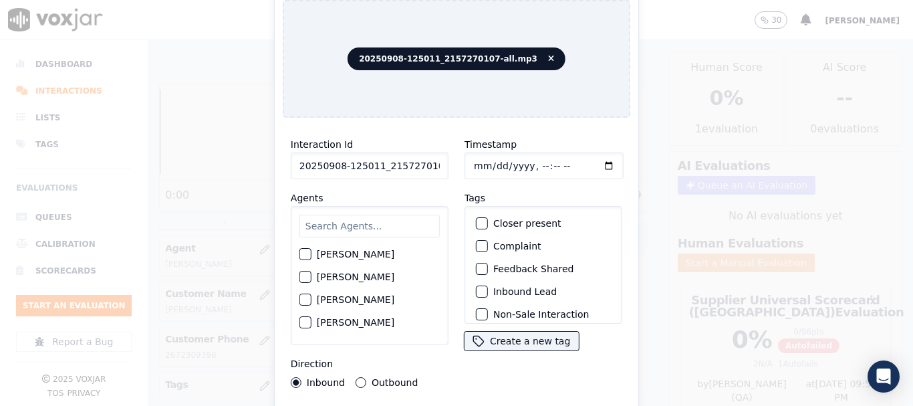
click at [351, 226] on input "text" at bounding box center [369, 226] width 140 height 23
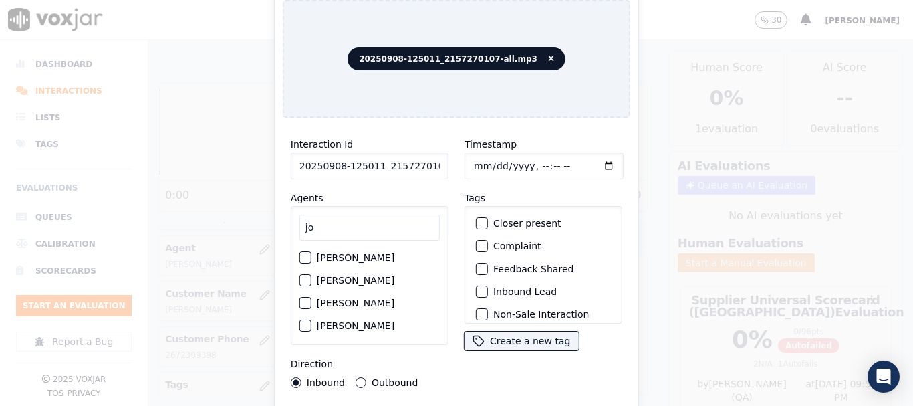
type input "jo"
click at [352, 254] on label "[PERSON_NAME]" at bounding box center [356, 257] width 78 height 9
click at [311, 254] on button "[PERSON_NAME]" at bounding box center [305, 257] width 12 height 12
click at [474, 164] on input "Timestamp" at bounding box center [543, 165] width 159 height 27
type input "[DATE]T16:36"
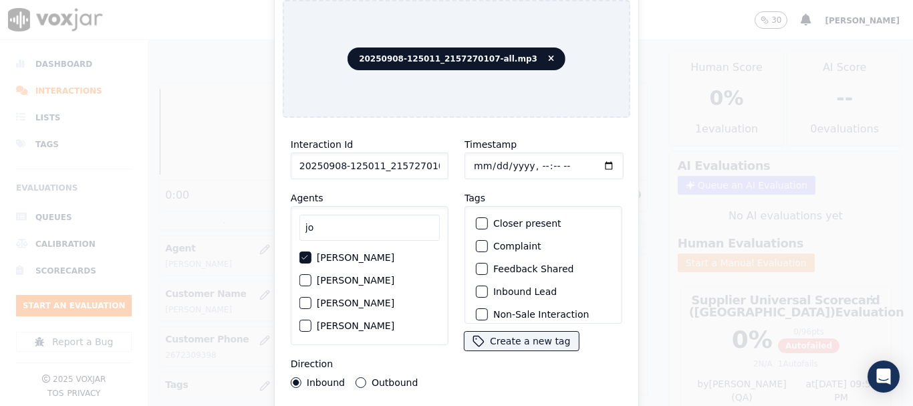
scroll to position [117, 0]
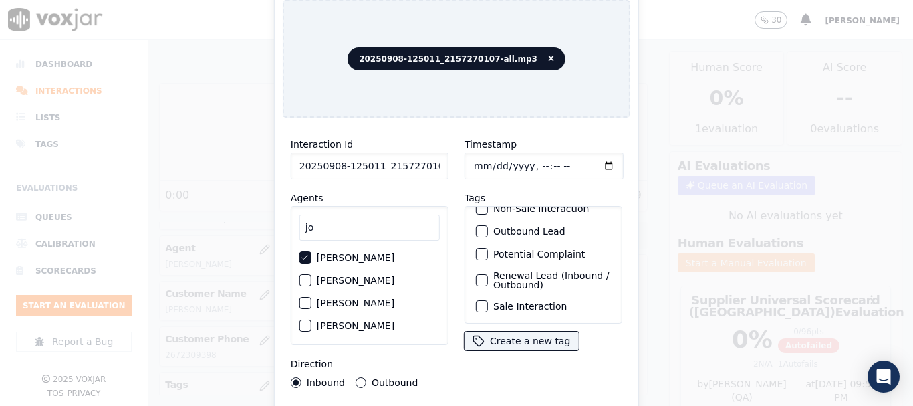
click at [536, 301] on label "Sale Interaction" at bounding box center [530, 305] width 74 height 9
click at [488, 300] on button "Sale Interaction" at bounding box center [482, 306] width 12 height 12
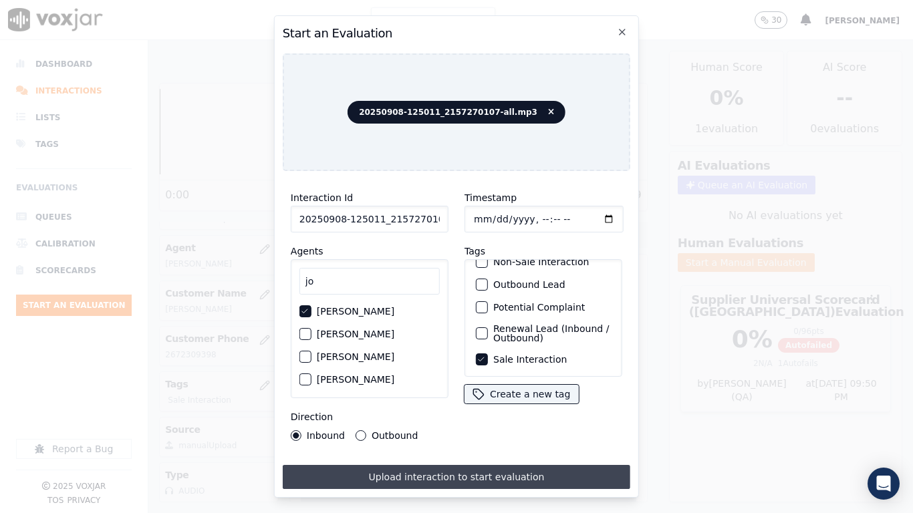
click at [529, 405] on button "Upload interaction to start evaluation" at bounding box center [456, 477] width 347 height 24
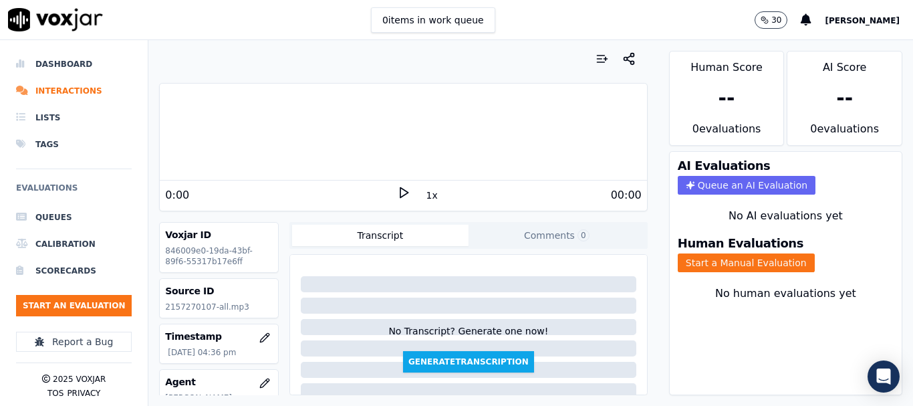
click at [710, 265] on button "Start a Manual Evaluation" at bounding box center [746, 262] width 137 height 19
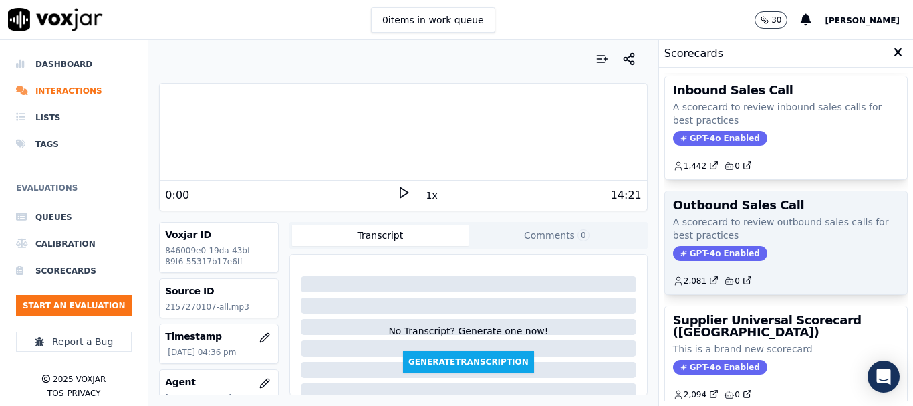
scroll to position [267, 0]
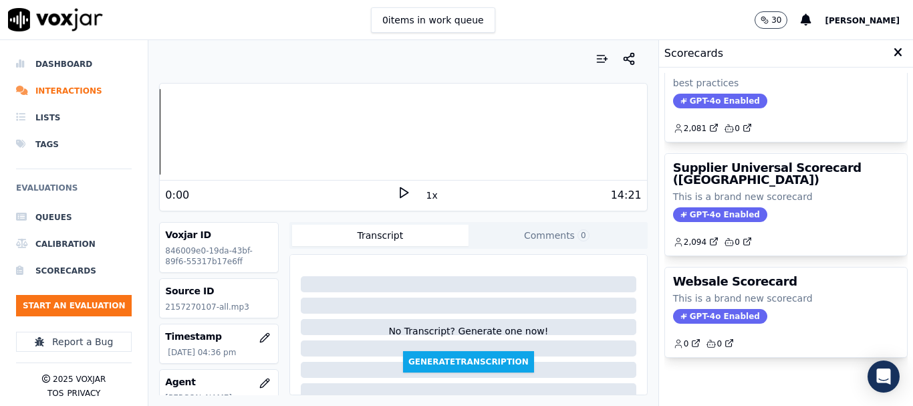
click at [772, 209] on div "GPT-4o Enabled" at bounding box center [786, 214] width 226 height 15
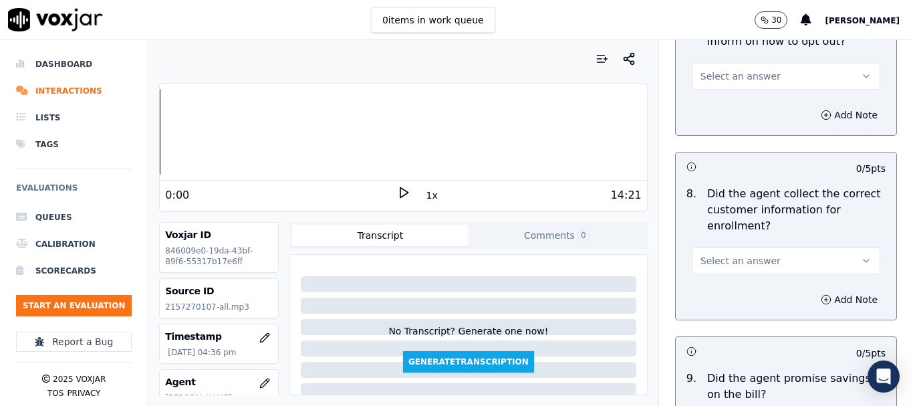
scroll to position [1403, 0]
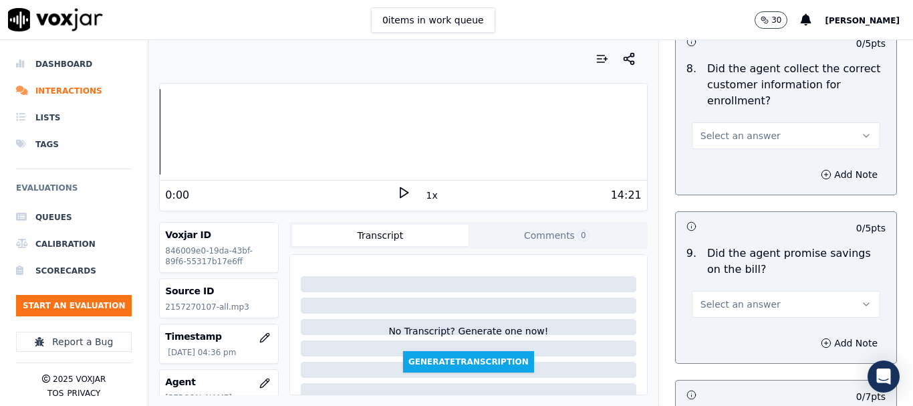
click at [732, 128] on button "Select an answer" at bounding box center [786, 135] width 188 height 27
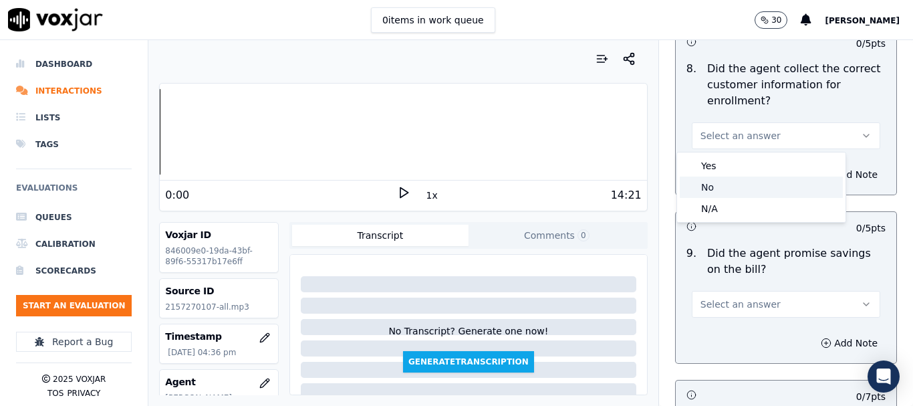
click at [744, 187] on div "No" at bounding box center [761, 186] width 163 height 21
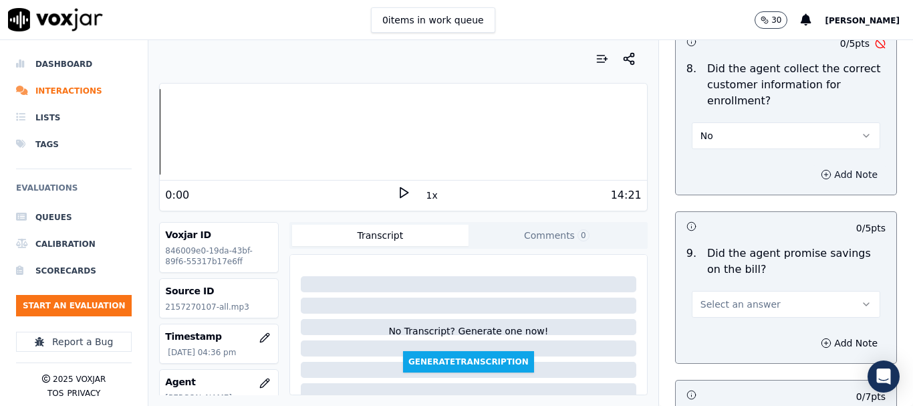
drag, startPoint x: 817, startPoint y: 166, endPoint x: 817, endPoint y: 176, distance: 9.4
click at [817, 167] on button "Add Note" at bounding box center [849, 174] width 73 height 19
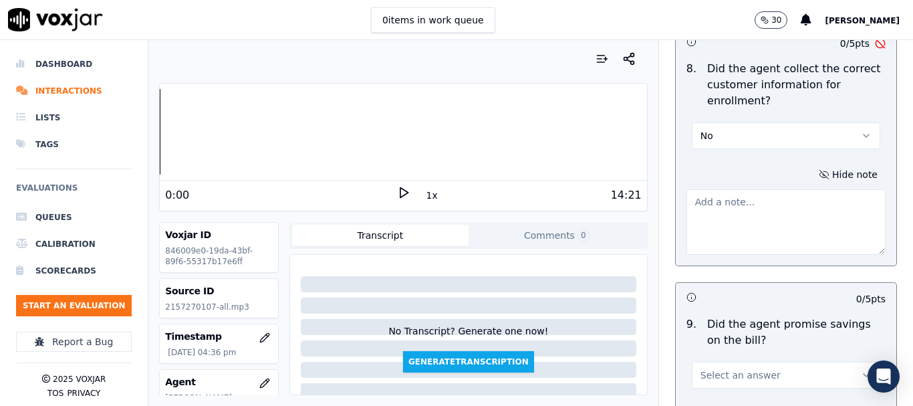
click at [730, 201] on textarea at bounding box center [785, 221] width 199 height 65
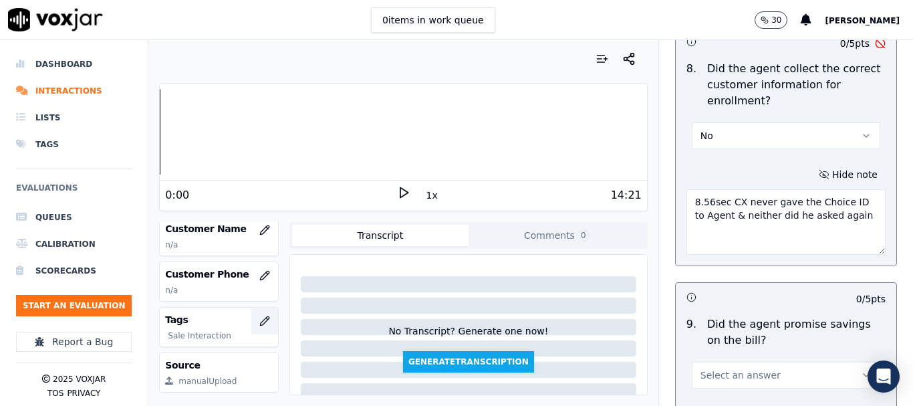
scroll to position [200, 0]
type textarea "8.56sec CX never gave the Choice ID to Agent & neither did he asked again"
click at [259, 229] on icon "button" at bounding box center [264, 228] width 11 height 11
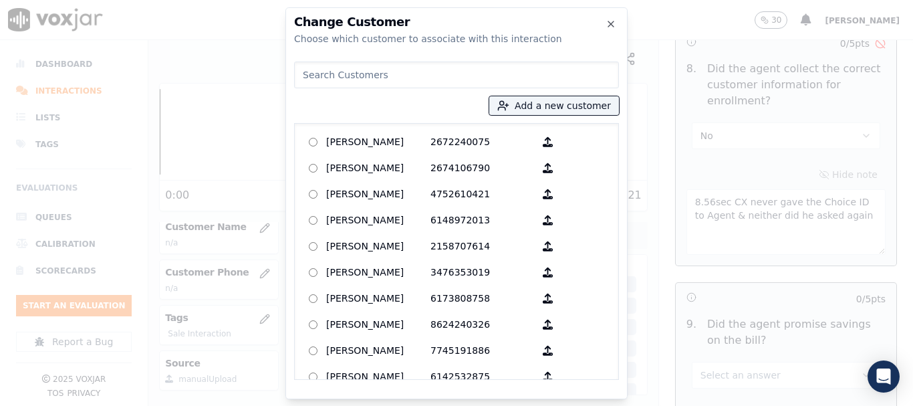
paste input "[PERSON_NAME]"
type input "[PERSON_NAME]"
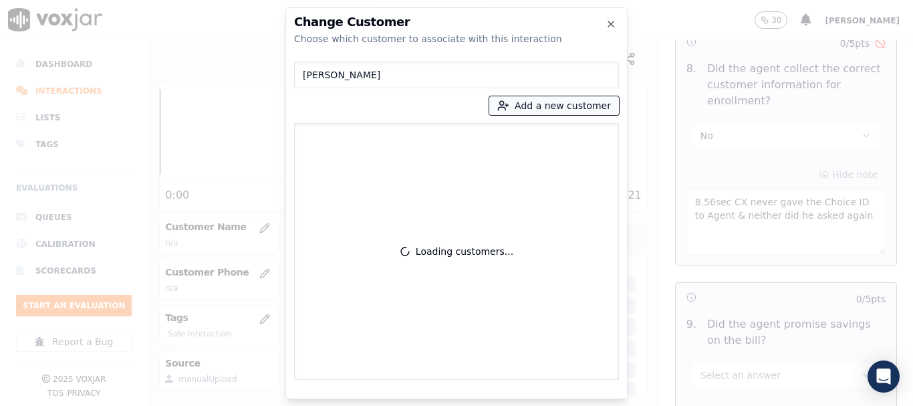
click at [547, 106] on button "Add a new customer" at bounding box center [554, 105] width 130 height 19
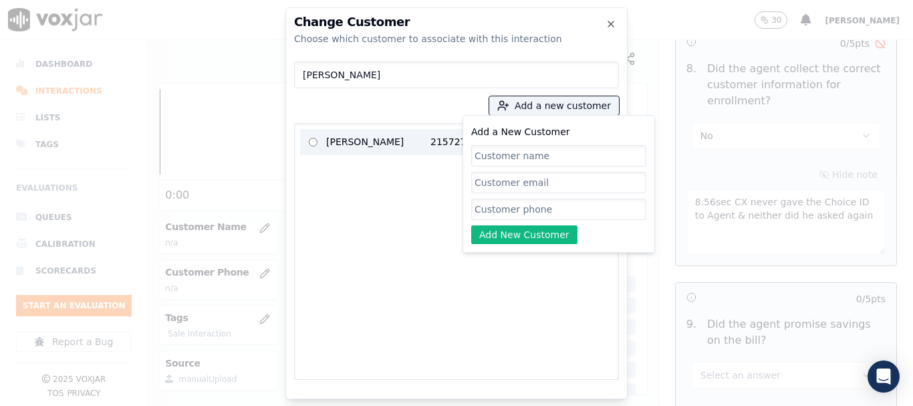
click at [357, 142] on p "[PERSON_NAME]" at bounding box center [378, 142] width 104 height 21
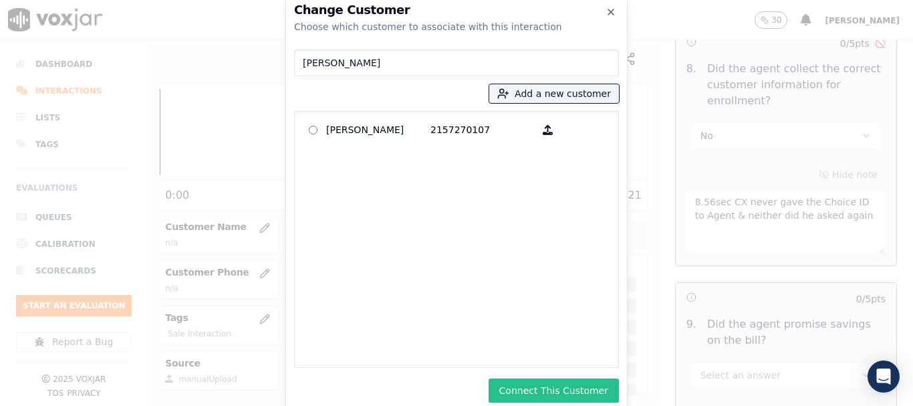
click at [523, 388] on button "Connect This Customer" at bounding box center [553, 390] width 130 height 24
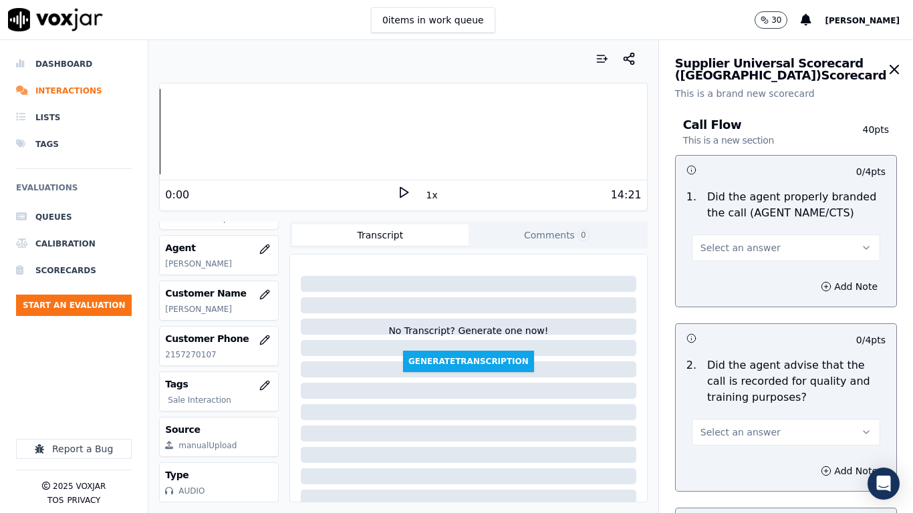
scroll to position [168, 0]
drag, startPoint x: 764, startPoint y: 247, endPoint x: 764, endPoint y: 257, distance: 10.7
click at [764, 247] on button "Select an answer" at bounding box center [786, 248] width 188 height 27
click at [765, 288] on div "Yes" at bounding box center [761, 277] width 163 height 21
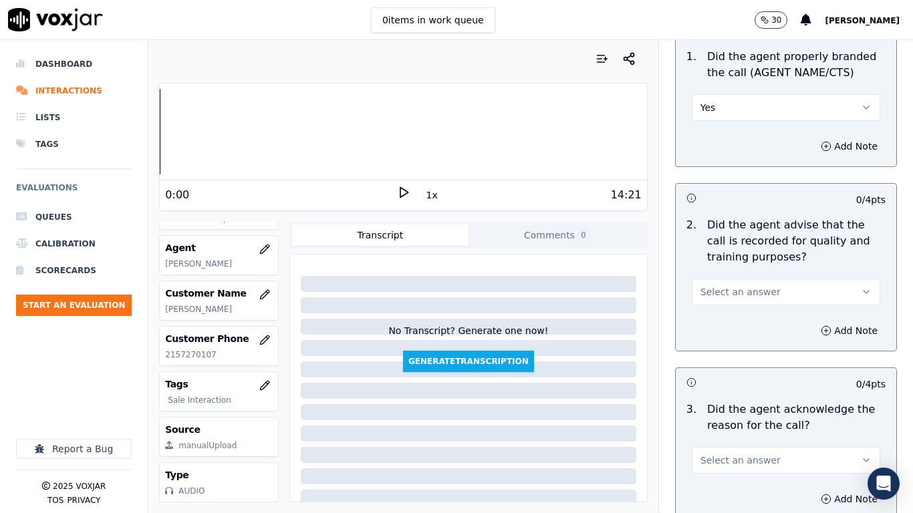
scroll to position [334, 0]
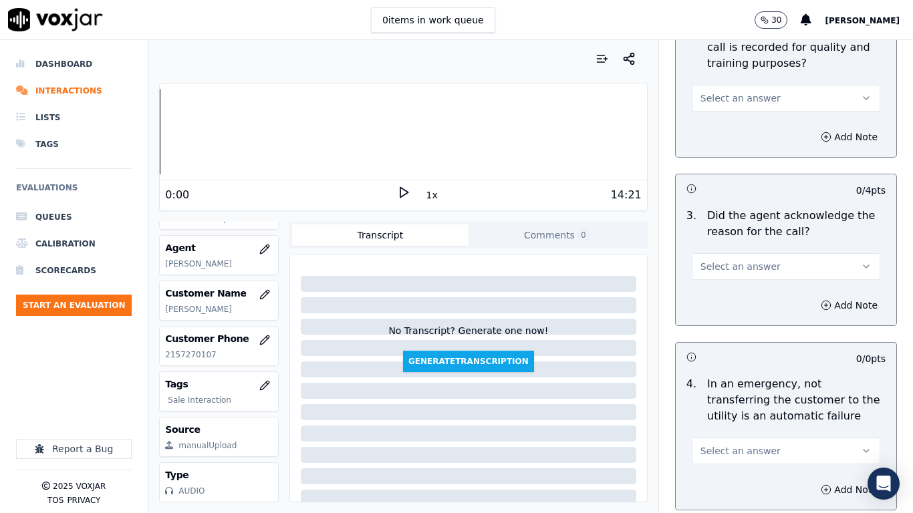
click at [728, 98] on span "Select an answer" at bounding box center [740, 98] width 80 height 13
click at [732, 132] on div "Yes" at bounding box center [761, 128] width 163 height 21
click at [748, 265] on span "Select an answer" at bounding box center [740, 266] width 80 height 13
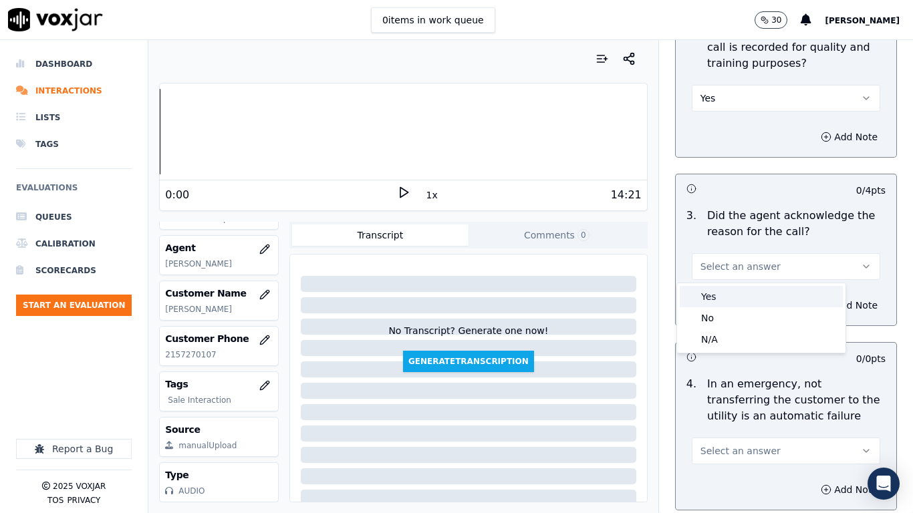
click at [733, 299] on div "Yes" at bounding box center [761, 296] width 163 height 21
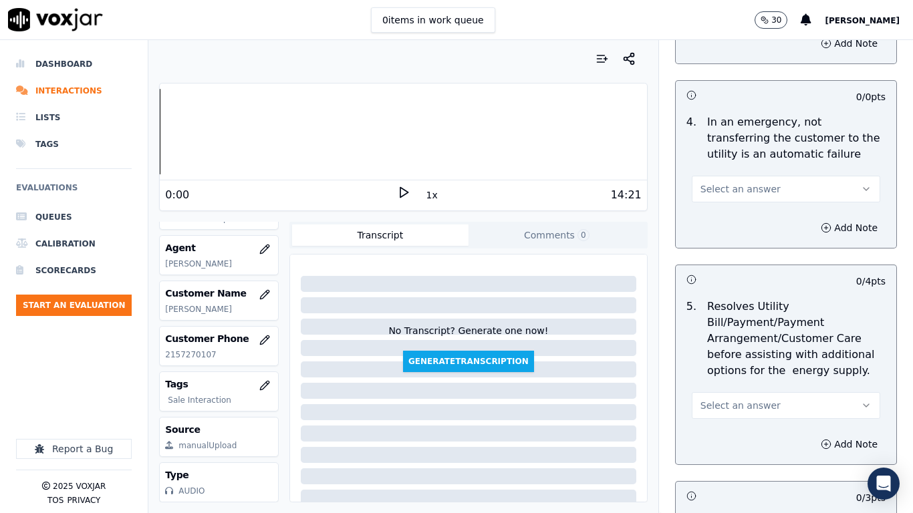
scroll to position [601, 0]
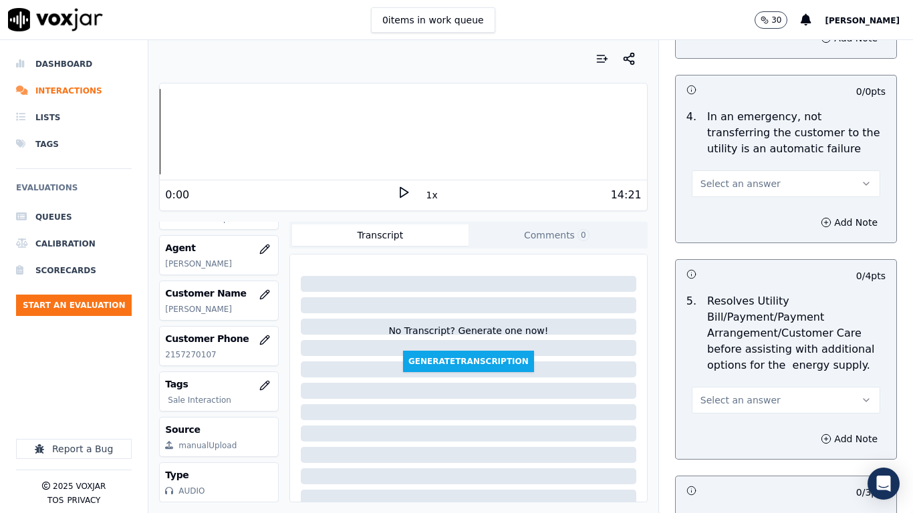
click at [736, 181] on span "Select an answer" at bounding box center [740, 183] width 80 height 13
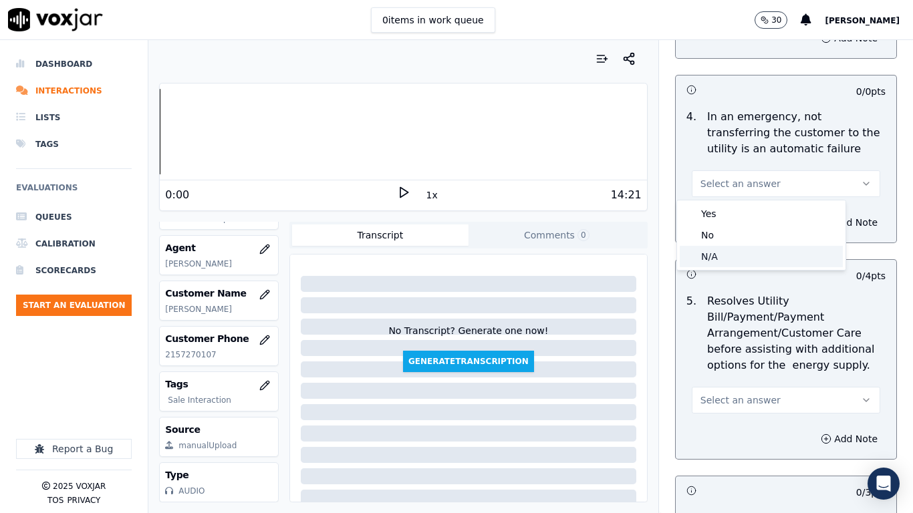
click at [732, 253] on div "N/A" at bounding box center [761, 256] width 163 height 21
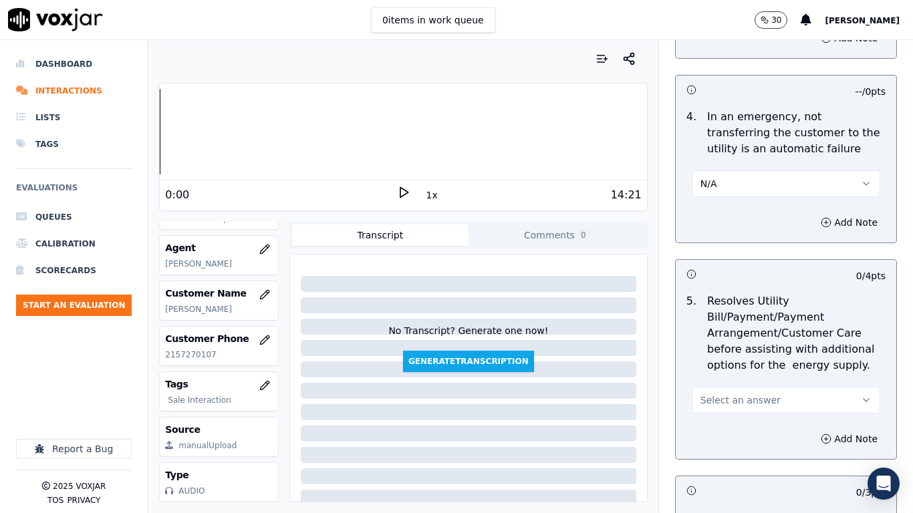
click at [734, 402] on span "Select an answer" at bounding box center [740, 400] width 80 height 13
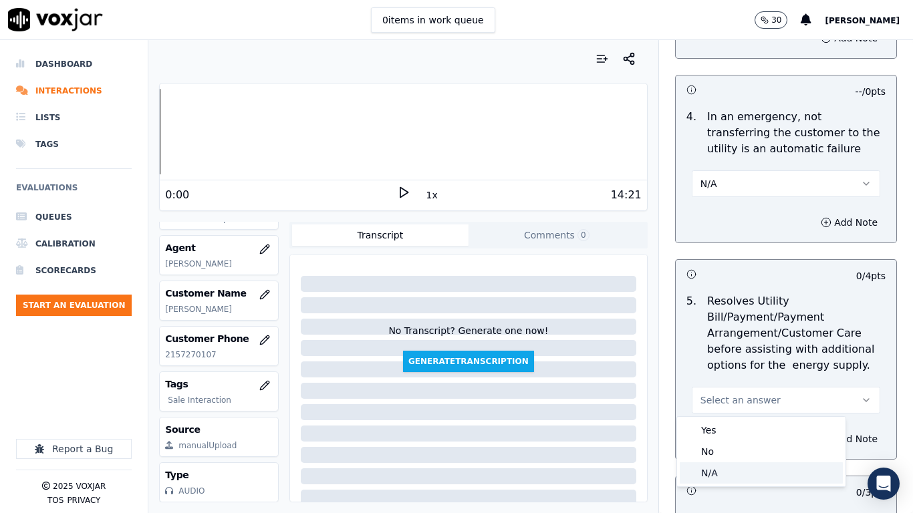
click at [722, 405] on div "N/A" at bounding box center [761, 472] width 163 height 21
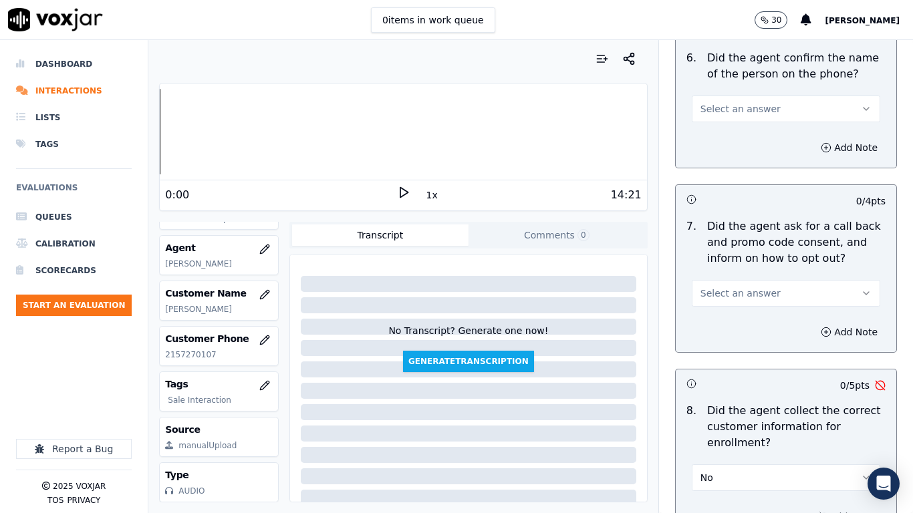
scroll to position [1069, 0]
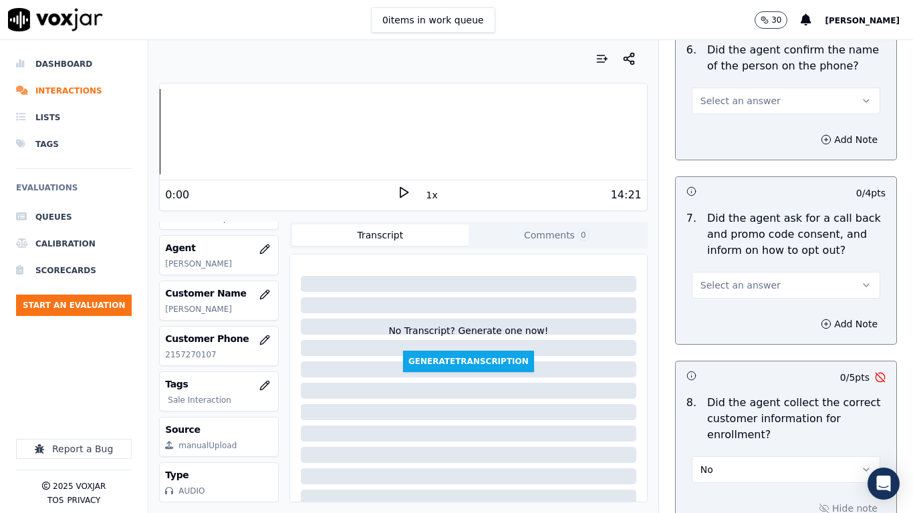
click at [725, 95] on span "Select an answer" at bounding box center [740, 100] width 80 height 13
click at [728, 128] on div "Yes" at bounding box center [761, 130] width 163 height 21
click at [730, 289] on span "Select an answer" at bounding box center [740, 285] width 80 height 13
click at [730, 313] on div "Yes" at bounding box center [761, 315] width 163 height 21
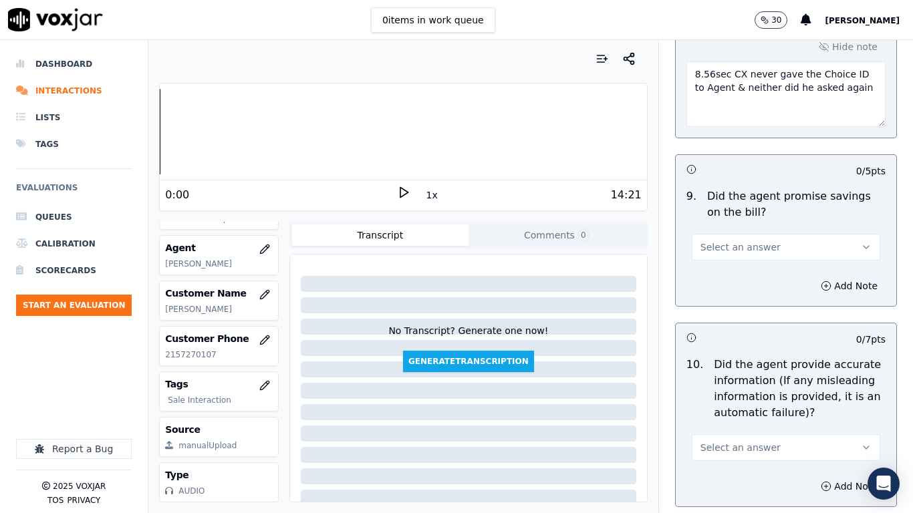
scroll to position [1537, 0]
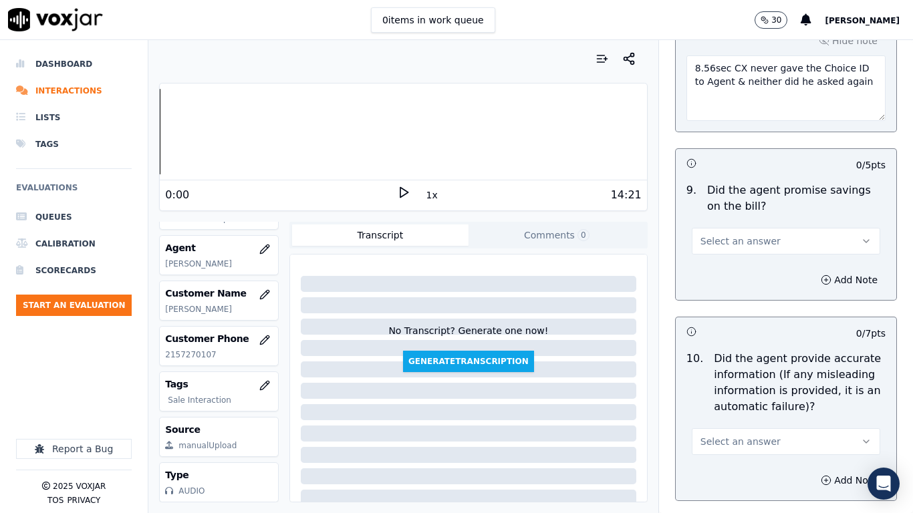
click at [730, 238] on span "Select an answer" at bounding box center [740, 241] width 80 height 13
click at [720, 272] on div "Yes" at bounding box center [761, 271] width 163 height 21
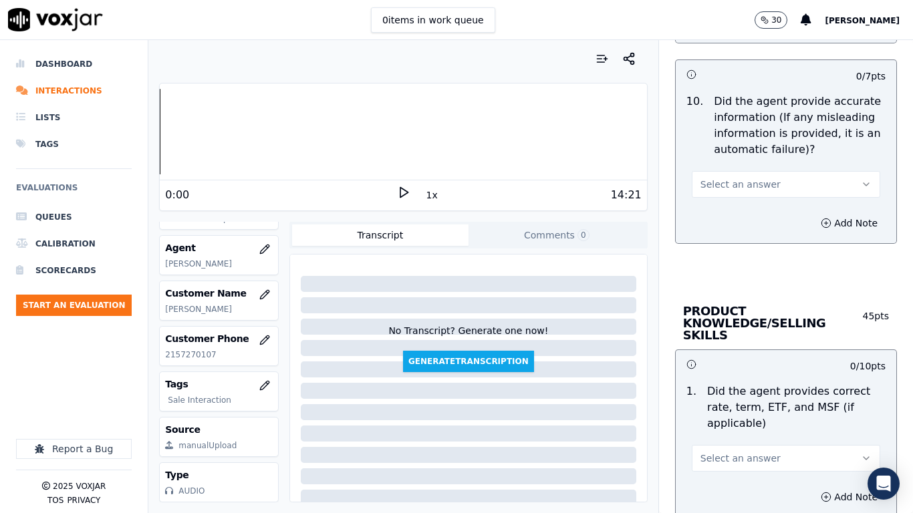
scroll to position [1804, 0]
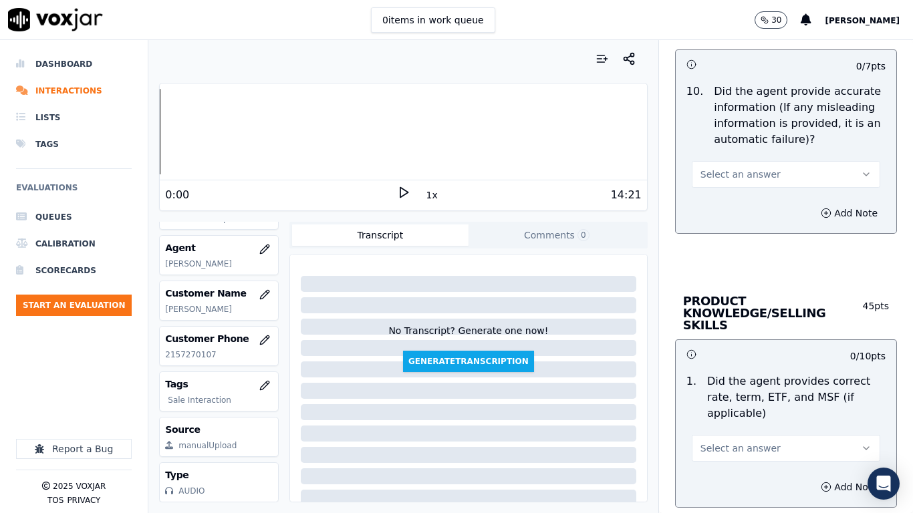
click at [723, 170] on span "Select an answer" at bounding box center [740, 174] width 80 height 13
click at [729, 198] on div "Yes" at bounding box center [761, 204] width 163 height 21
click at [728, 405] on span "Select an answer" at bounding box center [740, 448] width 80 height 13
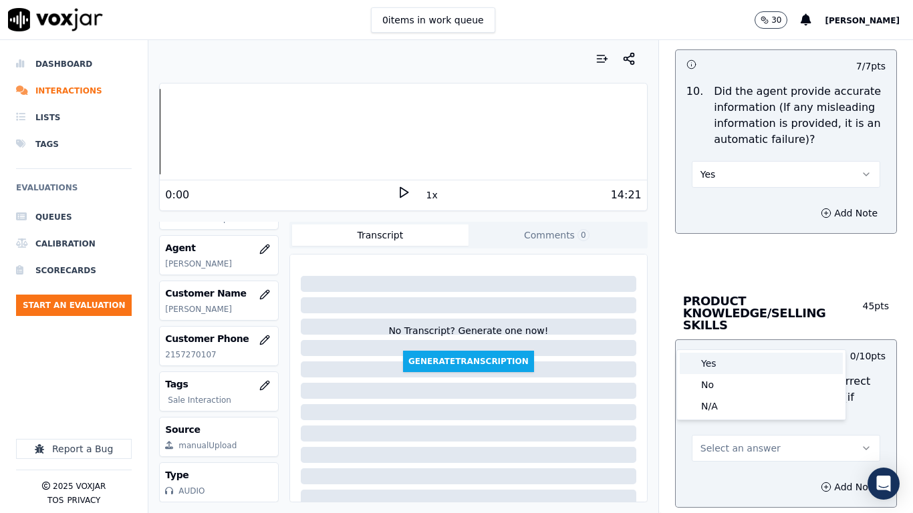
click at [720, 362] on div "Yes" at bounding box center [761, 363] width 163 height 21
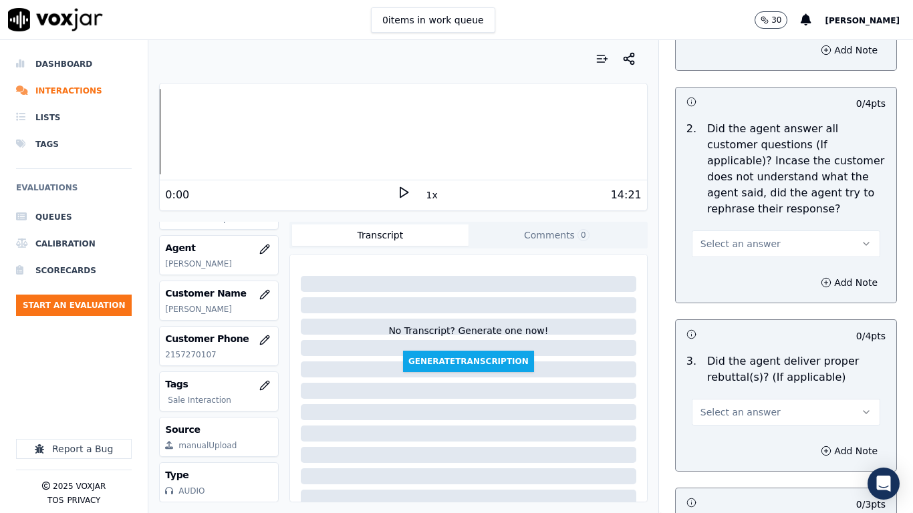
scroll to position [2272, 0]
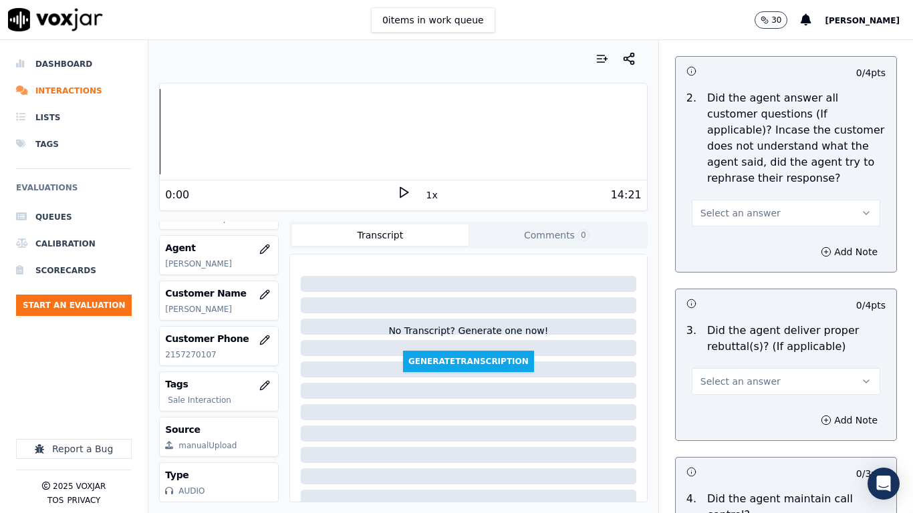
click at [720, 206] on span "Select an answer" at bounding box center [740, 212] width 80 height 13
click at [722, 229] on div "Yes" at bounding box center [761, 231] width 163 height 21
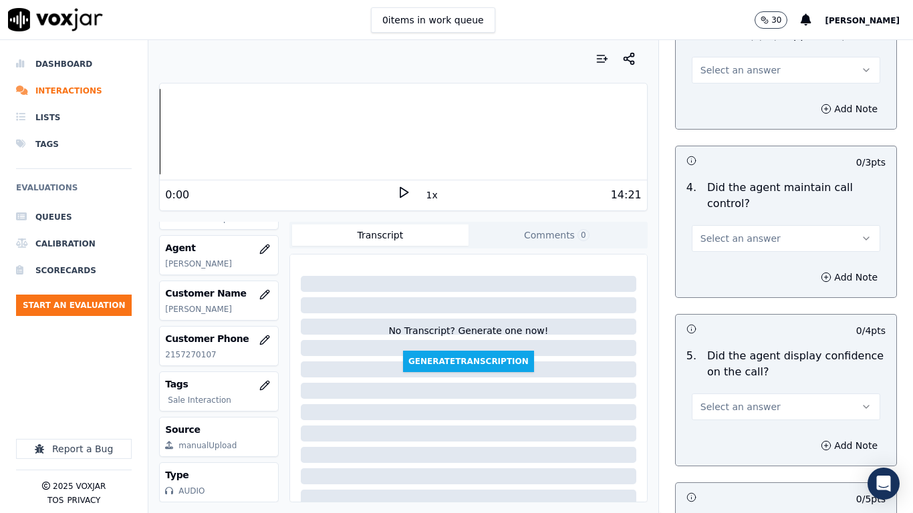
scroll to position [2606, 0]
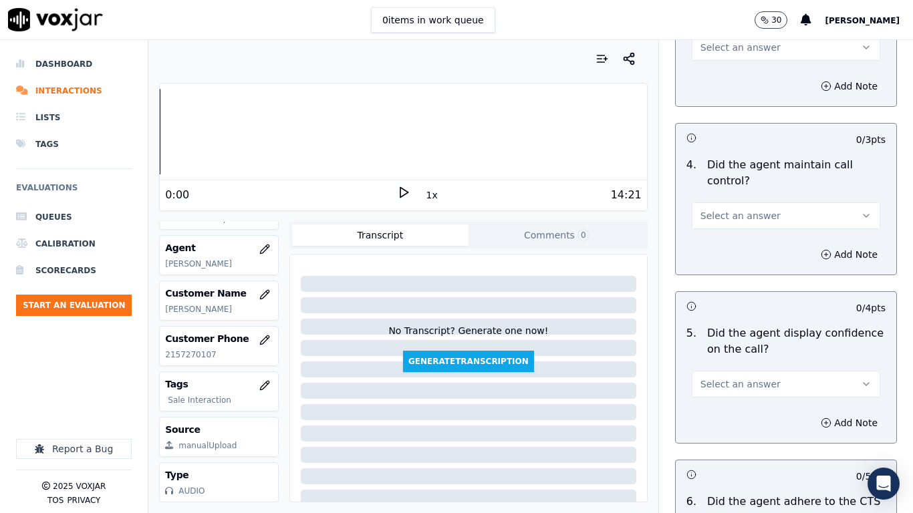
click at [719, 202] on button "Select an answer" at bounding box center [786, 215] width 188 height 27
click at [724, 228] on div "Yes" at bounding box center [761, 233] width 163 height 21
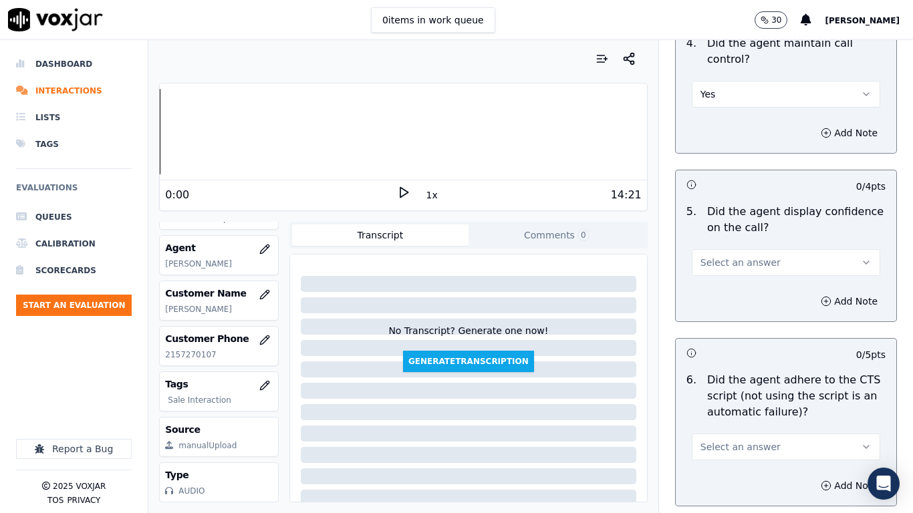
scroll to position [2940, 0]
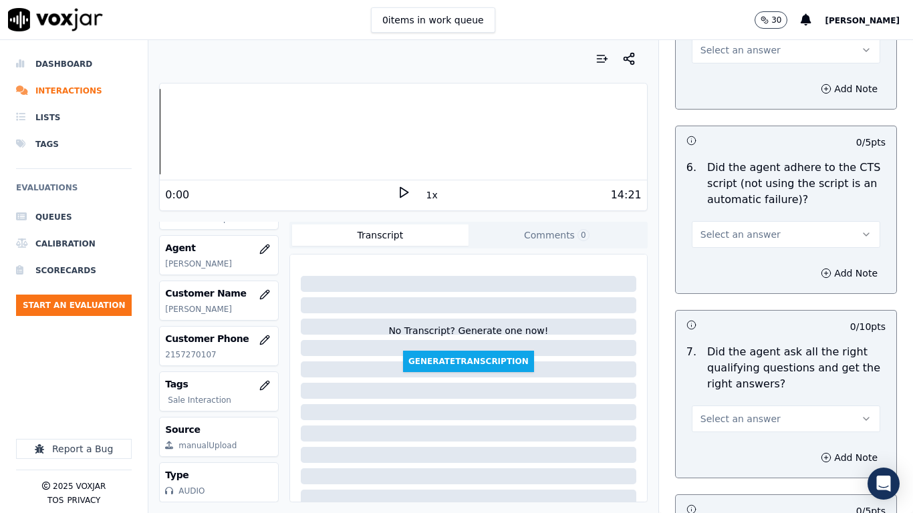
click at [720, 43] on span "Select an answer" at bounding box center [740, 49] width 80 height 13
click at [727, 73] on div "Yes" at bounding box center [761, 67] width 163 height 21
click at [715, 228] on span "Select an answer" at bounding box center [740, 234] width 80 height 13
click at [718, 251] on div "Yes" at bounding box center [761, 252] width 163 height 21
drag, startPoint x: 738, startPoint y: 404, endPoint x: 736, endPoint y: 418, distance: 14.3
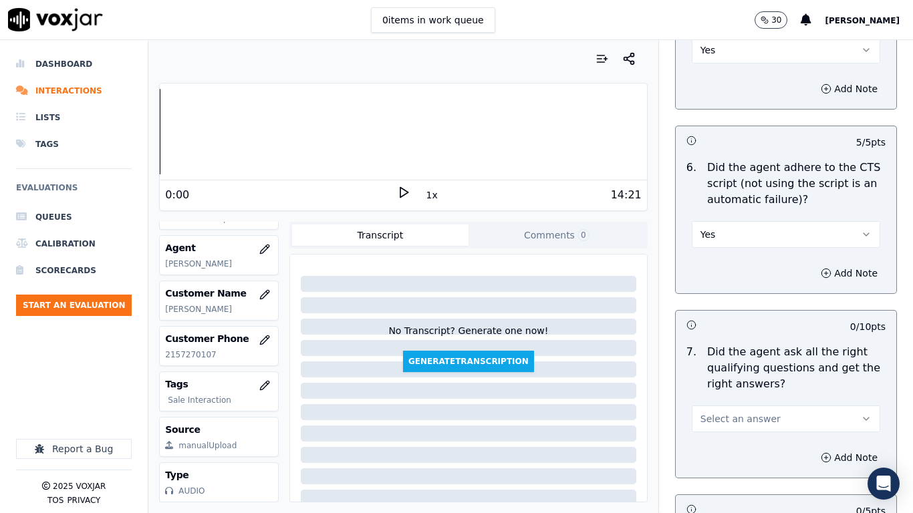
click at [738, 405] on span "Select an answer" at bounding box center [740, 418] width 80 height 13
click at [722, 405] on div "Yes" at bounding box center [761, 436] width 163 height 21
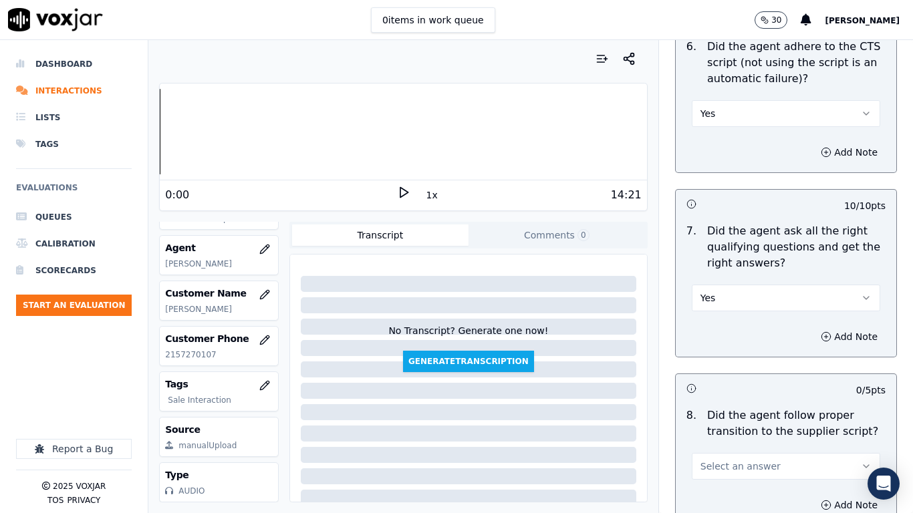
scroll to position [3408, 0]
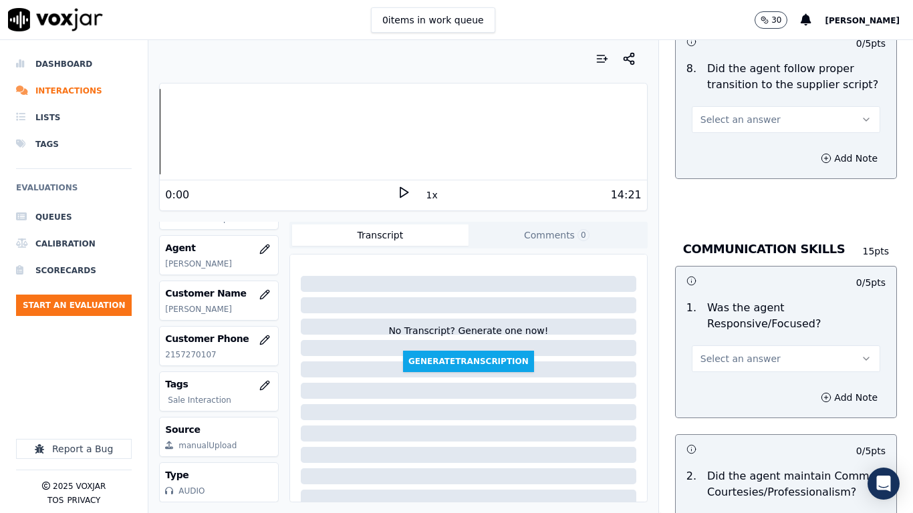
click at [717, 113] on span "Select an answer" at bounding box center [740, 119] width 80 height 13
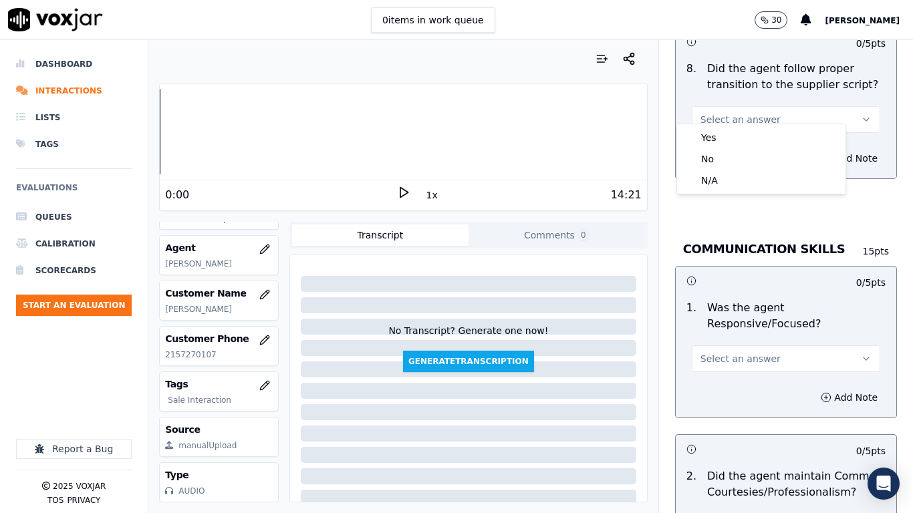
click at [720, 126] on div "Yes No N/A" at bounding box center [761, 158] width 168 height 69
click at [735, 139] on div "Yes" at bounding box center [761, 137] width 163 height 21
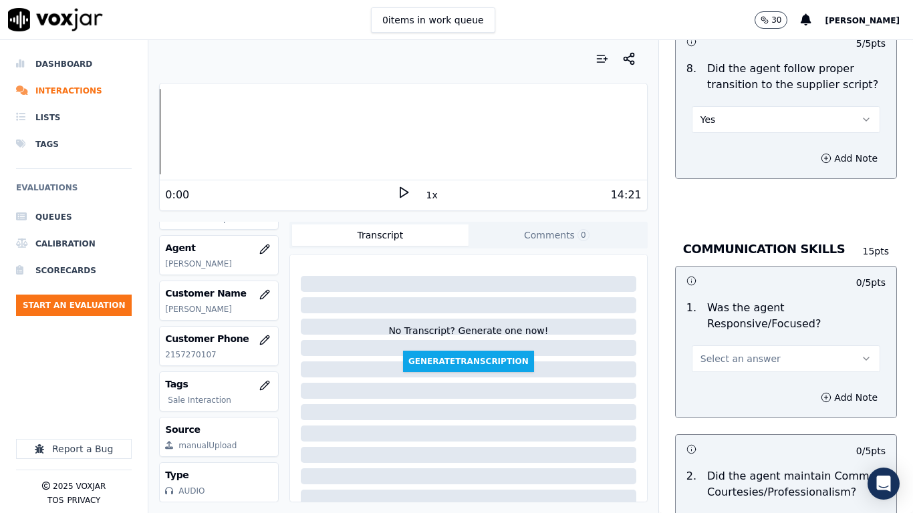
click at [729, 352] on span "Select an answer" at bounding box center [740, 358] width 80 height 13
click at [726, 374] on div "Yes" at bounding box center [761, 376] width 163 height 21
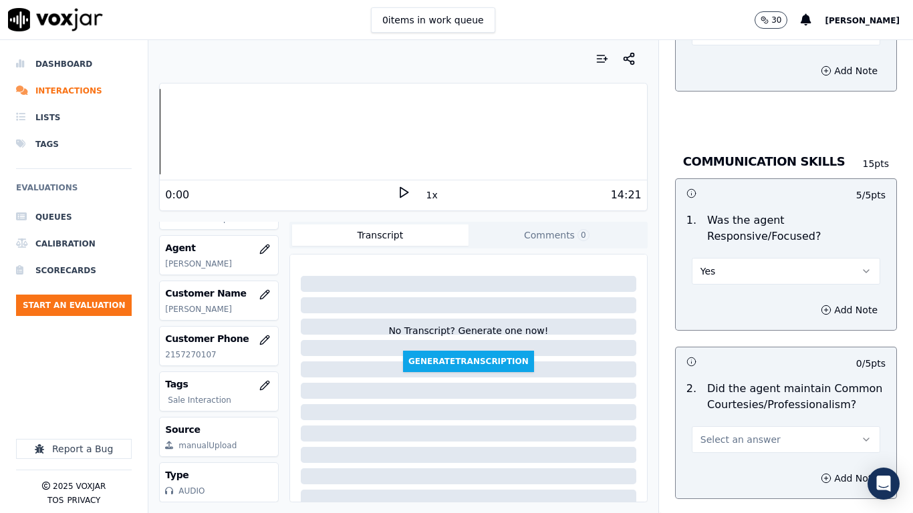
scroll to position [3742, 0]
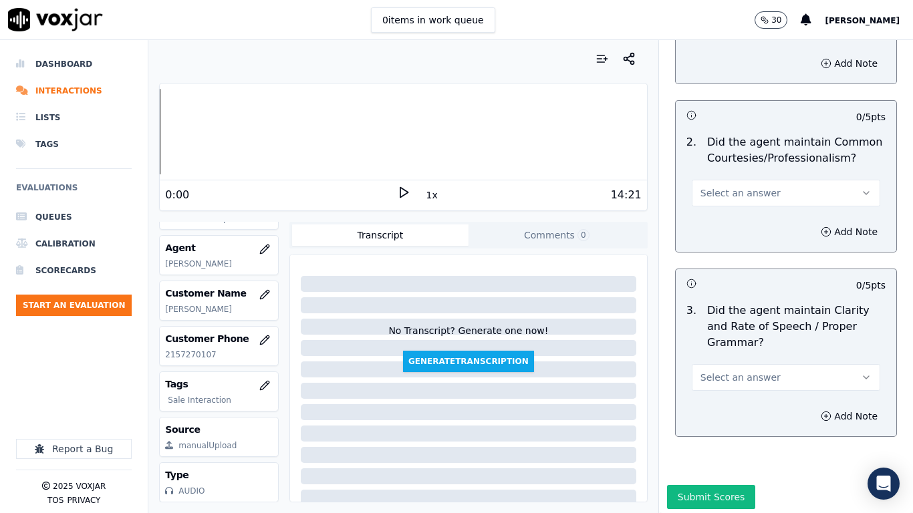
click at [731, 186] on span "Select an answer" at bounding box center [740, 192] width 80 height 13
click at [733, 205] on div "Yes" at bounding box center [761, 210] width 163 height 21
click at [713, 371] on span "Select an answer" at bounding box center [740, 377] width 80 height 13
click at [716, 394] on div "Yes" at bounding box center [761, 395] width 163 height 21
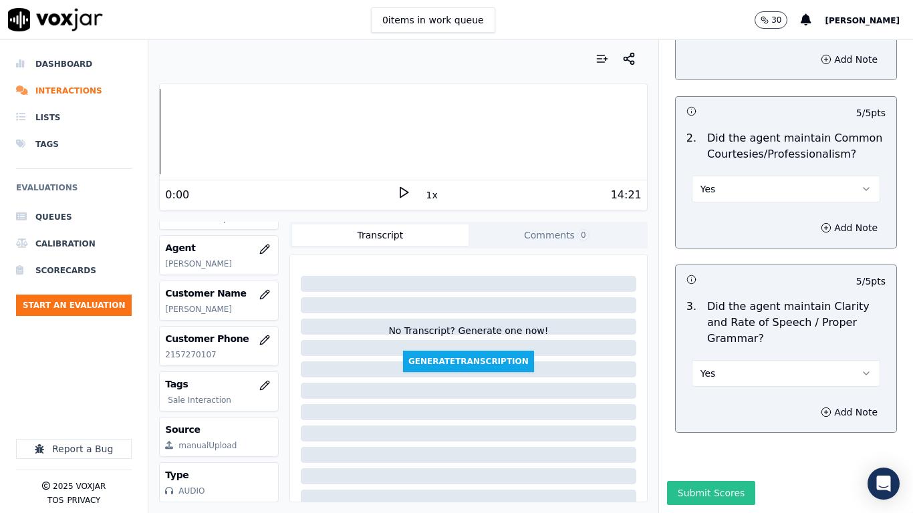
click at [698, 405] on button "Submit Scores" at bounding box center [711, 493] width 89 height 24
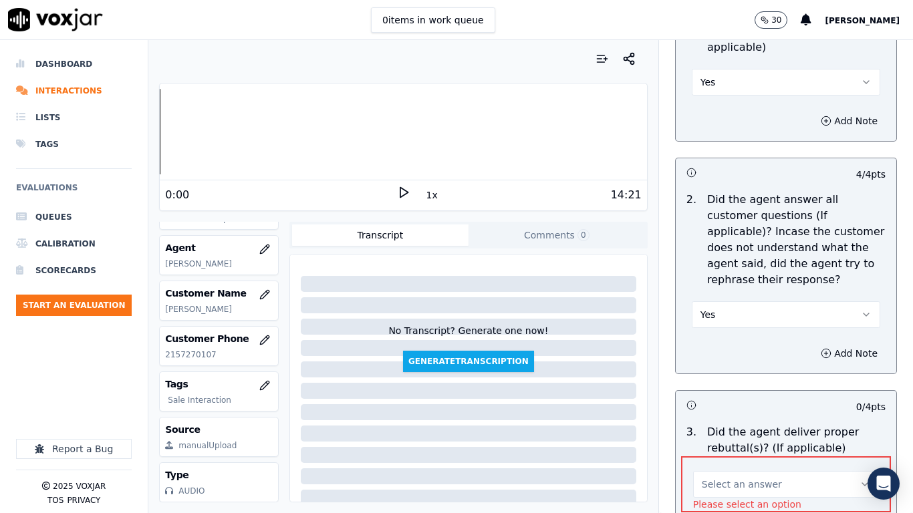
scroll to position [2354, 0]
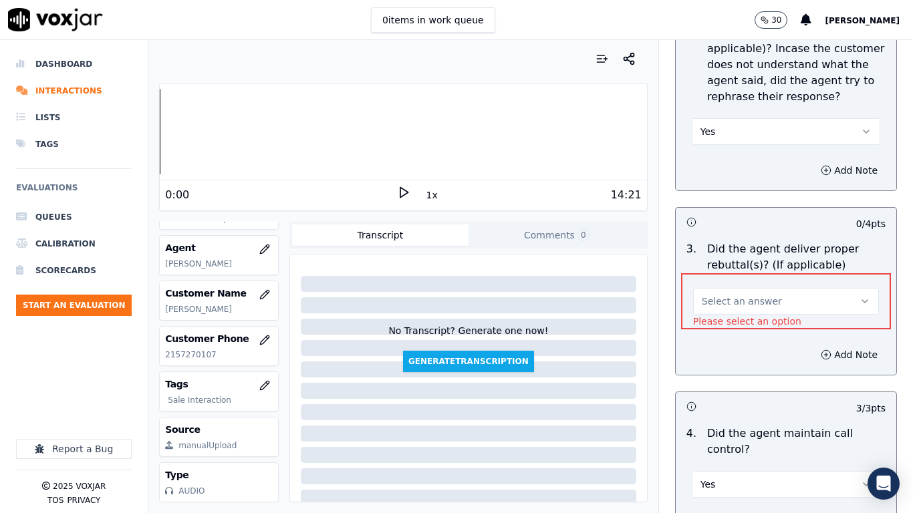
click at [709, 295] on span "Select an answer" at bounding box center [742, 301] width 80 height 13
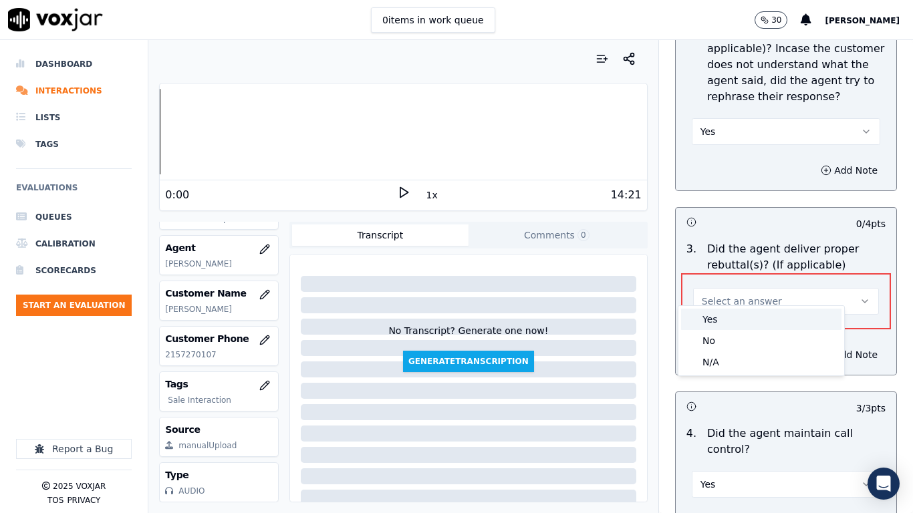
click at [712, 317] on div "Yes" at bounding box center [761, 319] width 160 height 21
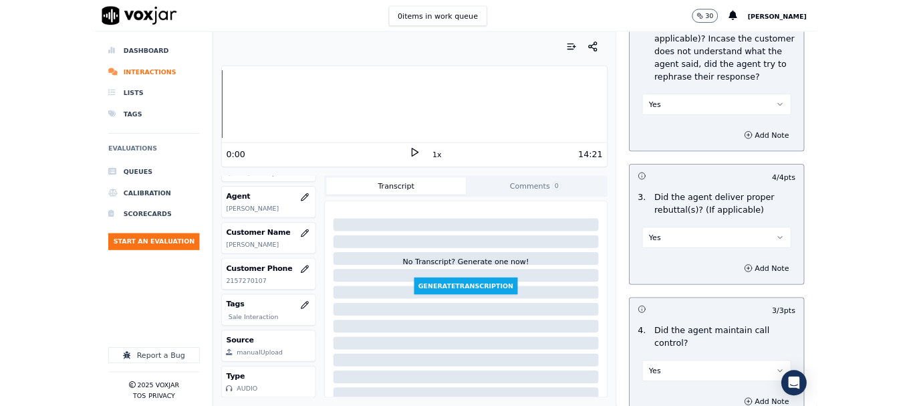
scroll to position [3768, 0]
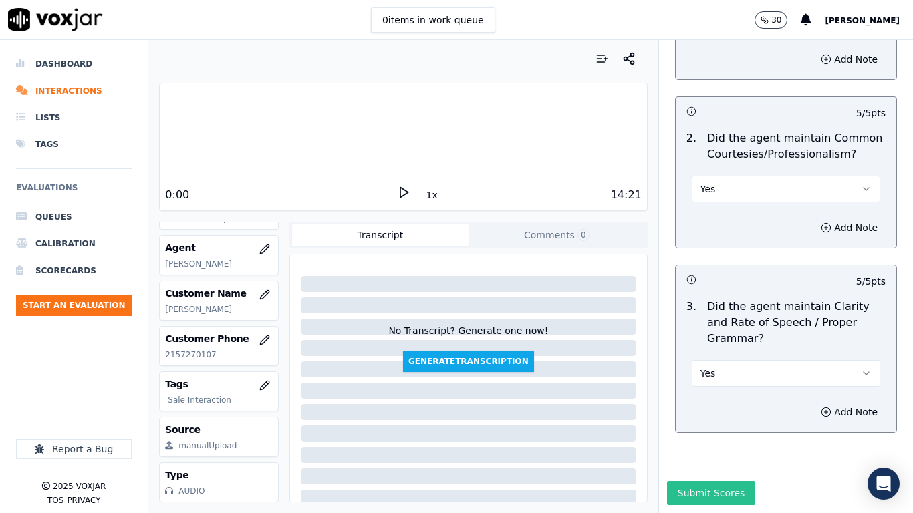
click at [714, 405] on button "Submit Scores" at bounding box center [711, 493] width 89 height 24
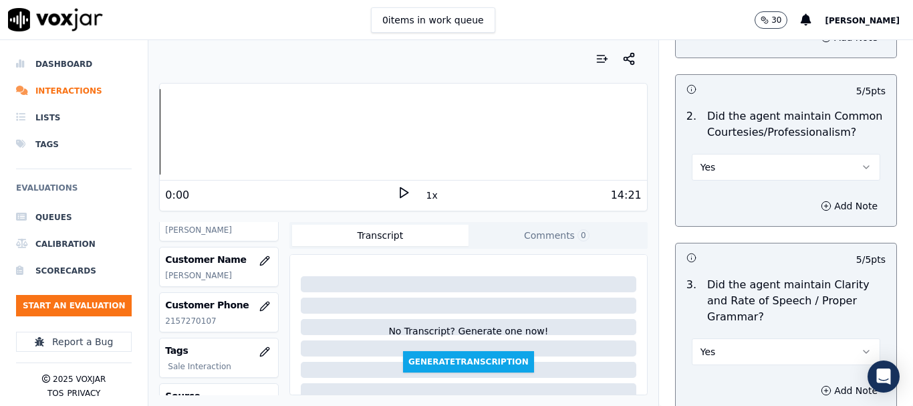
scroll to position [200, 0]
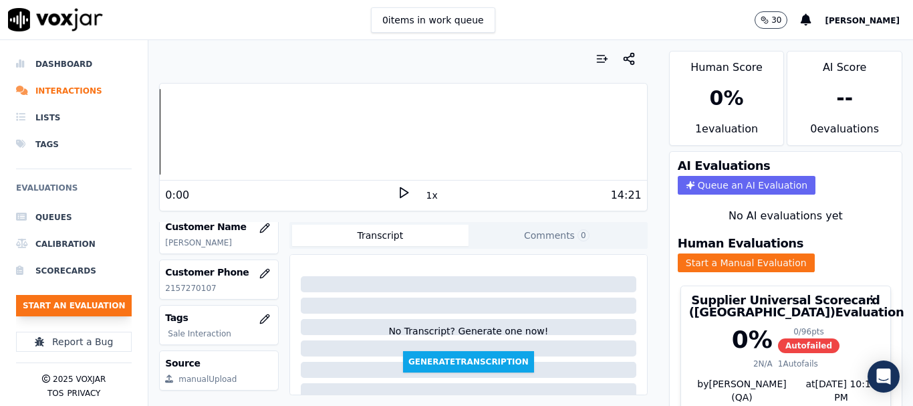
click at [89, 306] on button "Start an Evaluation" at bounding box center [74, 305] width 116 height 21
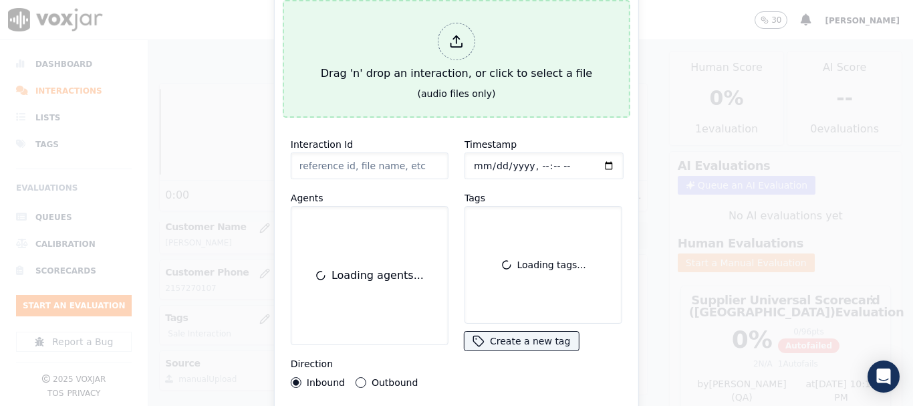
click at [418, 66] on div "Drag 'n' drop an interaction, or click to select a file" at bounding box center [456, 51] width 282 height 69
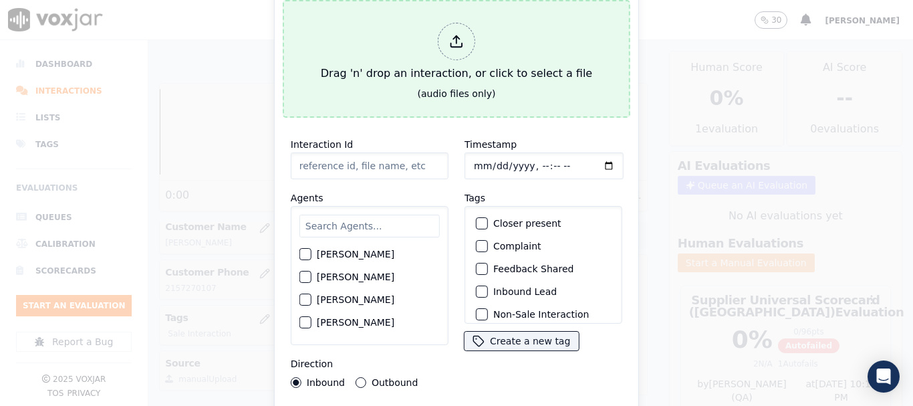
type input "20250908-163137_6466624078-all.mp3"
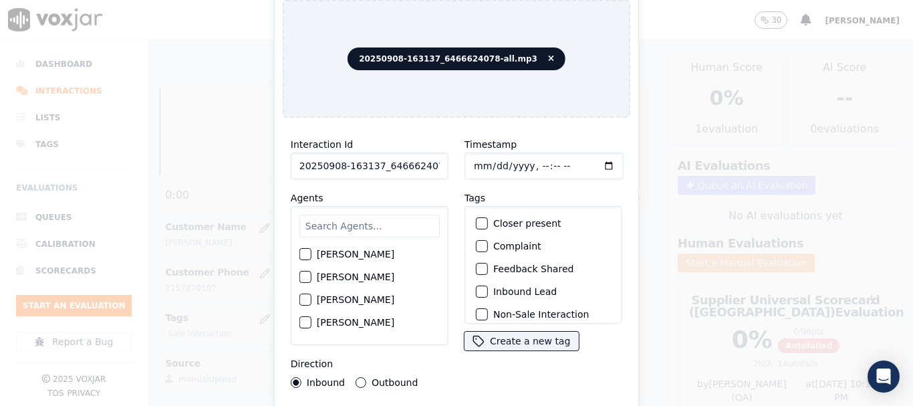
click at [340, 223] on input "text" at bounding box center [369, 226] width 140 height 23
type input "mi"
click at [370, 295] on label "[PERSON_NAME]" at bounding box center [356, 299] width 78 height 9
click at [311, 294] on button "[PERSON_NAME]" at bounding box center [305, 300] width 12 height 12
click at [474, 160] on input "Timestamp" at bounding box center [543, 165] width 159 height 27
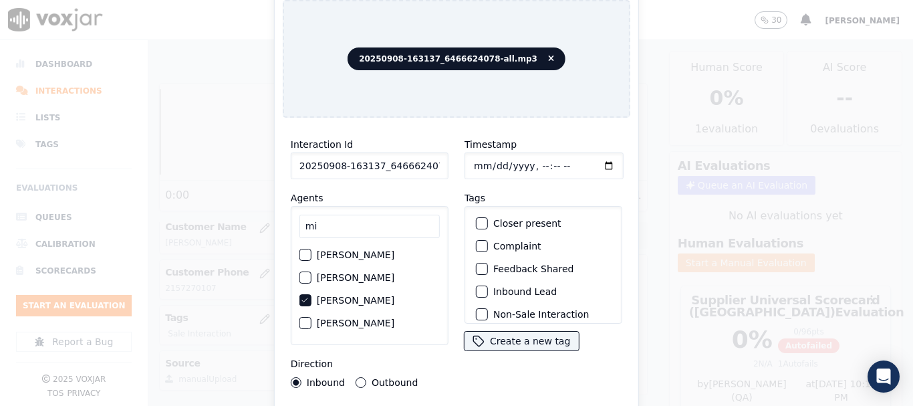
type input "[DATE]T16:57"
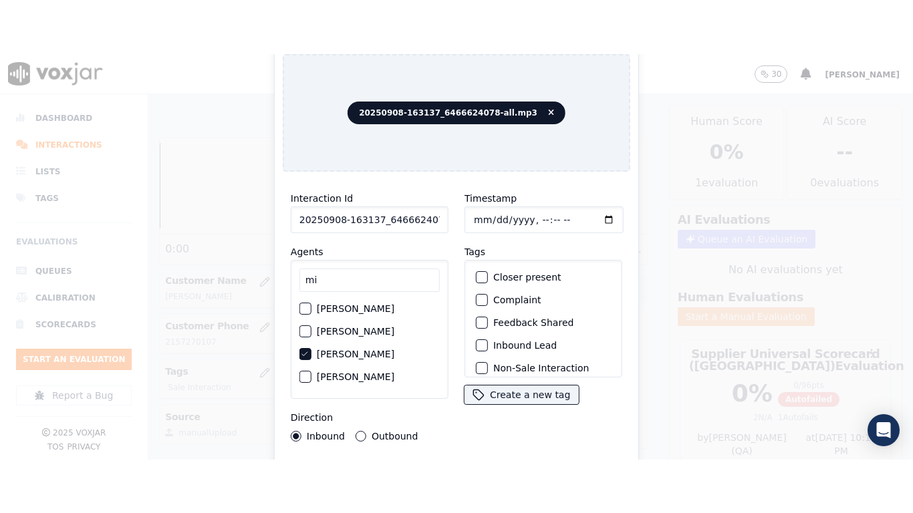
scroll to position [117, 0]
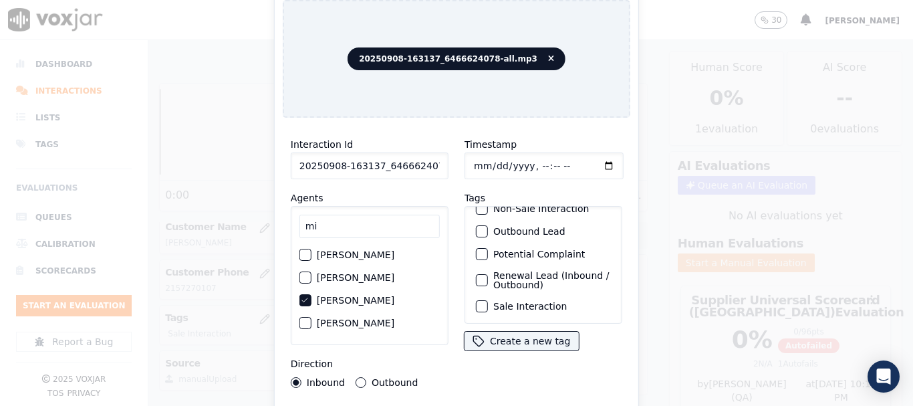
click at [538, 301] on label "Sale Interaction" at bounding box center [530, 305] width 74 height 9
click at [488, 300] on button "Sale Interaction" at bounding box center [482, 306] width 12 height 12
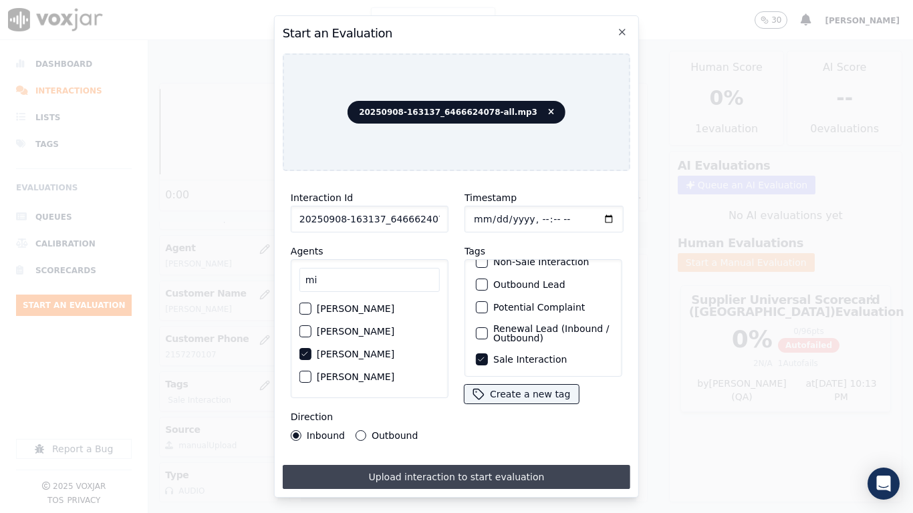
click at [516, 405] on button "Upload interaction to start evaluation" at bounding box center [456, 477] width 347 height 24
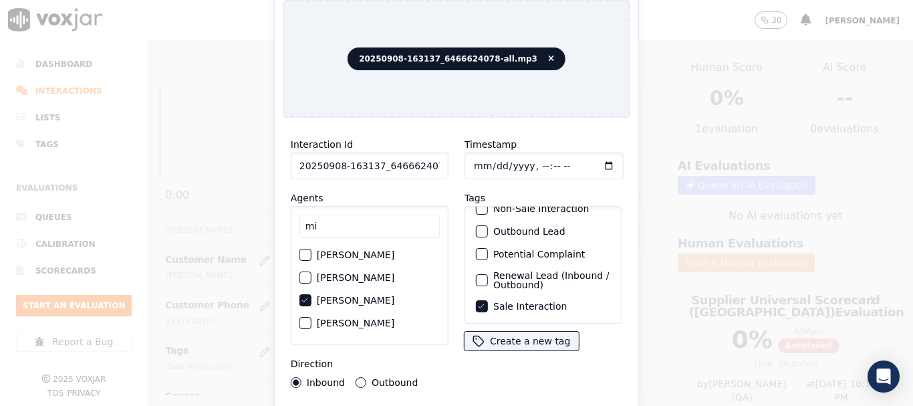
scroll to position [200, 0]
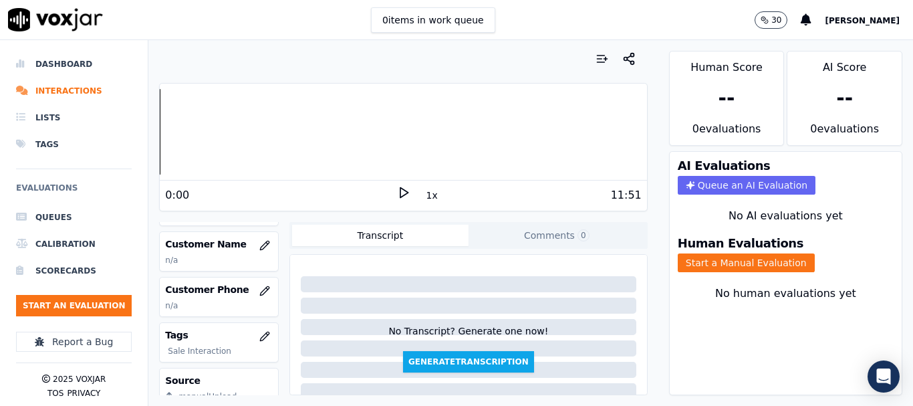
scroll to position [200, 0]
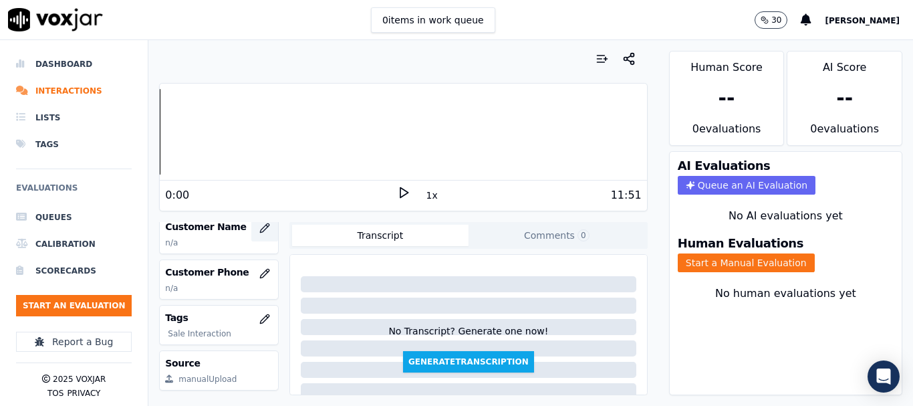
click at [259, 229] on icon "button" at bounding box center [264, 228] width 11 height 11
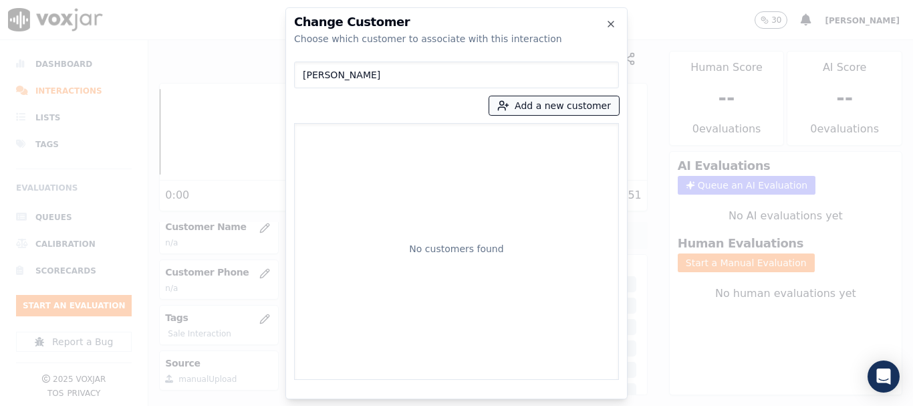
type input "[PERSON_NAME]"
click at [519, 108] on button "Add a new customer" at bounding box center [554, 105] width 130 height 19
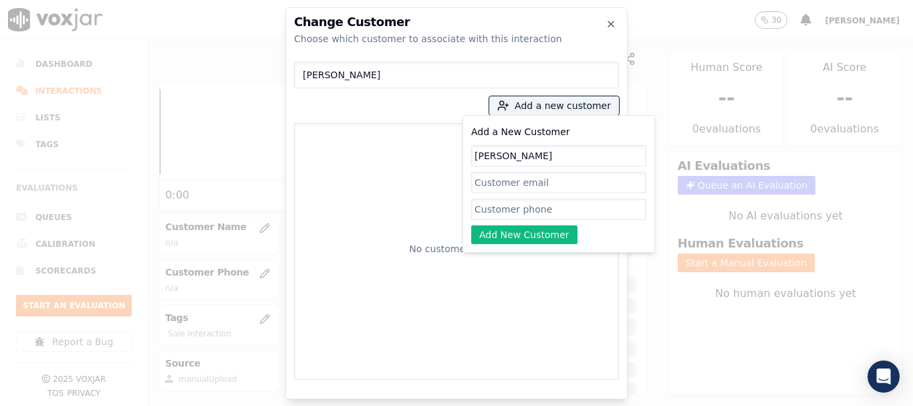
paste input "[PERSON_NAME]"
type input "[PERSON_NAME]"
drag, startPoint x: 521, startPoint y: 206, endPoint x: 505, endPoint y: 147, distance: 61.4
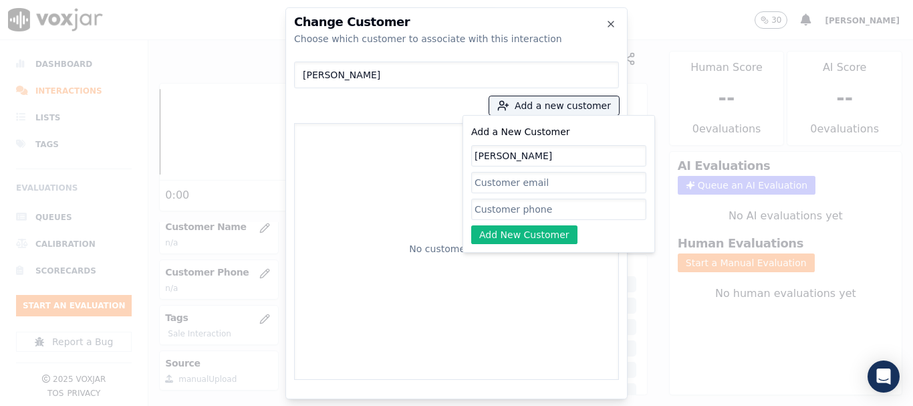
click at [521, 206] on input "Add a New Customer" at bounding box center [558, 208] width 175 height 21
paste input "6466624078"
type input "6466624078"
click at [529, 231] on button "Add New Customer" at bounding box center [524, 234] width 106 height 19
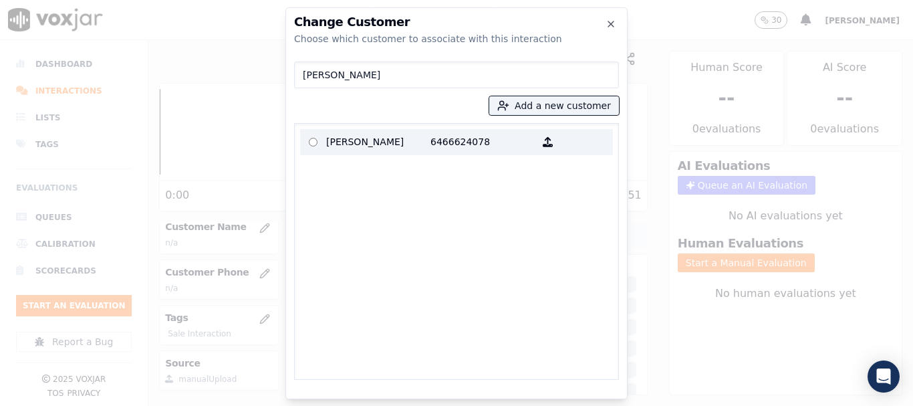
click at [343, 147] on p "[PERSON_NAME]" at bounding box center [378, 142] width 104 height 21
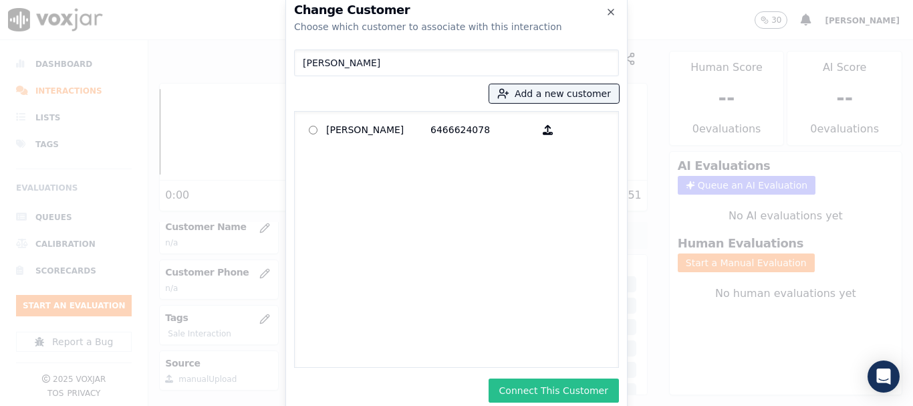
click at [549, 383] on button "Connect This Customer" at bounding box center [553, 390] width 130 height 24
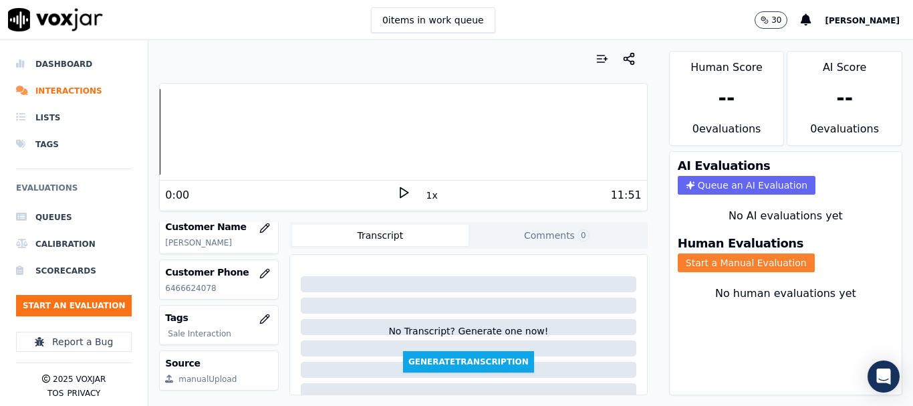
click at [734, 267] on button "Start a Manual Evaluation" at bounding box center [746, 262] width 137 height 19
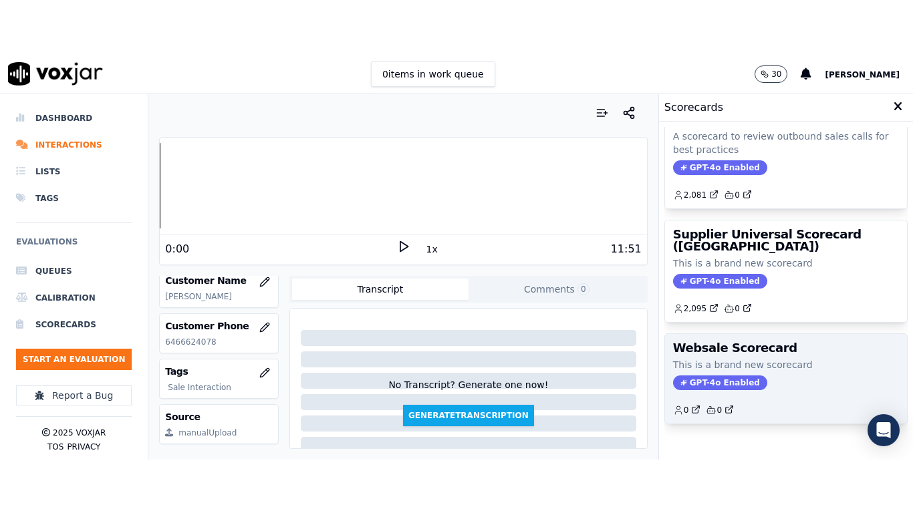
scroll to position [267, 0]
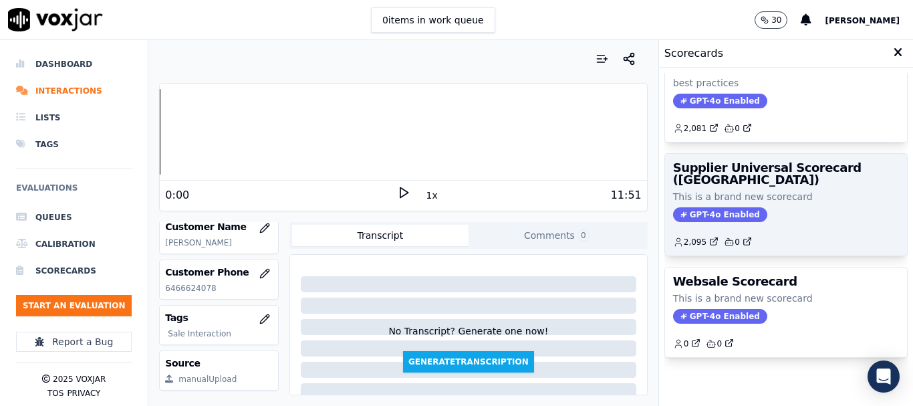
click at [736, 210] on span "GPT-4o Enabled" at bounding box center [720, 214] width 94 height 15
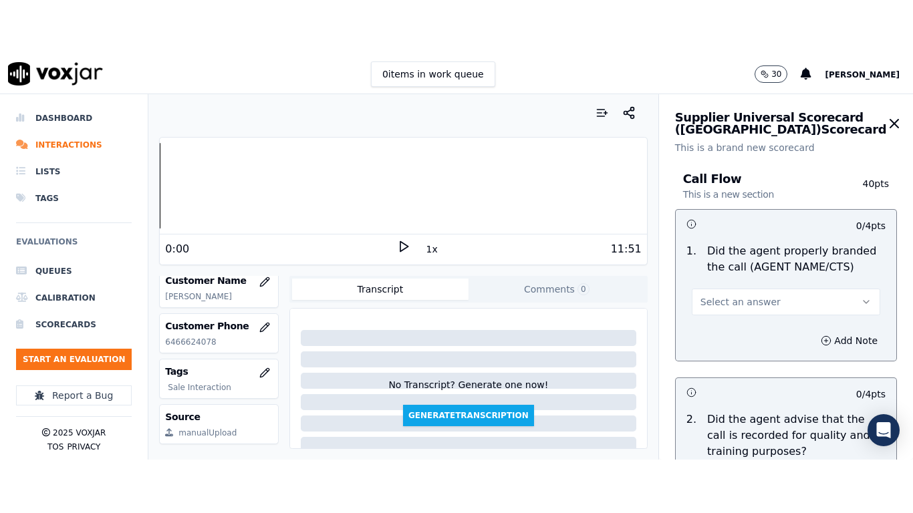
scroll to position [168, 0]
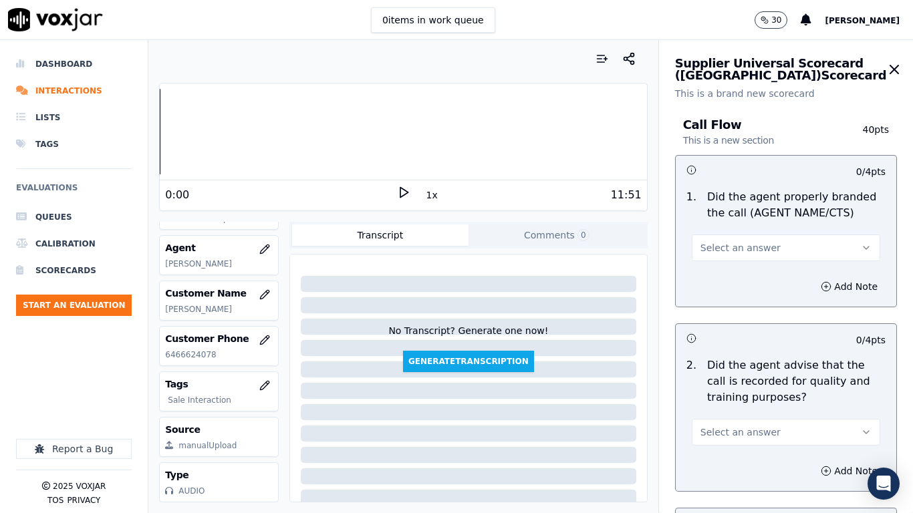
drag, startPoint x: 744, startPoint y: 247, endPoint x: 744, endPoint y: 257, distance: 10.7
click at [744, 246] on span "Select an answer" at bounding box center [740, 247] width 80 height 13
click at [733, 277] on div "Yes" at bounding box center [761, 277] width 163 height 21
click at [752, 405] on span "Select an answer" at bounding box center [740, 432] width 80 height 13
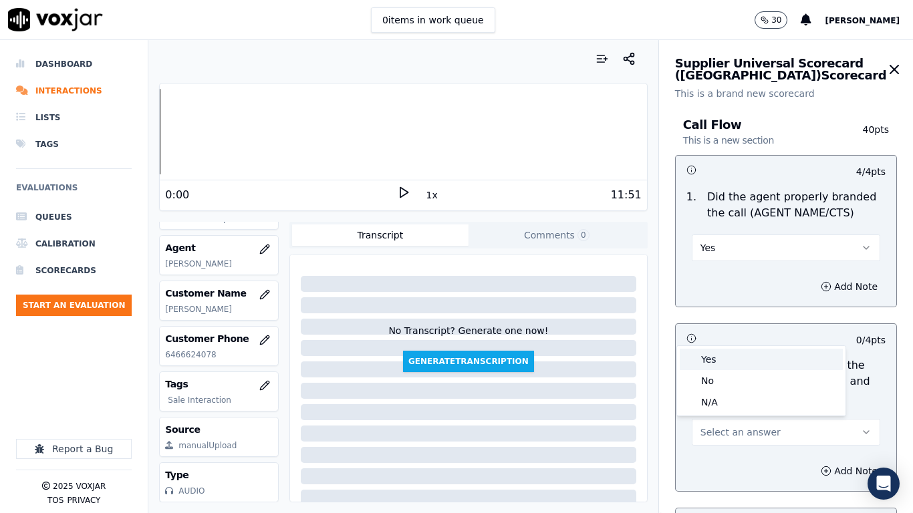
click at [730, 361] on div "Yes" at bounding box center [761, 359] width 163 height 21
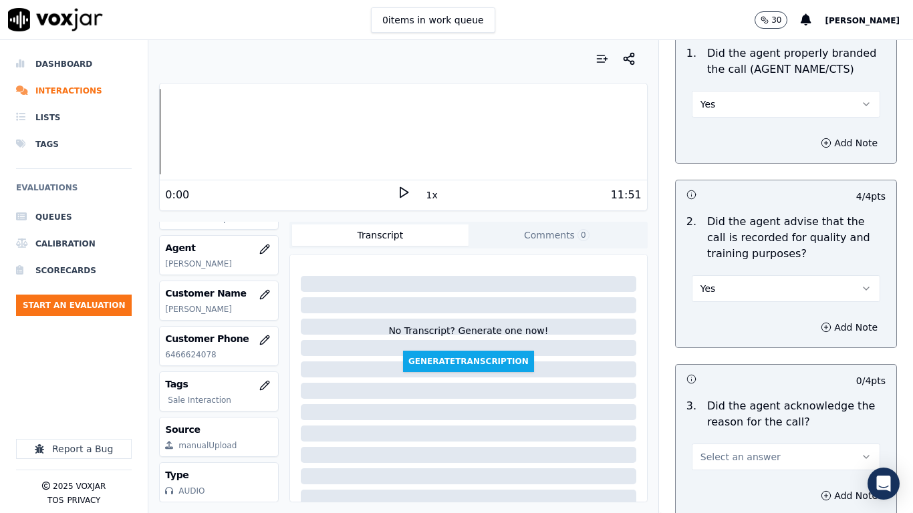
scroll to position [334, 0]
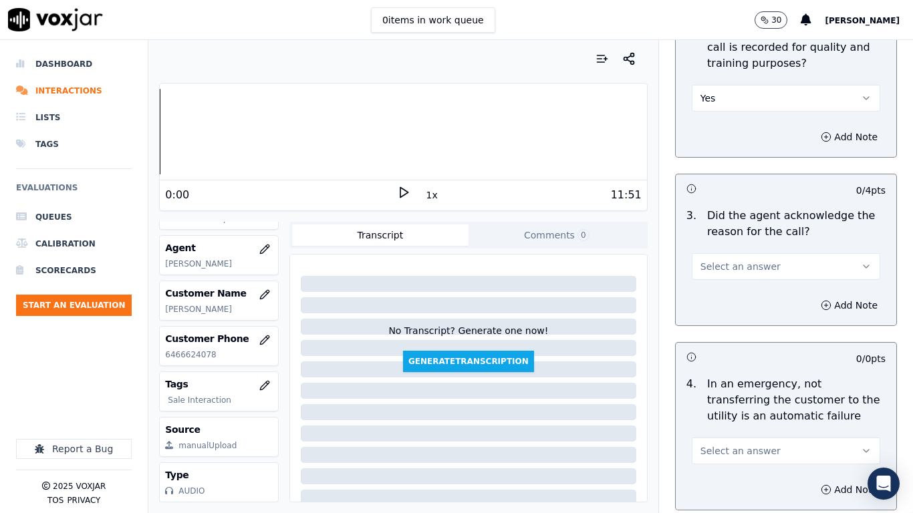
drag, startPoint x: 720, startPoint y: 259, endPoint x: 722, endPoint y: 278, distance: 19.6
click at [720, 259] on button "Select an answer" at bounding box center [786, 266] width 188 height 27
click at [720, 291] on div "Yes" at bounding box center [761, 296] width 163 height 21
click at [722, 405] on span "Select an answer" at bounding box center [740, 450] width 80 height 13
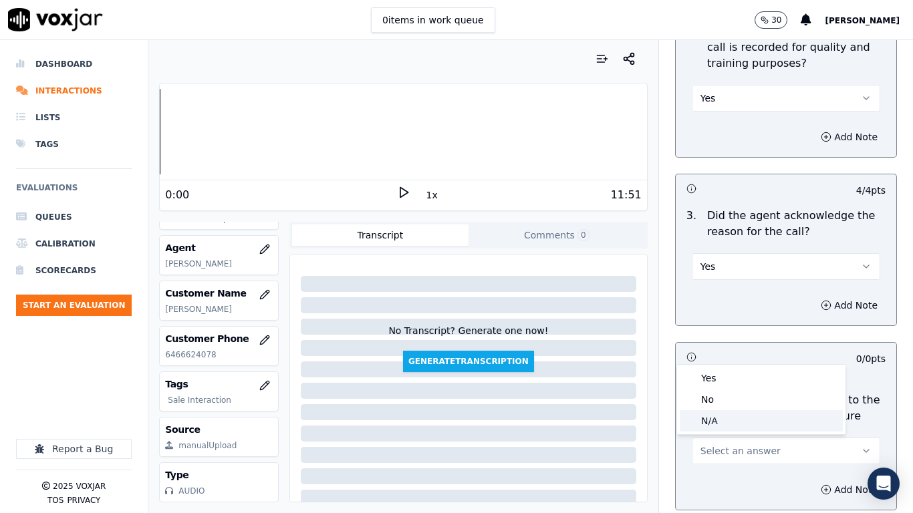
click at [718, 405] on div "N/A" at bounding box center [761, 420] width 163 height 21
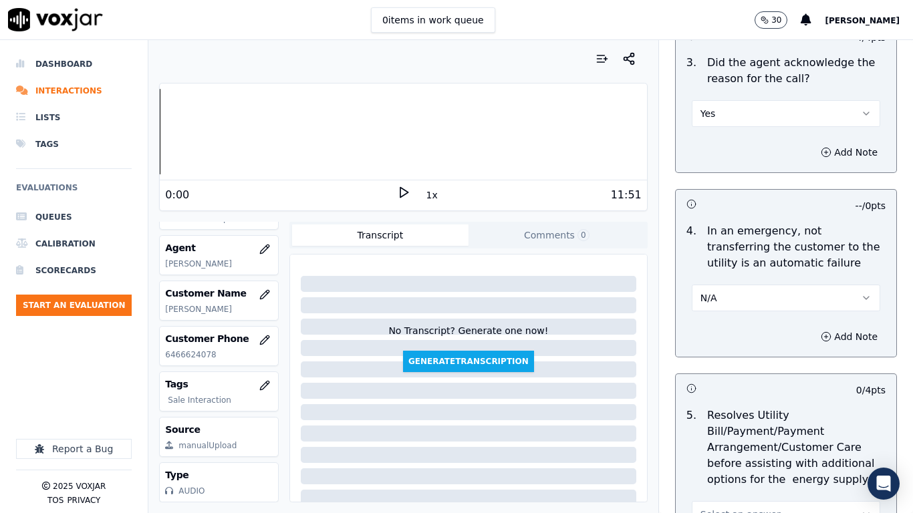
scroll to position [802, 0]
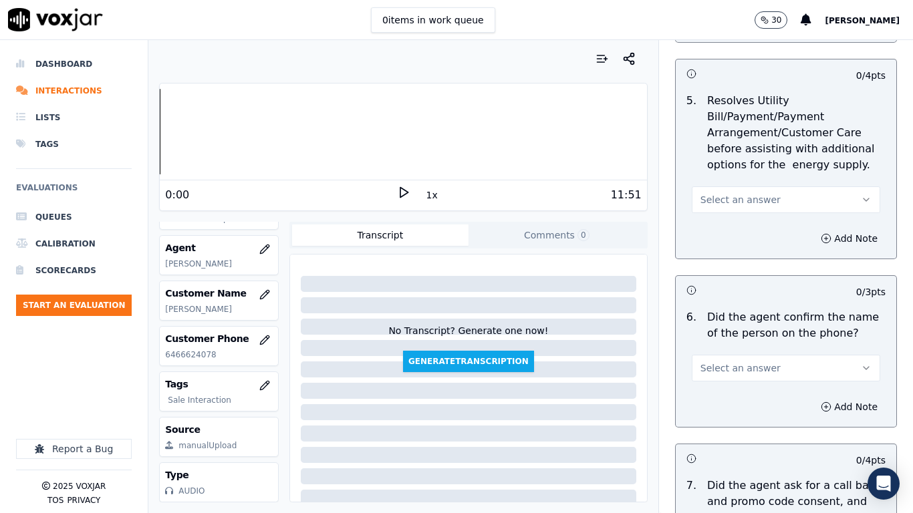
click at [718, 194] on span "Select an answer" at bounding box center [740, 199] width 80 height 13
click at [732, 273] on div "N/A" at bounding box center [761, 272] width 163 height 21
click at [728, 372] on span "Select an answer" at bounding box center [740, 368] width 80 height 13
click at [722, 404] on div "Yes" at bounding box center [761, 398] width 163 height 21
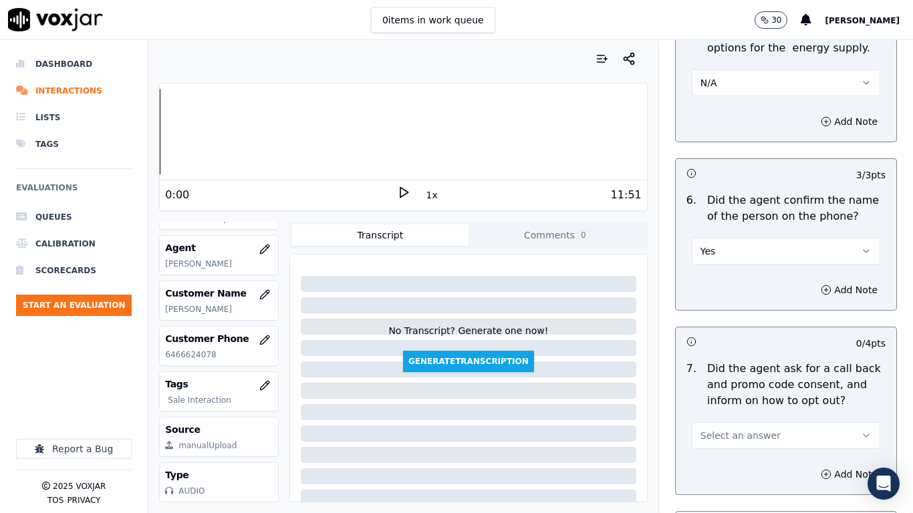
scroll to position [1203, 0]
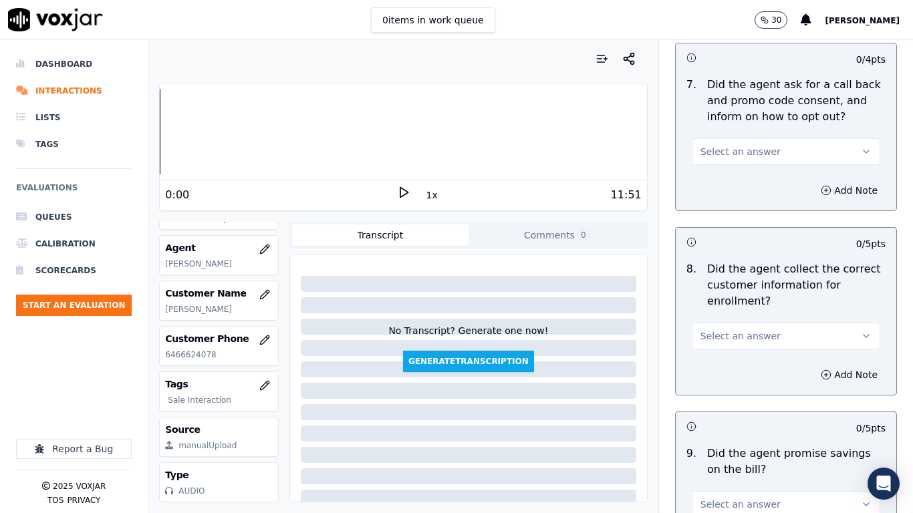
click at [700, 149] on span "Select an answer" at bounding box center [740, 151] width 80 height 13
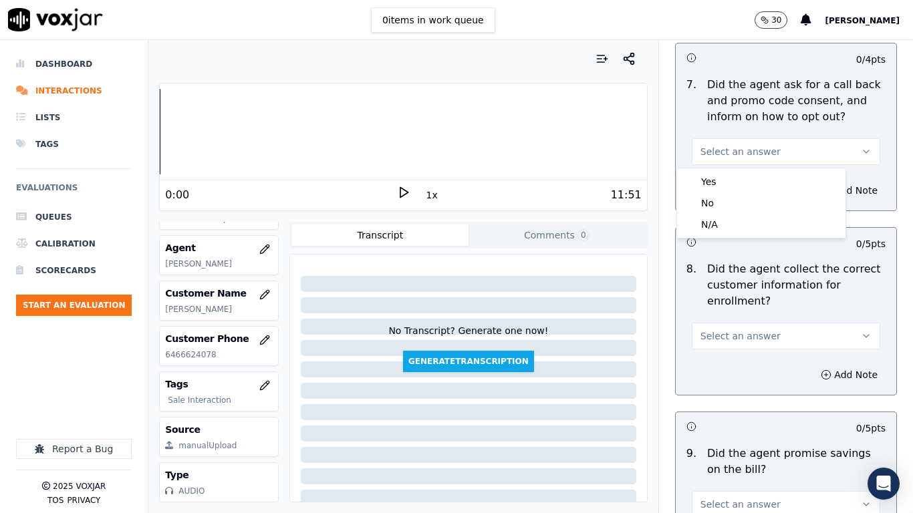
click at [702, 170] on div "Yes No N/A" at bounding box center [761, 202] width 168 height 69
click at [712, 180] on div "Yes" at bounding box center [761, 181] width 163 height 21
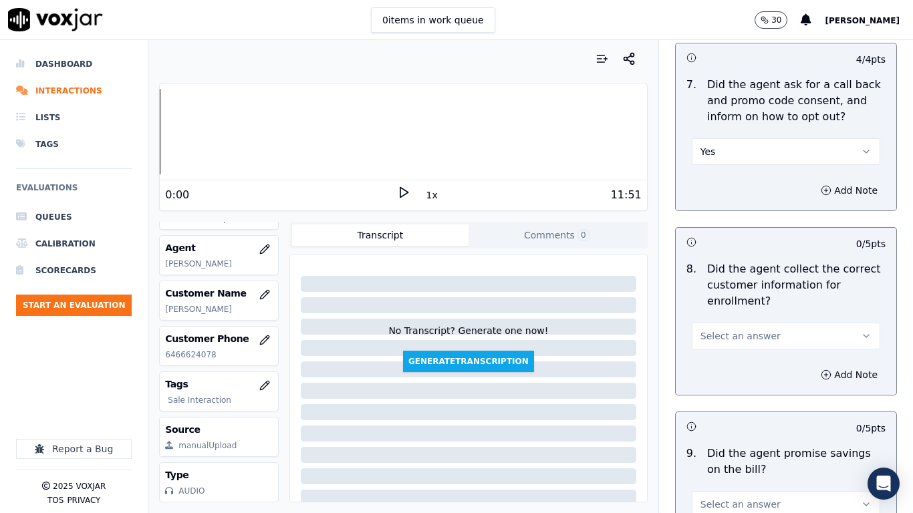
click at [718, 338] on span "Select an answer" at bounding box center [740, 335] width 80 height 13
click at [715, 367] on div "Yes" at bounding box center [761, 366] width 163 height 21
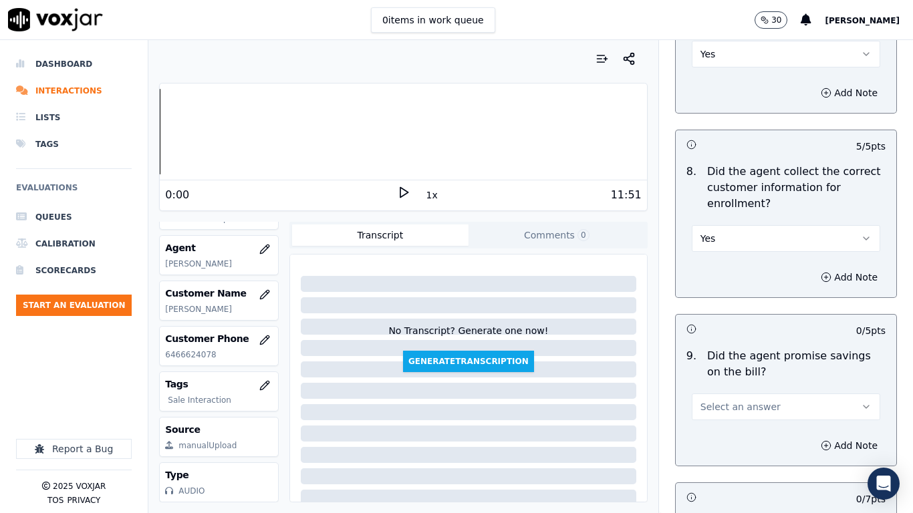
scroll to position [1537, 0]
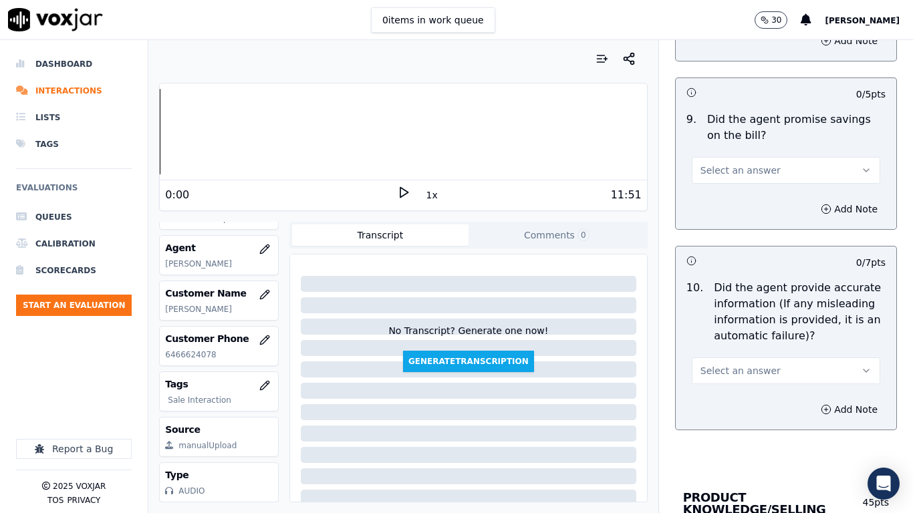
click at [716, 166] on span "Select an answer" at bounding box center [740, 170] width 80 height 13
click at [724, 198] on div "Yes" at bounding box center [761, 200] width 163 height 21
drag, startPoint x: 715, startPoint y: 368, endPoint x: 715, endPoint y: 375, distance: 7.4
click at [715, 375] on span "Select an answer" at bounding box center [740, 370] width 80 height 13
drag, startPoint x: 714, startPoint y: 404, endPoint x: 714, endPoint y: 412, distance: 7.4
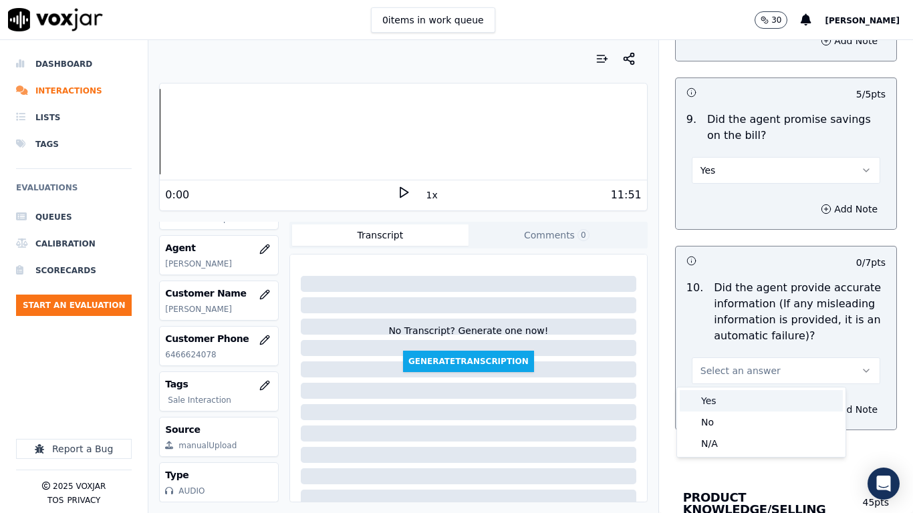
click at [714, 405] on div "Yes" at bounding box center [761, 400] width 163 height 21
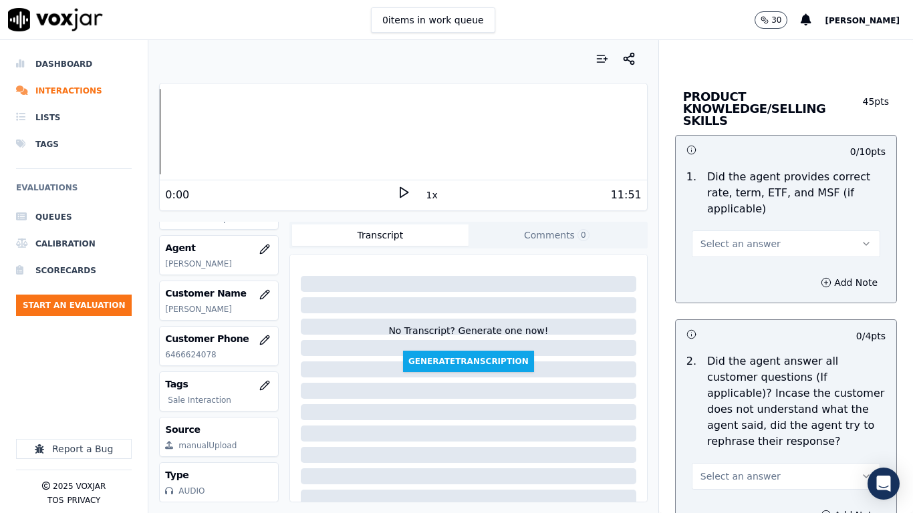
drag, startPoint x: 714, startPoint y: 229, endPoint x: 717, endPoint y: 239, distance: 10.6
click at [714, 237] on span "Select an answer" at bounding box center [740, 243] width 80 height 13
click at [721, 262] on div "Yes" at bounding box center [761, 261] width 163 height 21
click at [739, 405] on span "Select an answer" at bounding box center [740, 476] width 80 height 13
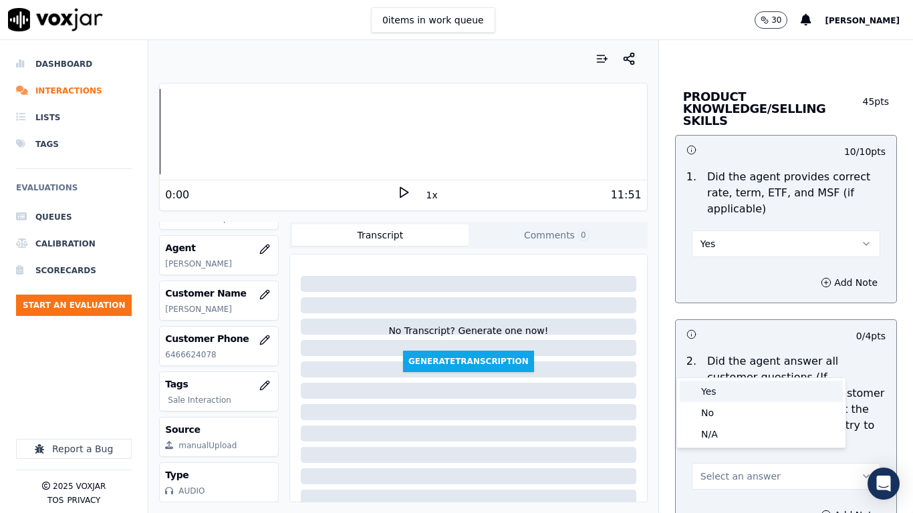
click at [716, 391] on div "Yes" at bounding box center [761, 391] width 163 height 21
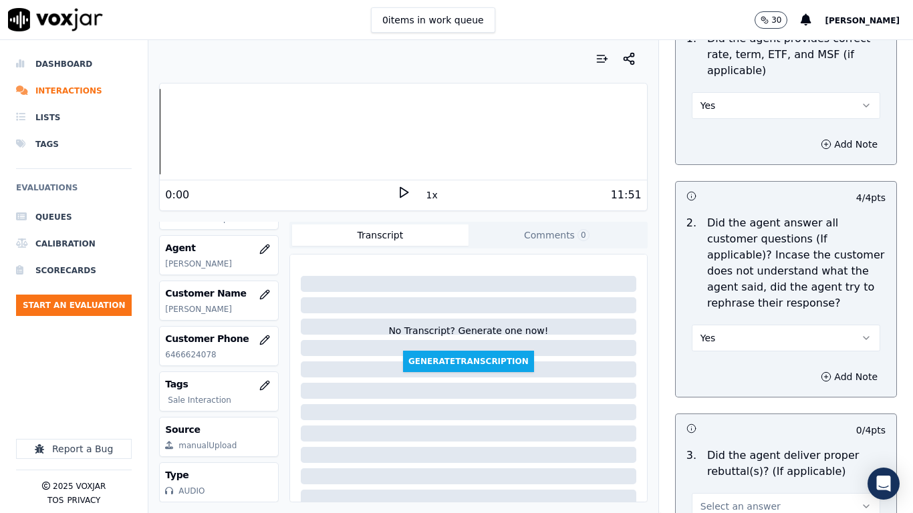
scroll to position [2339, 0]
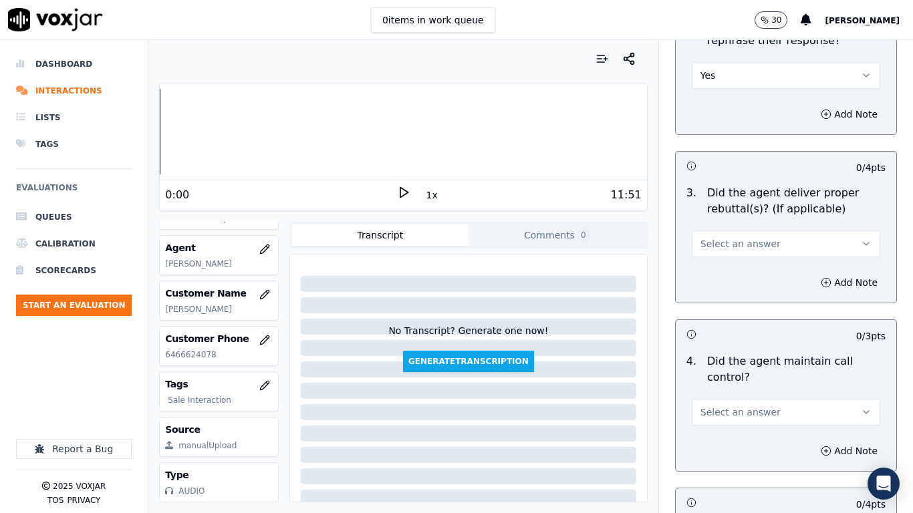
click at [719, 237] on span "Select an answer" at bounding box center [740, 243] width 80 height 13
click at [720, 252] on div "Yes" at bounding box center [761, 261] width 163 height 21
drag, startPoint x: 734, startPoint y: 394, endPoint x: 732, endPoint y: 404, distance: 9.7
click at [734, 405] on span "Select an answer" at bounding box center [740, 412] width 80 height 13
click at [720, 405] on div "Yes" at bounding box center [761, 430] width 163 height 21
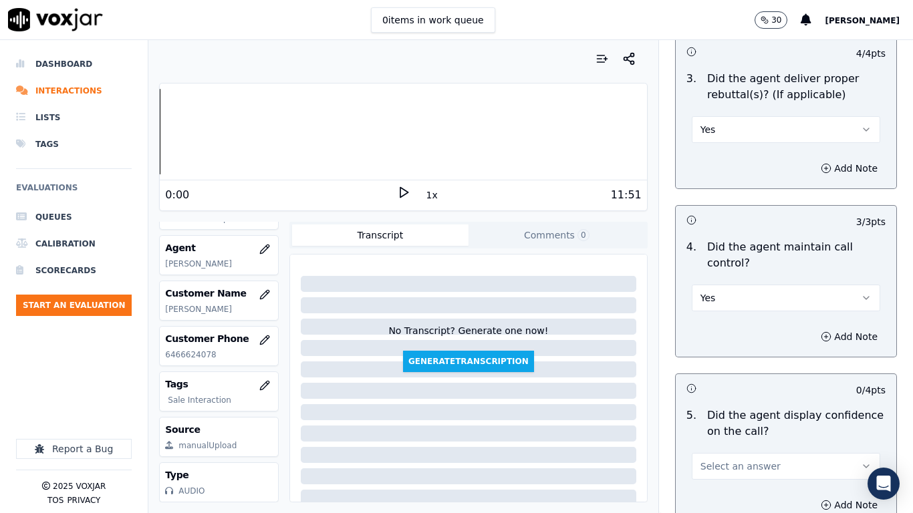
scroll to position [2673, 0]
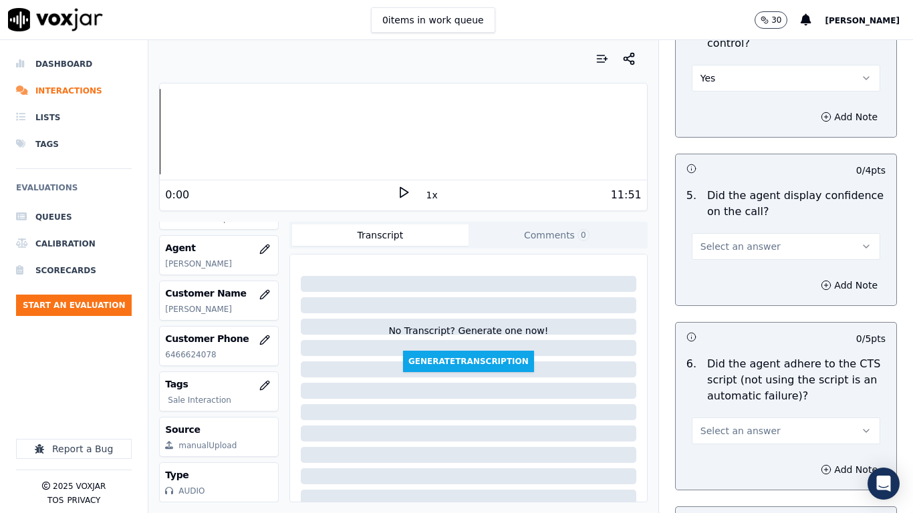
click at [704, 240] on span "Select an answer" at bounding box center [740, 246] width 80 height 13
drag, startPoint x: 709, startPoint y: 266, endPoint x: 725, endPoint y: 391, distance: 126.0
click at [709, 267] on div "Yes" at bounding box center [761, 264] width 163 height 21
click at [710, 405] on span "Select an answer" at bounding box center [740, 430] width 80 height 13
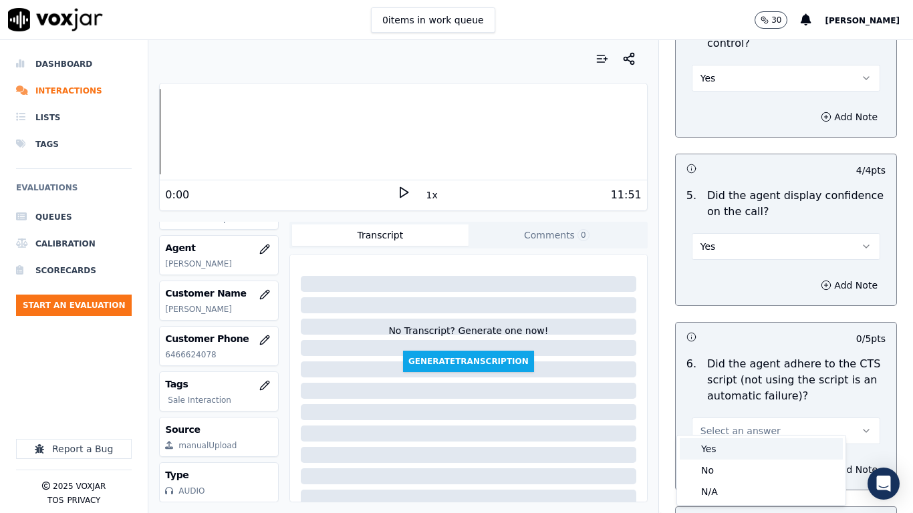
click at [710, 405] on div "Yes" at bounding box center [761, 448] width 163 height 21
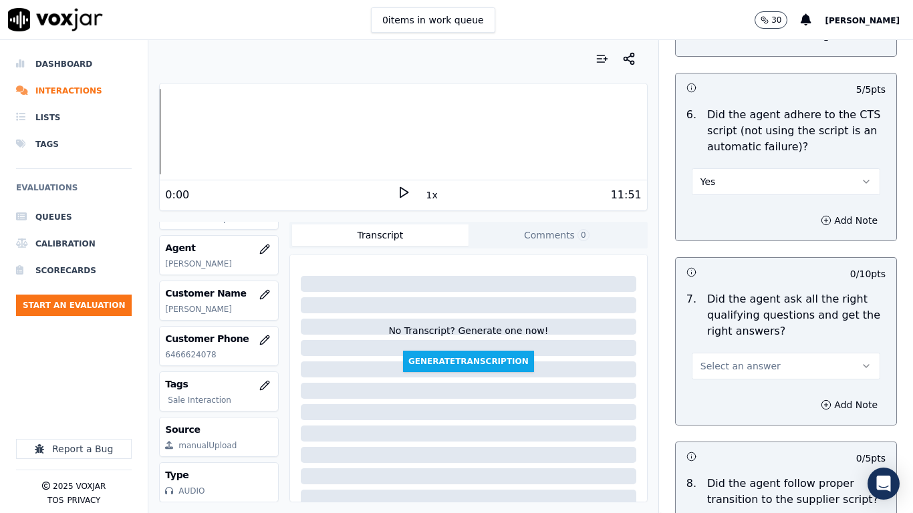
scroll to position [2940, 0]
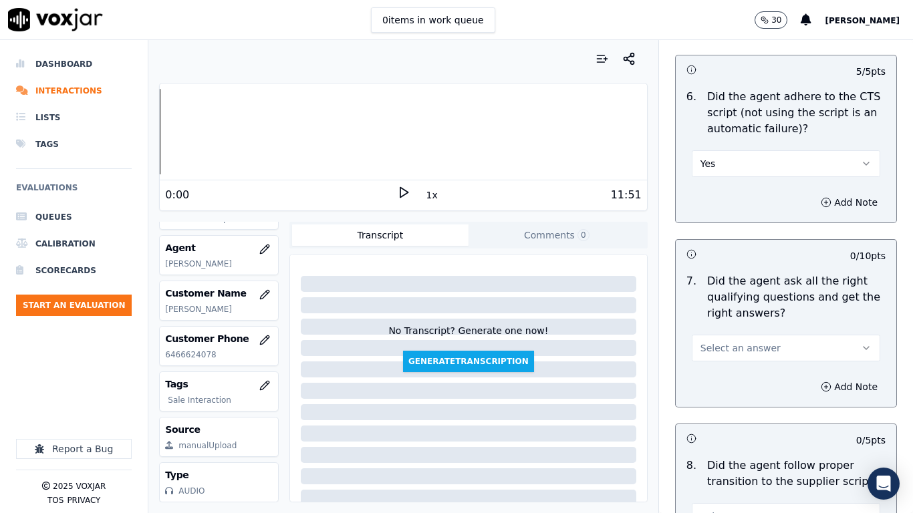
click at [705, 341] on span "Select an answer" at bounding box center [740, 347] width 80 height 13
click at [706, 368] on div "Yes" at bounding box center [761, 366] width 163 height 21
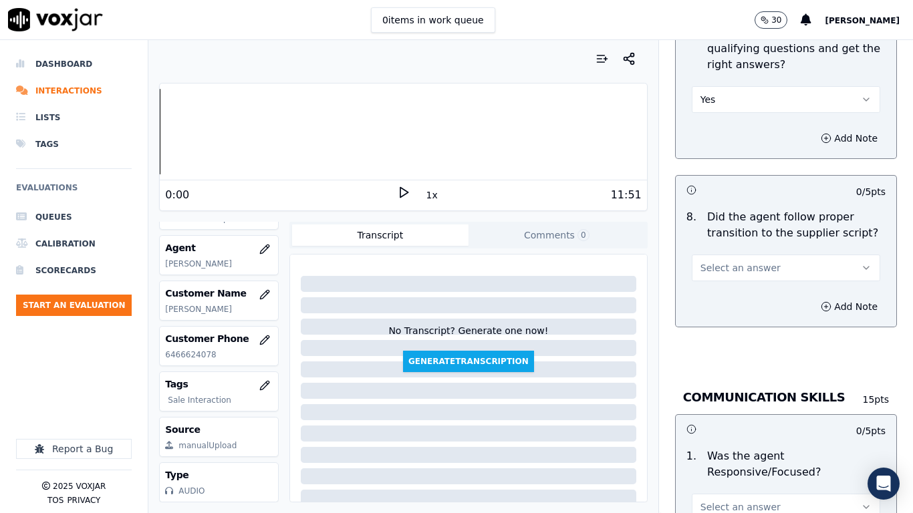
scroll to position [3208, 0]
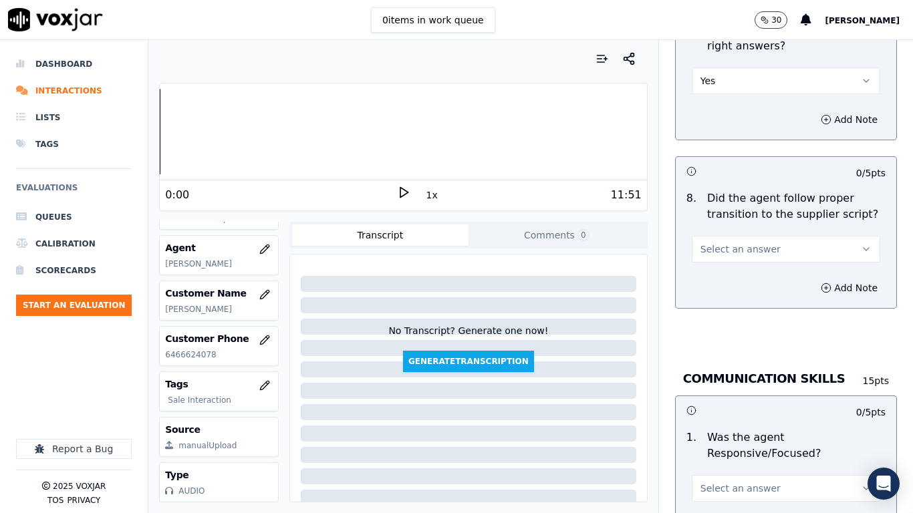
click at [710, 236] on button "Select an answer" at bounding box center [786, 249] width 188 height 27
click at [709, 262] on div "Yes" at bounding box center [761, 267] width 163 height 21
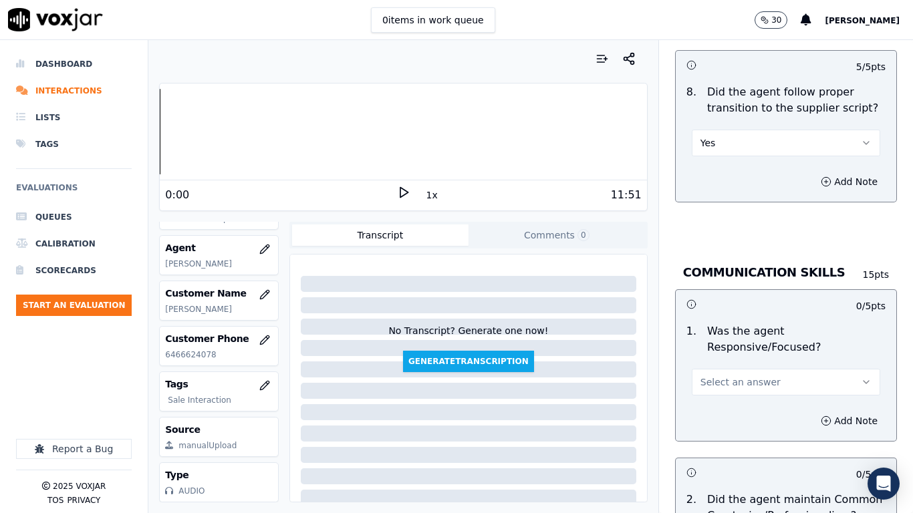
scroll to position [3475, 0]
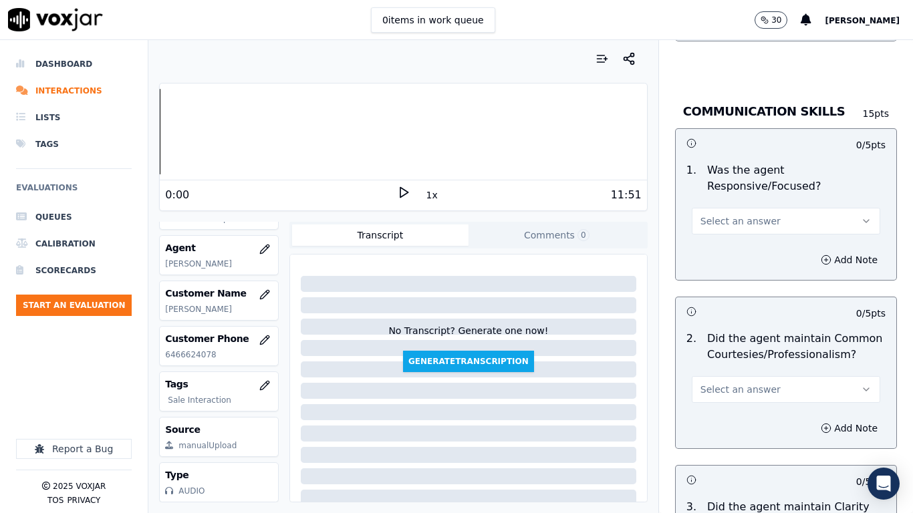
click at [712, 215] on span "Select an answer" at bounding box center [740, 221] width 80 height 13
click at [716, 244] on div "Yes" at bounding box center [761, 239] width 163 height 21
click at [714, 383] on span "Select an answer" at bounding box center [740, 389] width 80 height 13
click at [709, 402] on div "Yes" at bounding box center [761, 407] width 163 height 21
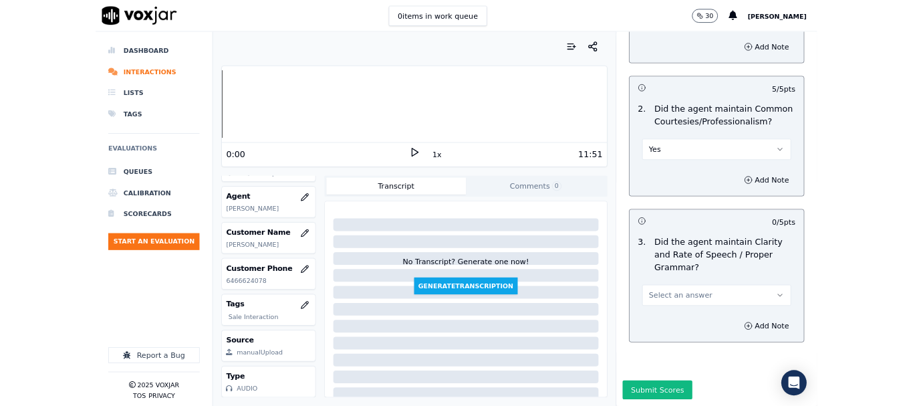
scroll to position [3697, 0]
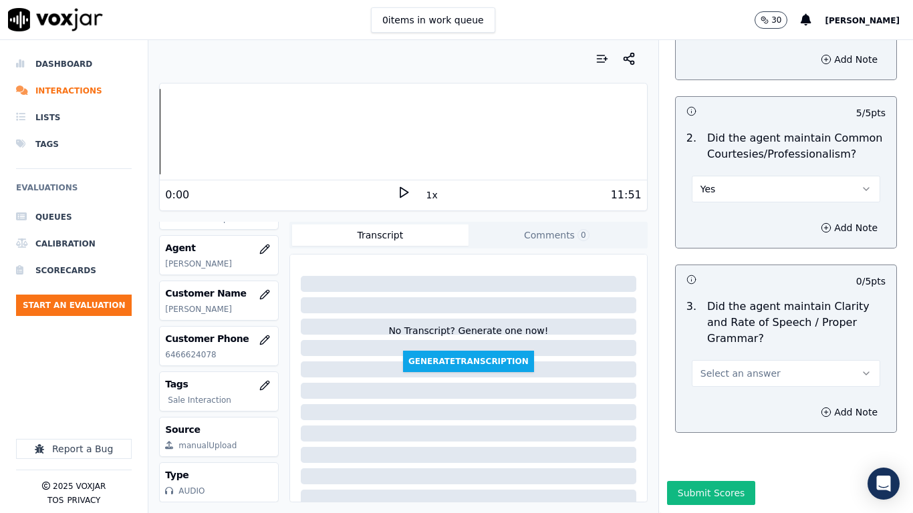
click at [724, 367] on span "Select an answer" at bounding box center [740, 373] width 80 height 13
drag, startPoint x: 726, startPoint y: 371, endPoint x: 689, endPoint y: 462, distance: 98.0
click at [725, 372] on div "Yes" at bounding box center [761, 369] width 163 height 21
drag, startPoint x: 682, startPoint y: 462, endPoint x: 704, endPoint y: 477, distance: 26.3
click at [682, 405] on button "Submit Scores" at bounding box center [711, 493] width 89 height 24
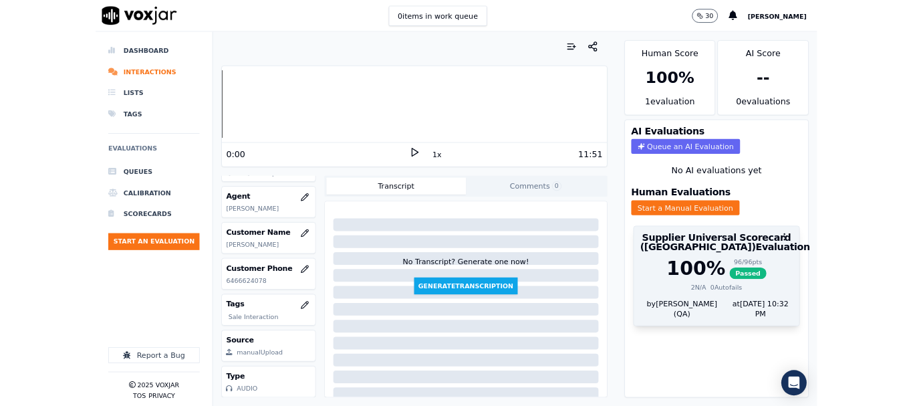
scroll to position [200, 0]
